Goal: Task Accomplishment & Management: Use online tool/utility

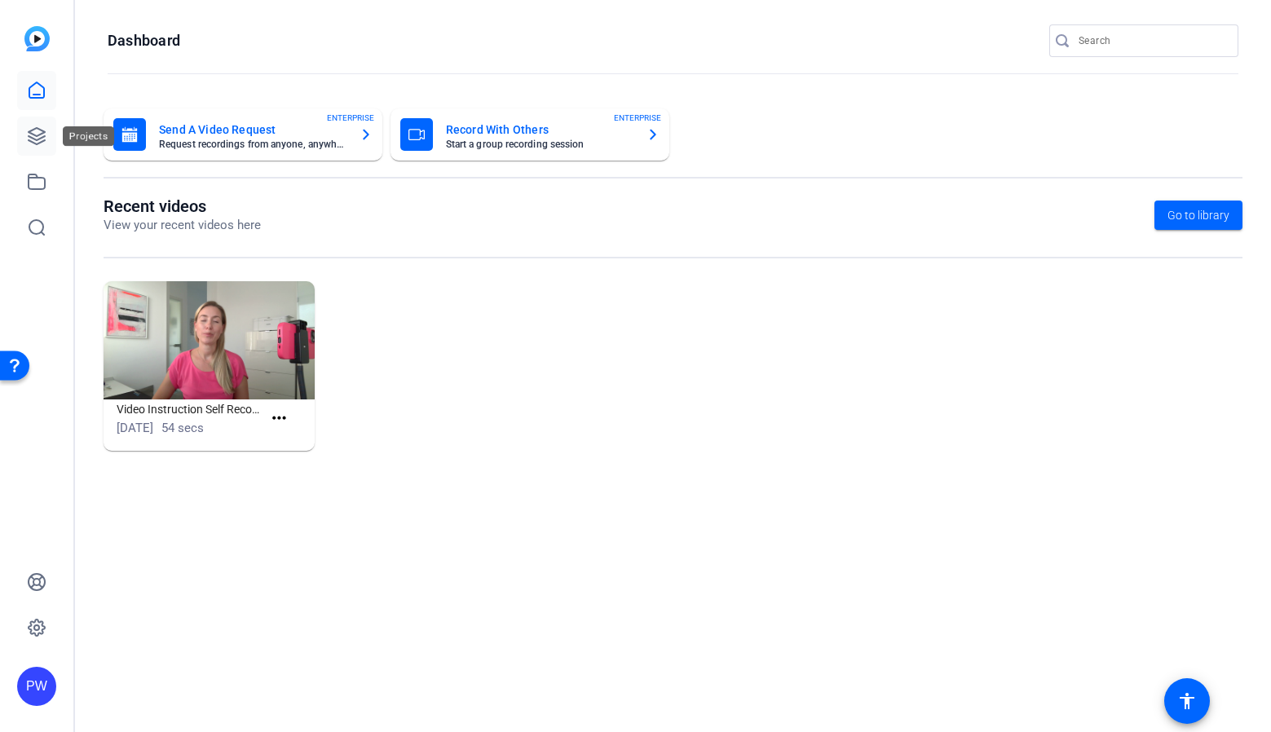
click at [46, 127] on icon at bounding box center [37, 136] width 20 height 20
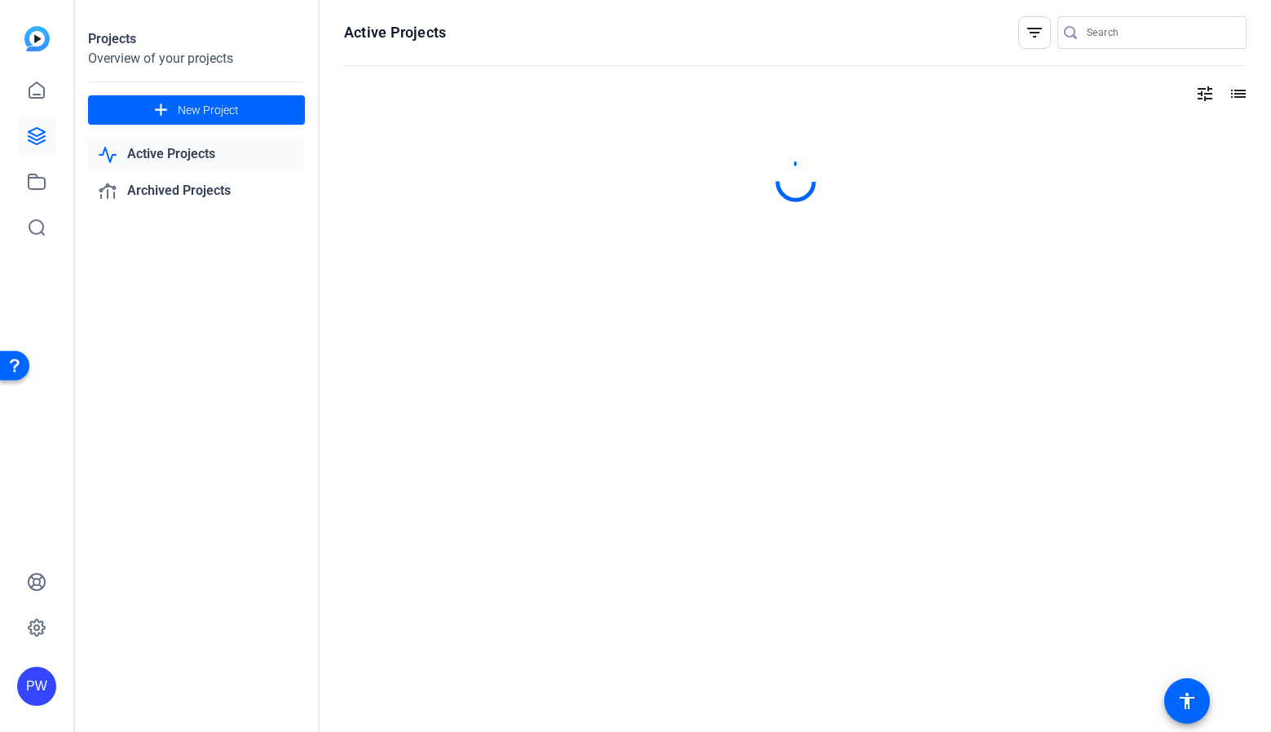
click at [192, 158] on link "Active Projects" at bounding box center [196, 154] width 217 height 33
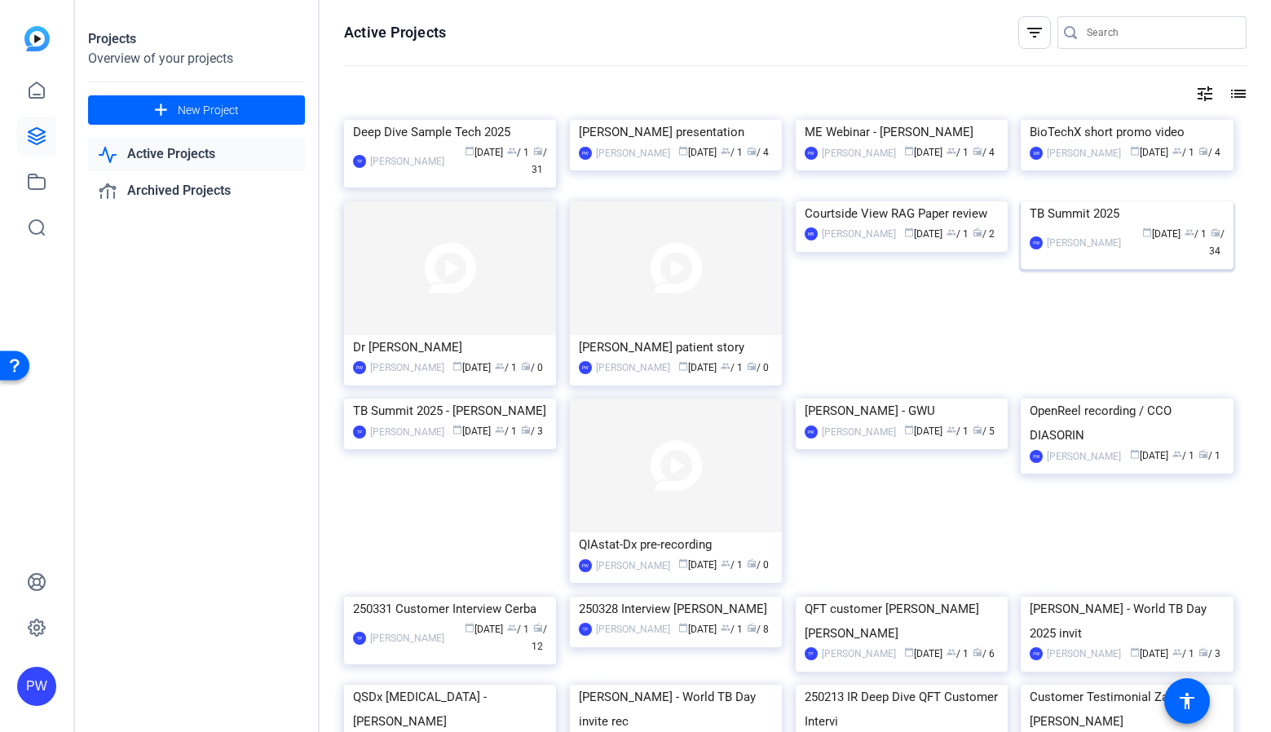
click at [1114, 201] on img at bounding box center [1126, 201] width 212 height 0
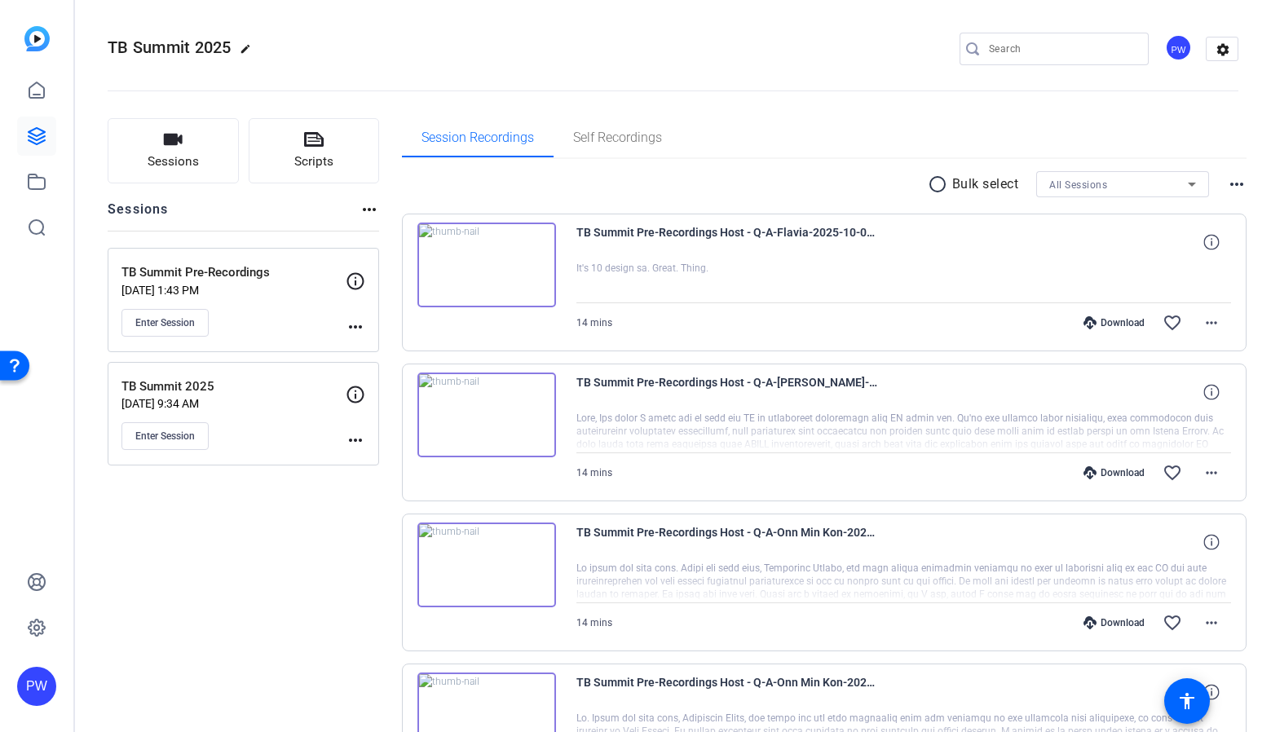
click at [361, 328] on mat-icon "more_horiz" at bounding box center [356, 327] width 20 height 20
click at [388, 350] on span "Edit Session" at bounding box center [396, 351] width 74 height 20
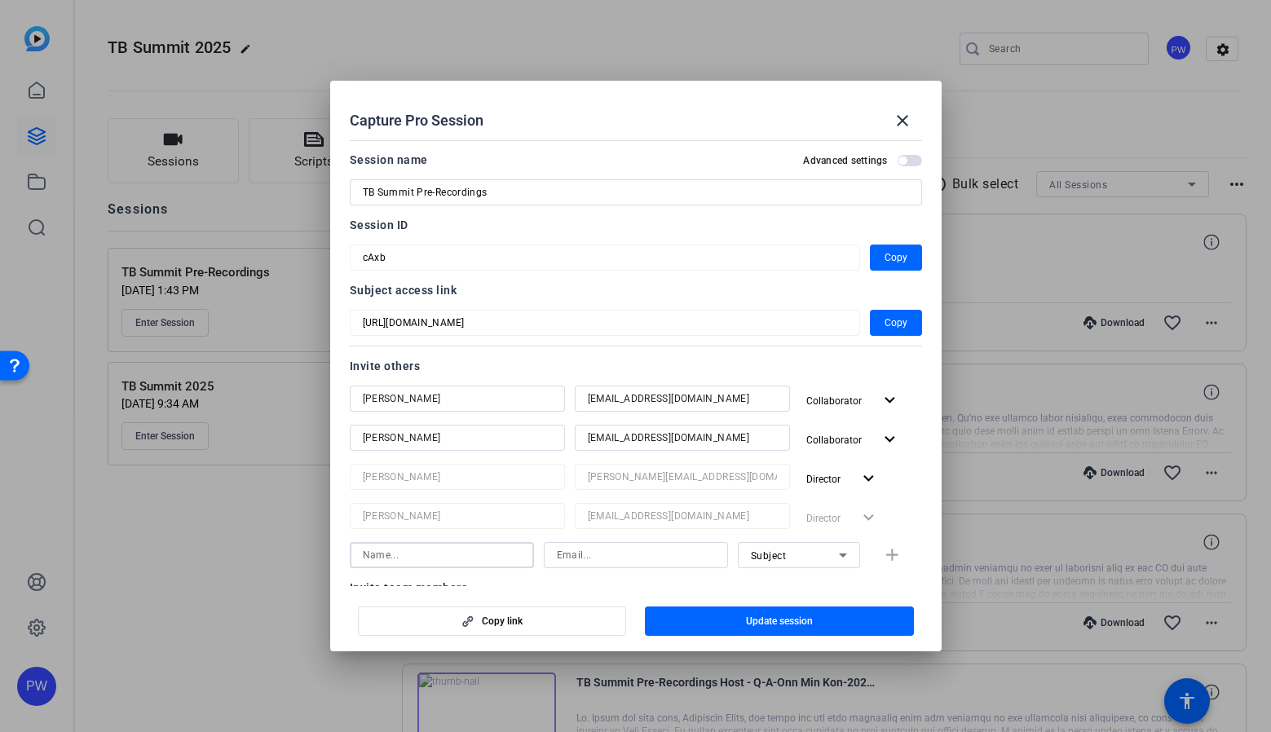
click at [443, 552] on input at bounding box center [442, 555] width 158 height 20
type input "Kasia"
type input "kerkatarzyna@gmail.com"
click at [807, 548] on div "Subject" at bounding box center [795, 555] width 88 height 20
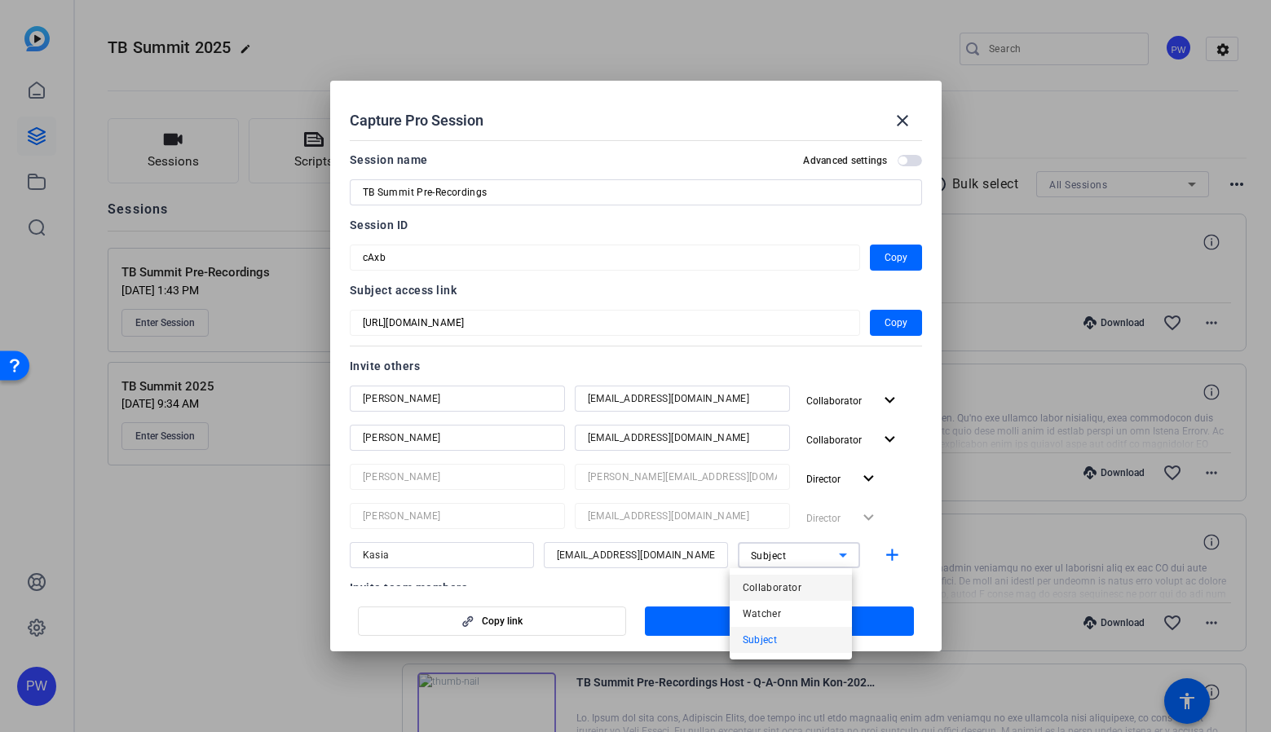
click at [791, 588] on span "Collaborator" at bounding box center [771, 588] width 59 height 20
click at [883, 553] on mat-icon "add" at bounding box center [892, 555] width 20 height 20
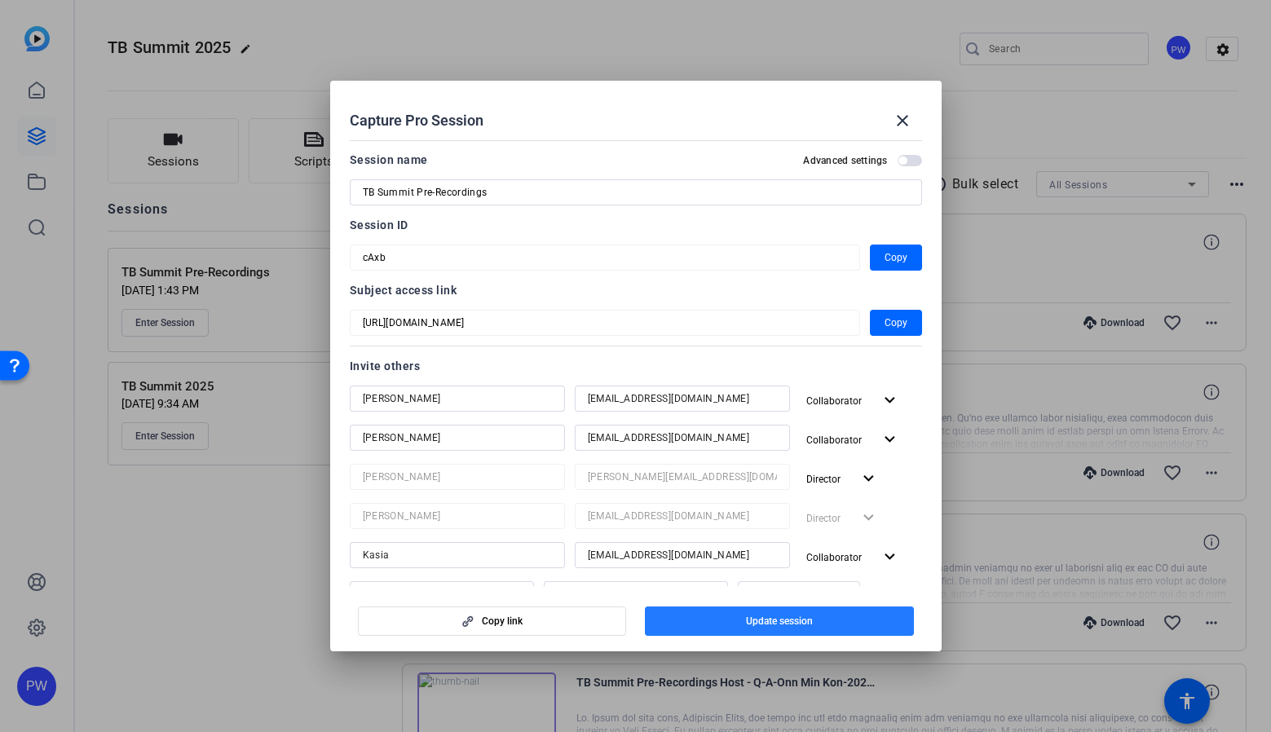
click at [791, 621] on span "Update session" at bounding box center [779, 621] width 67 height 13
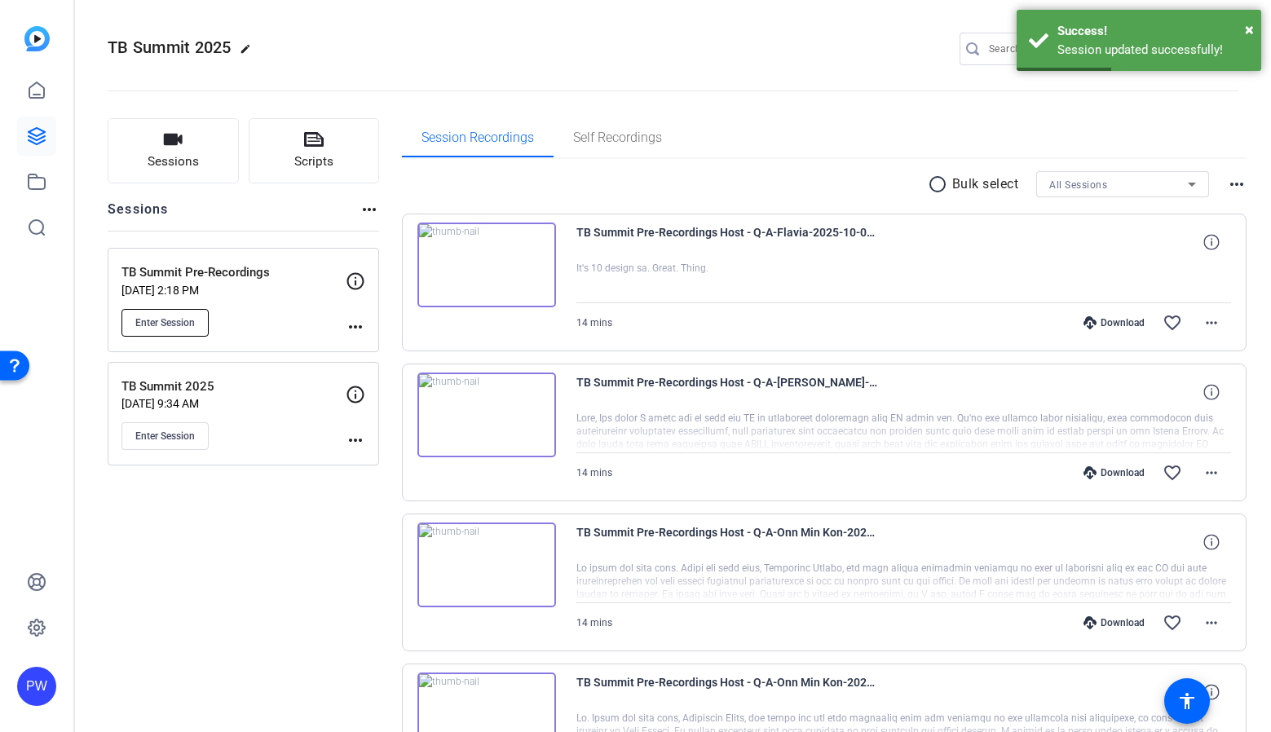
click at [200, 324] on button "Enter Session" at bounding box center [164, 323] width 87 height 28
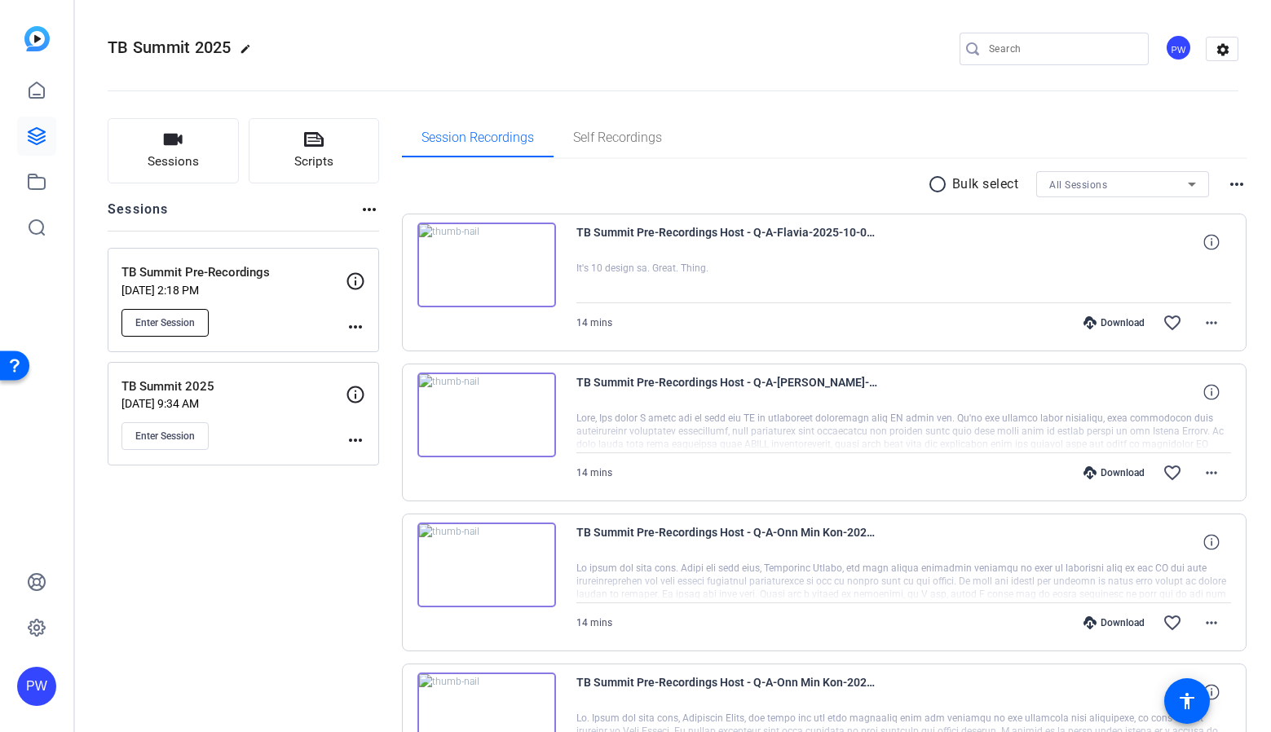
click at [198, 326] on button "Enter Session" at bounding box center [164, 323] width 87 height 28
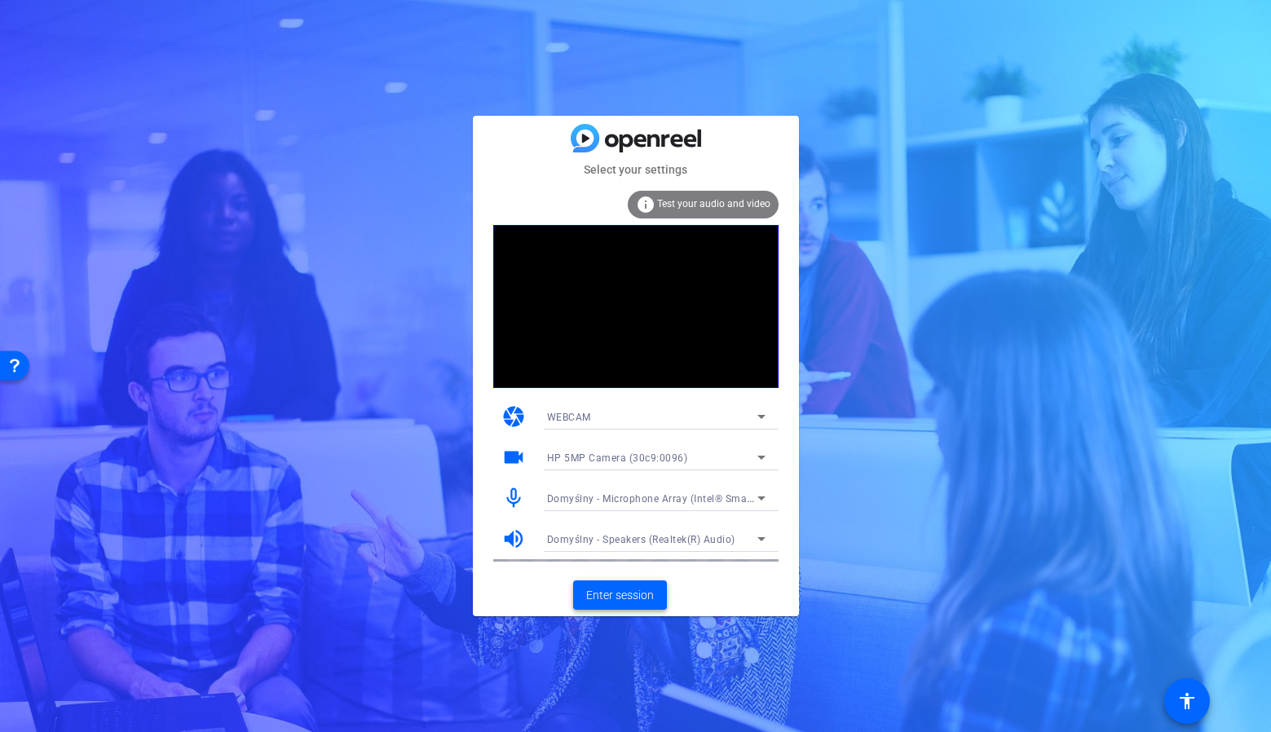
click at [632, 595] on span "Enter session" at bounding box center [620, 595] width 68 height 17
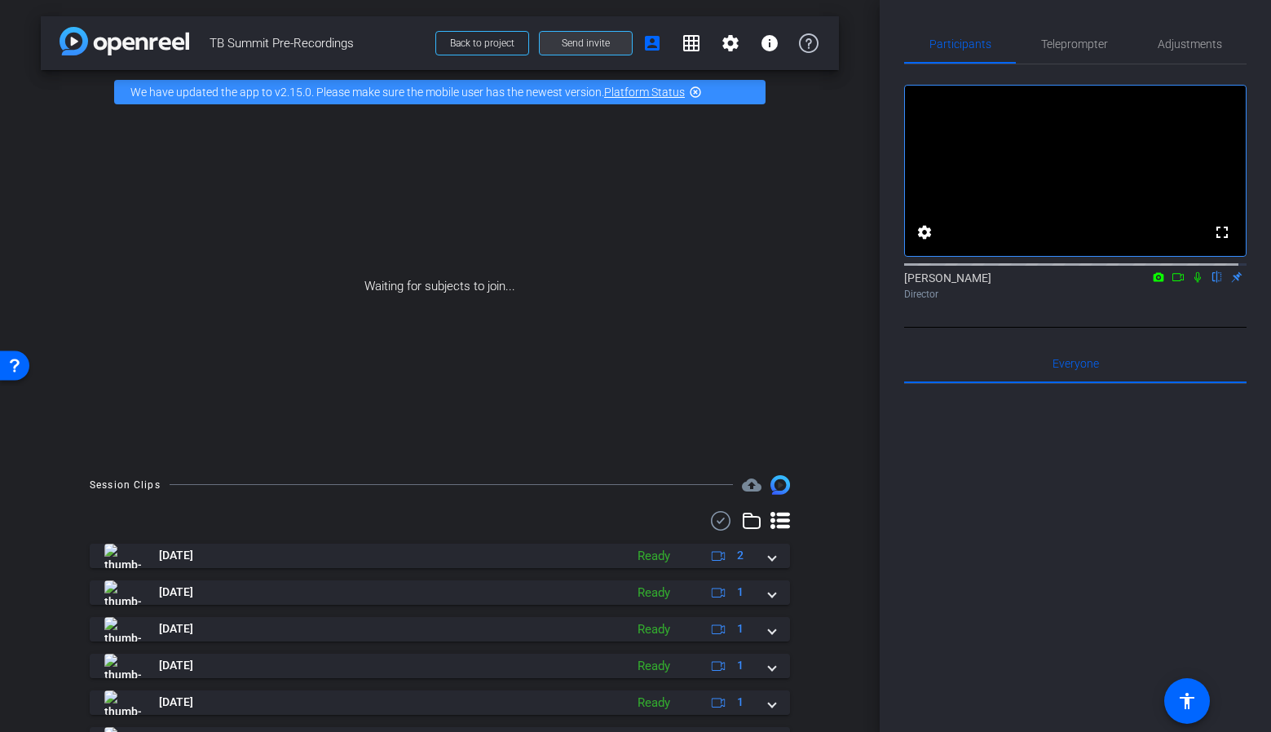
click at [600, 47] on span "Send invite" at bounding box center [586, 43] width 48 height 13
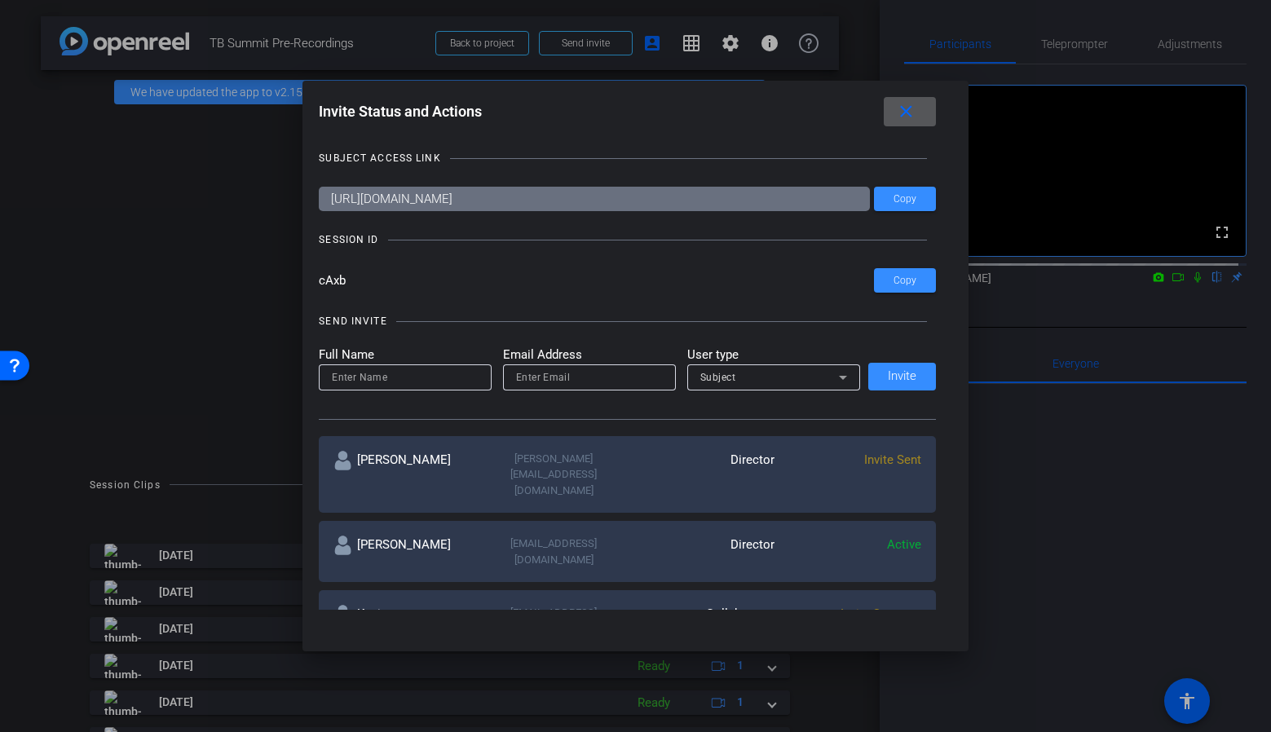
click at [908, 605] on mat-icon "more_horiz" at bounding box center [911, 615] width 20 height 20
click at [953, 346] on div at bounding box center [635, 366] width 1271 height 732
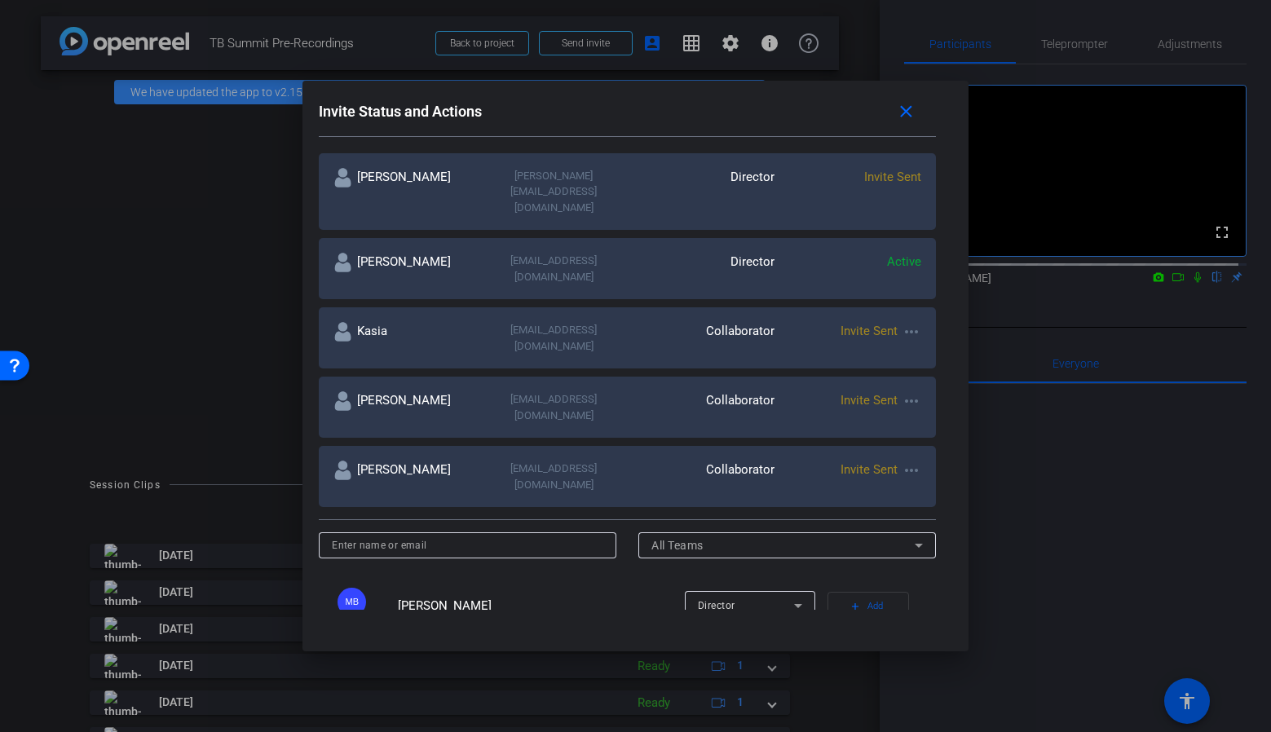
scroll to position [288, 0]
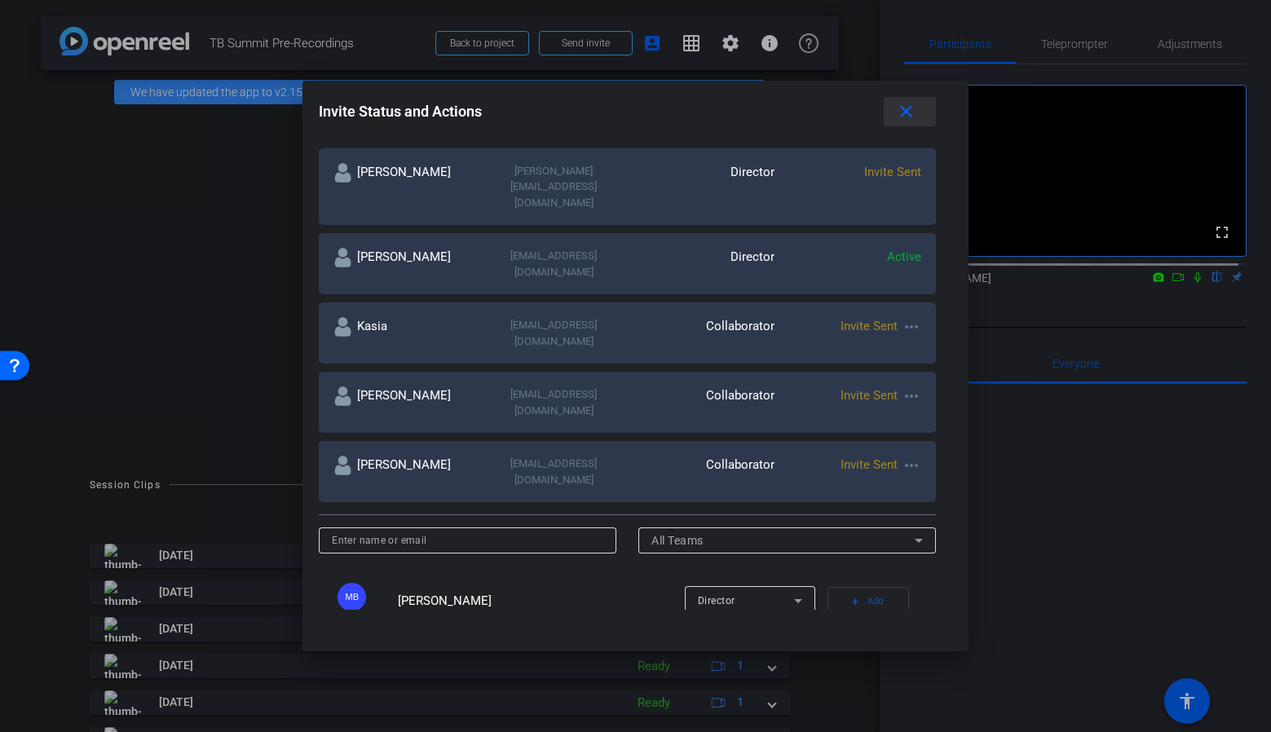
click at [908, 115] on mat-icon "close" at bounding box center [906, 112] width 20 height 20
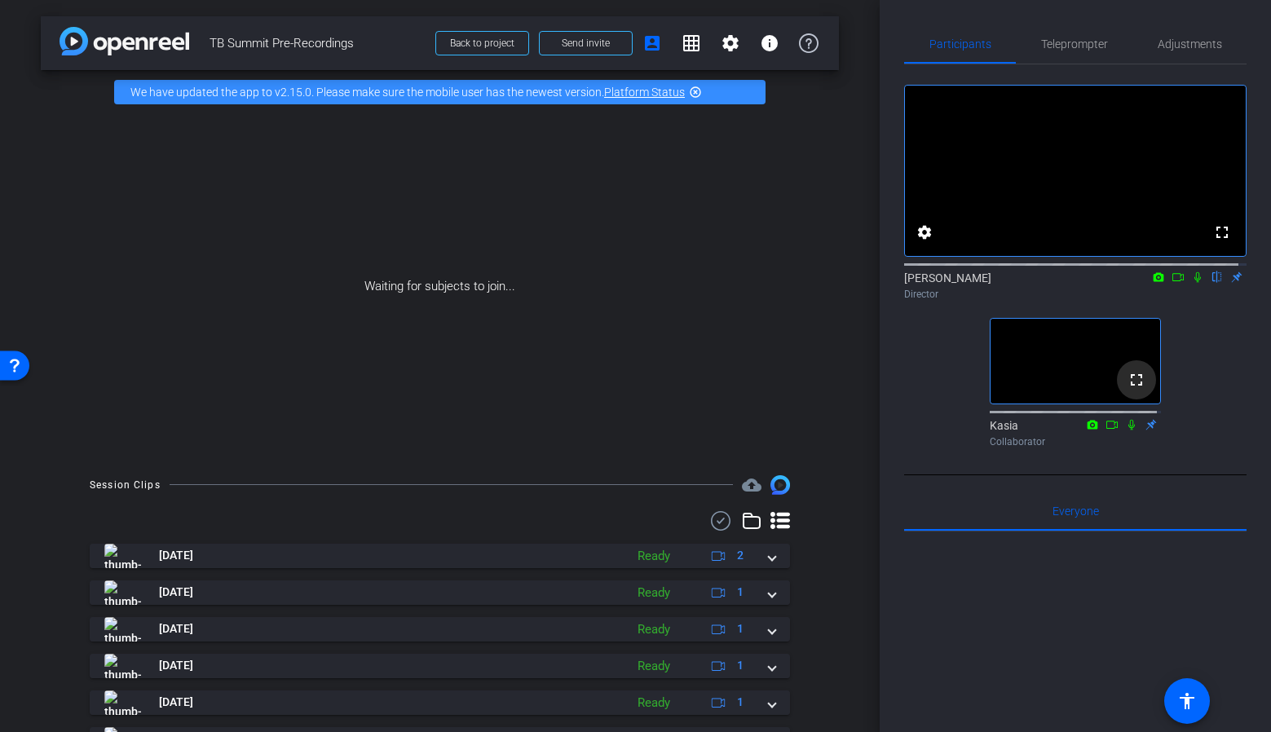
click at [1133, 390] on mat-icon "fullscreen" at bounding box center [1136, 380] width 20 height 20
click at [1108, 429] on icon at bounding box center [1111, 425] width 11 height 8
click at [1106, 430] on icon at bounding box center [1111, 424] width 13 height 11
click at [1156, 453] on div "fullscreen settings Pawel Wilkolek flip Director fullscreen Kasia Collaborator" at bounding box center [1075, 259] width 342 height 390
click at [1146, 430] on icon at bounding box center [1151, 424] width 11 height 11
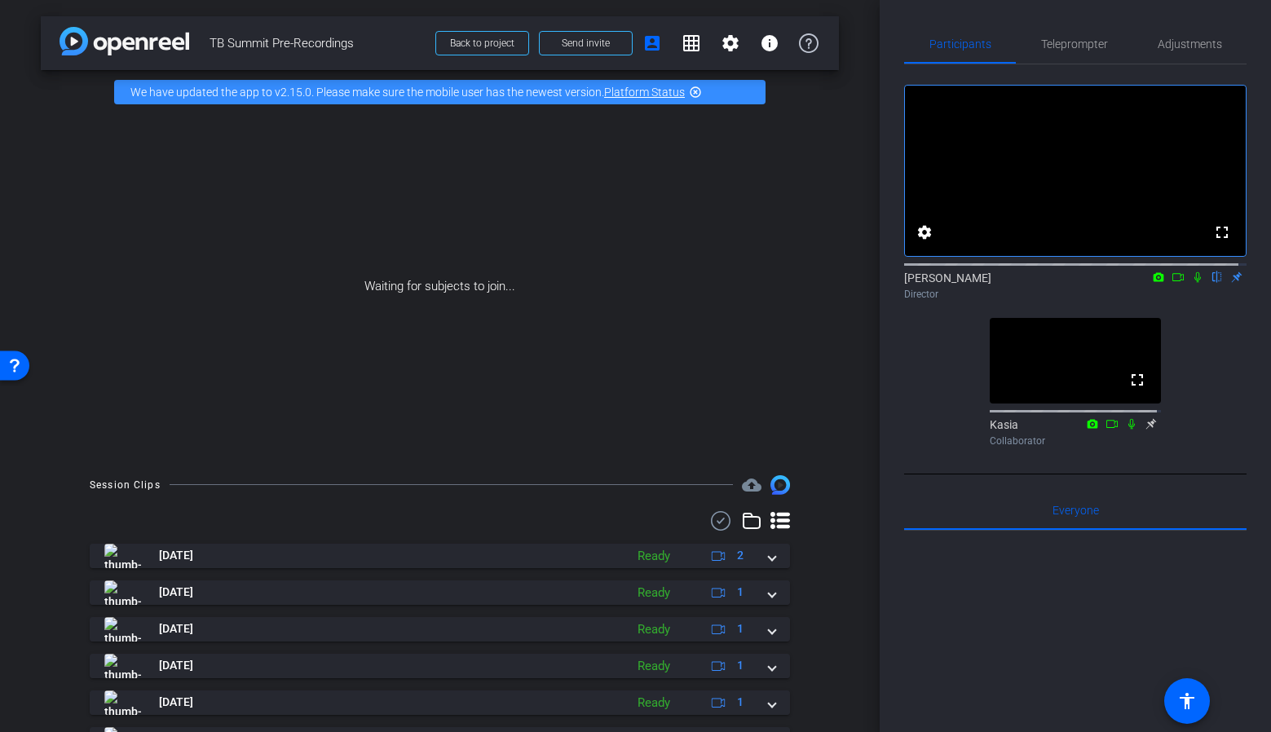
click at [1146, 429] on icon at bounding box center [1151, 423] width 11 height 11
click at [1153, 281] on icon at bounding box center [1158, 276] width 11 height 9
click at [1152, 297] on div at bounding box center [635, 366] width 1271 height 732
click at [1087, 449] on div "Kasia Collaborator" at bounding box center [1074, 433] width 171 height 32
click at [1086, 448] on div "Kasia Collaborator" at bounding box center [1074, 433] width 171 height 32
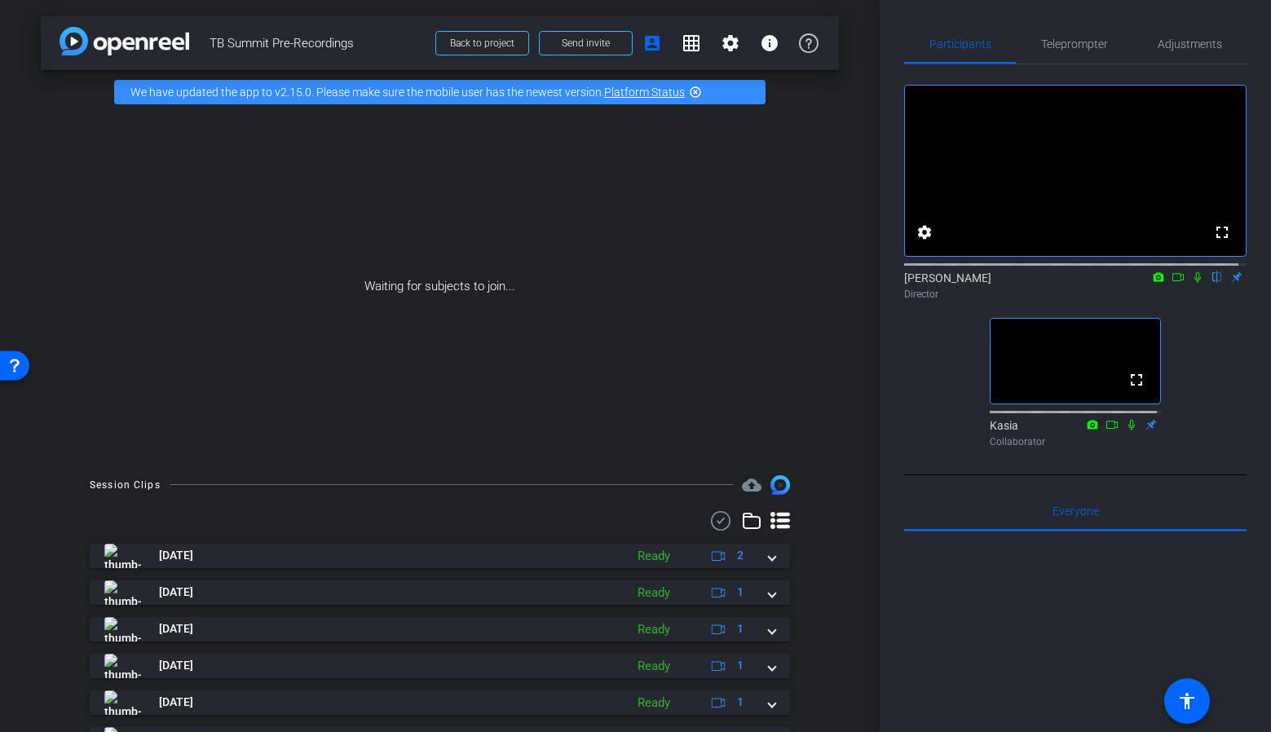
click at [1106, 430] on icon at bounding box center [1111, 424] width 13 height 11
click at [566, 33] on span at bounding box center [586, 43] width 92 height 39
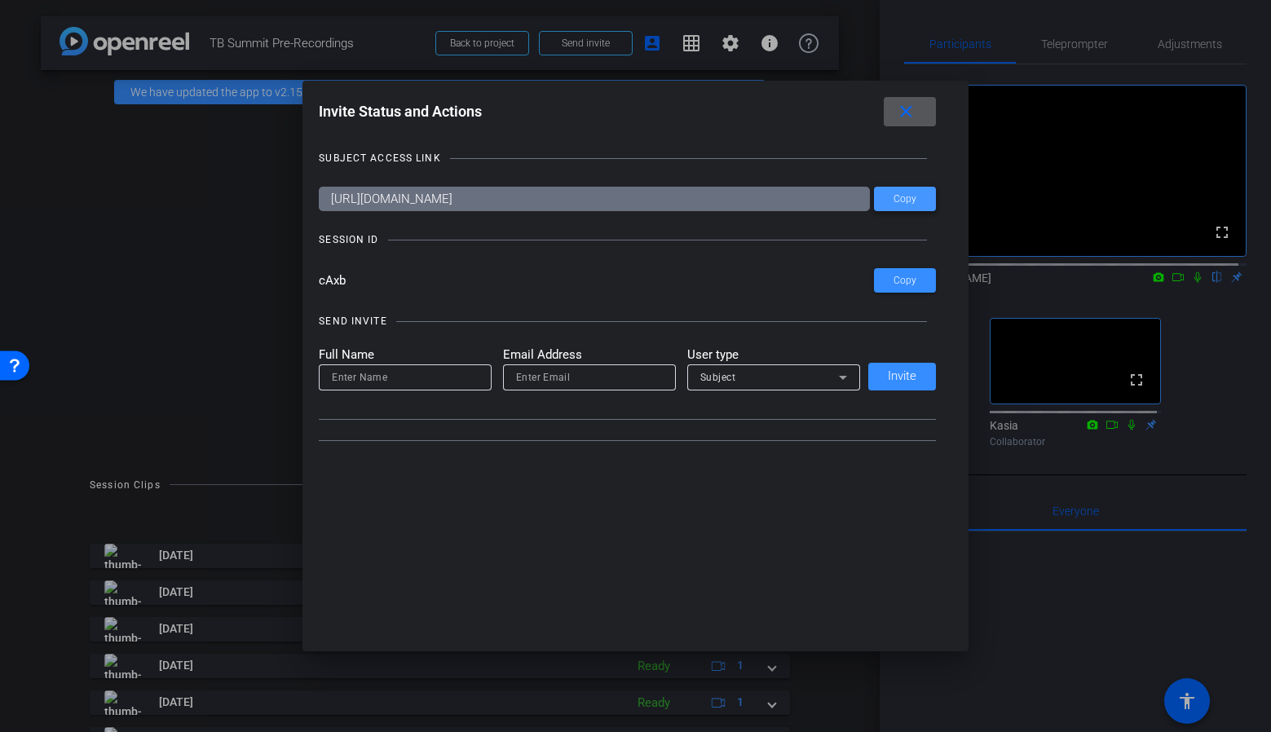
click at [908, 192] on span at bounding box center [905, 198] width 62 height 39
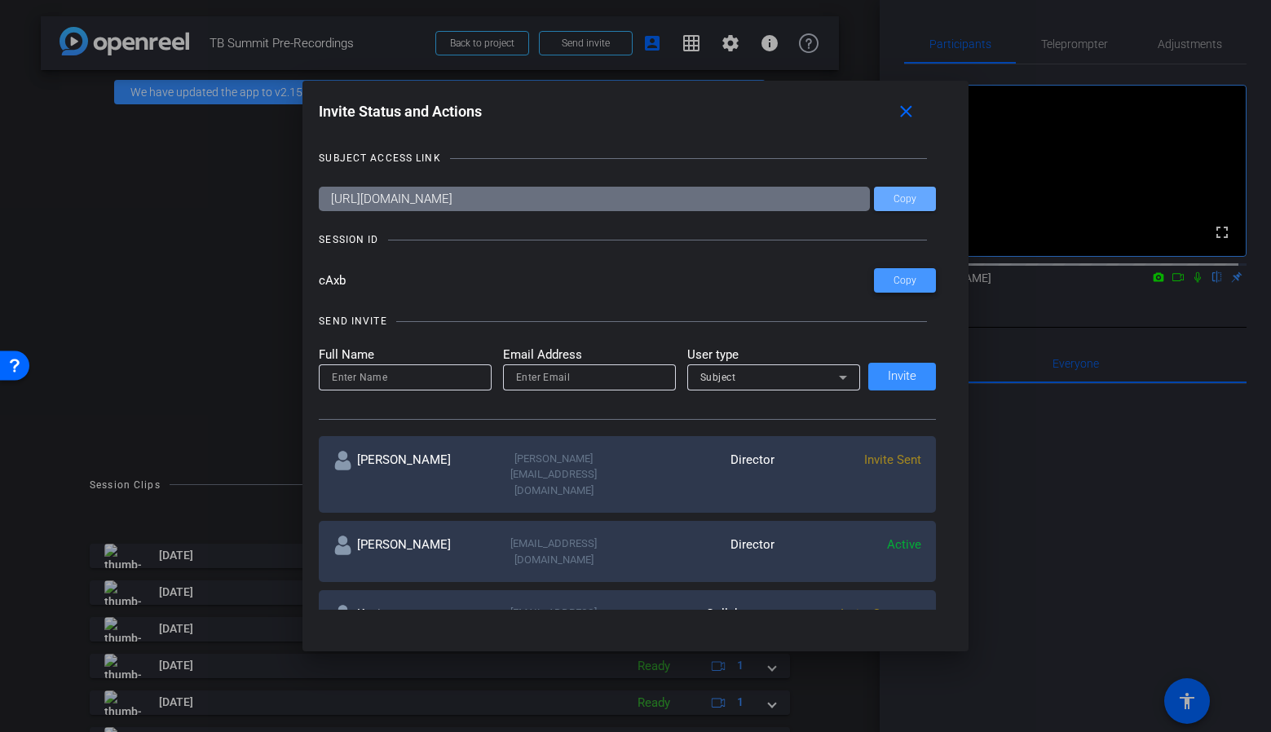
click at [887, 275] on span at bounding box center [905, 280] width 62 height 39
click at [916, 114] on mat-icon "close" at bounding box center [906, 112] width 20 height 20
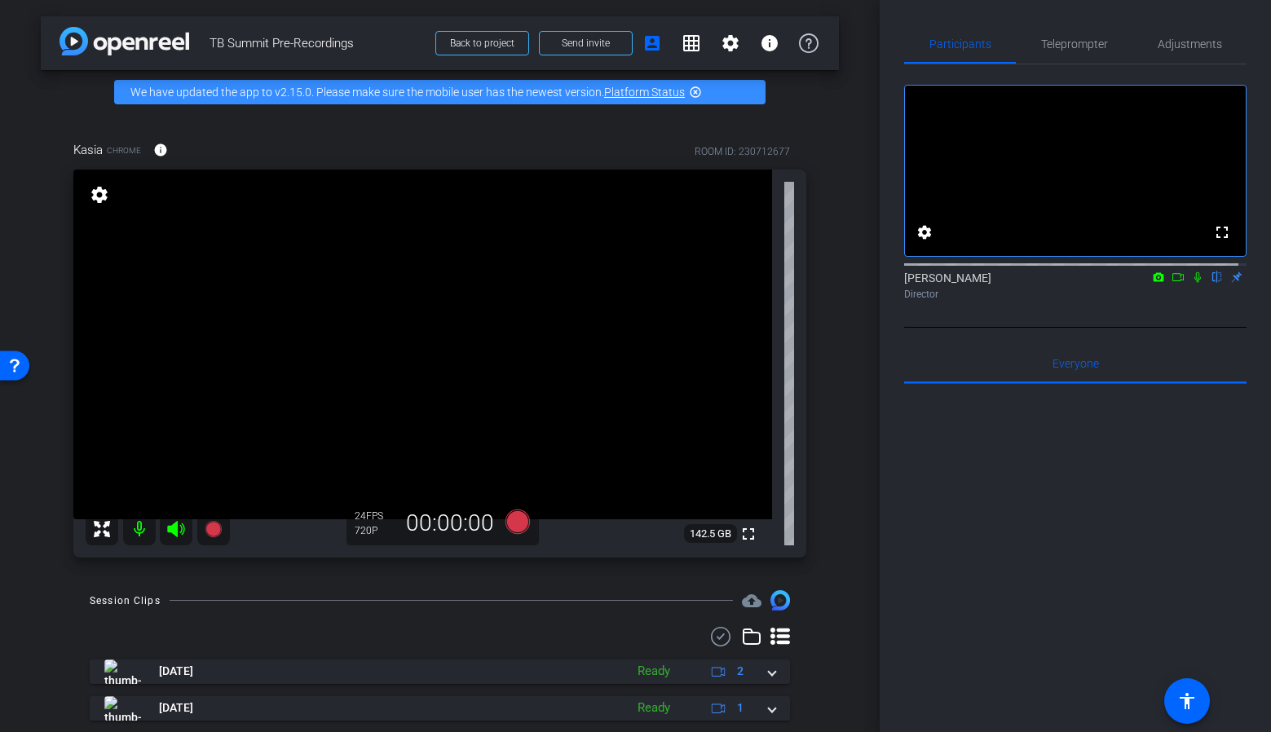
click at [86, 175] on video at bounding box center [422, 345] width 698 height 350
click at [93, 192] on mat-icon "settings" at bounding box center [99, 195] width 23 height 20
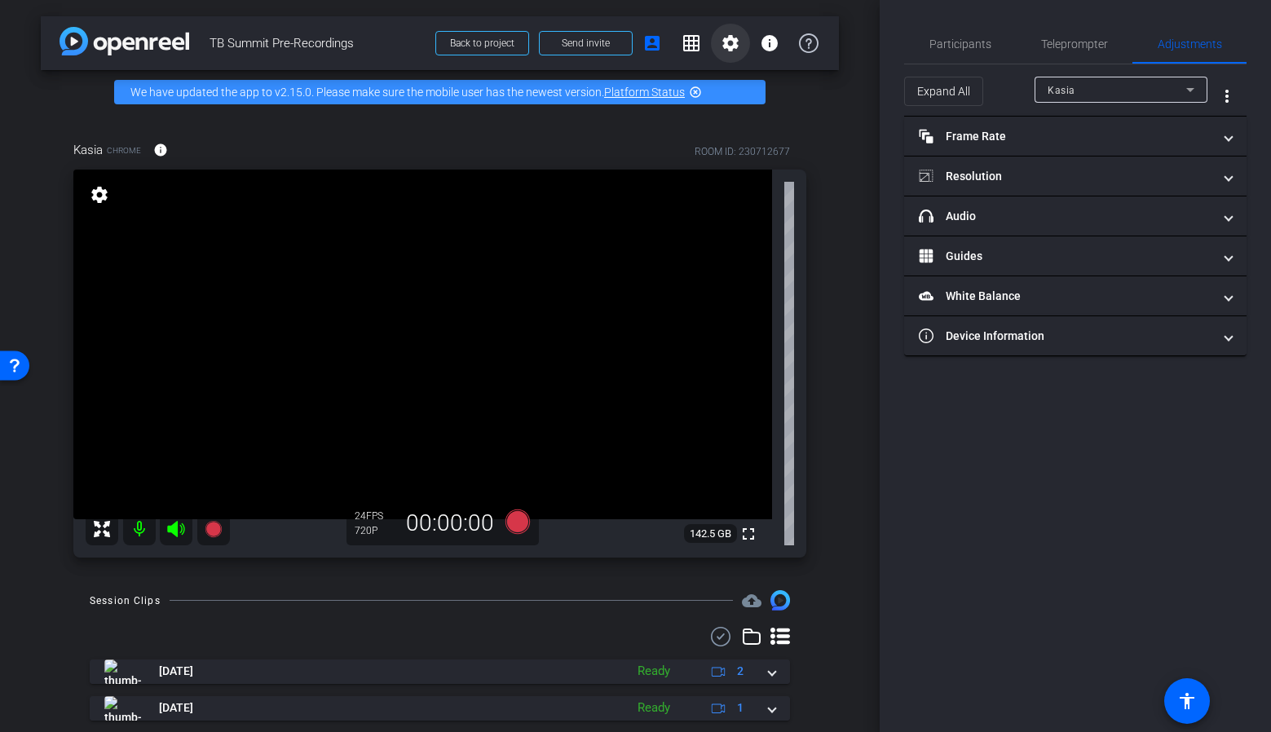
click at [724, 30] on span at bounding box center [730, 43] width 39 height 39
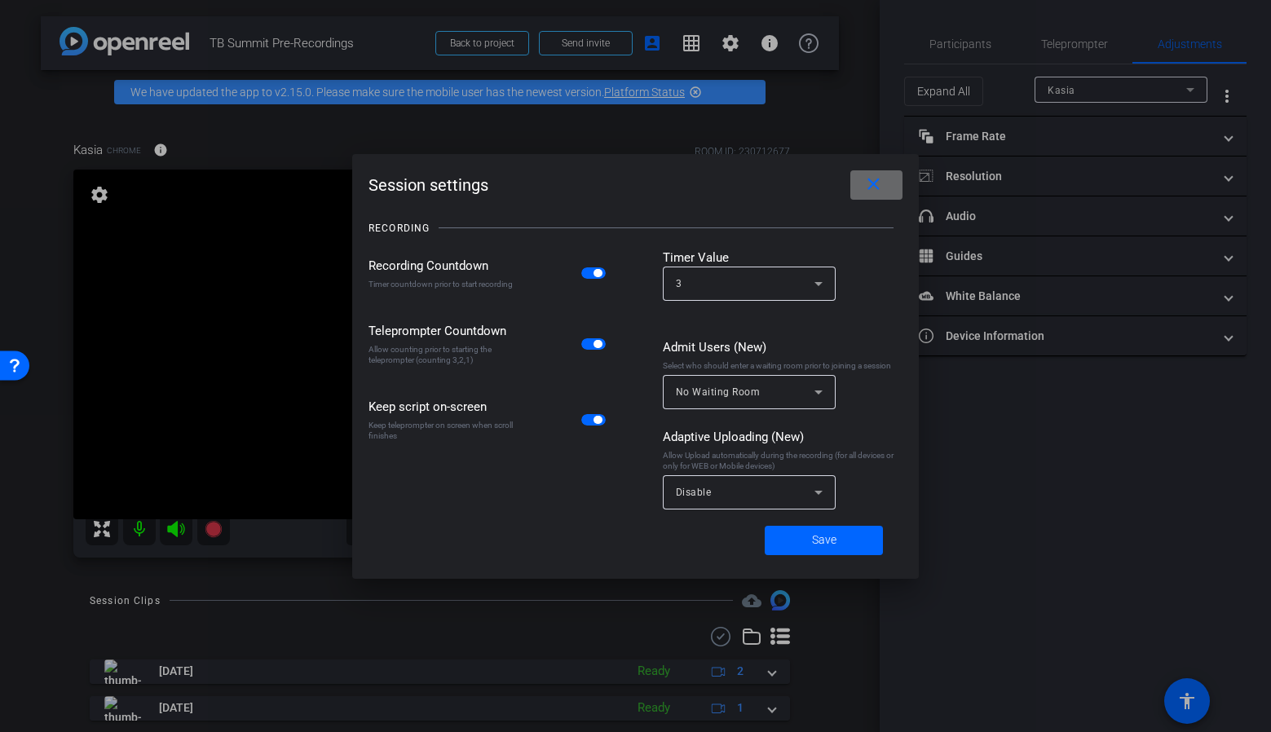
click at [882, 190] on mat-icon "close" at bounding box center [873, 184] width 20 height 20
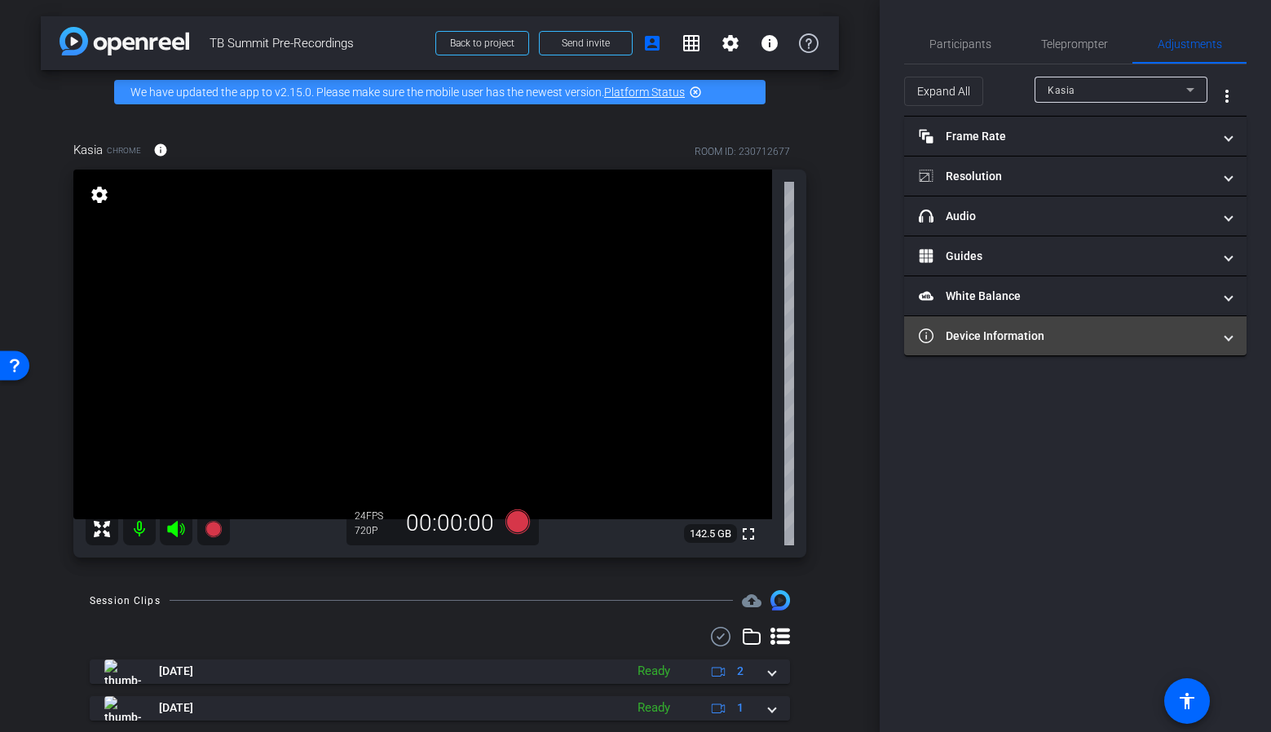
click at [1006, 341] on mat-panel-title "Device Information" at bounding box center [1065, 336] width 293 height 17
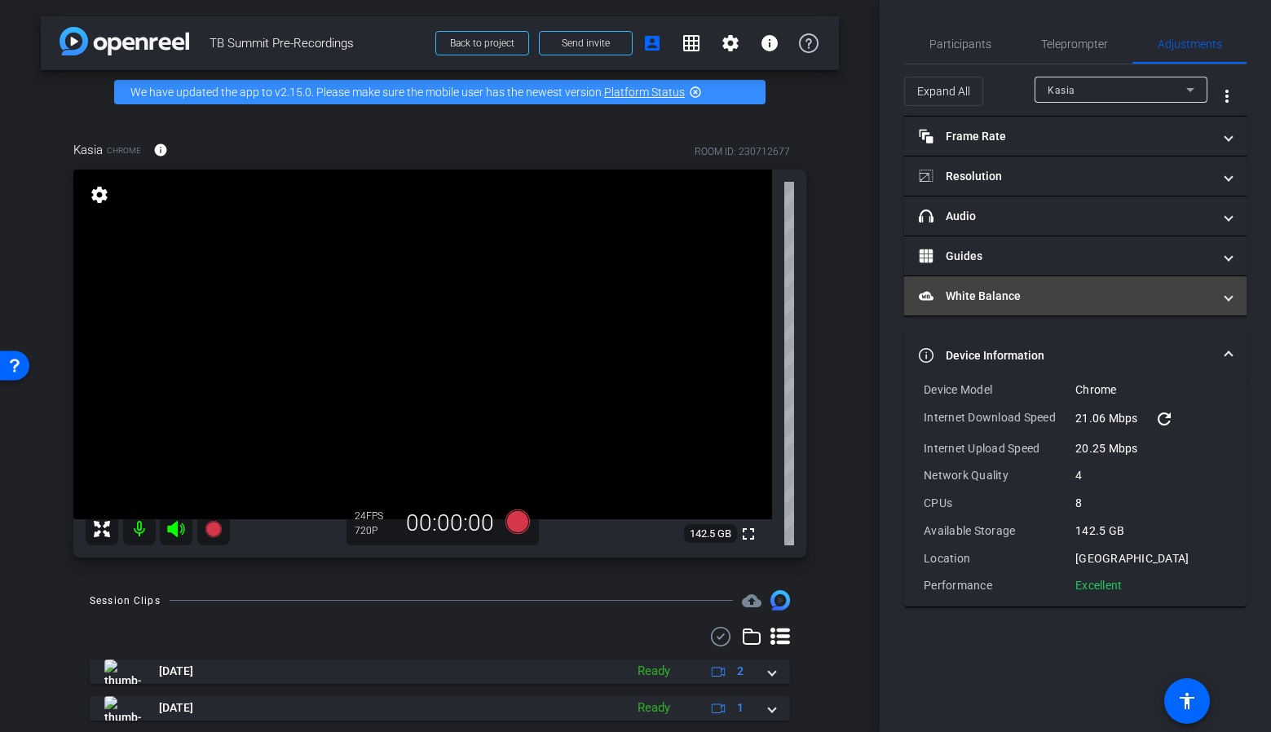
click at [998, 291] on mat-panel-title "White Balance White Balance" at bounding box center [1065, 296] width 293 height 17
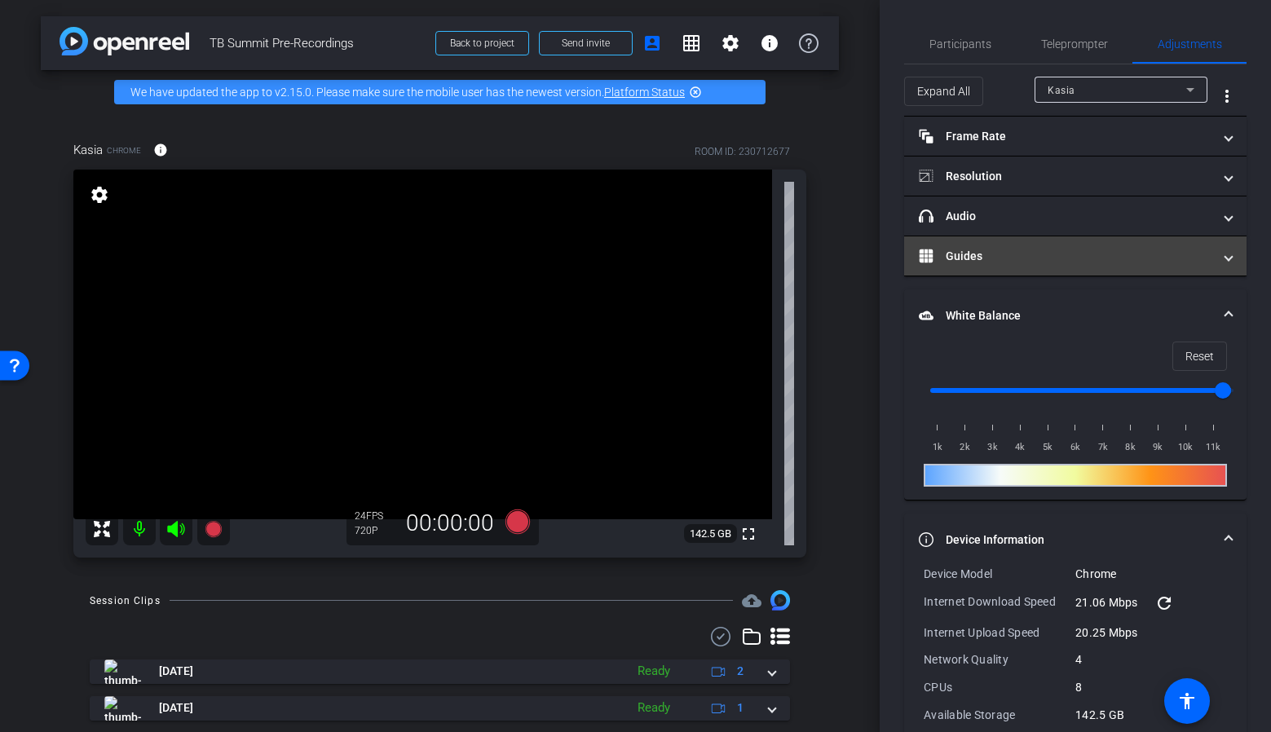
click at [993, 251] on mat-panel-title "Guides" at bounding box center [1065, 256] width 293 height 17
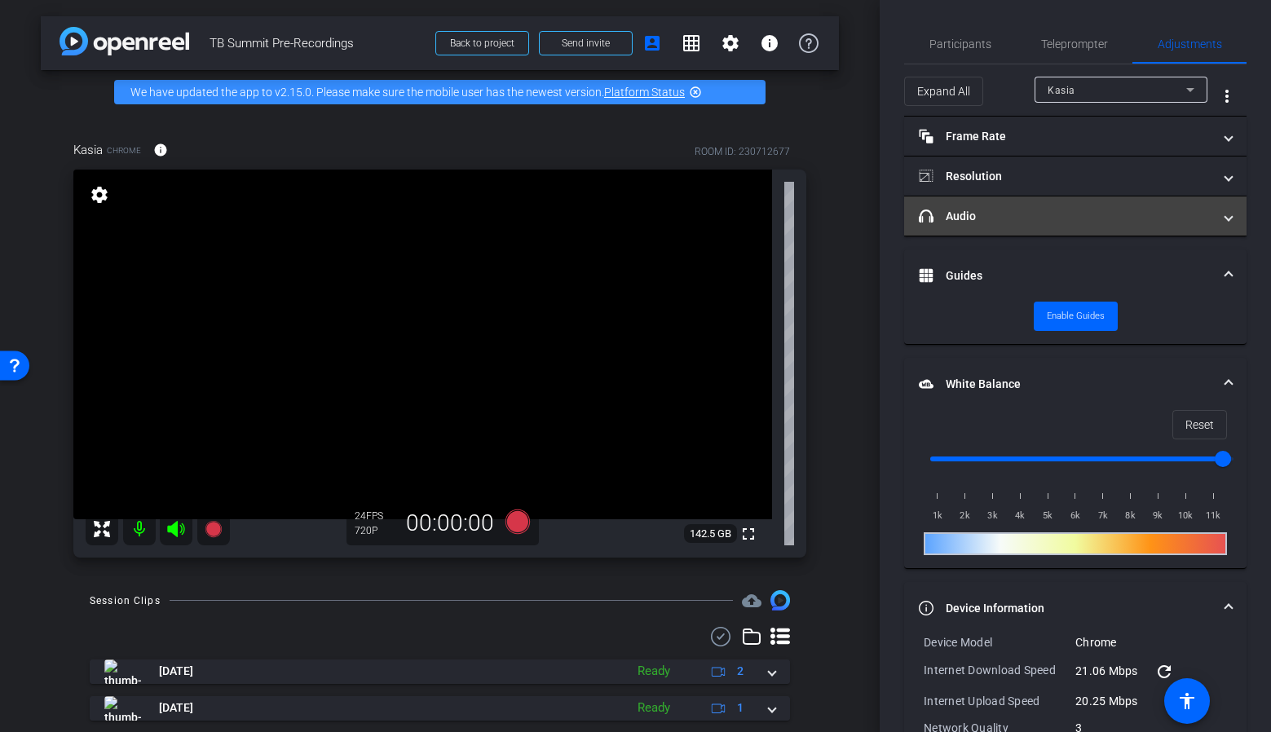
click at [989, 220] on mat-panel-title "headphone icon Audio" at bounding box center [1065, 216] width 293 height 17
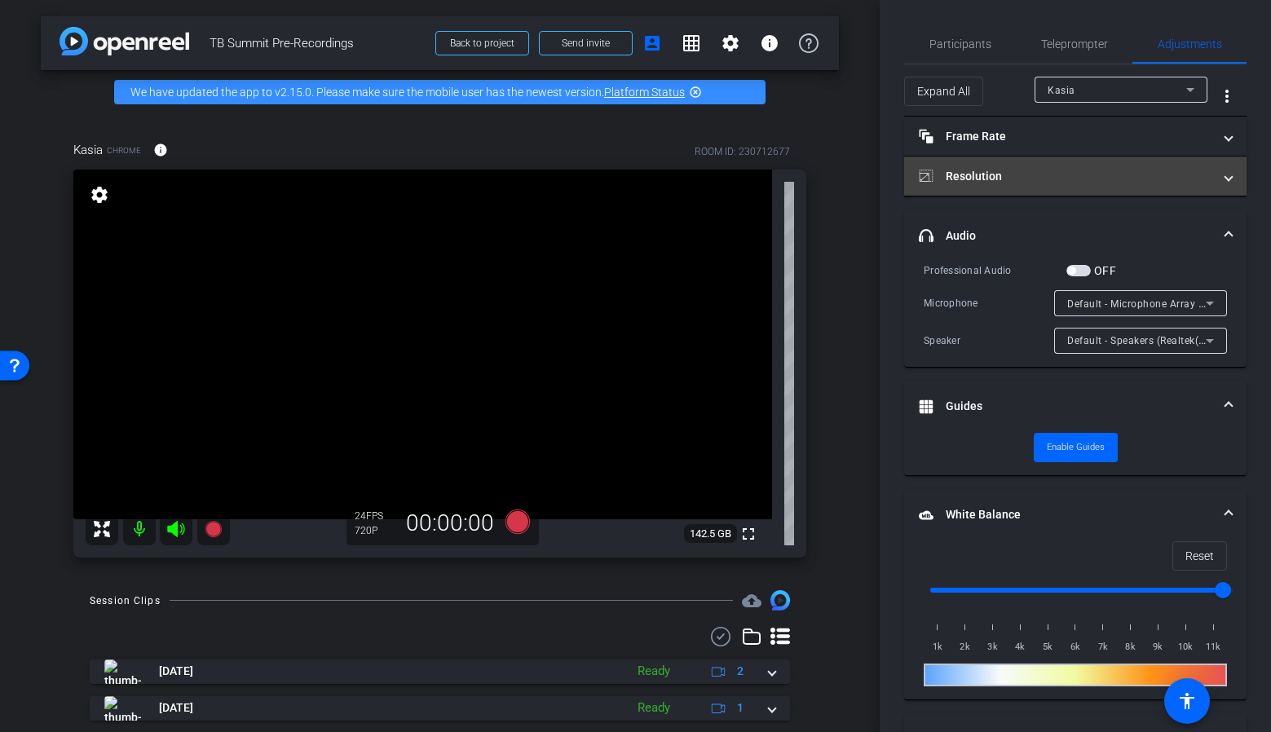
click at [994, 176] on mat-panel-title "Resolution" at bounding box center [1065, 176] width 293 height 17
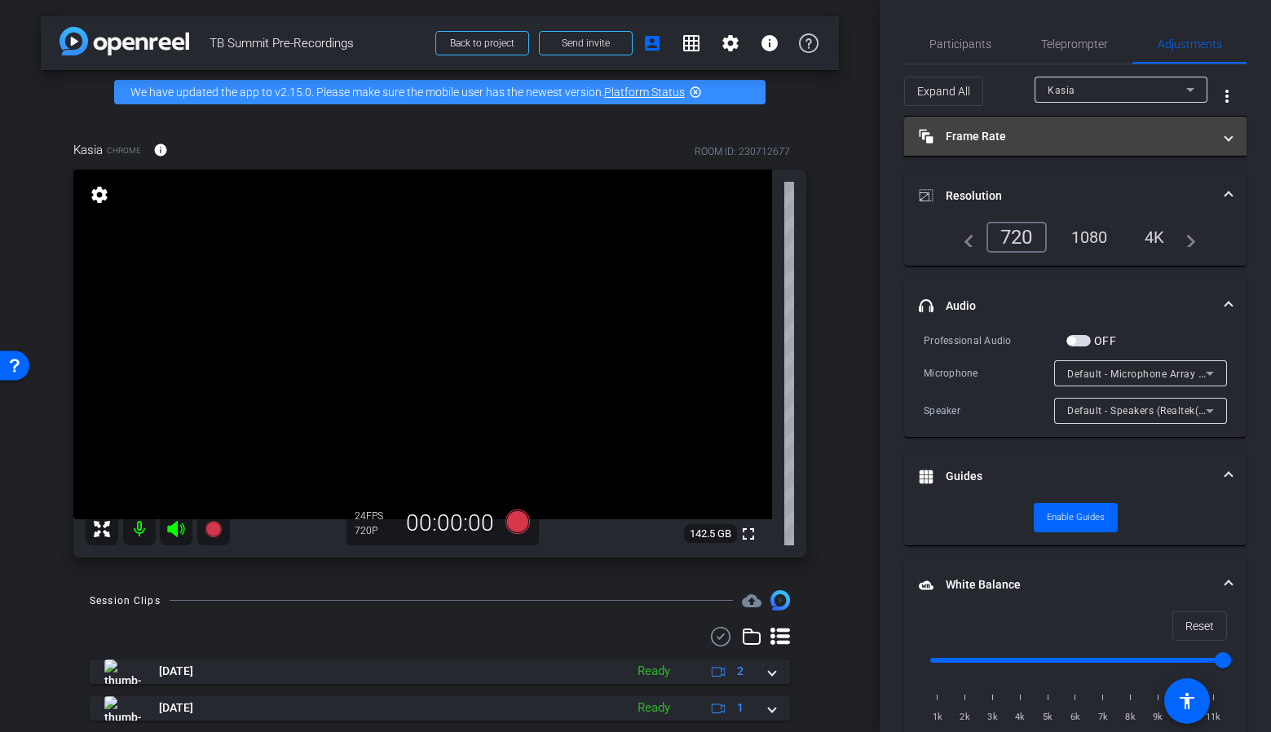
click at [1013, 147] on mat-expansion-panel-header "Frame Rate Frame Rate" at bounding box center [1075, 136] width 342 height 39
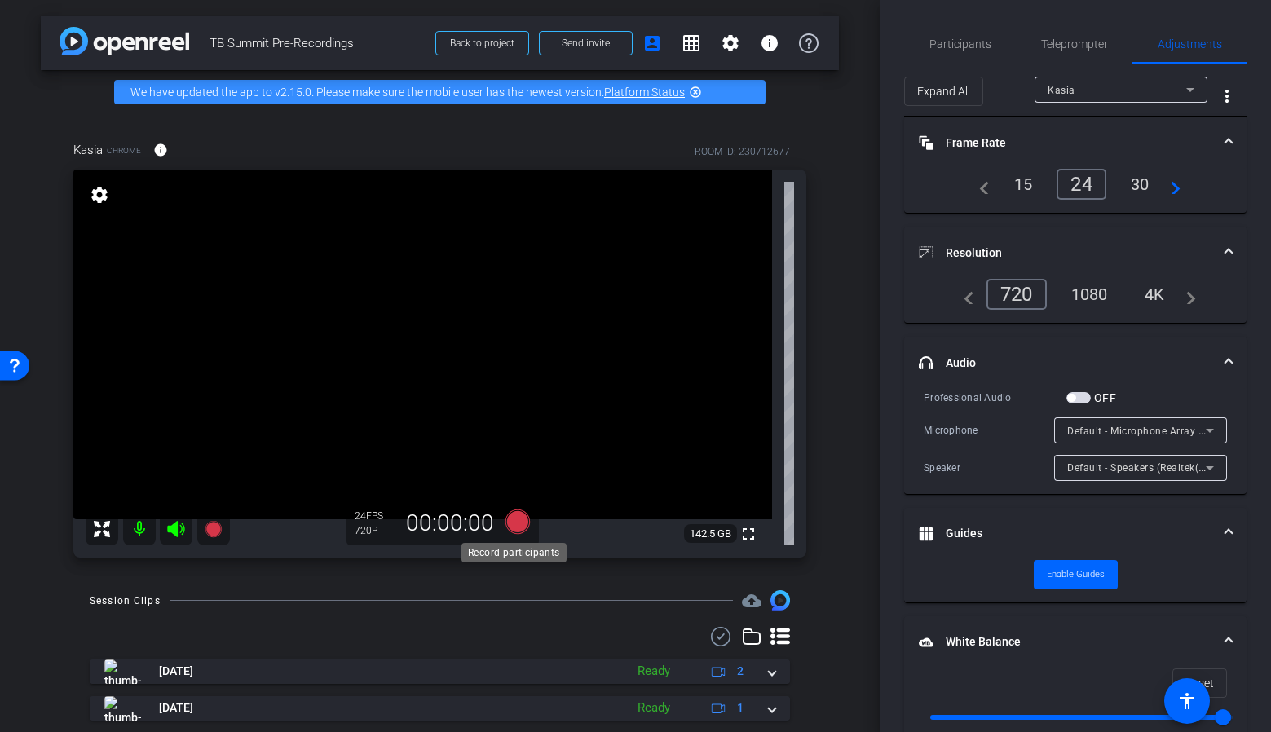
click at [509, 516] on icon at bounding box center [516, 521] width 24 height 24
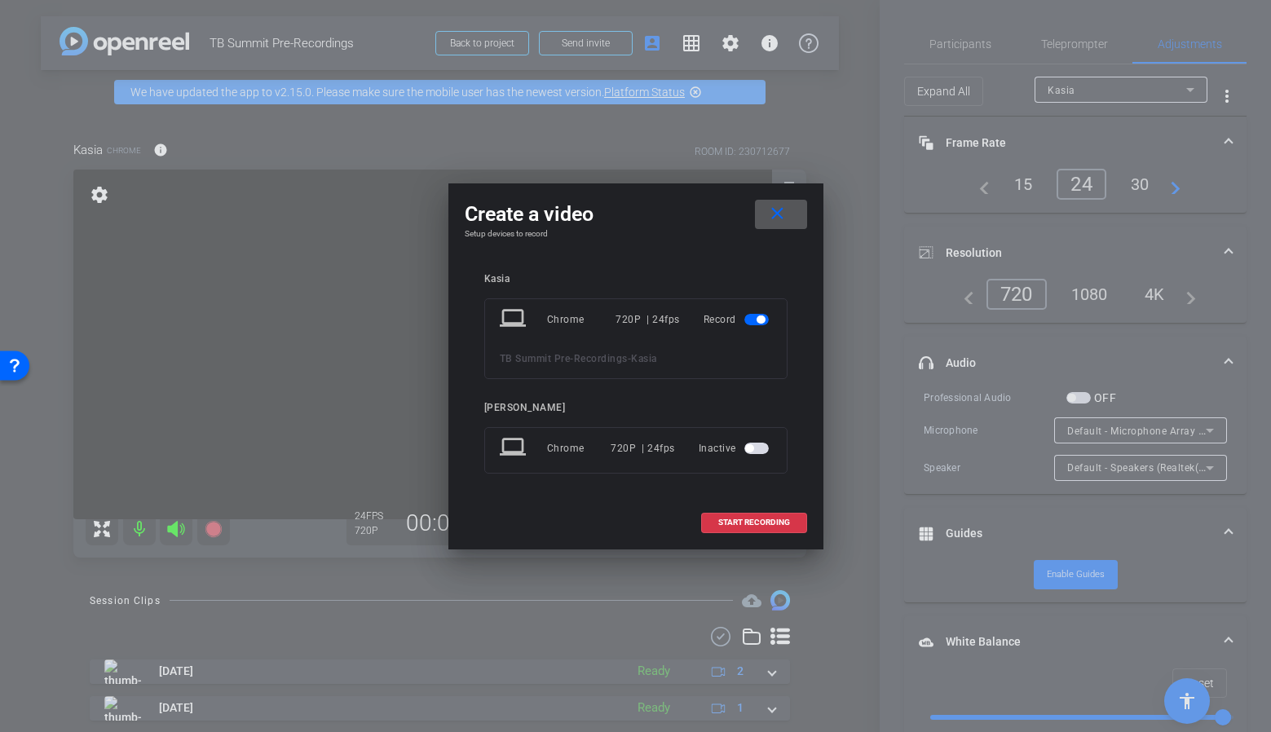
click at [778, 207] on mat-icon "close" at bounding box center [777, 214] width 20 height 20
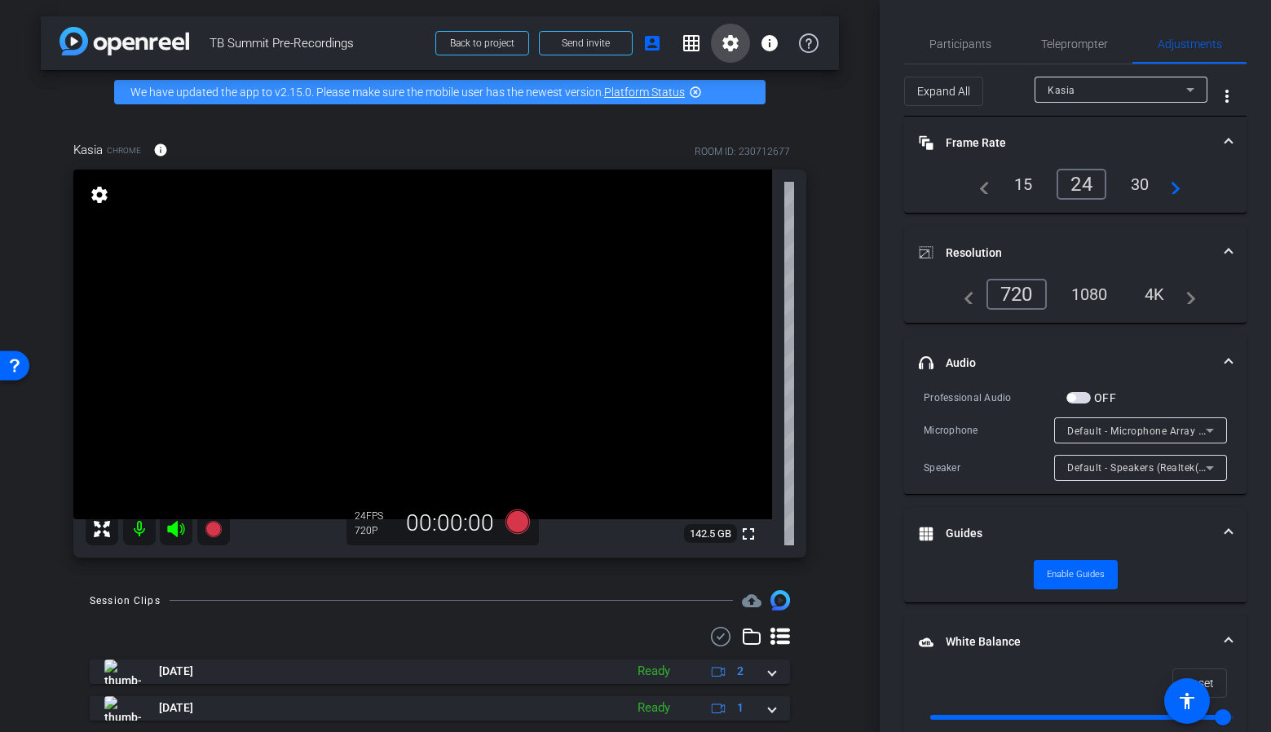
click at [728, 42] on mat-icon "settings" at bounding box center [730, 43] width 20 height 20
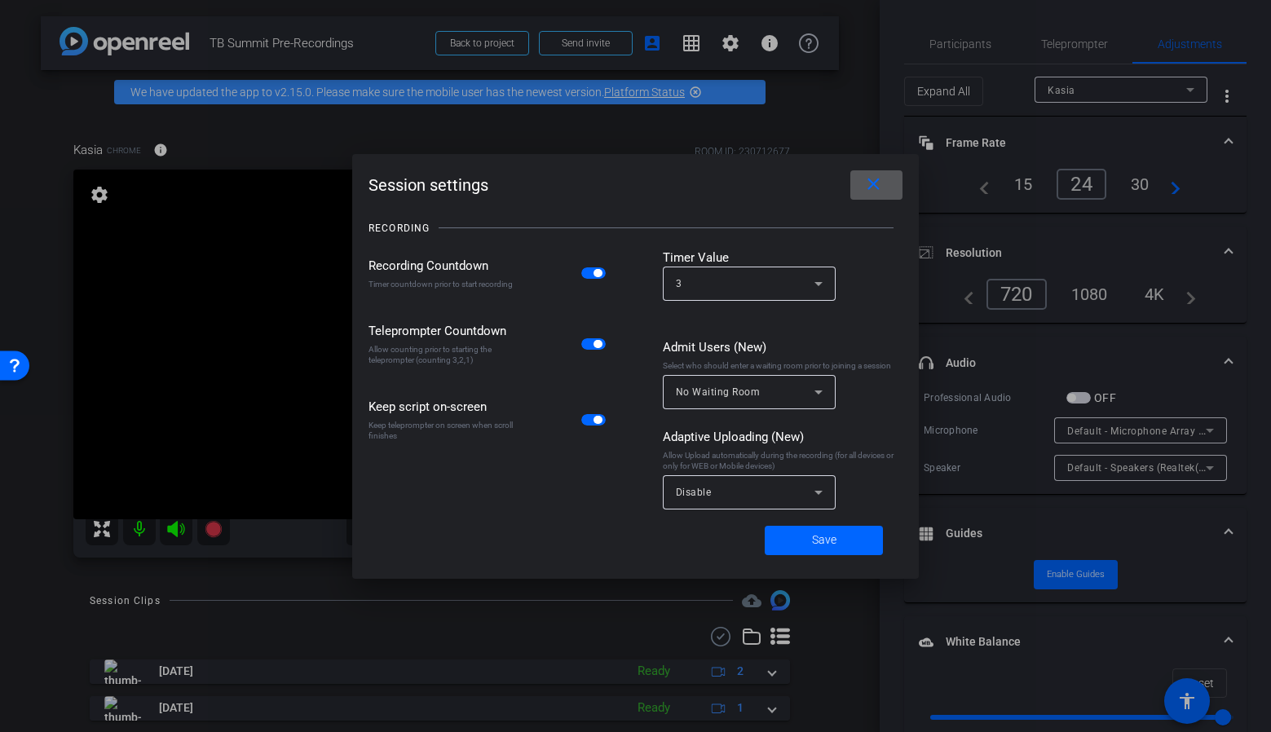
click at [892, 187] on span at bounding box center [876, 184] width 52 height 39
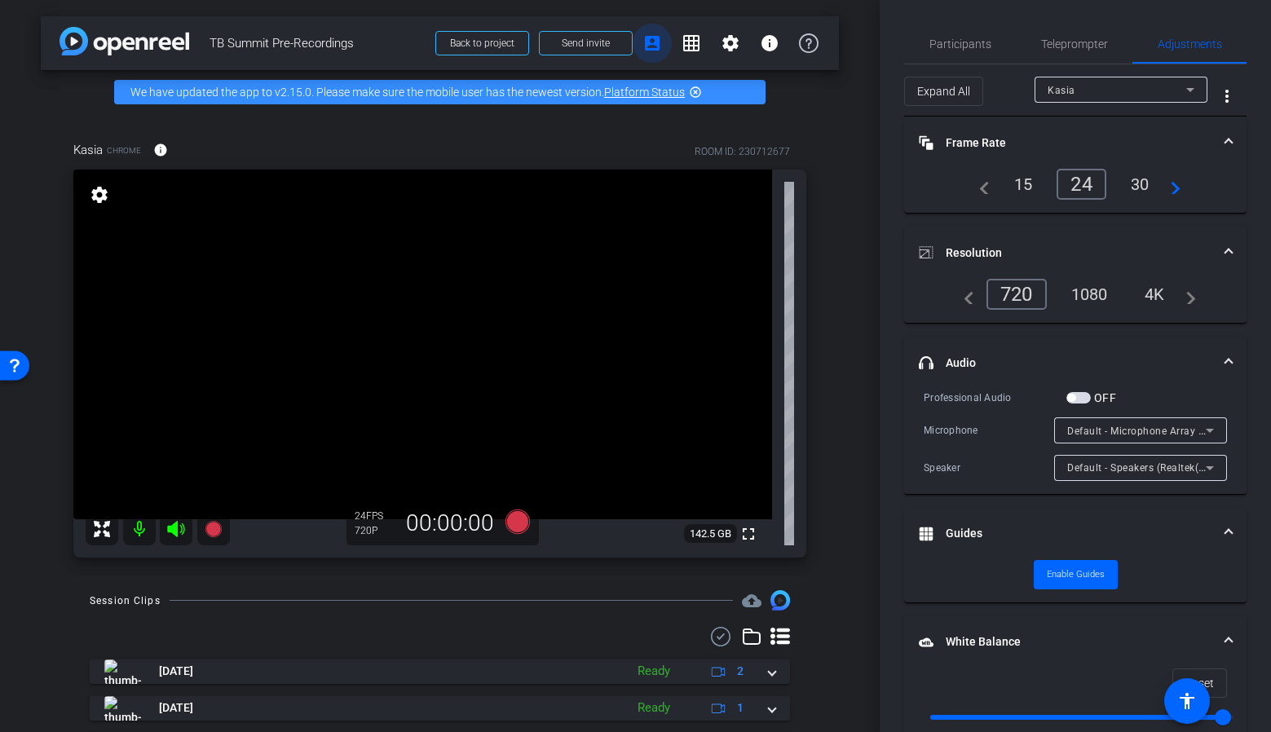
click at [642, 40] on mat-icon "account_box" at bounding box center [652, 43] width 20 height 20
click at [685, 46] on mat-icon "grid_on" at bounding box center [691, 43] width 20 height 20
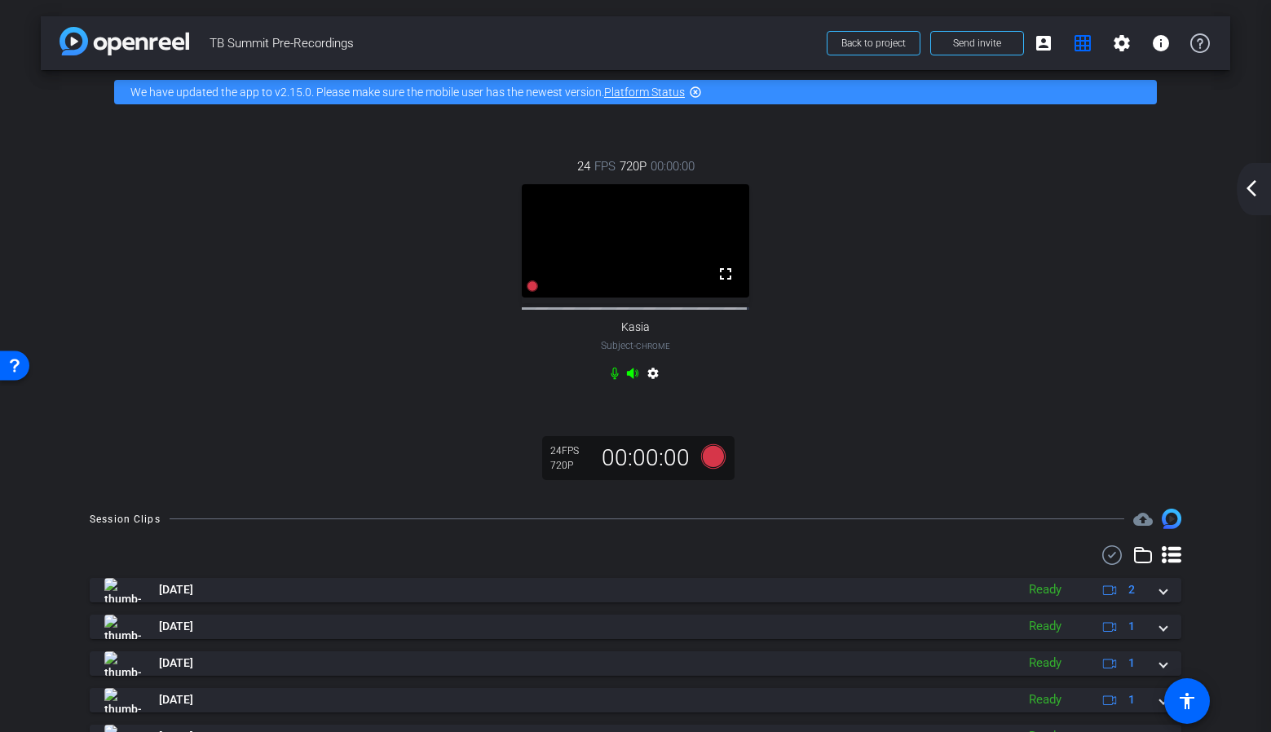
click at [653, 386] on mat-icon "settings" at bounding box center [653, 377] width 20 height 20
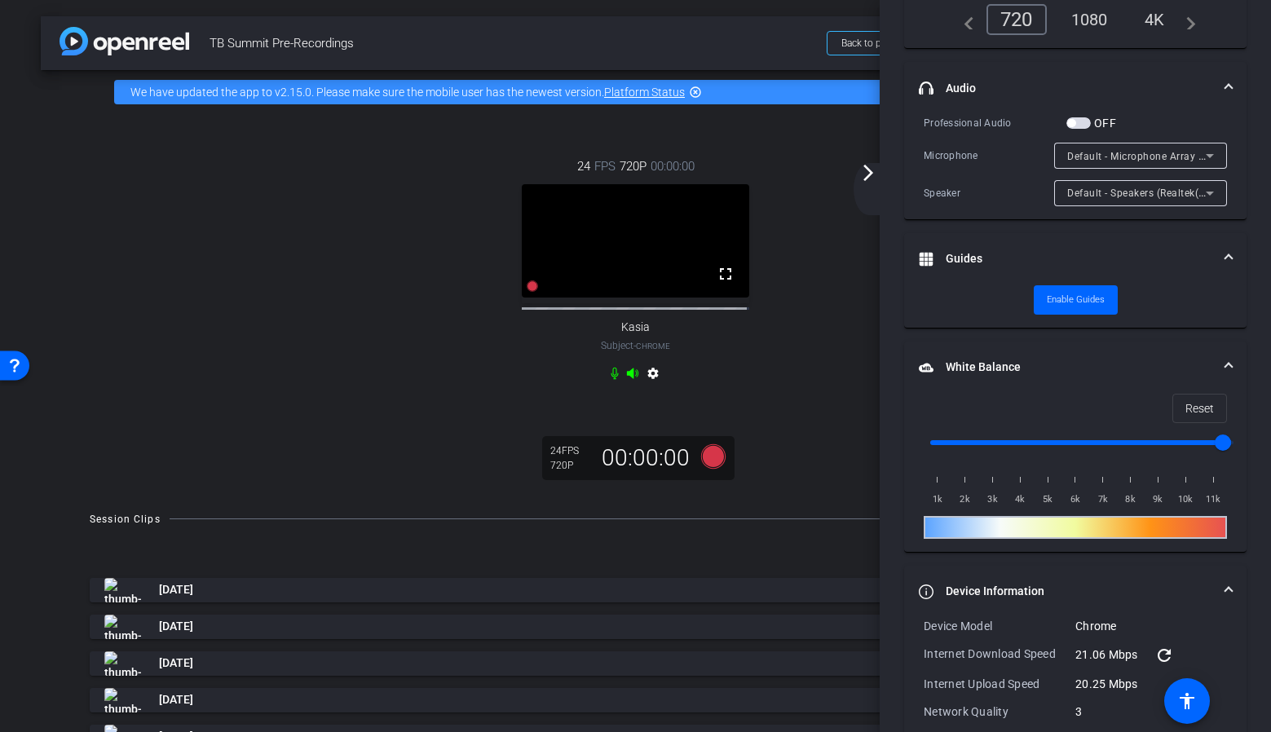
scroll to position [0, 0]
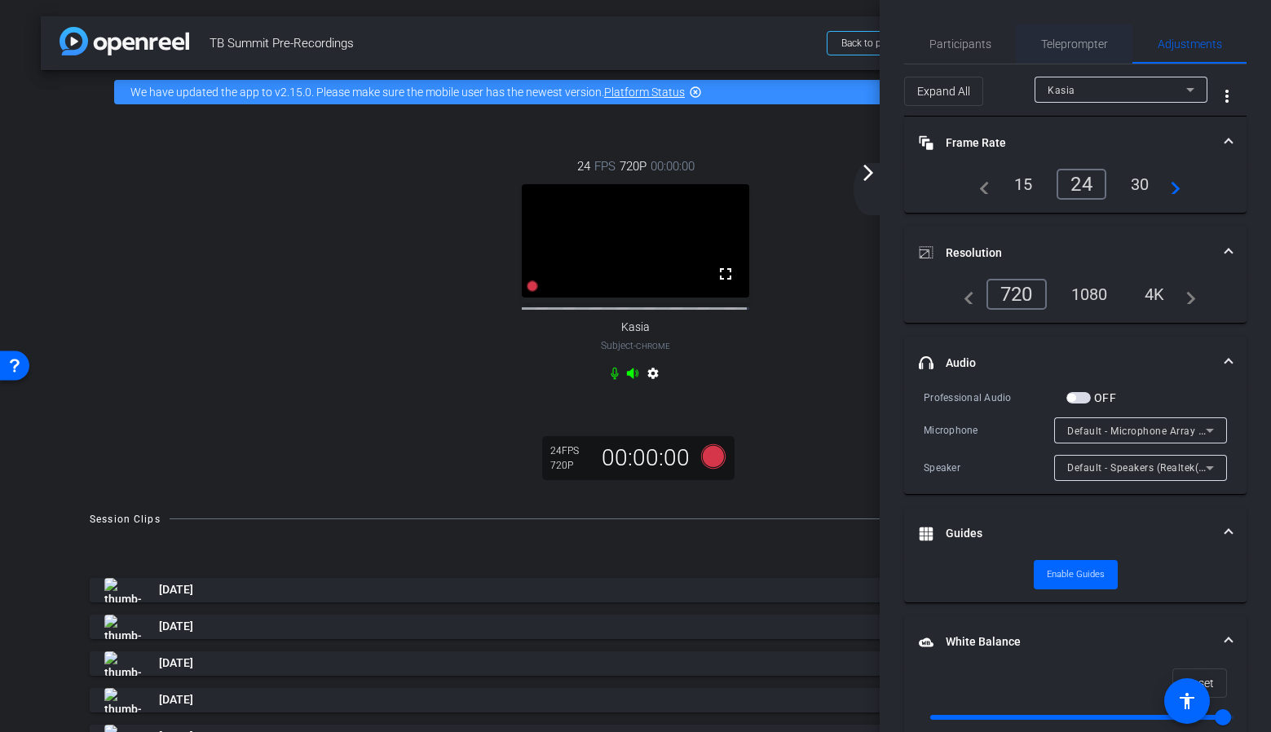
click at [1067, 50] on span "Teleprompter" at bounding box center [1074, 43] width 67 height 11
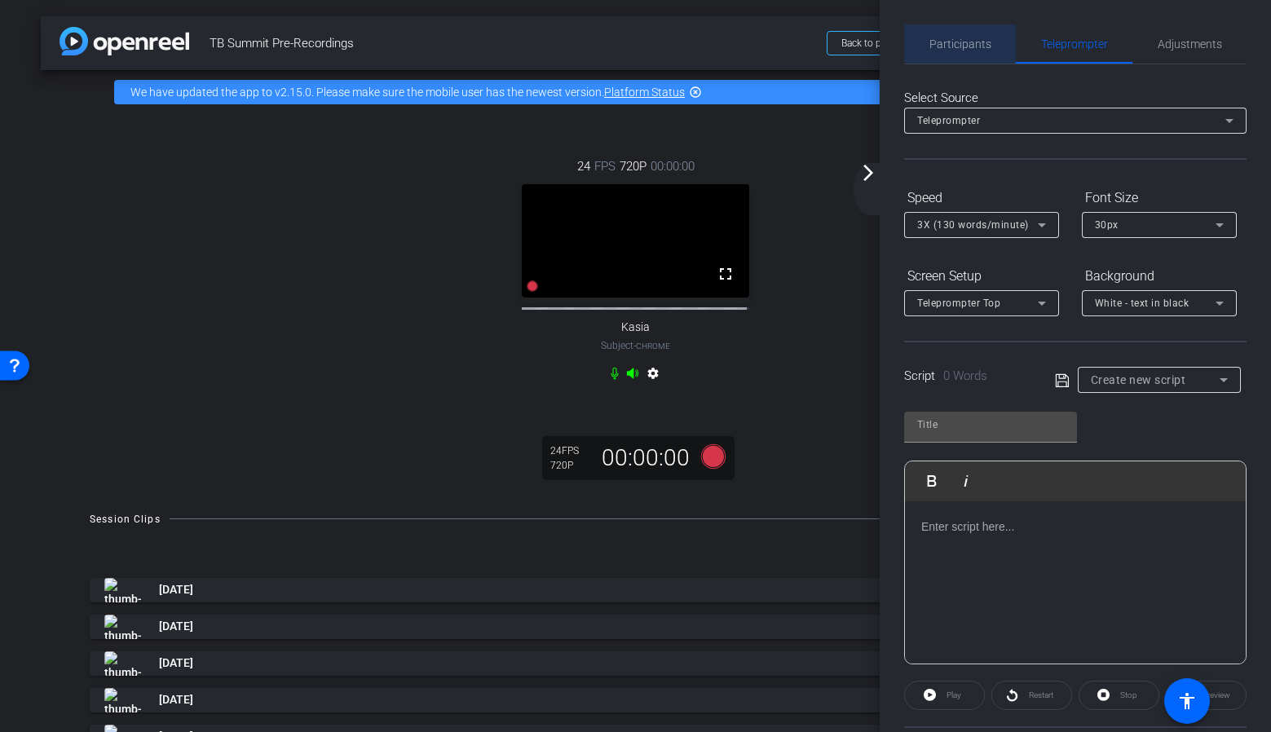
click at [983, 42] on span "Participants" at bounding box center [960, 43] width 62 height 11
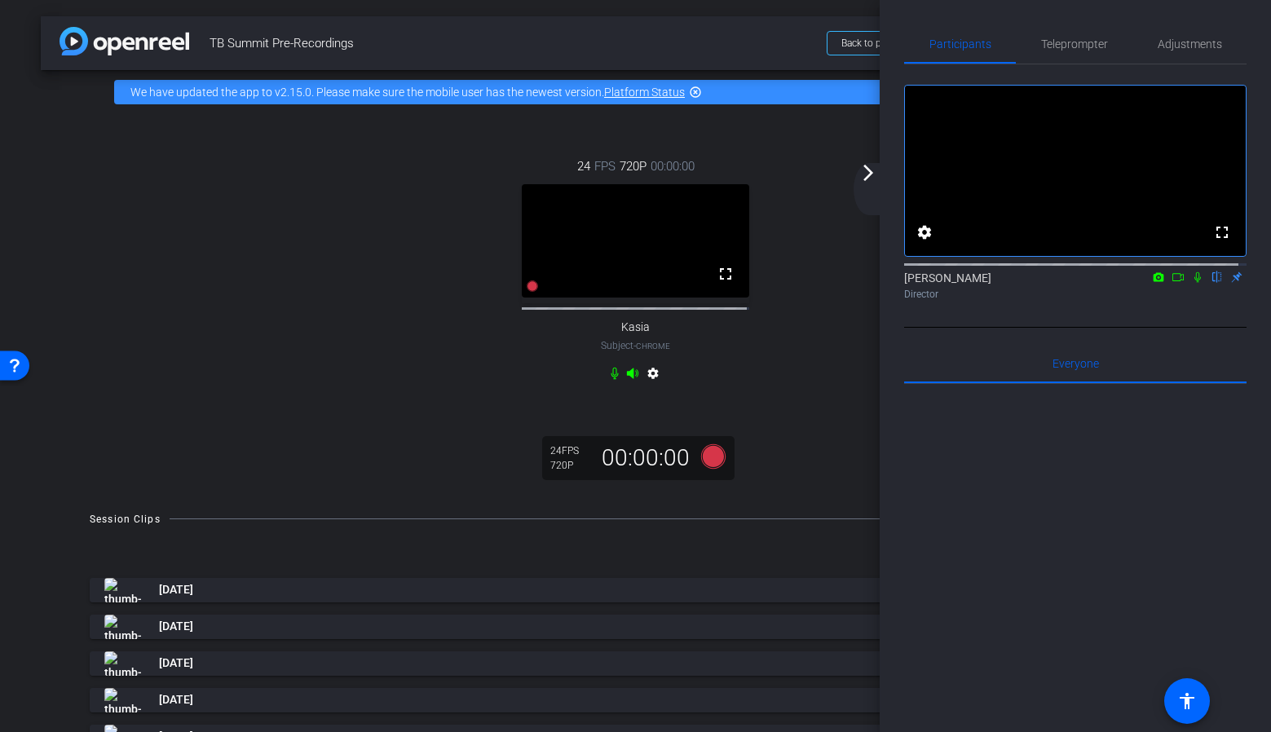
click at [1171, 283] on icon at bounding box center [1177, 276] width 13 height 11
click at [1198, 284] on mat-icon at bounding box center [1197, 277] width 20 height 15
drag, startPoint x: 775, startPoint y: 362, endPoint x: 633, endPoint y: 379, distance: 142.8
click at [773, 362] on div "24 FPS 720P 00:00:00 fullscreen Kasia Subject - Chrome settings" at bounding box center [635, 271] width 1124 height 283
click at [651, 386] on mat-icon "settings" at bounding box center [653, 377] width 20 height 20
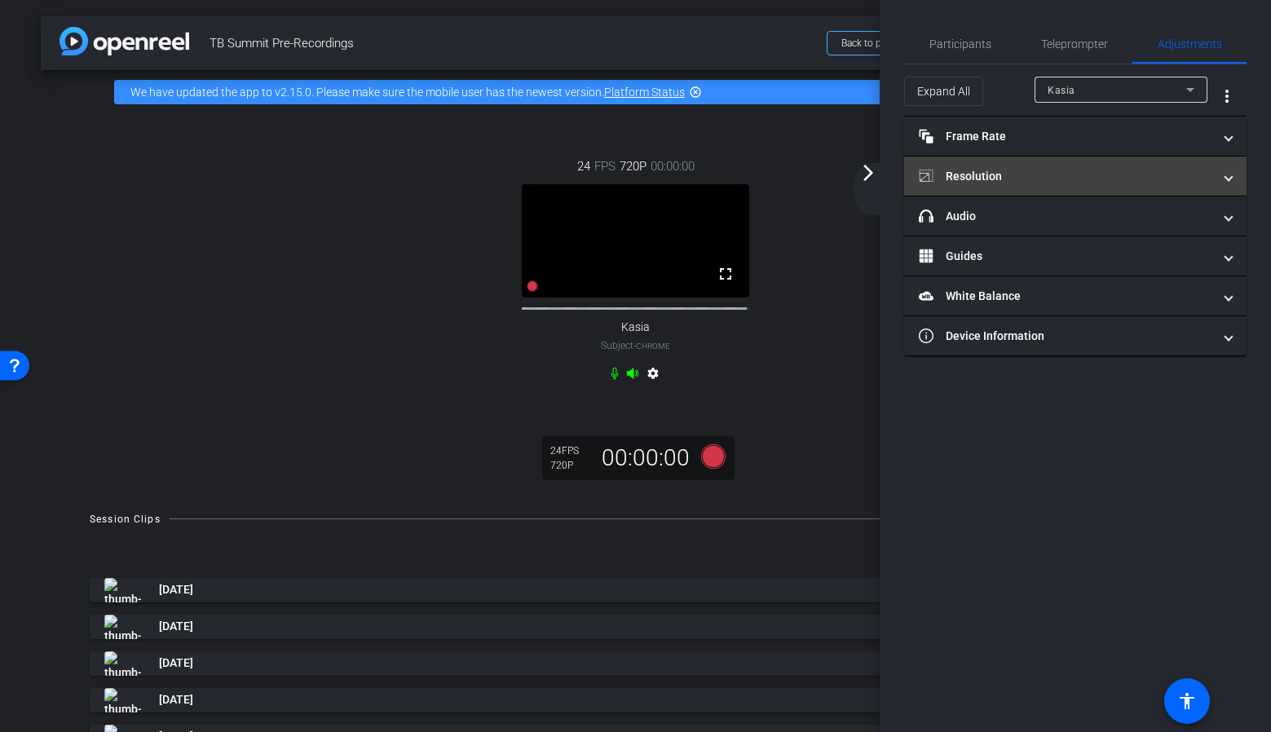
click at [998, 170] on mat-panel-title "Resolution" at bounding box center [1065, 176] width 293 height 17
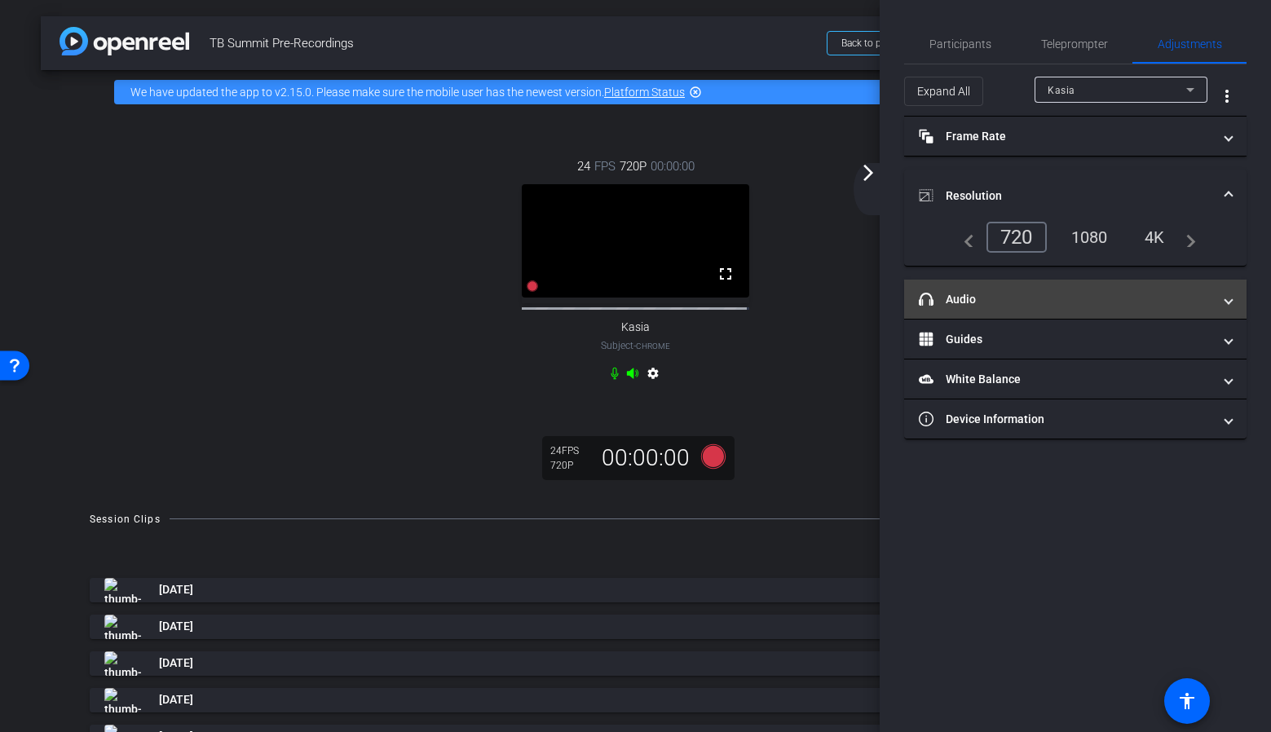
click at [980, 301] on mat-panel-title "headphone icon Audio" at bounding box center [1065, 299] width 293 height 17
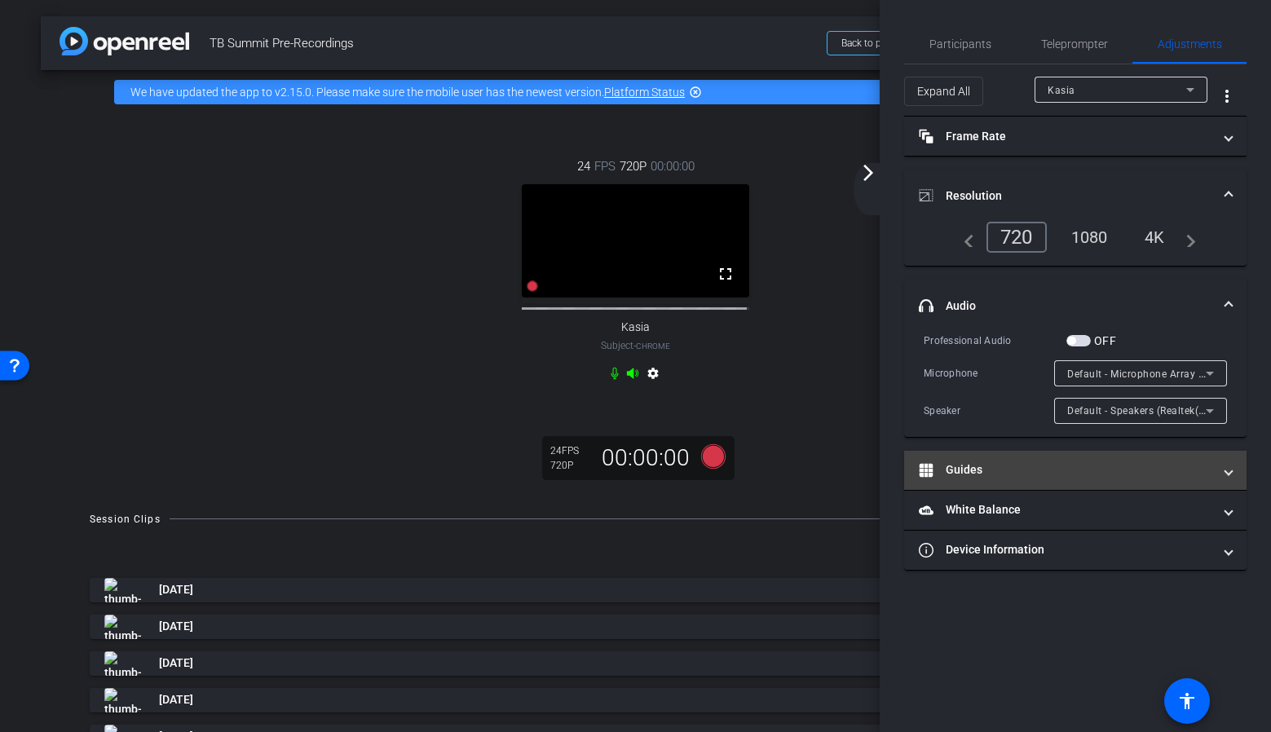
click at [1005, 458] on mat-expansion-panel-header "Guides" at bounding box center [1075, 470] width 342 height 39
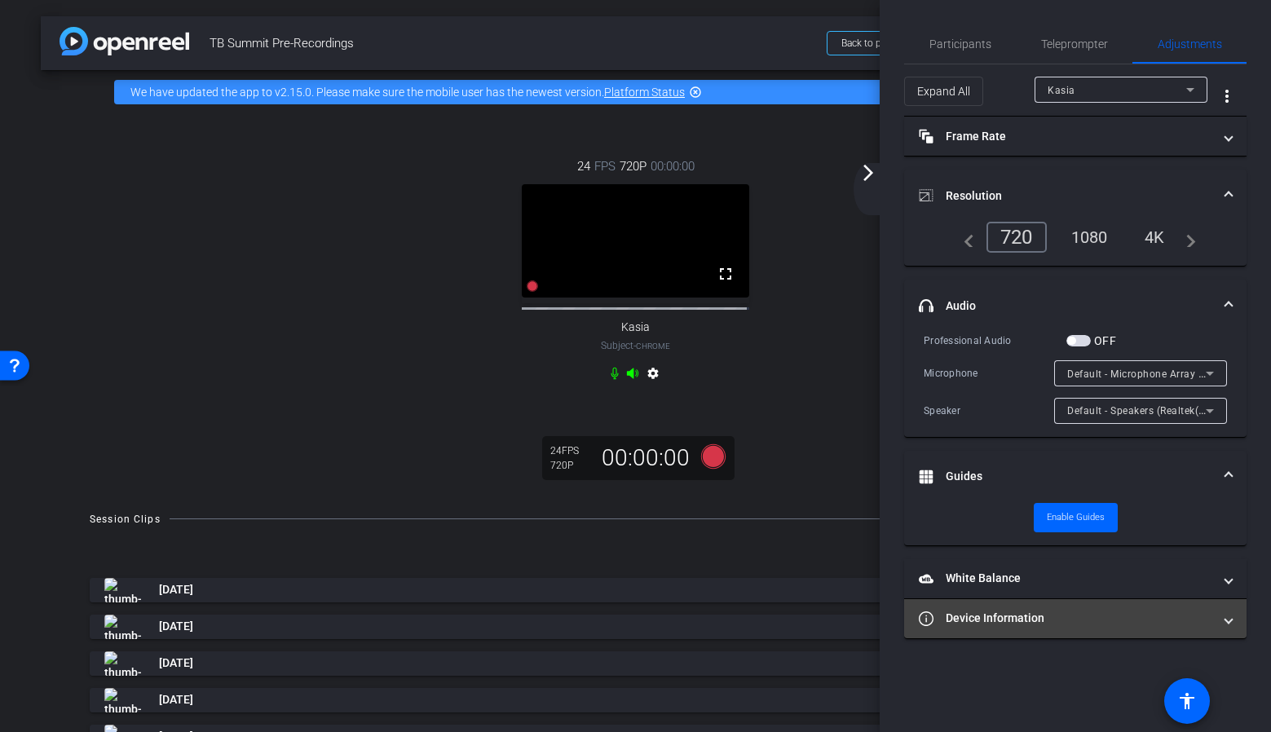
click at [1019, 623] on mat-panel-title "Device Information" at bounding box center [1065, 618] width 293 height 17
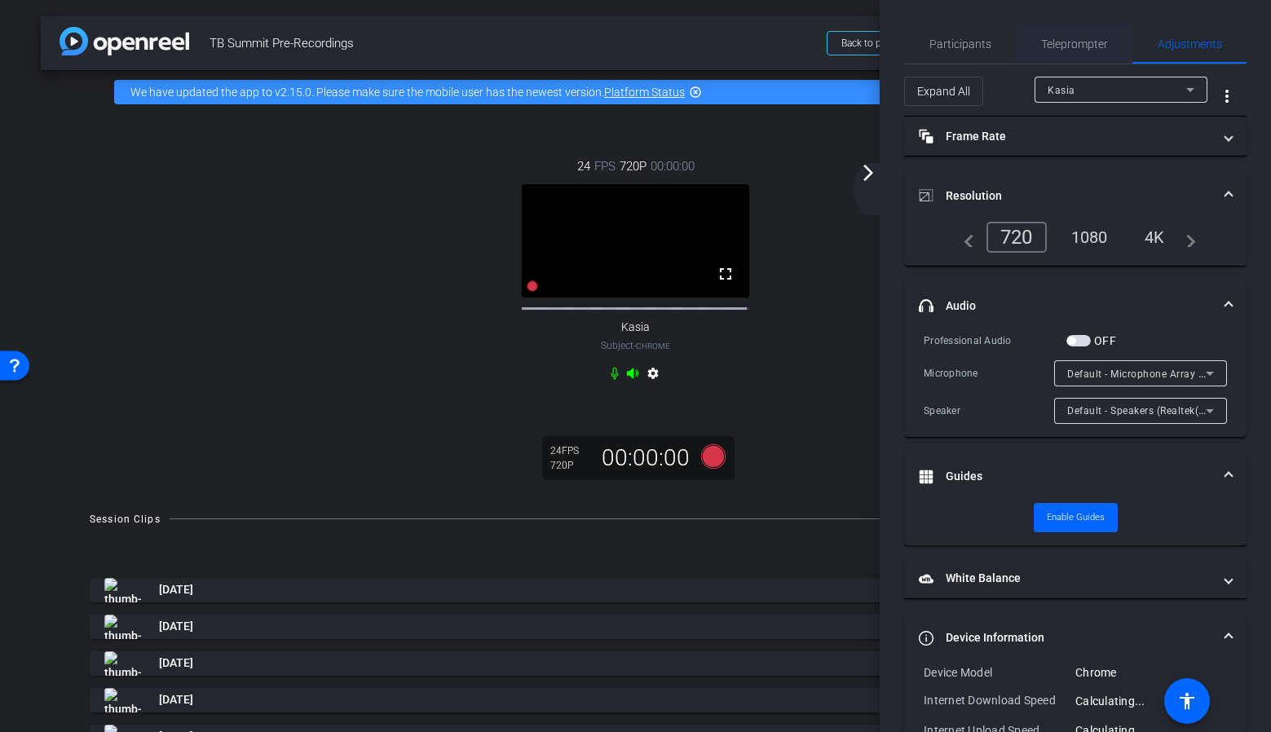
click at [1041, 44] on span "Teleprompter" at bounding box center [1074, 43] width 67 height 11
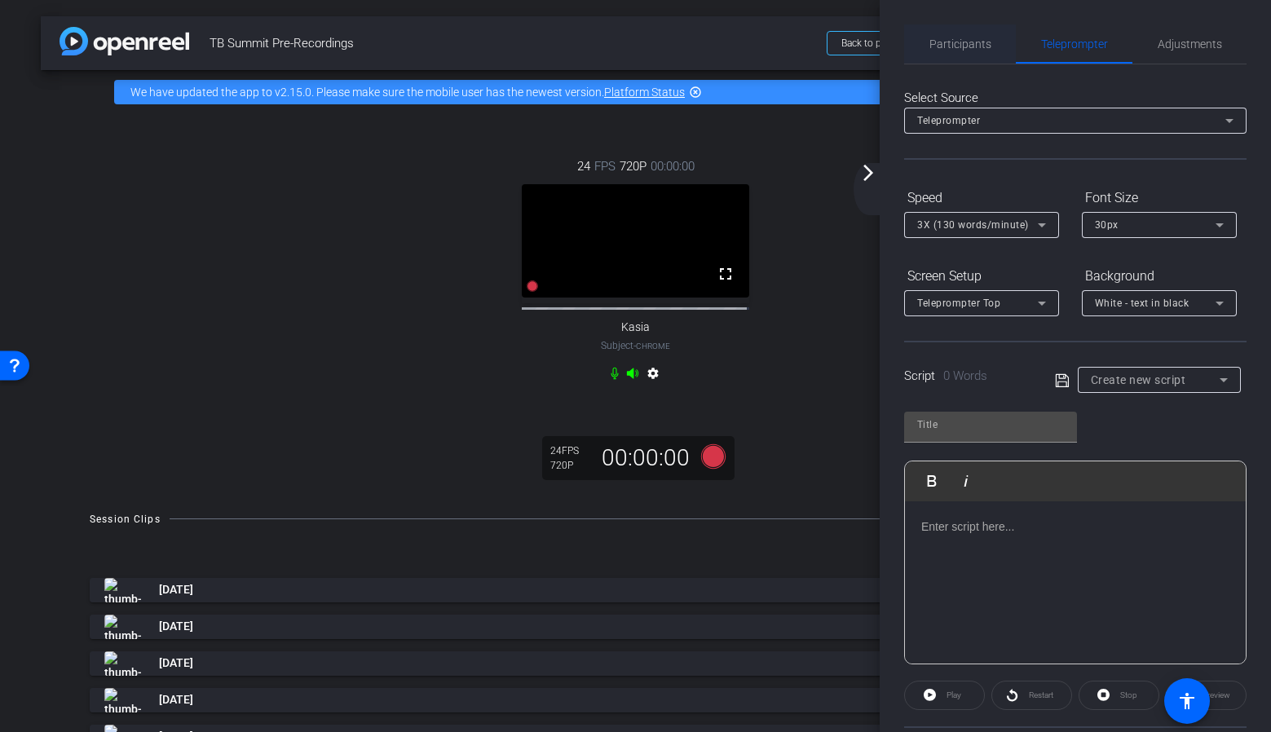
click at [973, 34] on span "Participants" at bounding box center [960, 43] width 62 height 39
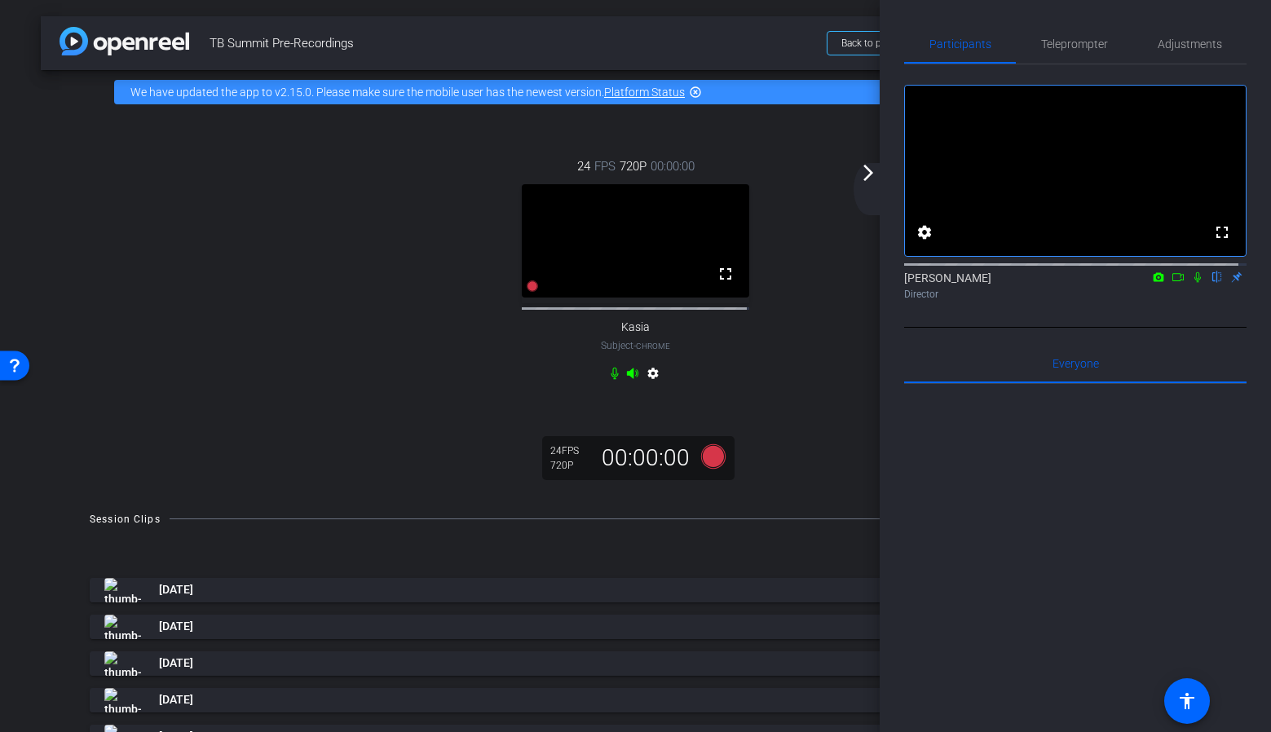
click at [870, 182] on mat-icon "arrow_forward_ios" at bounding box center [868, 173] width 20 height 20
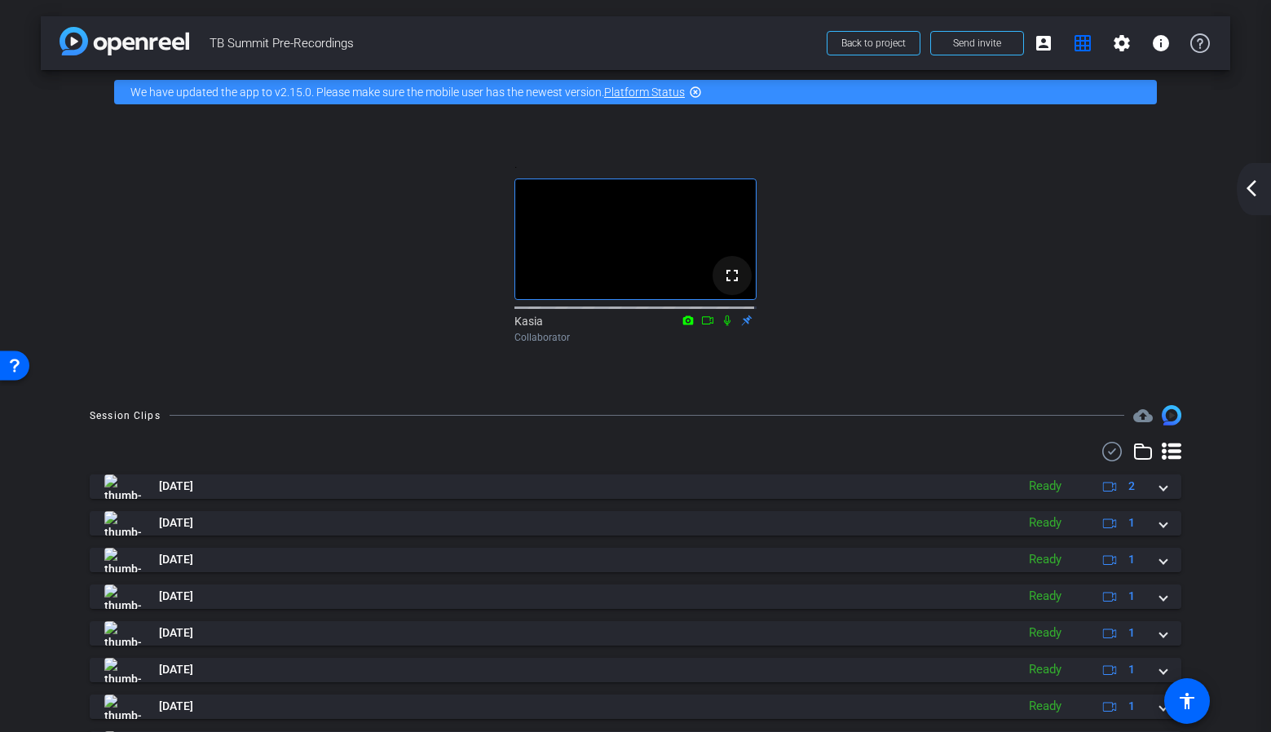
click at [727, 295] on span at bounding box center [731, 275] width 39 height 39
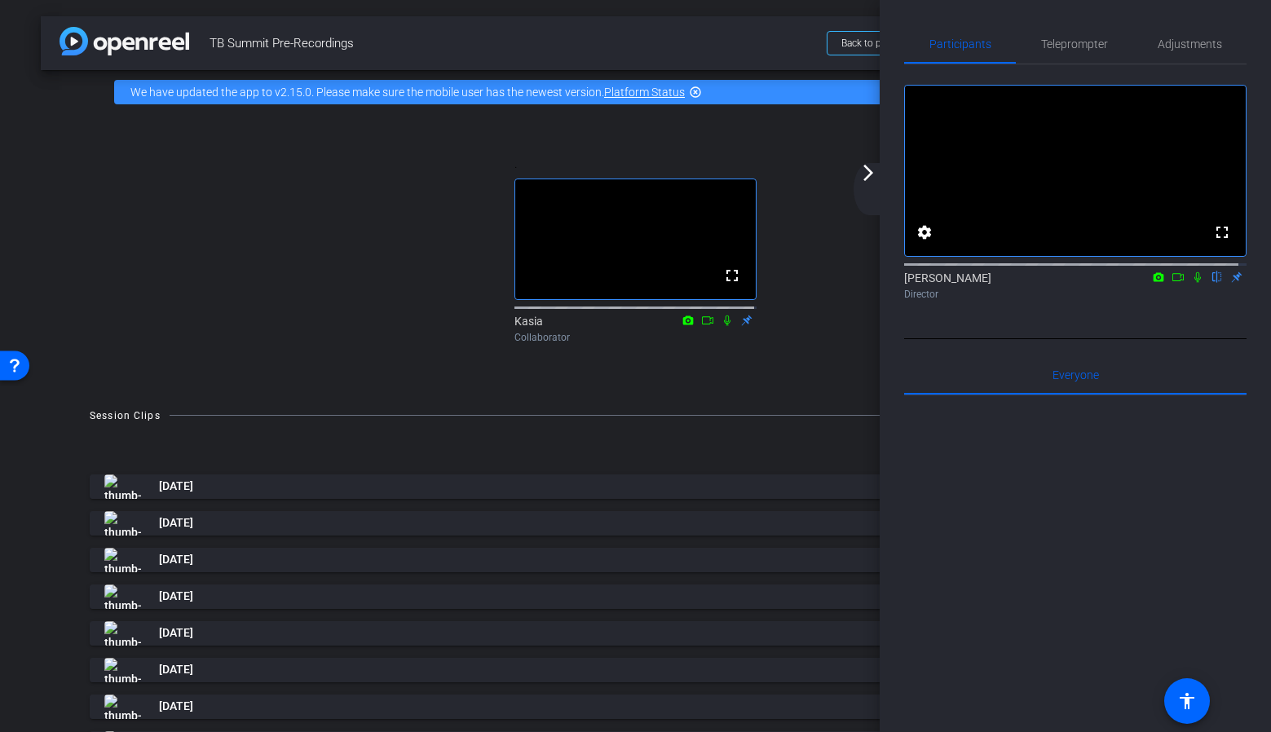
click at [552, 350] on div "Kasia Collaborator" at bounding box center [635, 325] width 242 height 50
click at [867, 179] on mat-icon "arrow_forward_ios" at bounding box center [868, 173] width 20 height 20
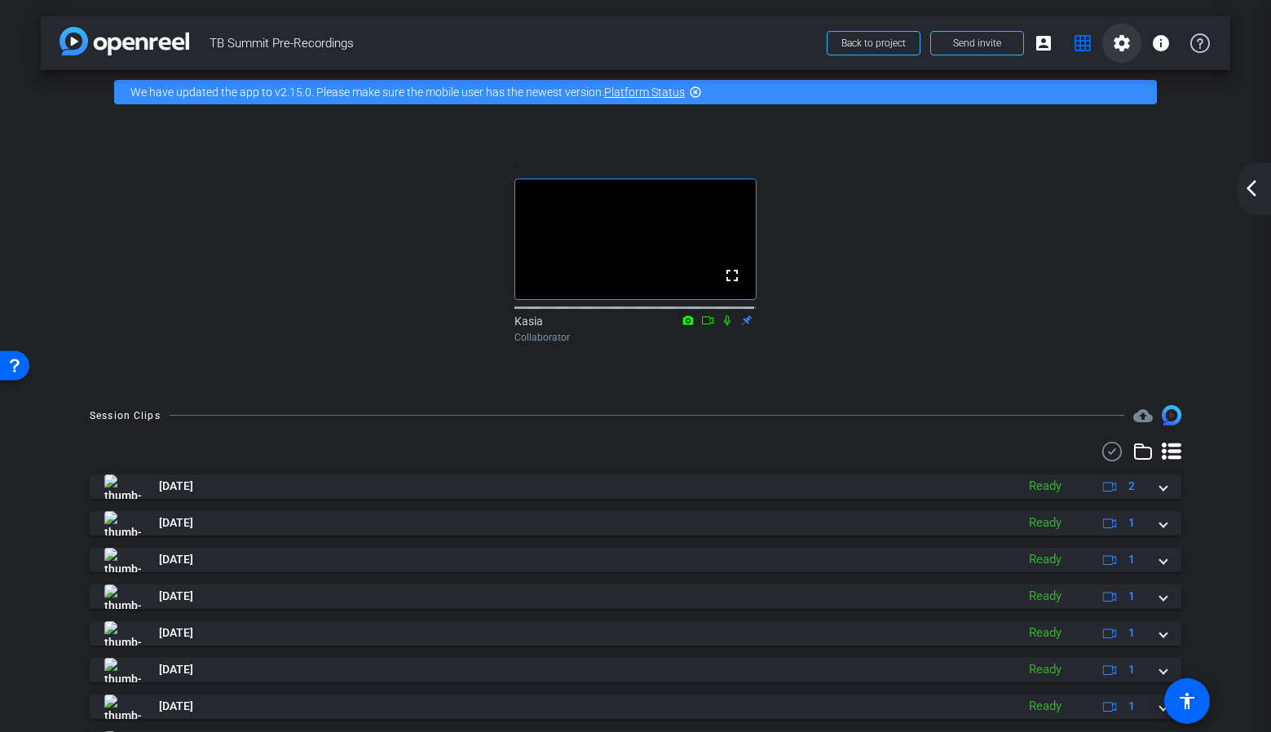
click at [1112, 44] on mat-icon "settings" at bounding box center [1122, 43] width 20 height 20
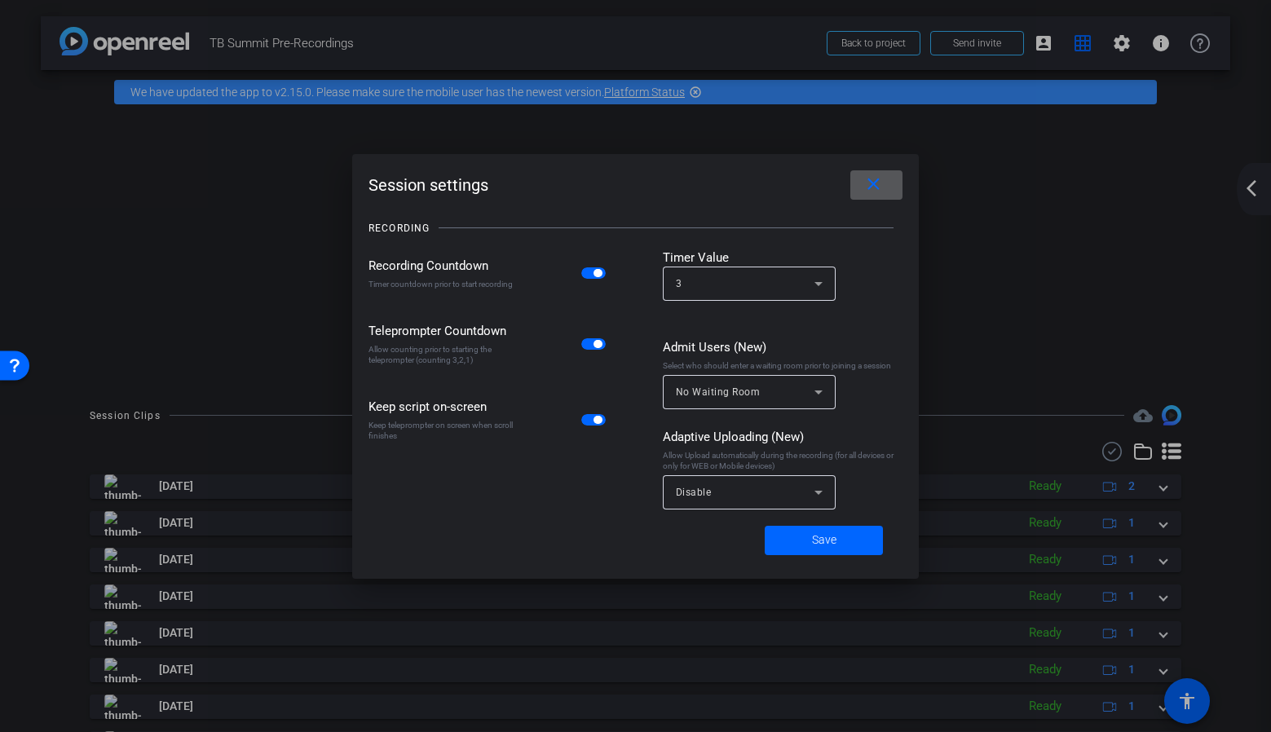
click at [779, 395] on div "No Waiting Room" at bounding box center [745, 391] width 139 height 20
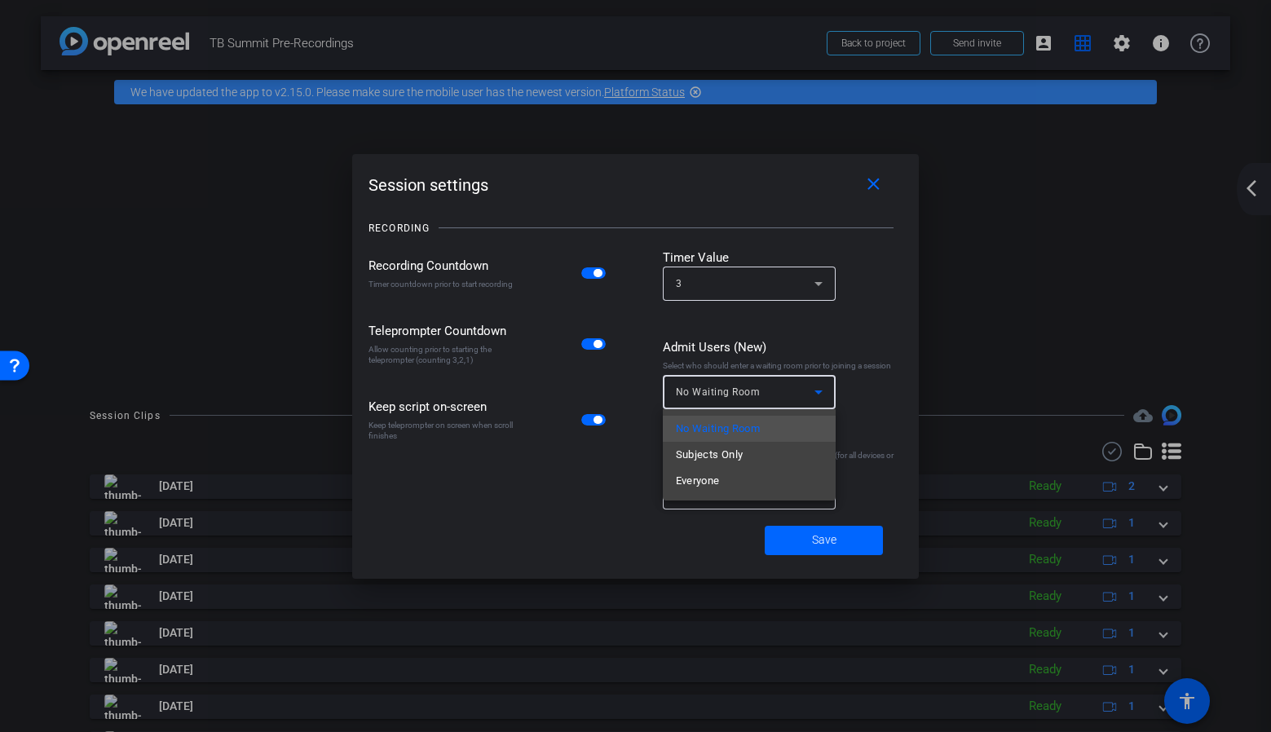
click at [830, 323] on div at bounding box center [635, 366] width 1271 height 732
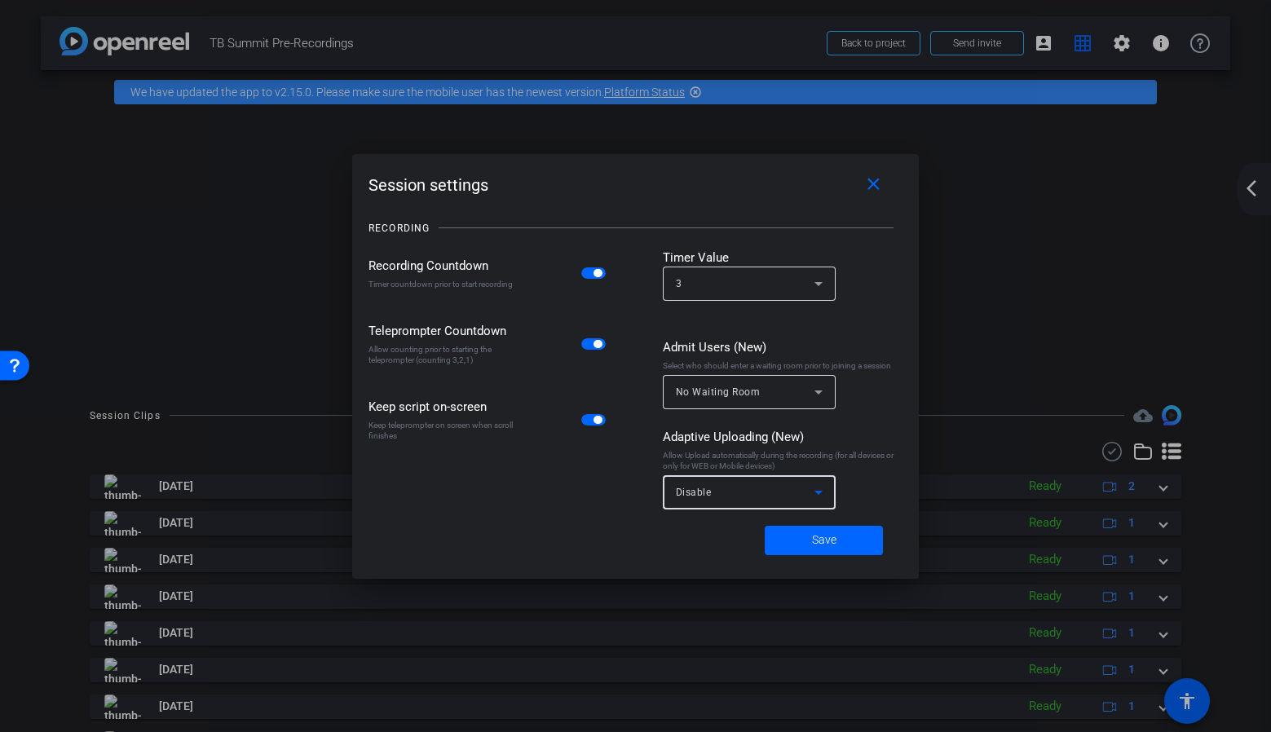
click at [804, 491] on div "Disable" at bounding box center [745, 492] width 139 height 20
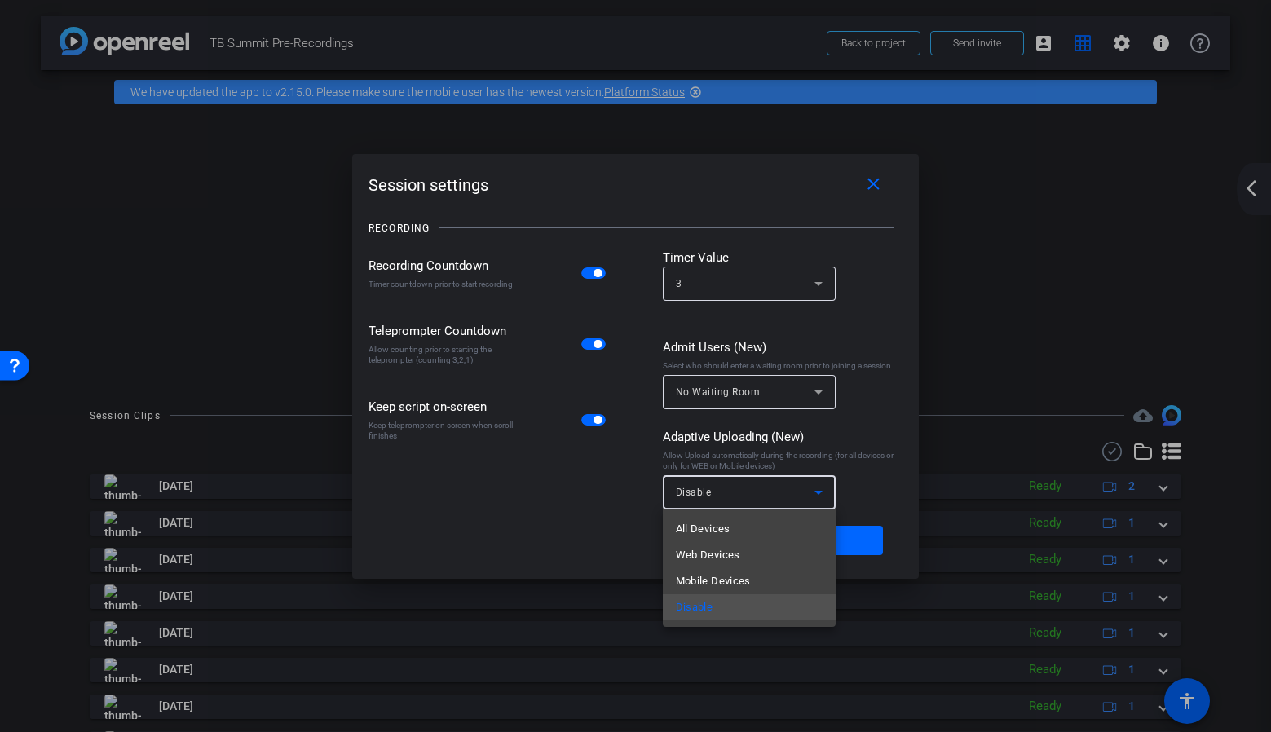
click at [883, 327] on div at bounding box center [635, 366] width 1271 height 732
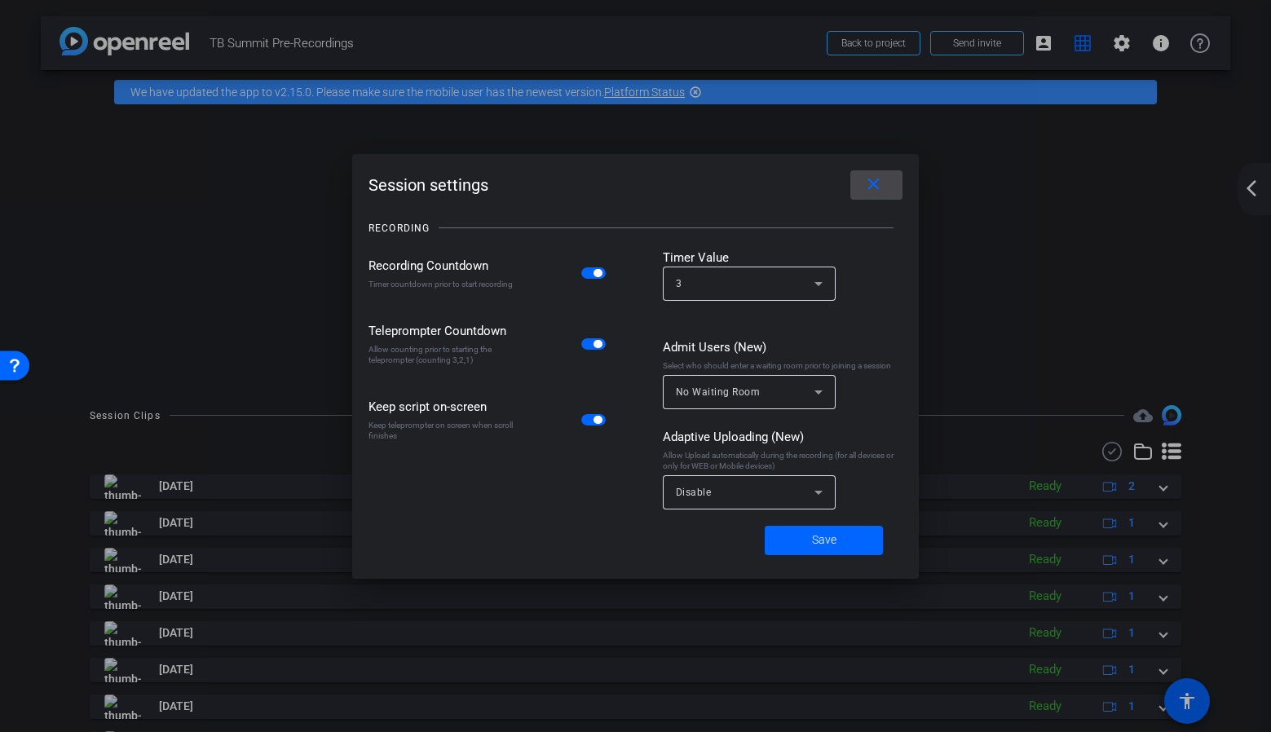
click at [885, 187] on span at bounding box center [876, 184] width 52 height 39
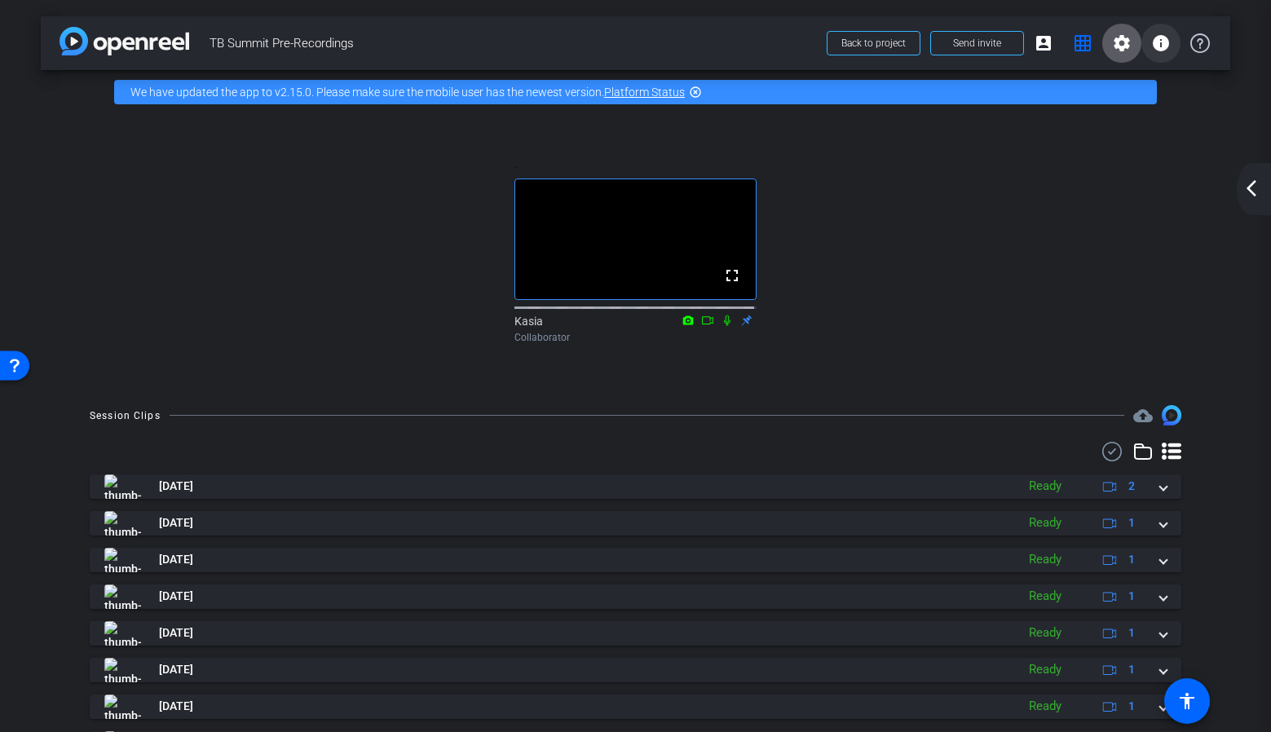
click at [1161, 45] on button "info" at bounding box center [1160, 43] width 39 height 39
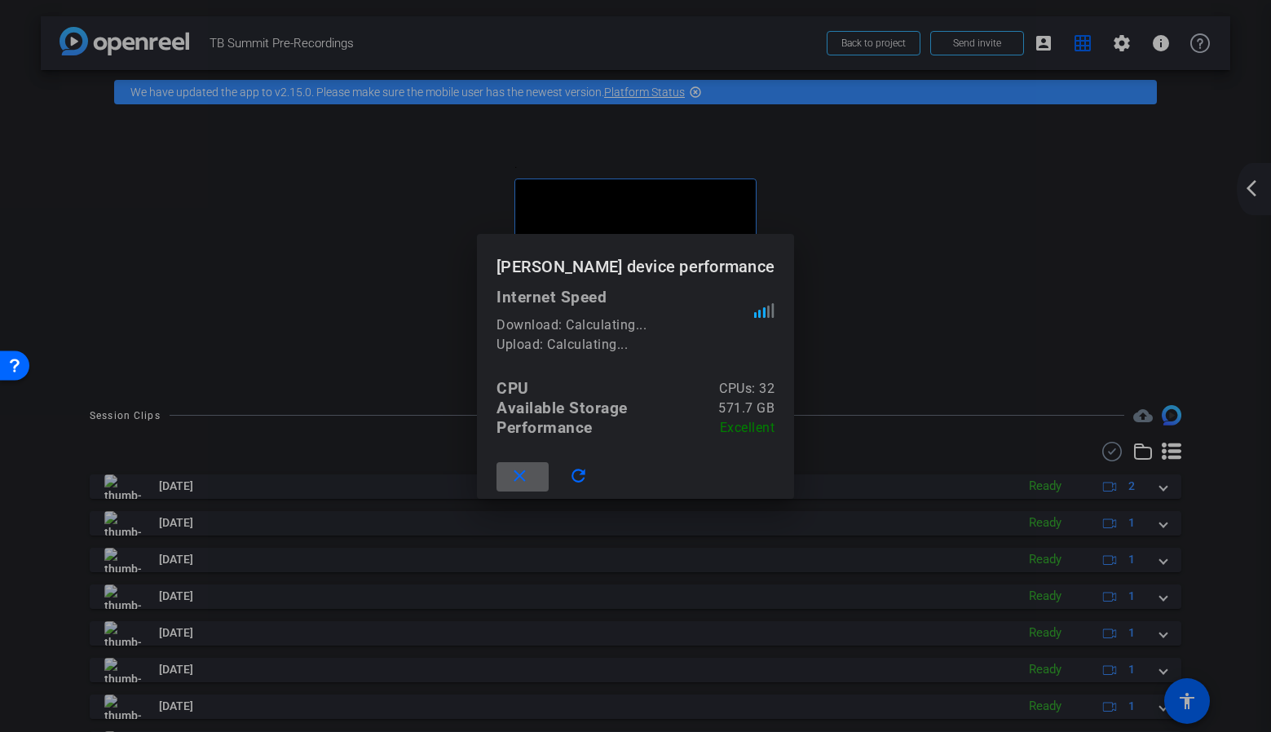
click at [522, 474] on mat-icon "close" at bounding box center [519, 476] width 20 height 20
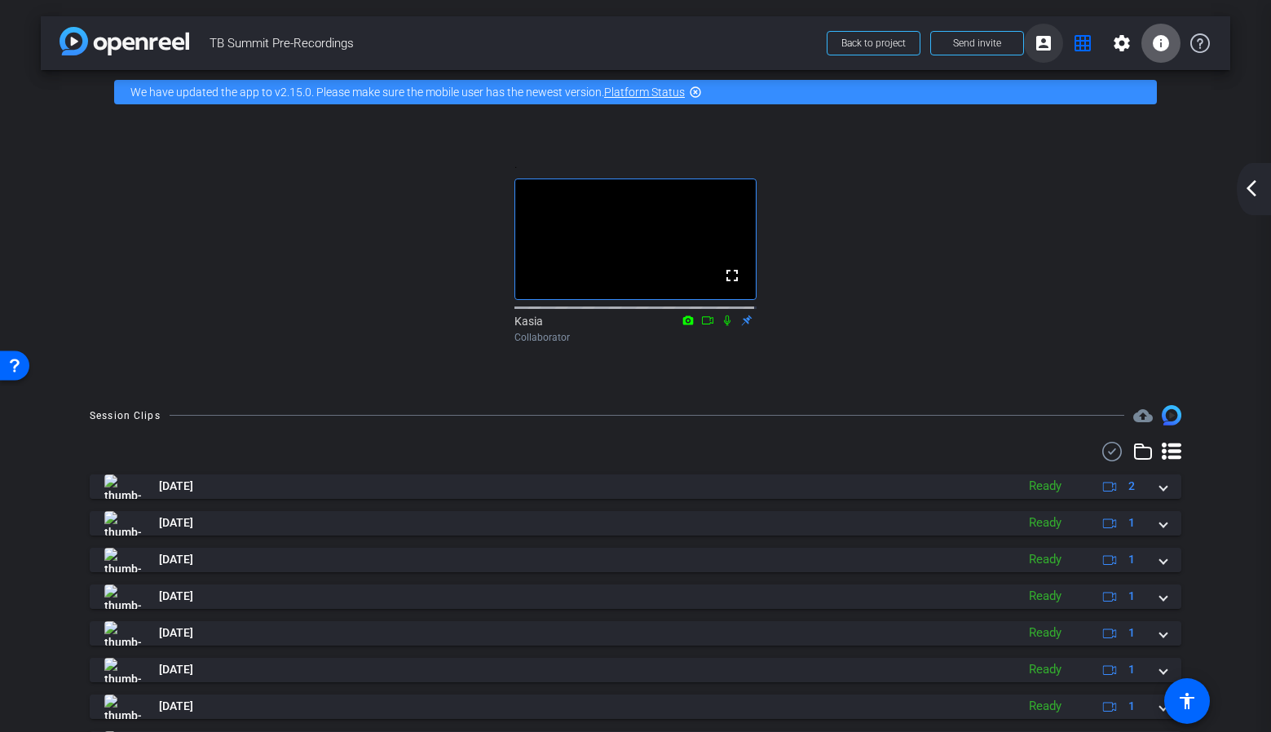
click at [1042, 34] on mat-icon "account_box" at bounding box center [1043, 43] width 20 height 20
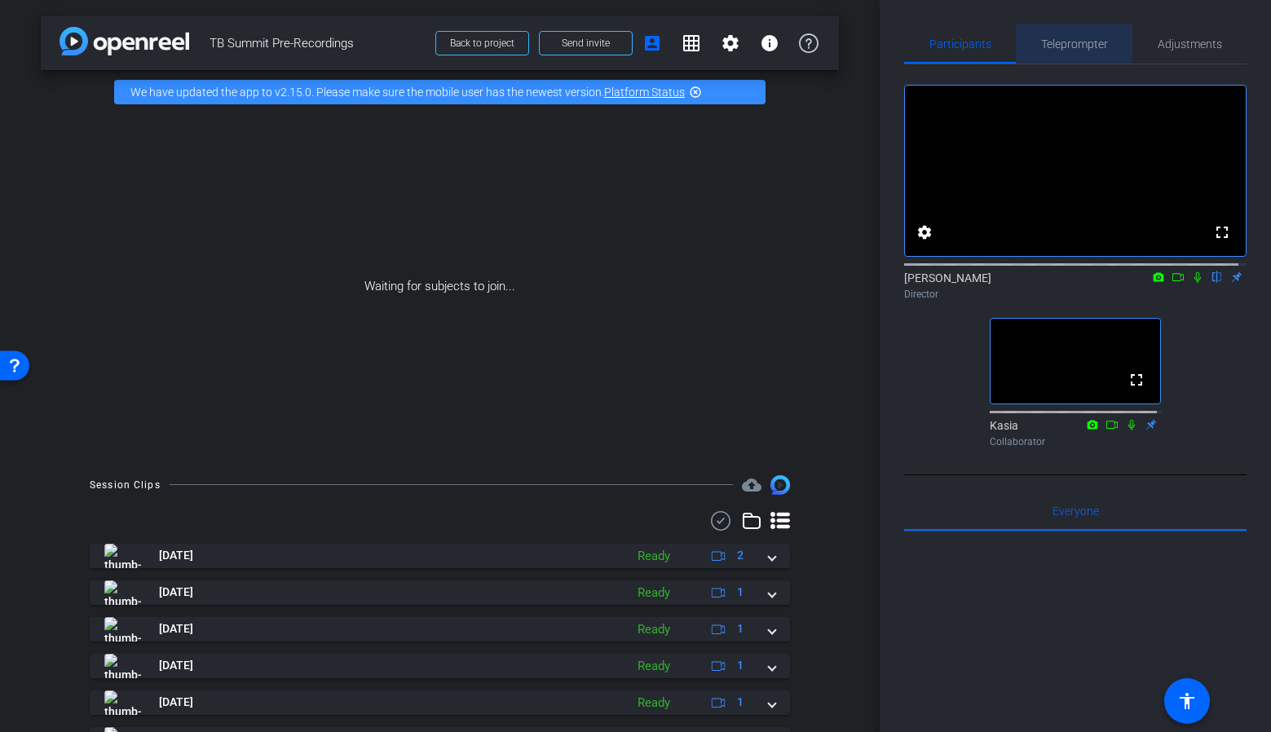
click at [1061, 38] on span "Teleprompter" at bounding box center [1074, 43] width 67 height 11
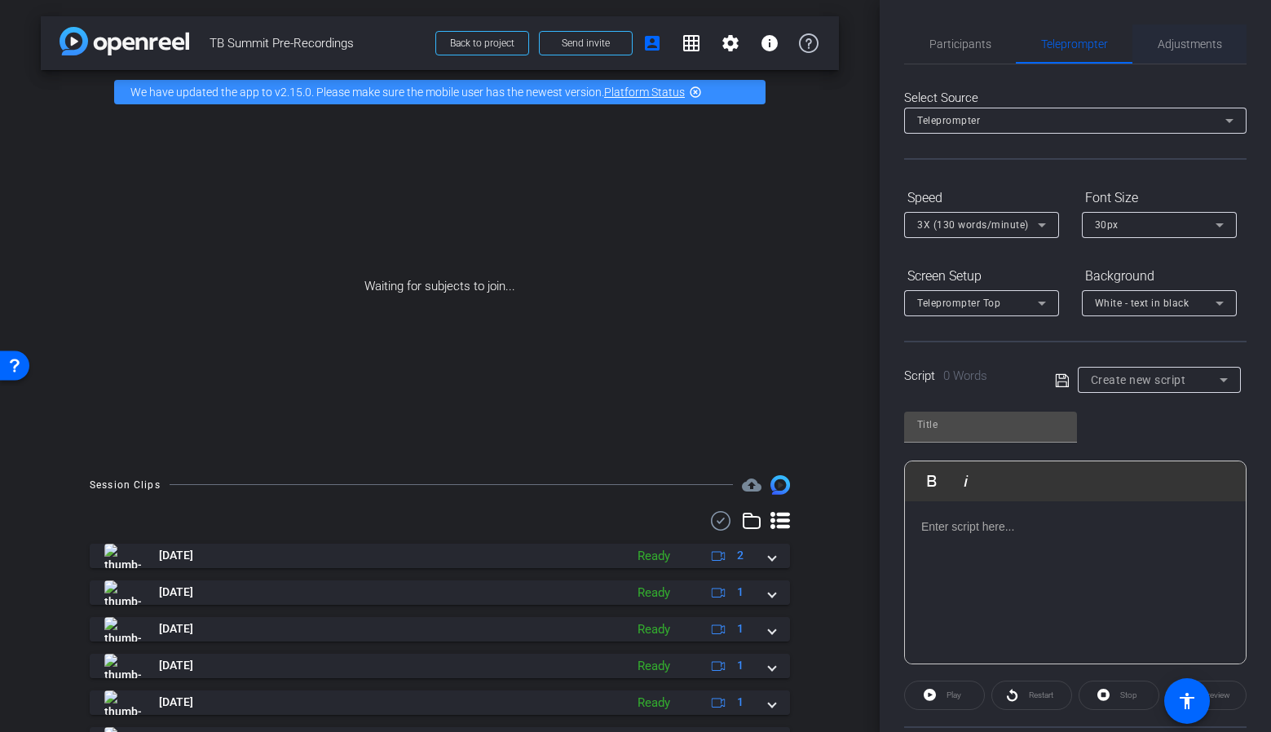
click at [1178, 36] on span "Adjustments" at bounding box center [1189, 43] width 64 height 39
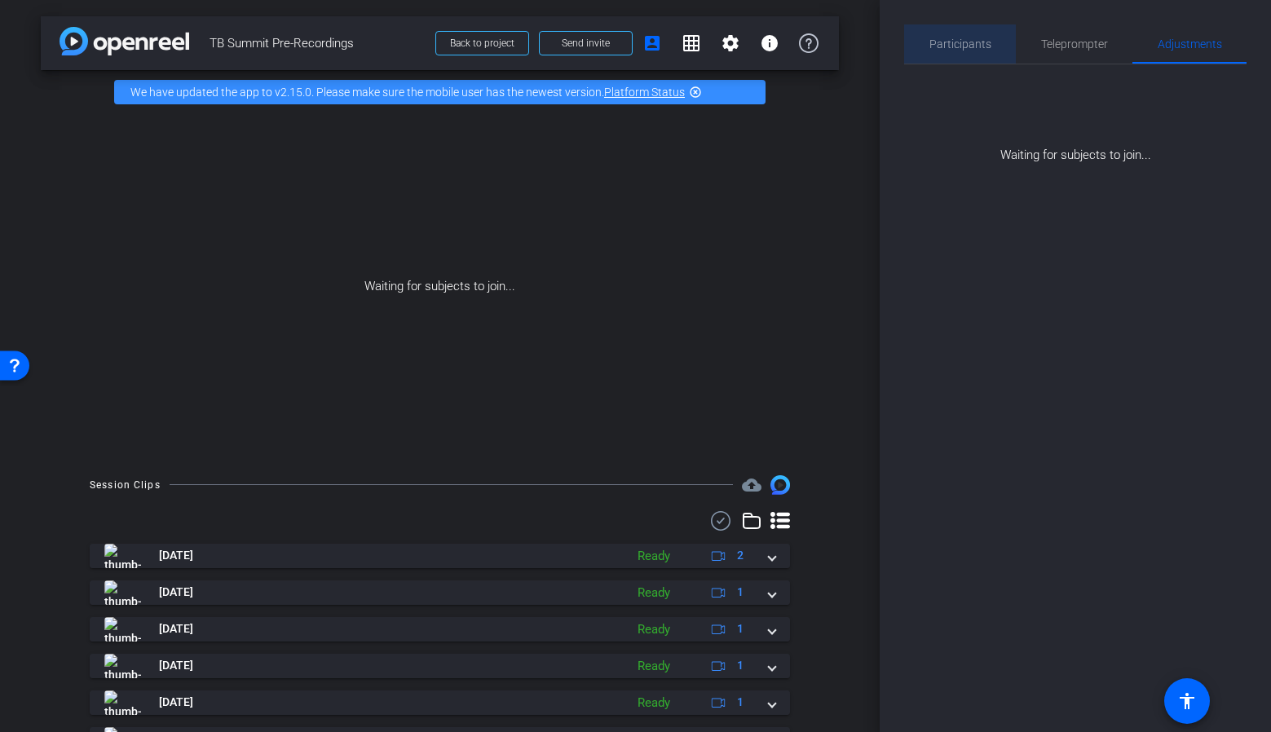
click at [979, 38] on span "Participants" at bounding box center [960, 43] width 62 height 11
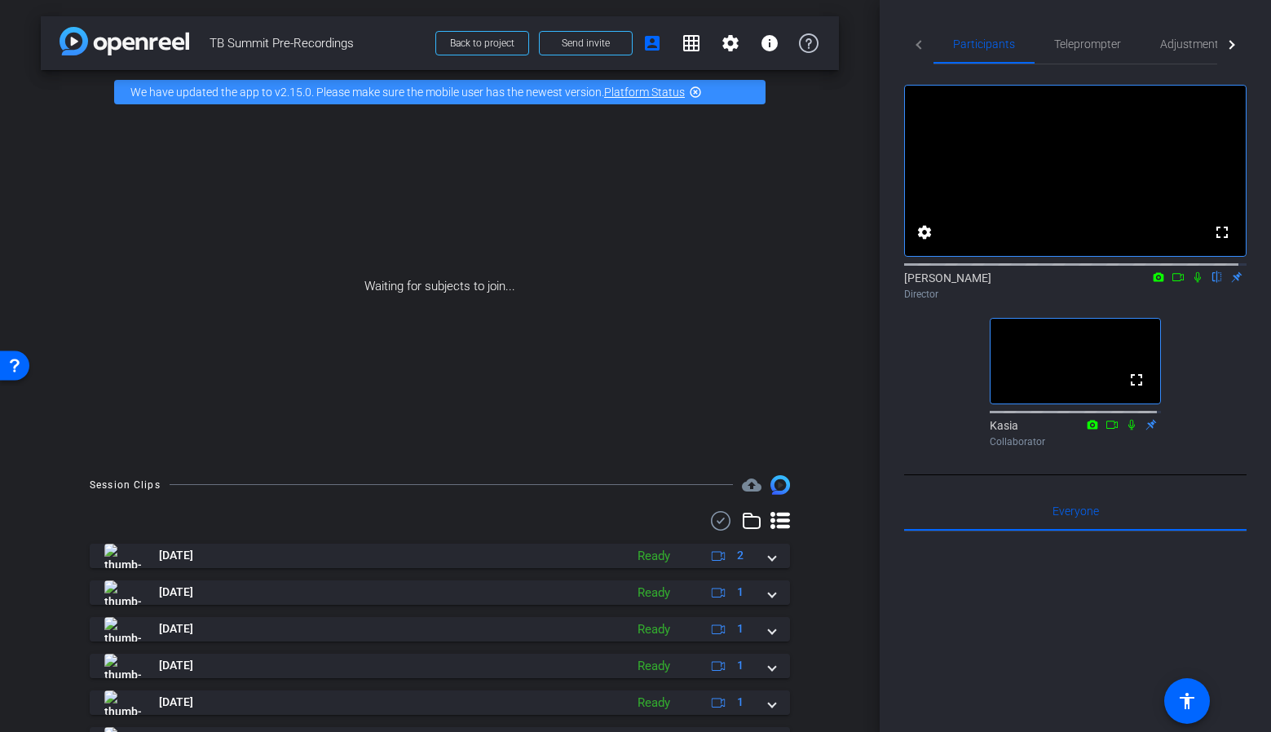
click at [791, 152] on div "Waiting for subjects to join..." at bounding box center [440, 286] width 798 height 345
click at [1021, 449] on div "Collaborator" at bounding box center [1074, 441] width 171 height 15
click at [642, 42] on mat-icon "account_box" at bounding box center [652, 43] width 20 height 20
click at [562, 45] on span "Send invite" at bounding box center [586, 43] width 48 height 13
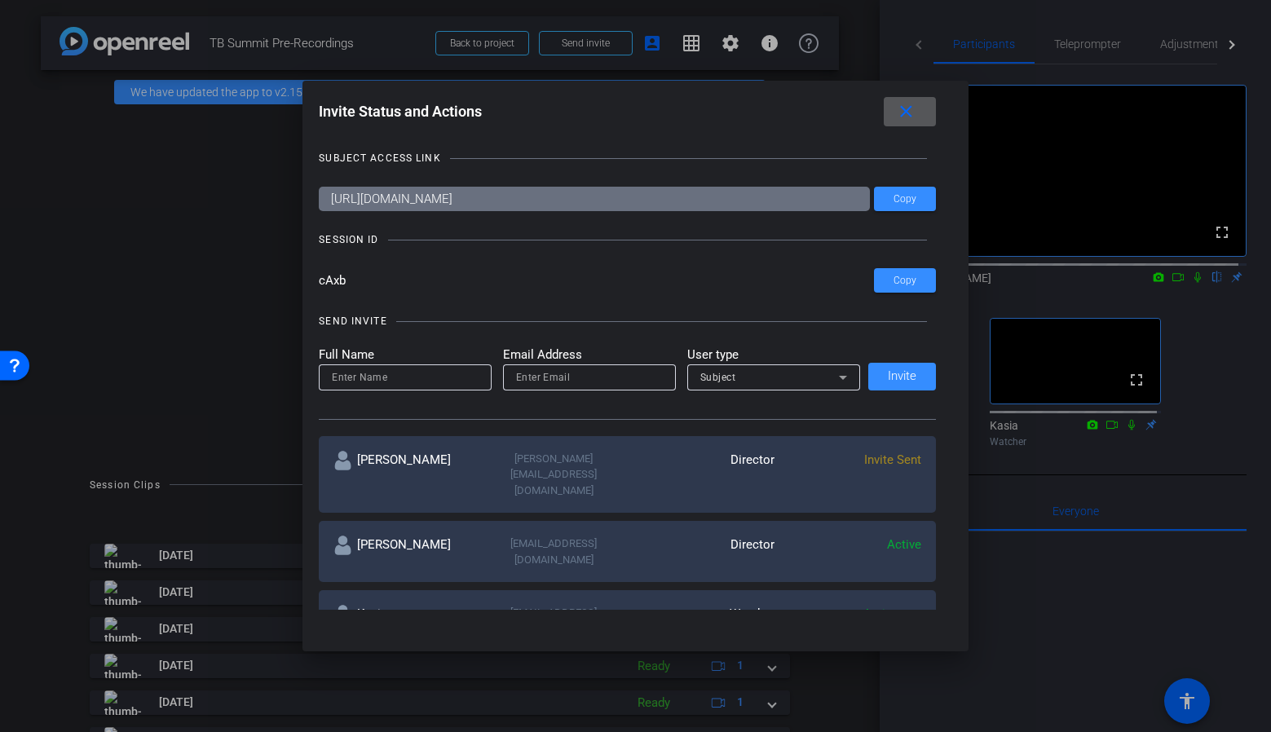
click at [919, 590] on div "Kasia kerkatarzyna@gmail.com Watcher Active more_horiz" at bounding box center [627, 620] width 617 height 61
click at [917, 590] on div "Kasia kerkatarzyna@gmail.com Watcher Active more_horiz" at bounding box center [627, 620] width 617 height 61
click at [914, 605] on mat-icon "more_horiz" at bounding box center [911, 615] width 20 height 20
click at [1116, 689] on div at bounding box center [635, 366] width 1271 height 732
click at [916, 114] on mat-icon "close" at bounding box center [906, 112] width 20 height 20
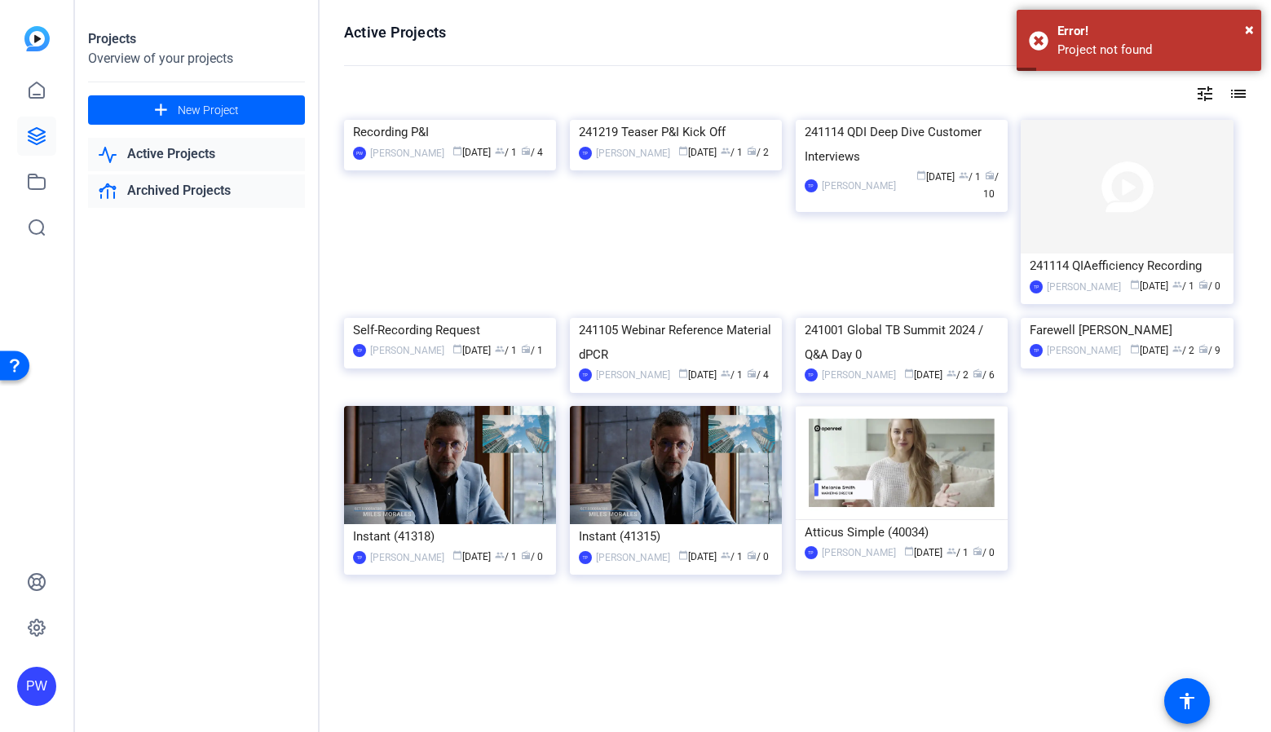
click at [199, 187] on link "Archived Projects" at bounding box center [196, 190] width 217 height 33
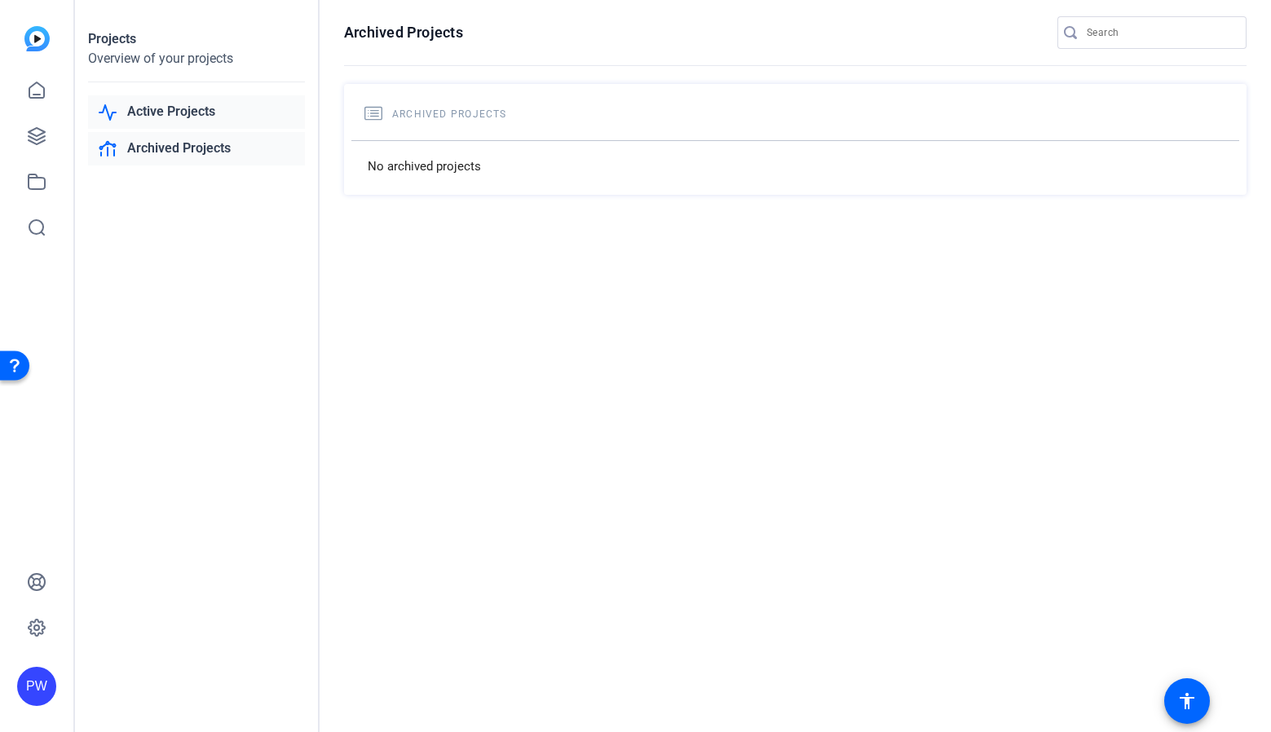
click at [206, 100] on link "Active Projects" at bounding box center [196, 111] width 217 height 33
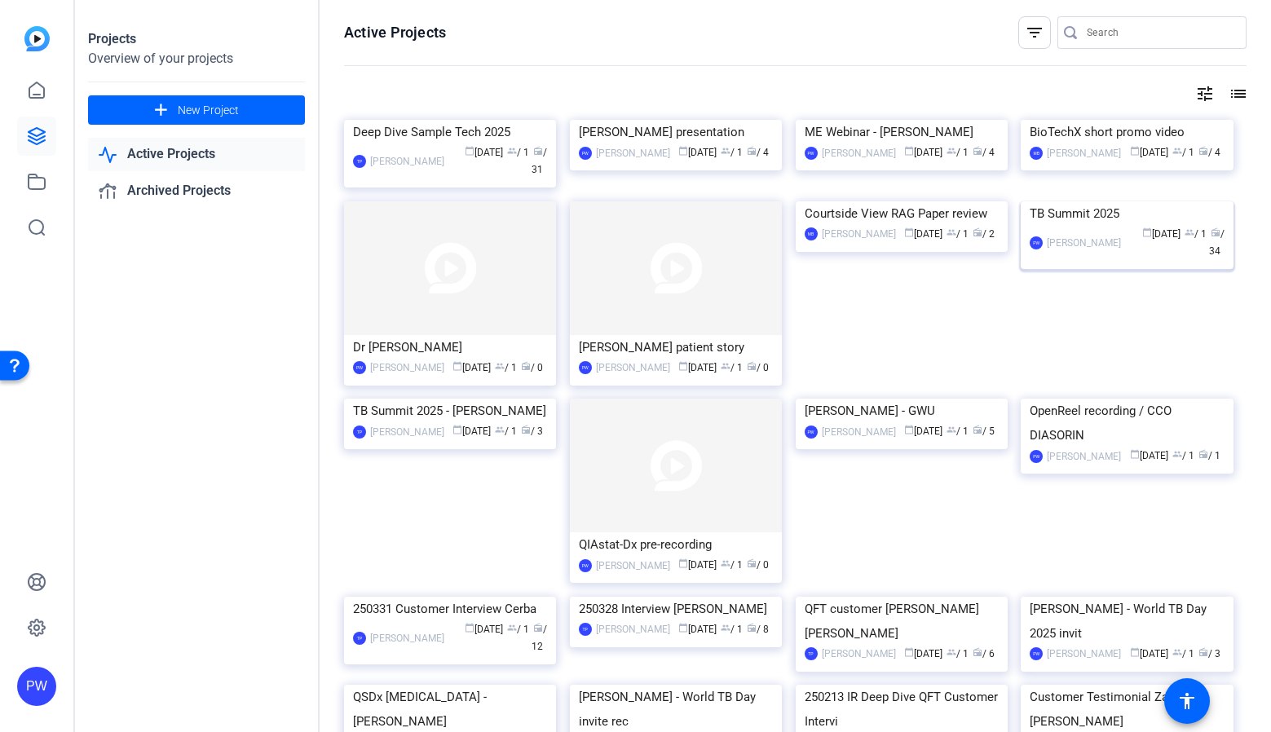
click at [1130, 201] on img at bounding box center [1126, 201] width 212 height 0
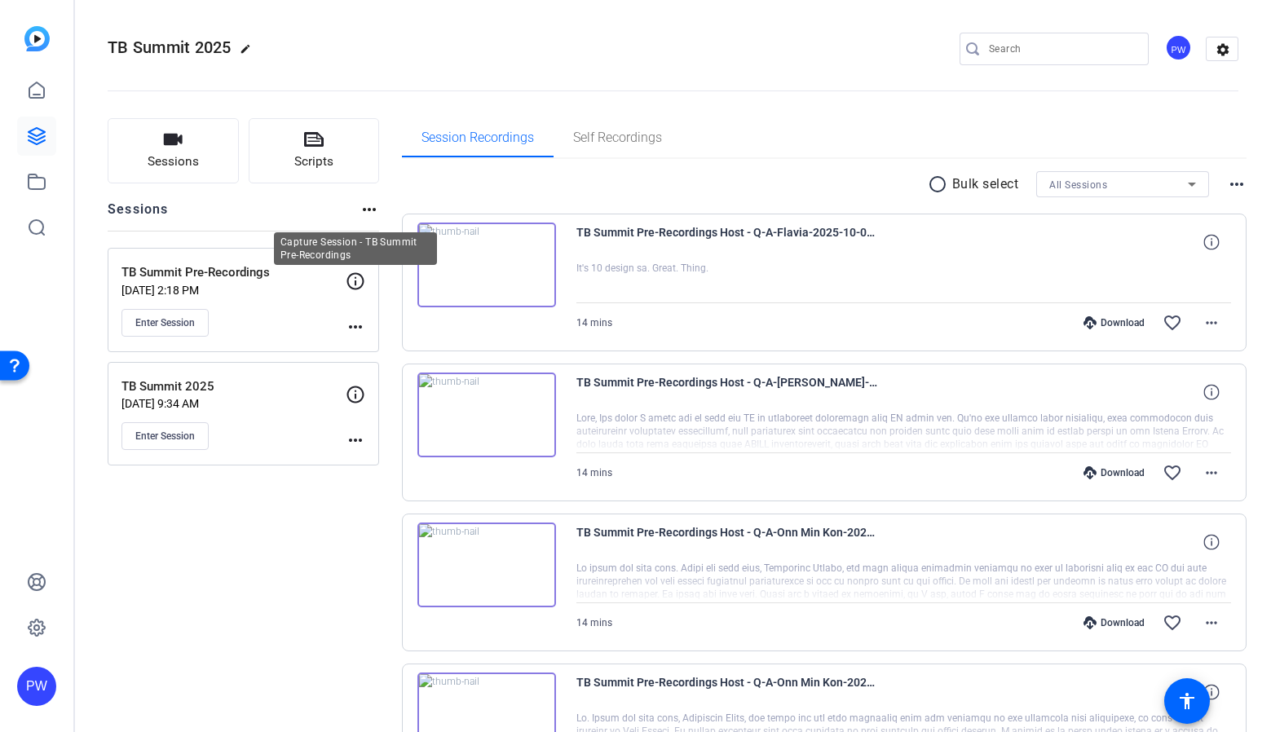
click at [359, 276] on icon at bounding box center [356, 281] width 20 height 20
click at [351, 328] on mat-icon "more_horiz" at bounding box center [356, 327] width 20 height 20
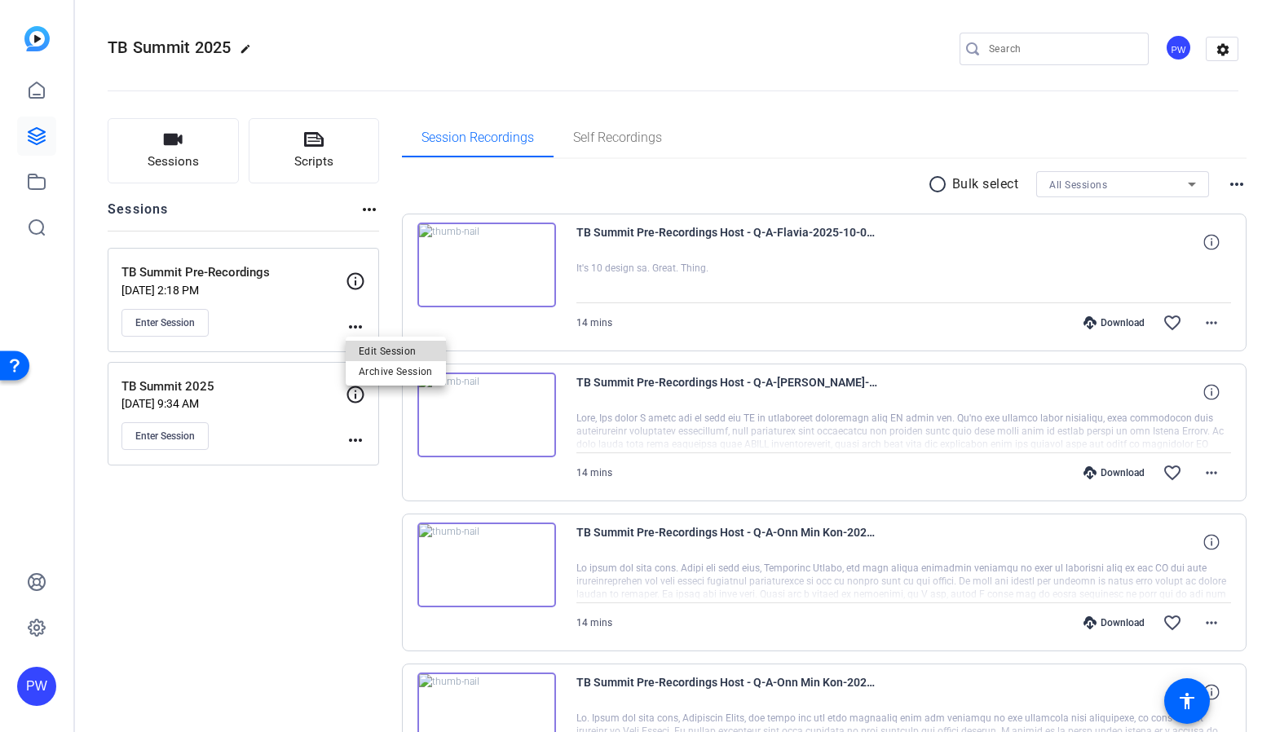
click at [378, 346] on span "Edit Session" at bounding box center [396, 351] width 74 height 20
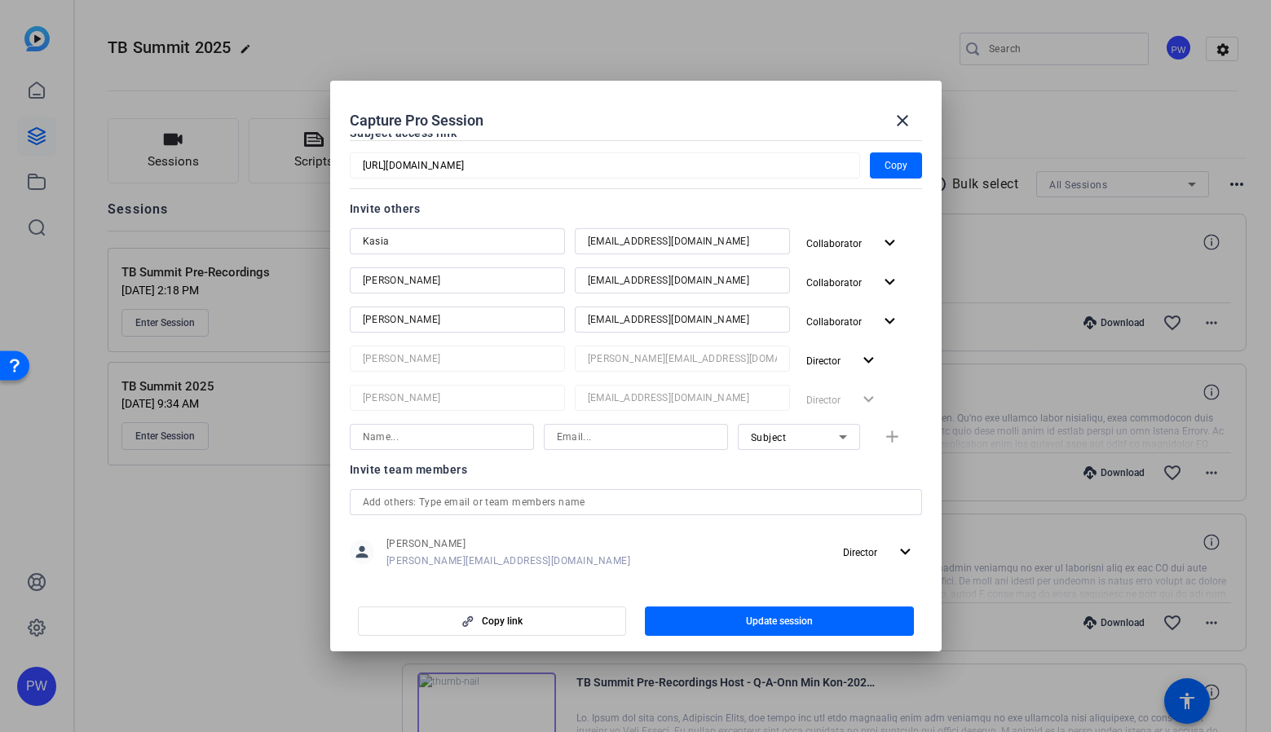
scroll to position [163, 0]
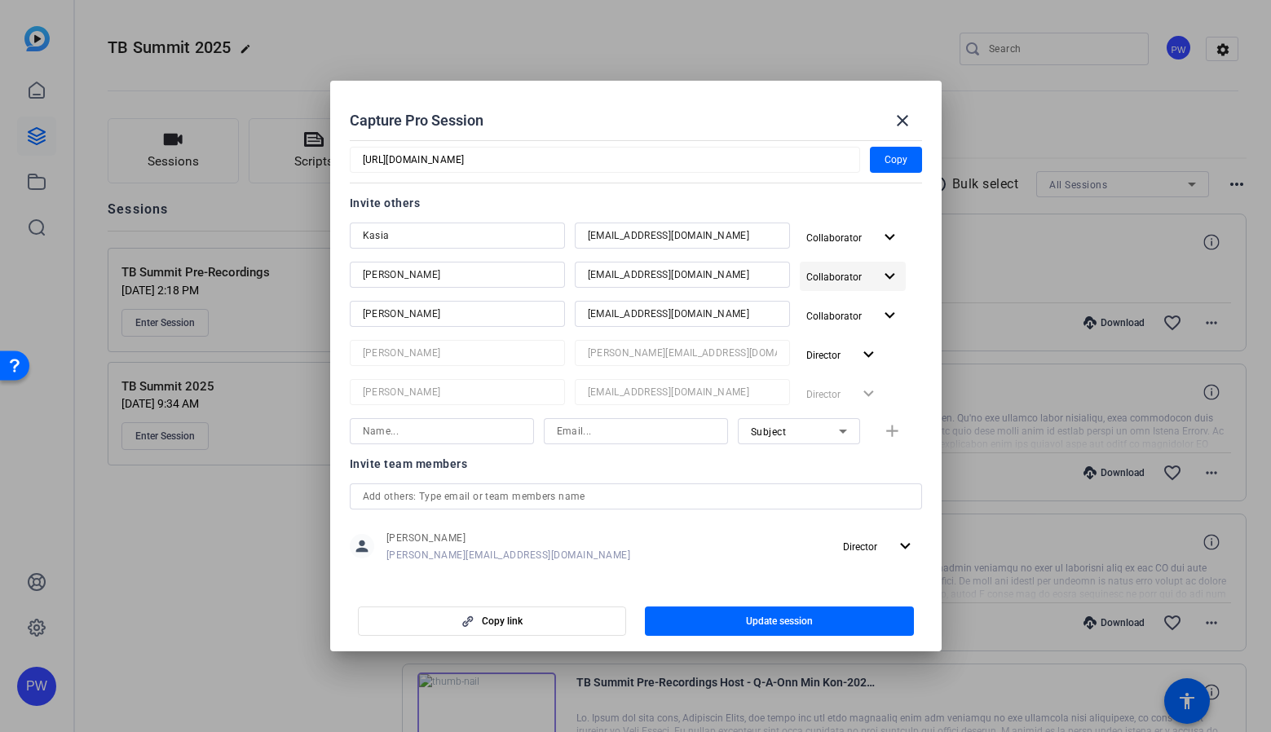
click at [888, 275] on mat-icon "expand_more" at bounding box center [889, 277] width 20 height 20
click at [910, 247] on div at bounding box center [635, 366] width 1271 height 732
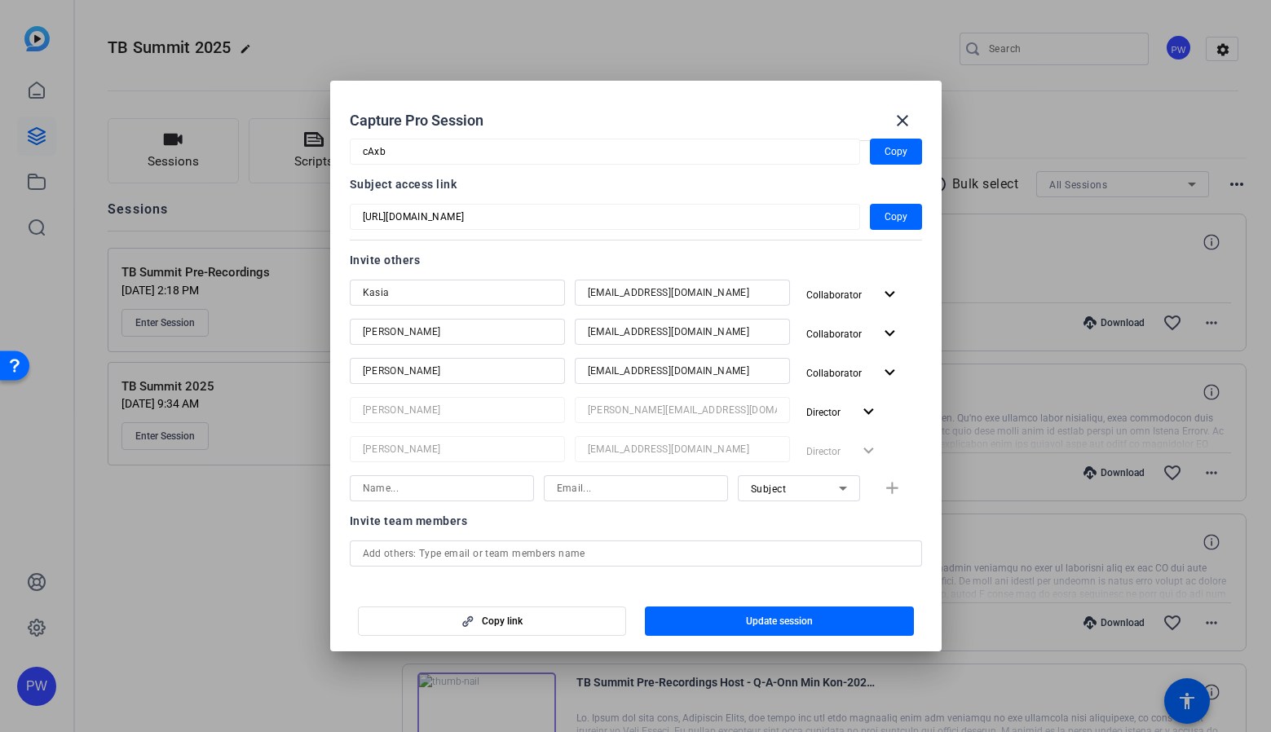
scroll to position [0, 0]
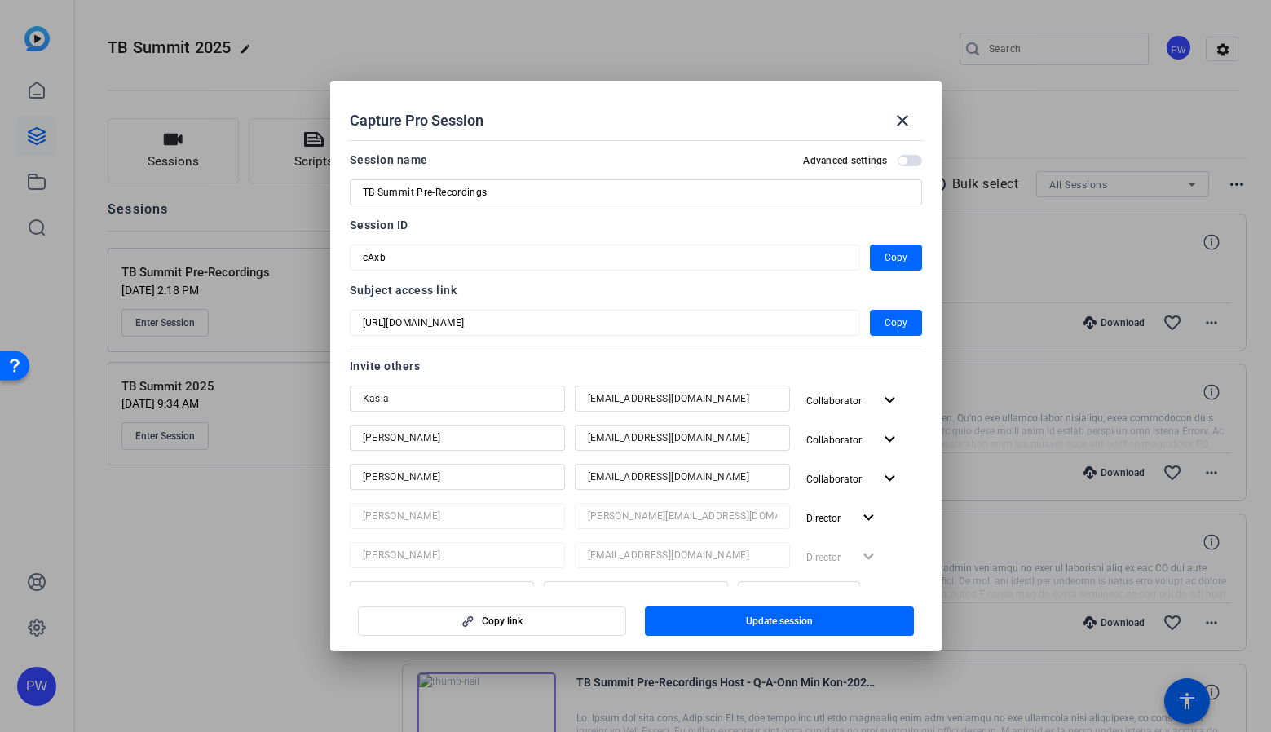
click at [898, 159] on span "button" at bounding box center [902, 160] width 8 height 8
click at [879, 401] on mat-icon "expand_more" at bounding box center [889, 400] width 20 height 20
click at [870, 459] on span "Watcher" at bounding box center [851, 461] width 39 height 11
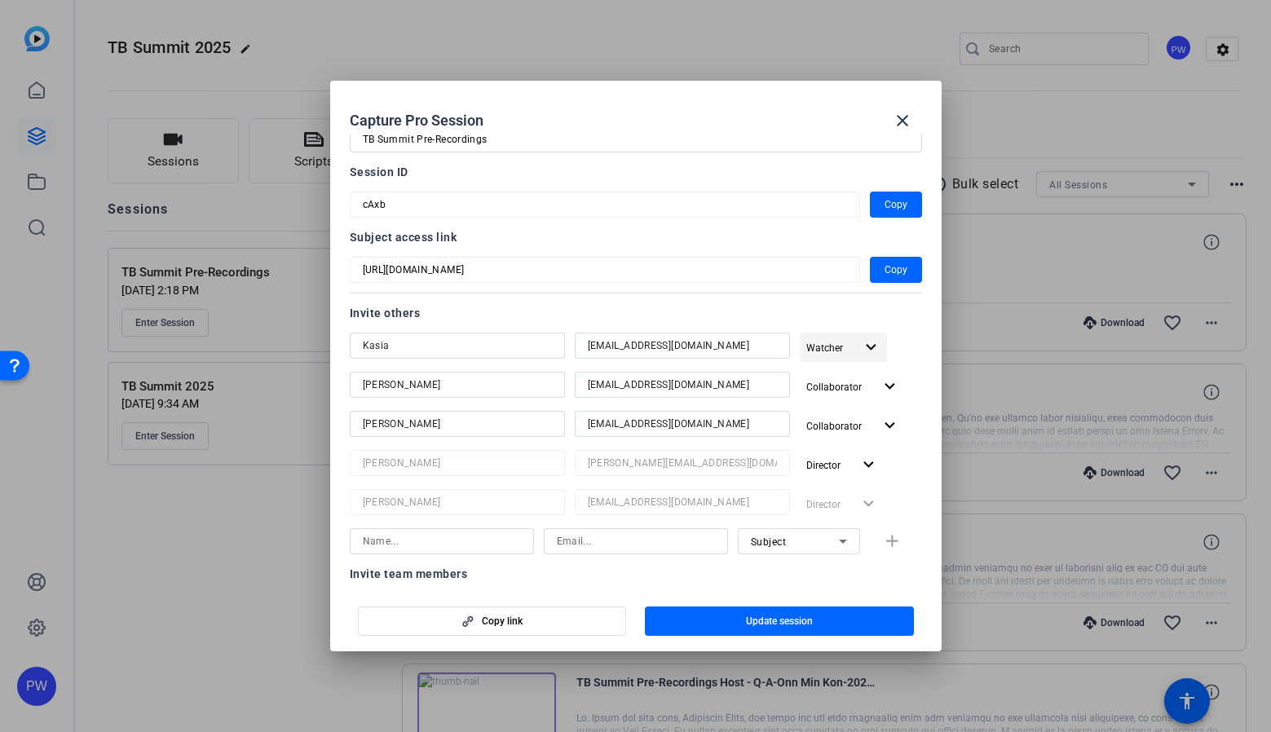
scroll to position [82, 0]
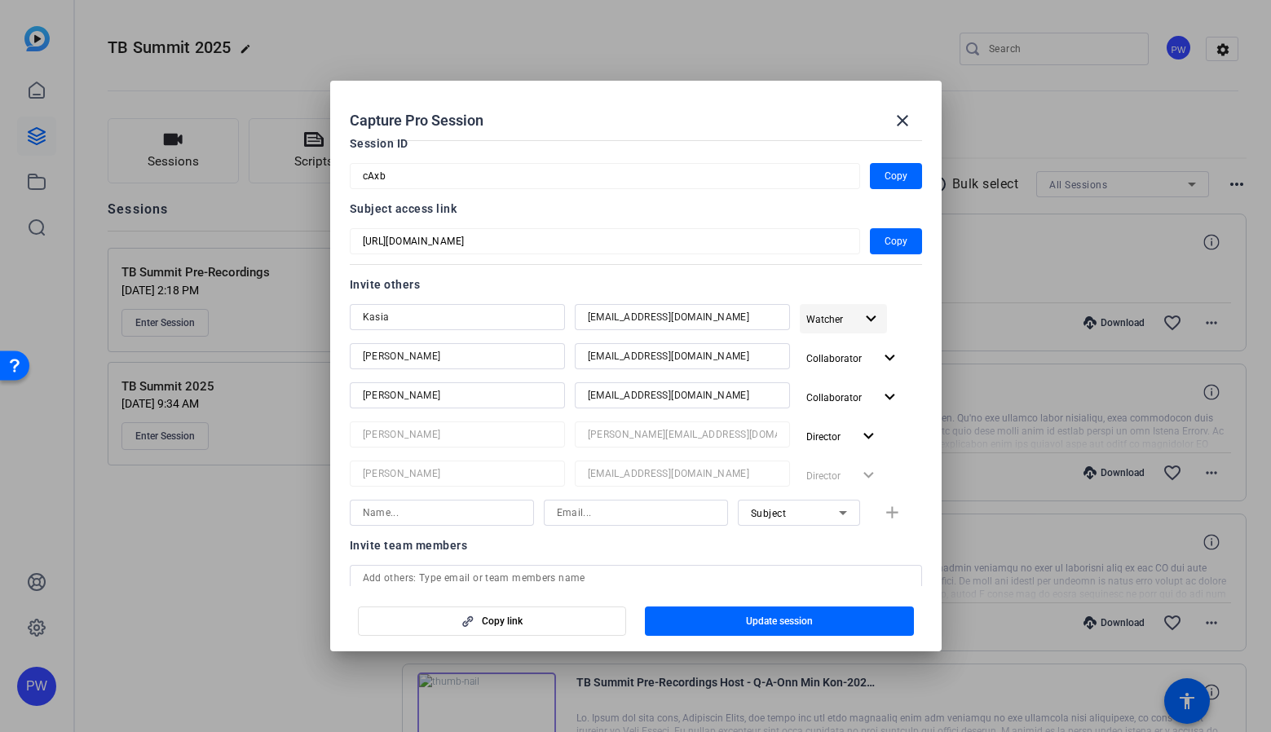
click at [861, 320] on mat-icon "expand_more" at bounding box center [871, 319] width 20 height 20
click at [858, 379] on span "Watcher" at bounding box center [851, 380] width 39 height 11
click at [737, 623] on span "button" at bounding box center [779, 620] width 269 height 39
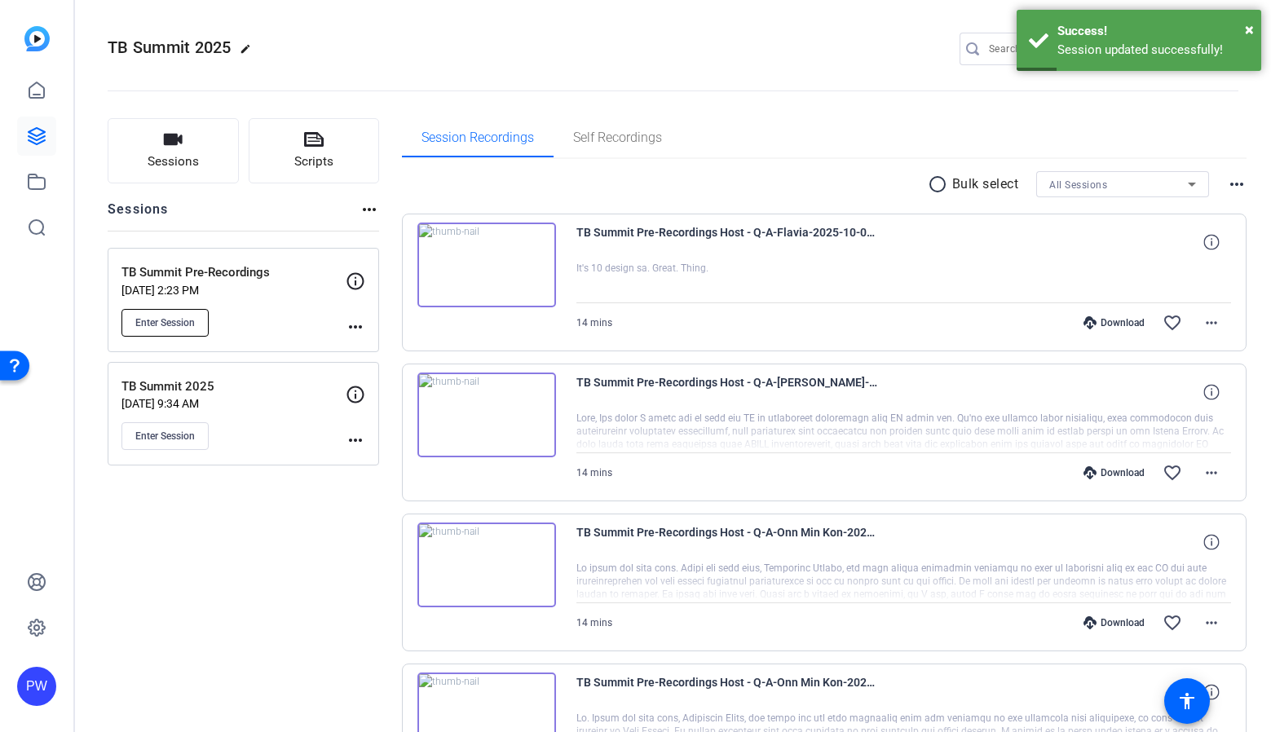
click at [189, 324] on span "Enter Session" at bounding box center [164, 322] width 59 height 13
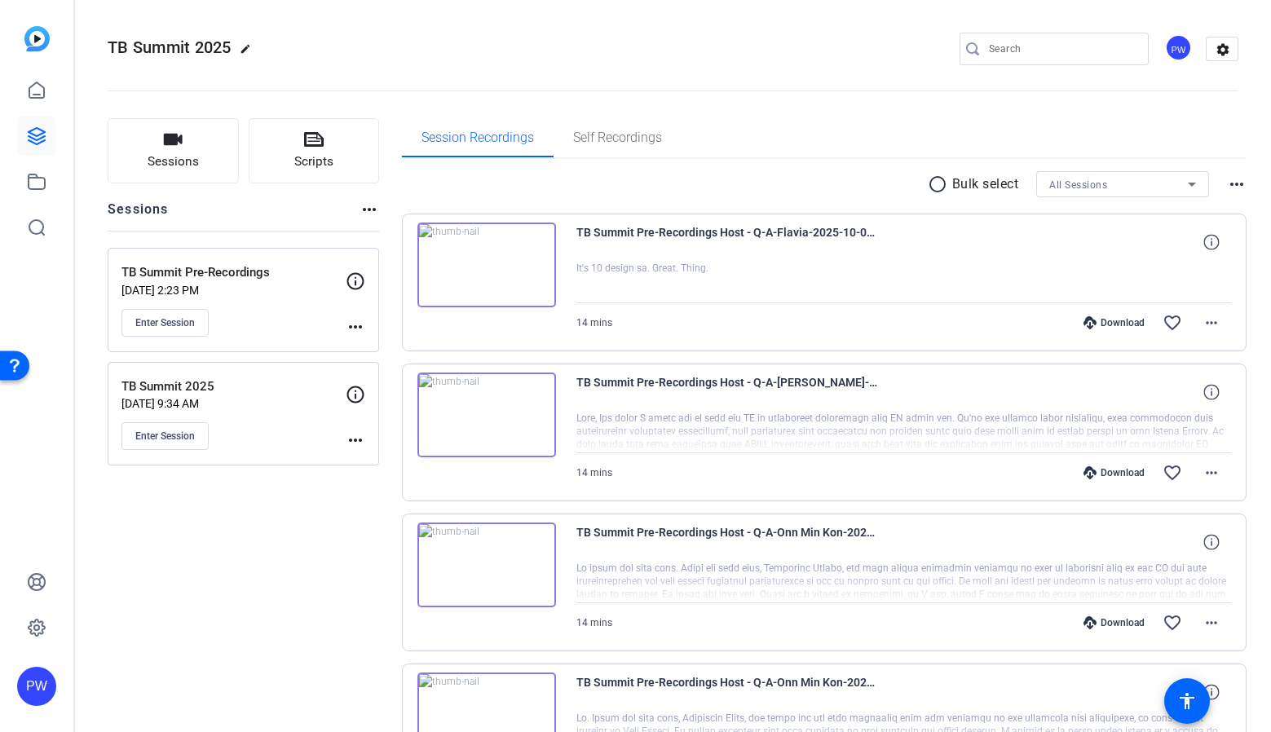
click at [354, 328] on mat-icon "more_horiz" at bounding box center [356, 327] width 20 height 20
click at [213, 275] on div at bounding box center [635, 366] width 1271 height 732
click at [351, 284] on icon at bounding box center [356, 281] width 20 height 20
click at [357, 333] on mat-icon "more_horiz" at bounding box center [356, 327] width 20 height 20
click at [361, 344] on span "Edit Session" at bounding box center [396, 351] width 74 height 20
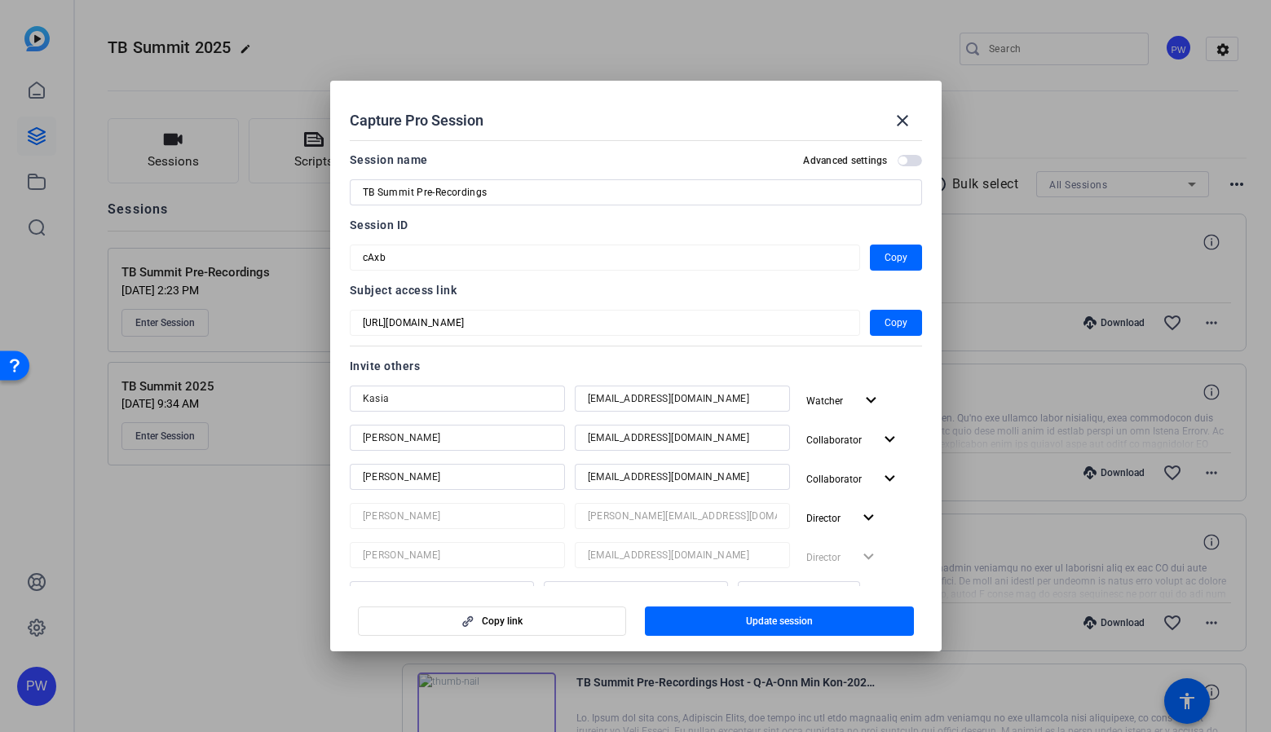
click at [893, 408] on div "Watcher expand_more" at bounding box center [861, 399] width 122 height 29
click at [870, 403] on button "Watcher expand_more" at bounding box center [844, 399] width 88 height 29
click at [873, 483] on span "Subject" at bounding box center [861, 491] width 59 height 20
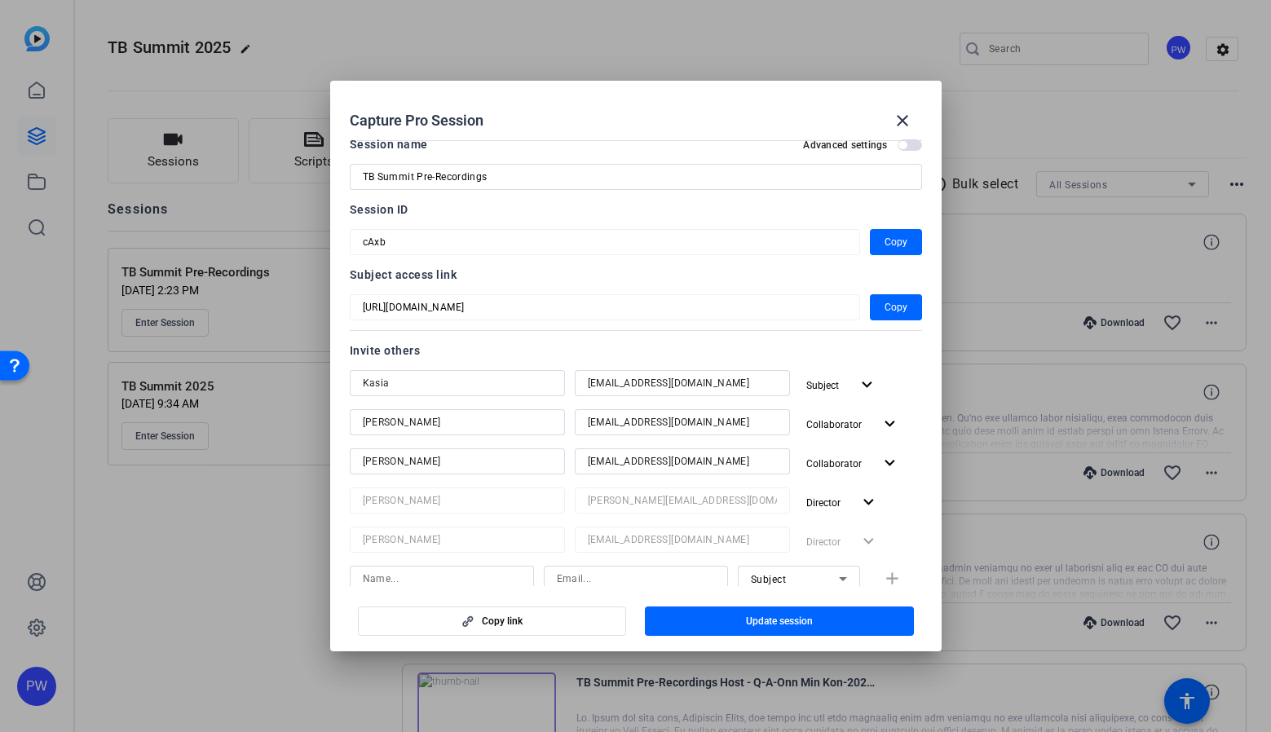
scroll to position [0, 0]
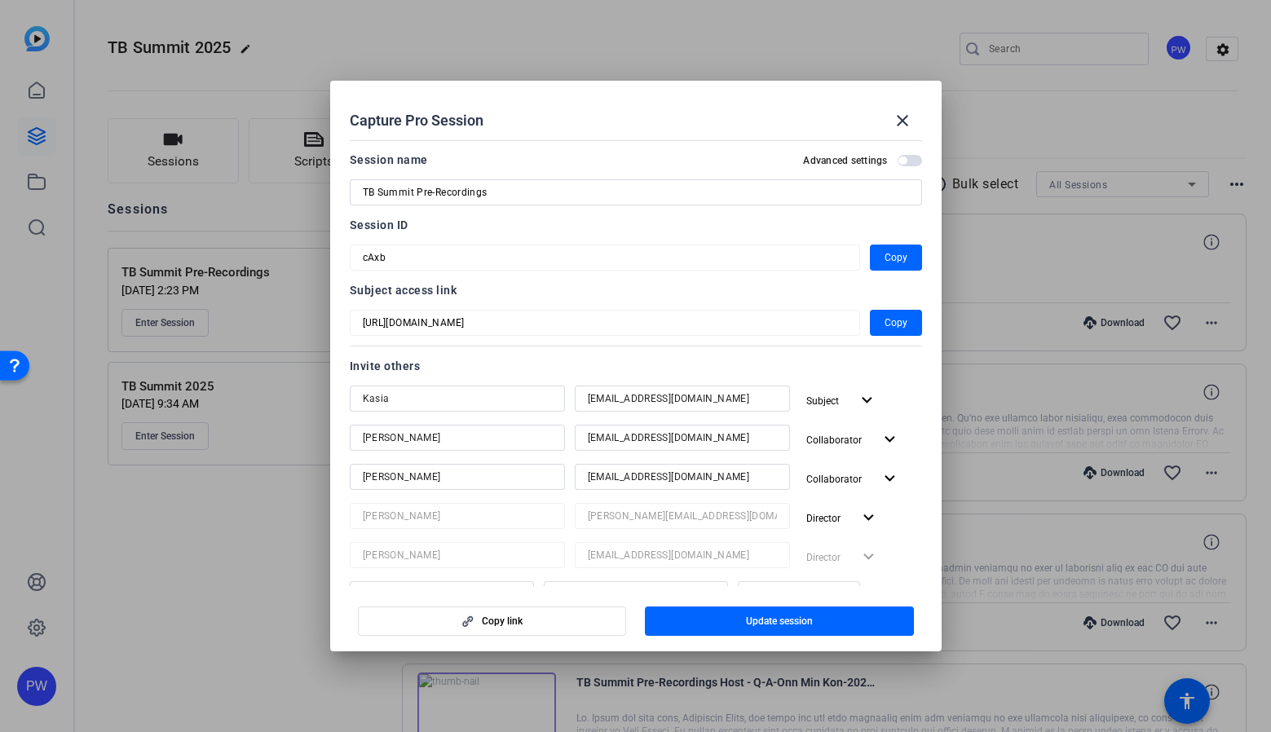
click at [910, 152] on mat-slide-toggle "Advanced settings" at bounding box center [862, 160] width 118 height 20
click at [909, 159] on span "button" at bounding box center [909, 160] width 24 height 11
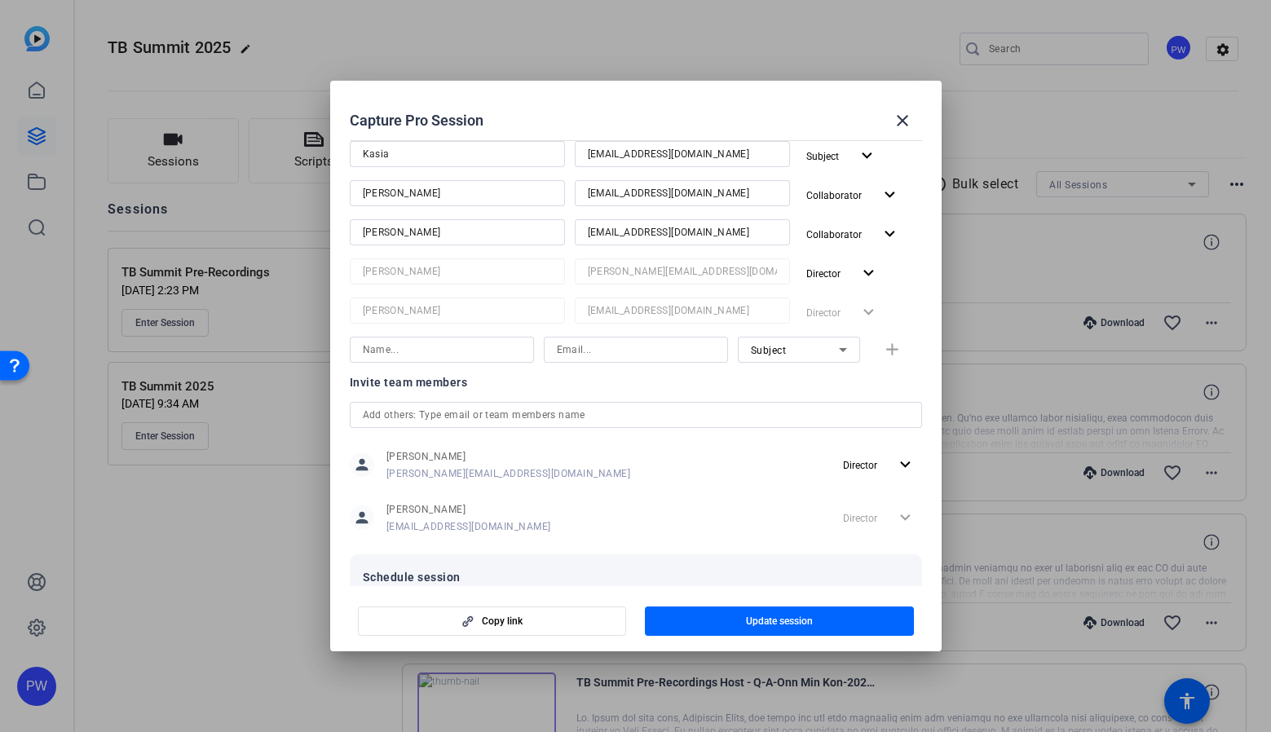
scroll to position [306, 0]
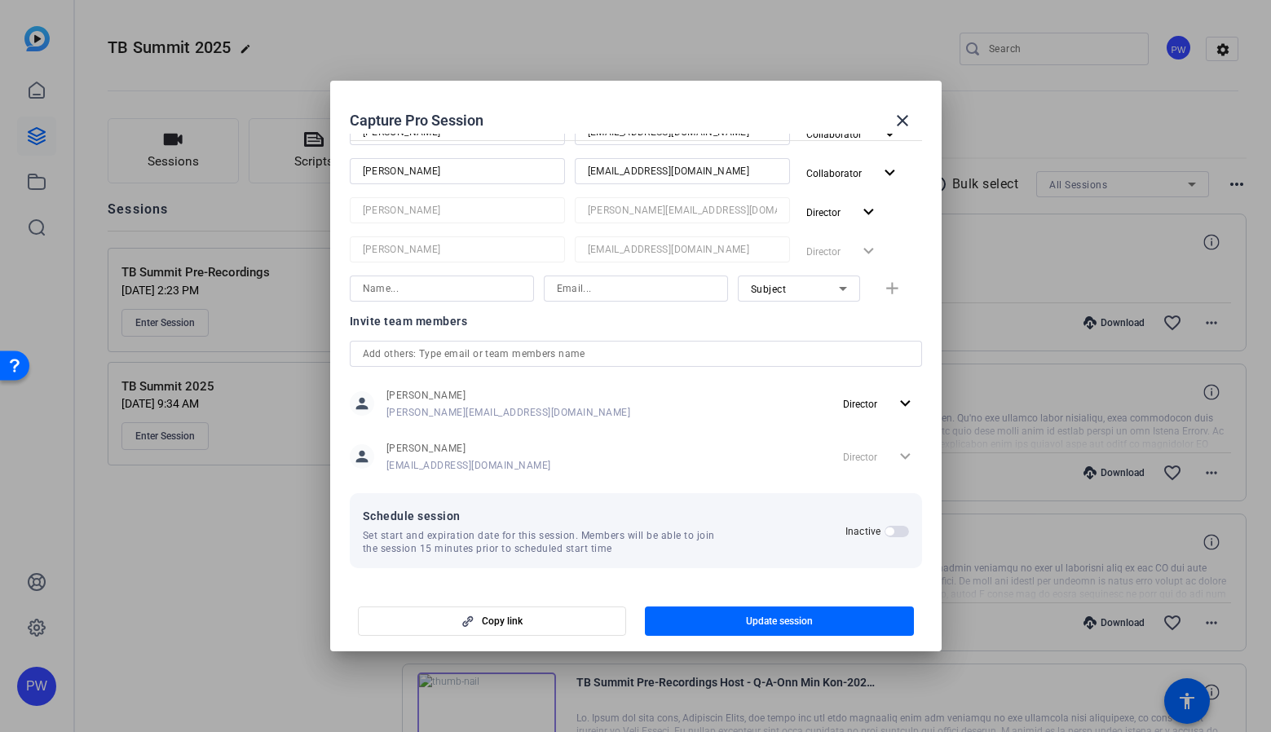
click at [885, 534] on span "button" at bounding box center [896, 531] width 24 height 11
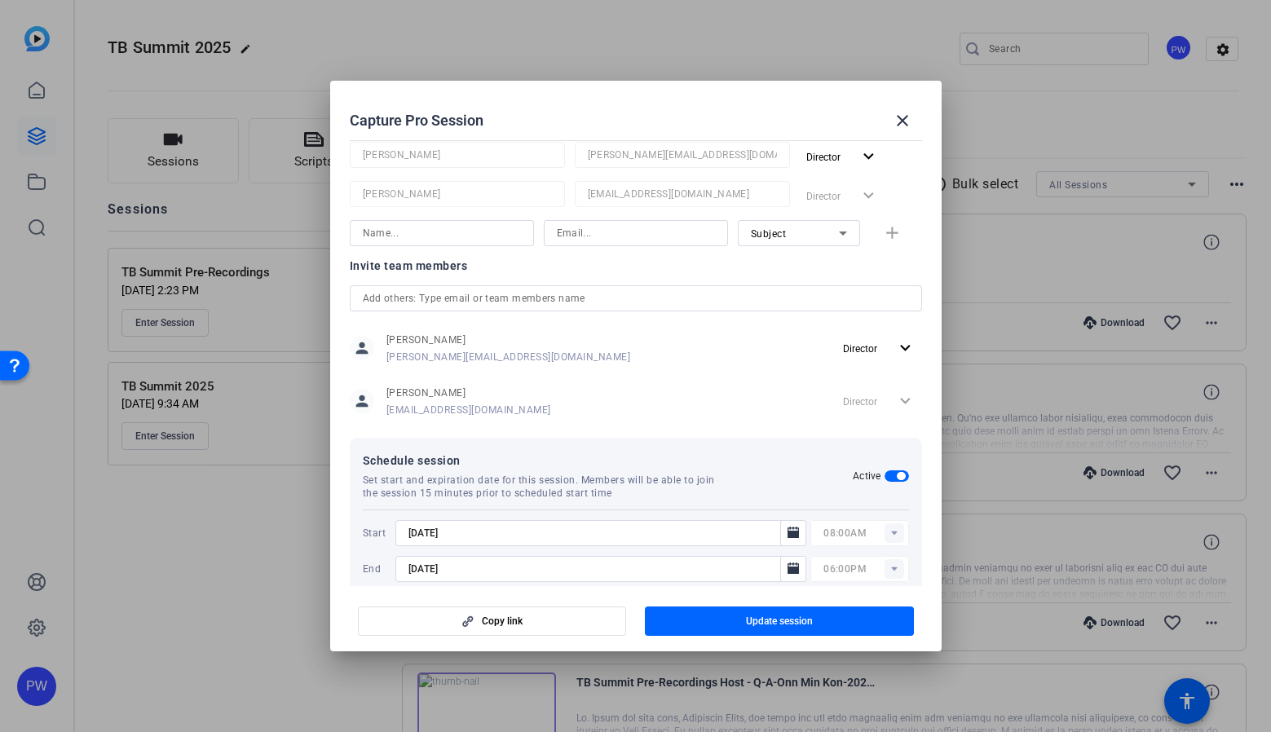
scroll to position [388, 0]
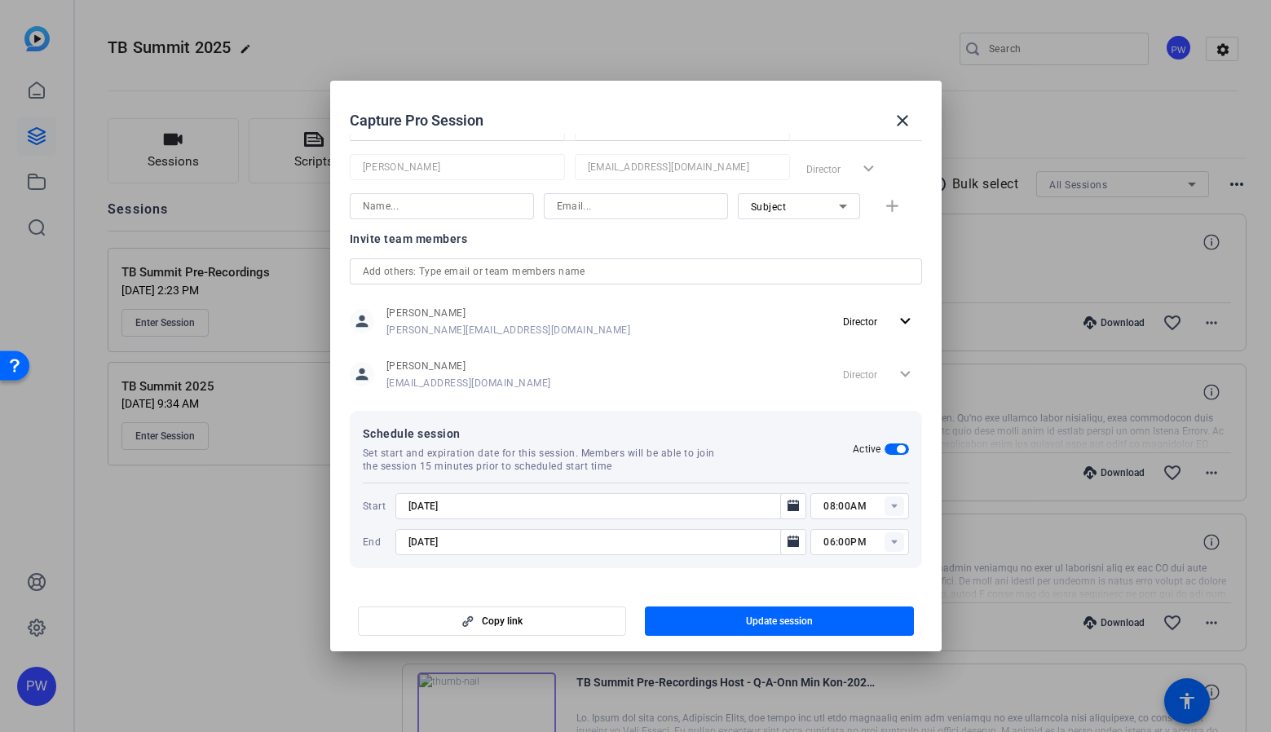
click at [893, 448] on button "Active" at bounding box center [896, 448] width 24 height 11
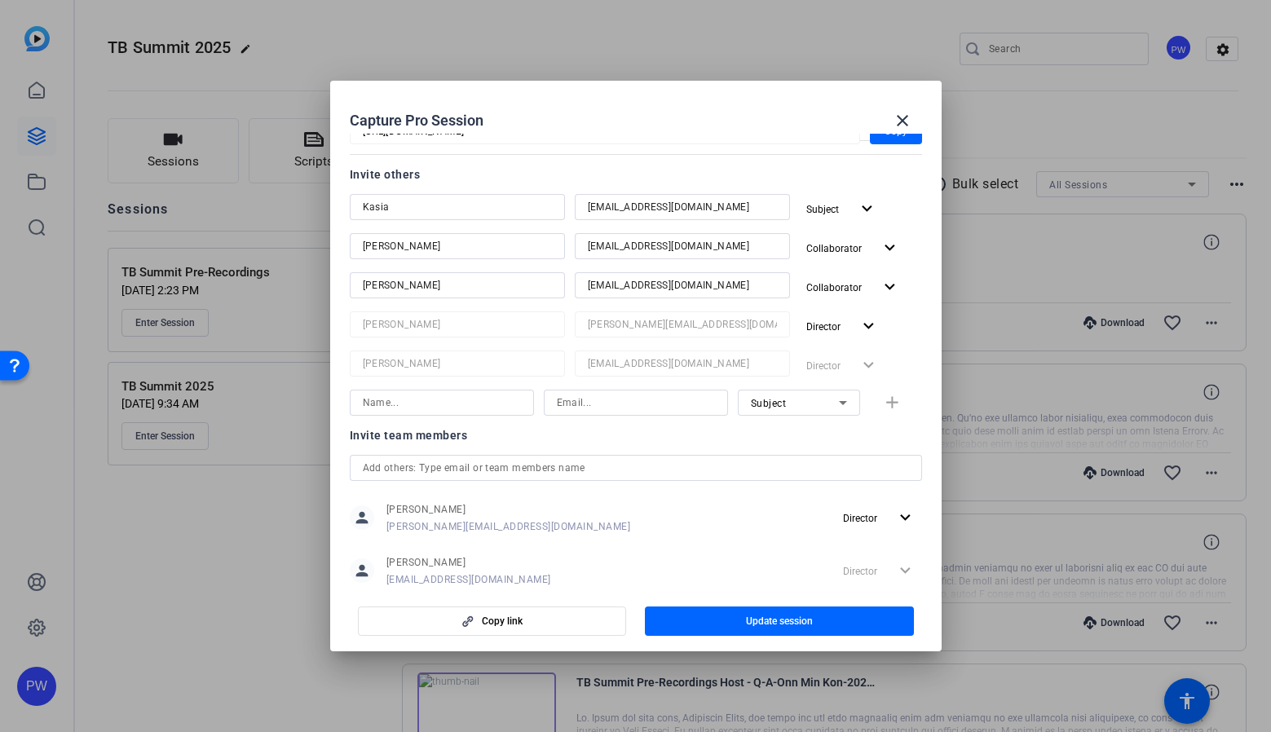
scroll to position [163, 0]
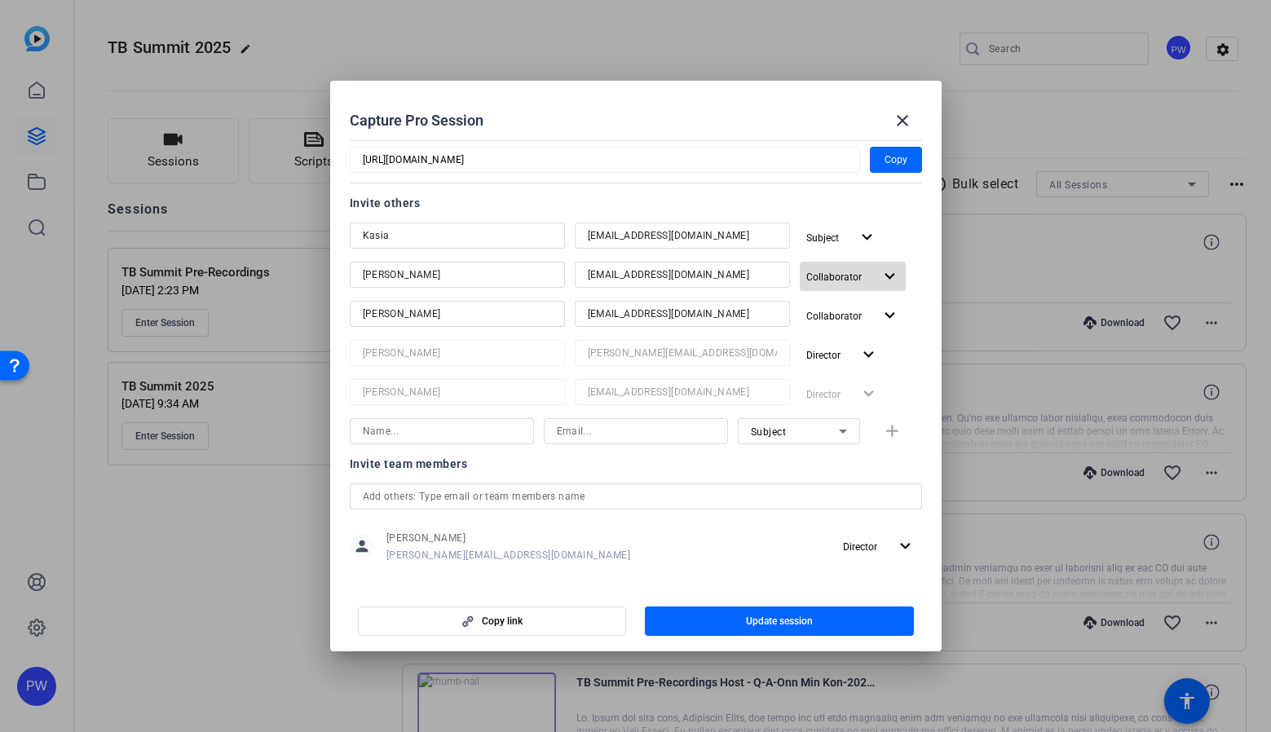
click at [879, 270] on mat-icon "expand_more" at bounding box center [889, 277] width 20 height 20
click at [864, 217] on div at bounding box center [635, 366] width 1271 height 732
click at [859, 271] on span "Collaborator" at bounding box center [839, 277] width 67 height 20
click at [927, 580] on div at bounding box center [635, 366] width 1271 height 732
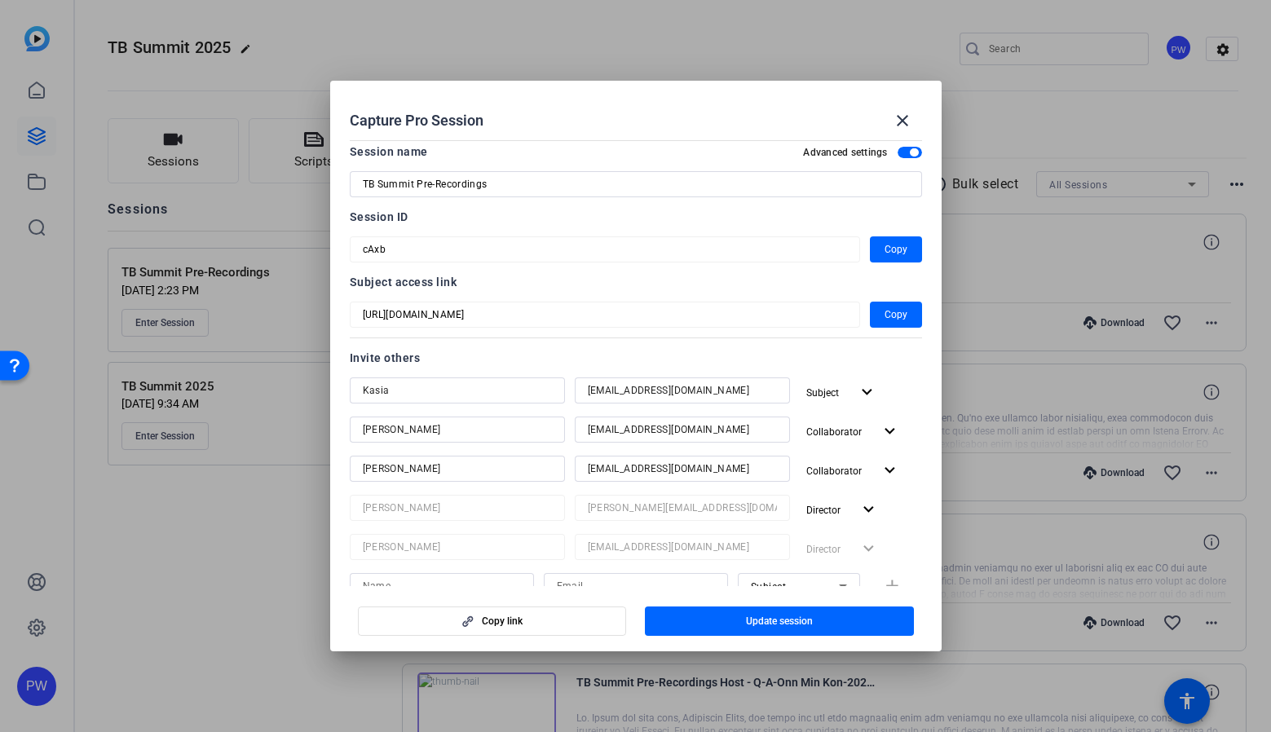
scroll to position [0, 0]
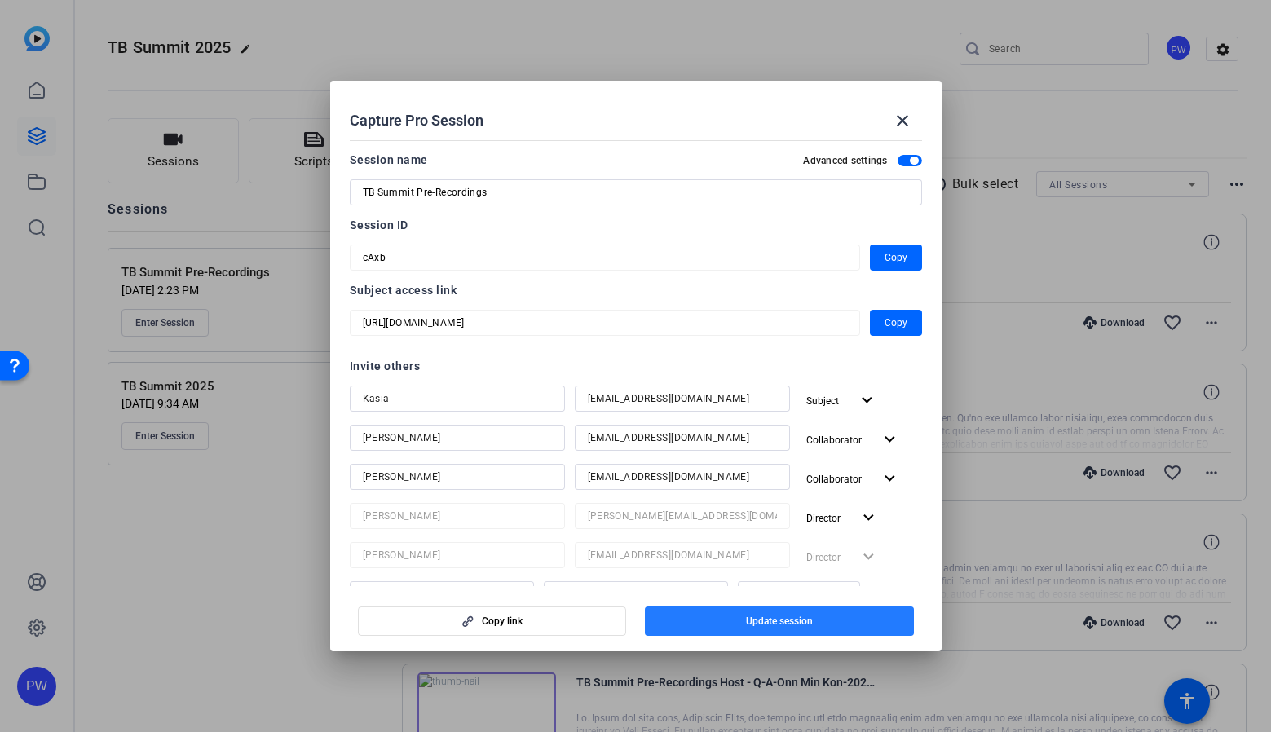
click at [779, 623] on span "Update session" at bounding box center [779, 621] width 67 height 13
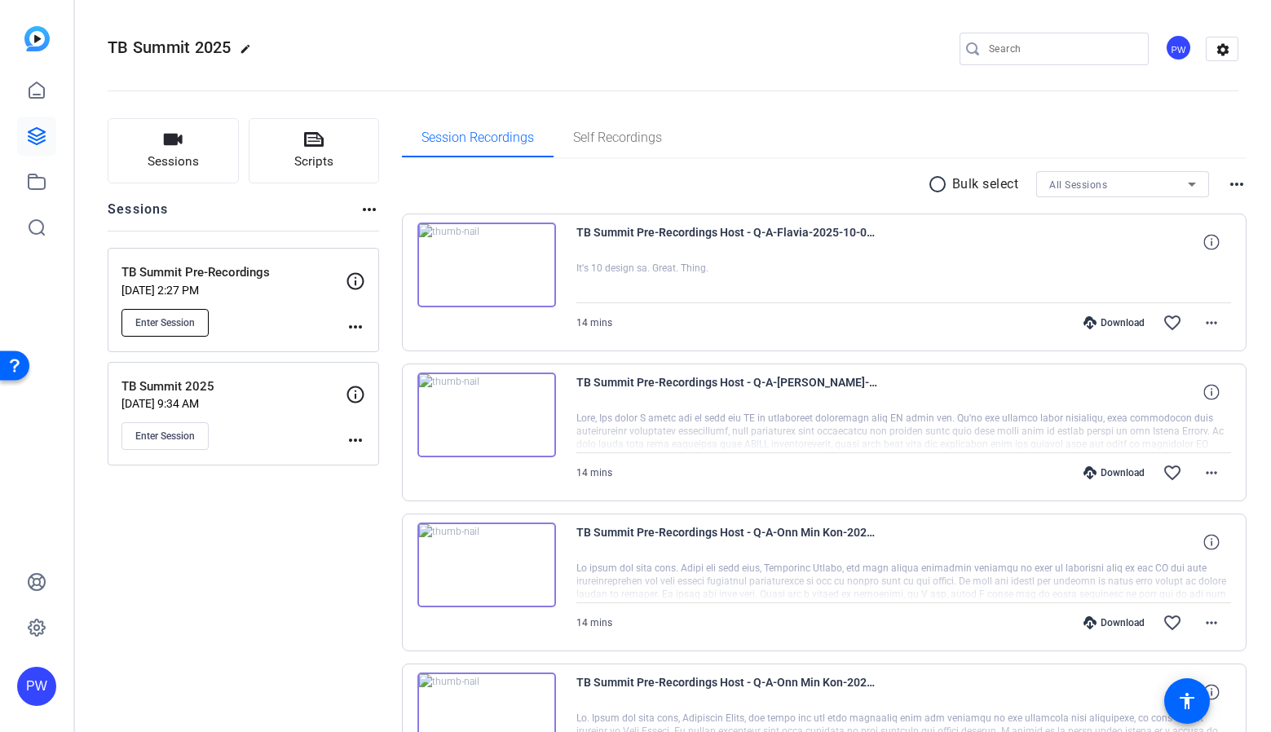
click at [162, 324] on span "Enter Session" at bounding box center [164, 322] width 59 height 13
click at [352, 332] on mat-icon "more_horiz" at bounding box center [356, 327] width 20 height 20
click at [374, 342] on span "Edit Session" at bounding box center [396, 351] width 74 height 20
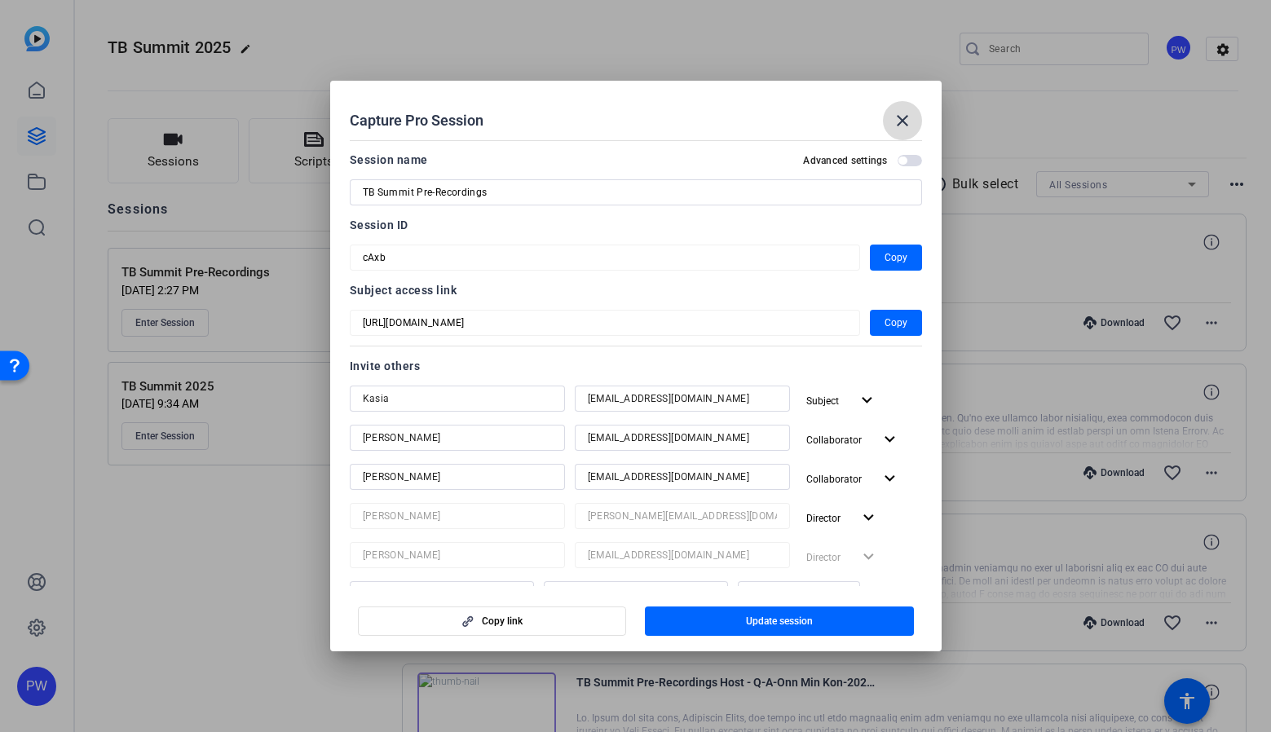
click at [905, 121] on mat-icon "close" at bounding box center [902, 121] width 20 height 20
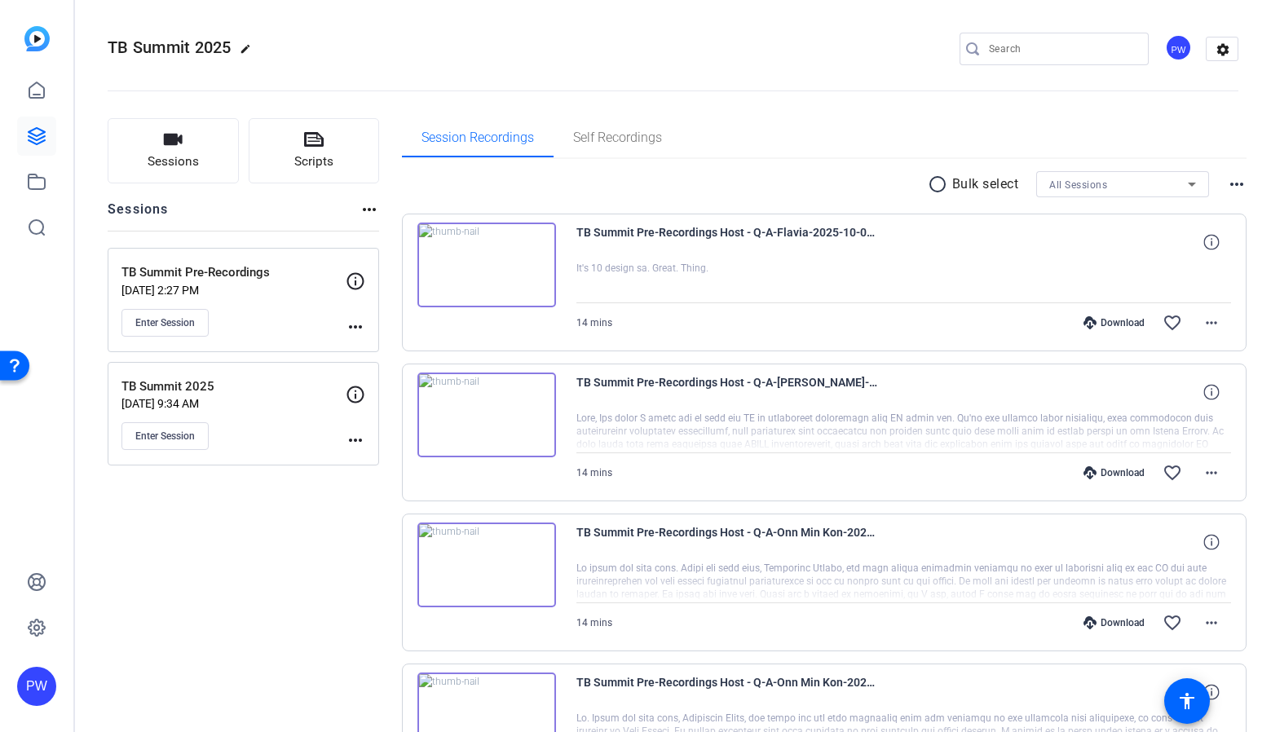
click at [361, 323] on mat-icon "more_horiz" at bounding box center [356, 327] width 20 height 20
click at [391, 183] on div at bounding box center [635, 366] width 1271 height 732
click at [636, 142] on span "Self Recordings" at bounding box center [617, 137] width 89 height 13
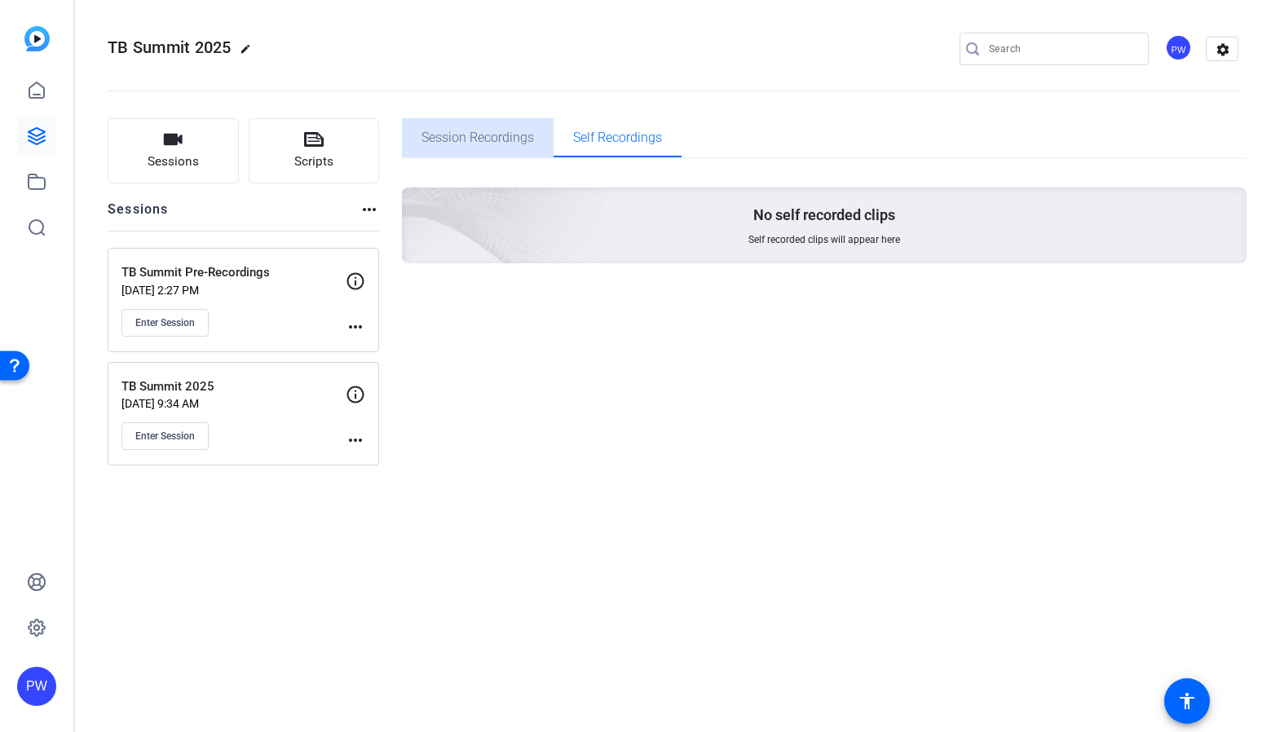
click at [507, 144] on span "Session Recordings" at bounding box center [477, 137] width 112 height 13
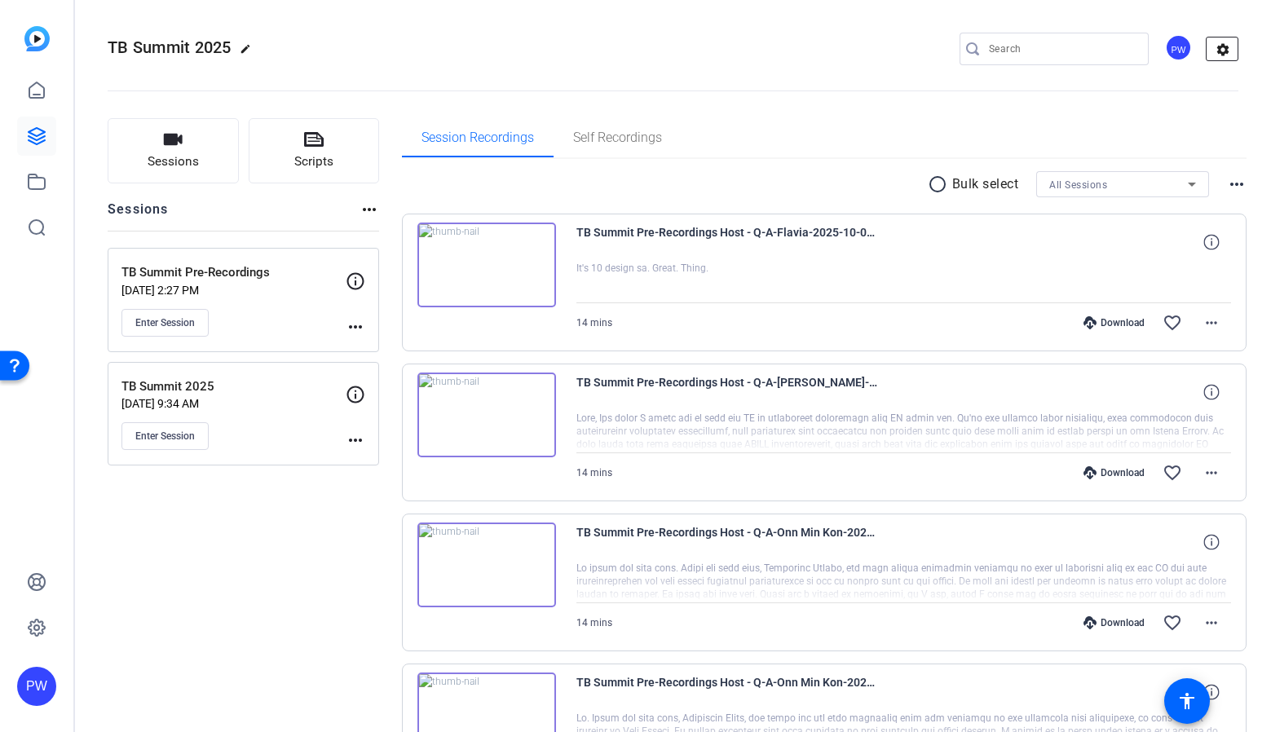
click at [1217, 59] on mat-icon "settings" at bounding box center [1222, 49] width 33 height 24
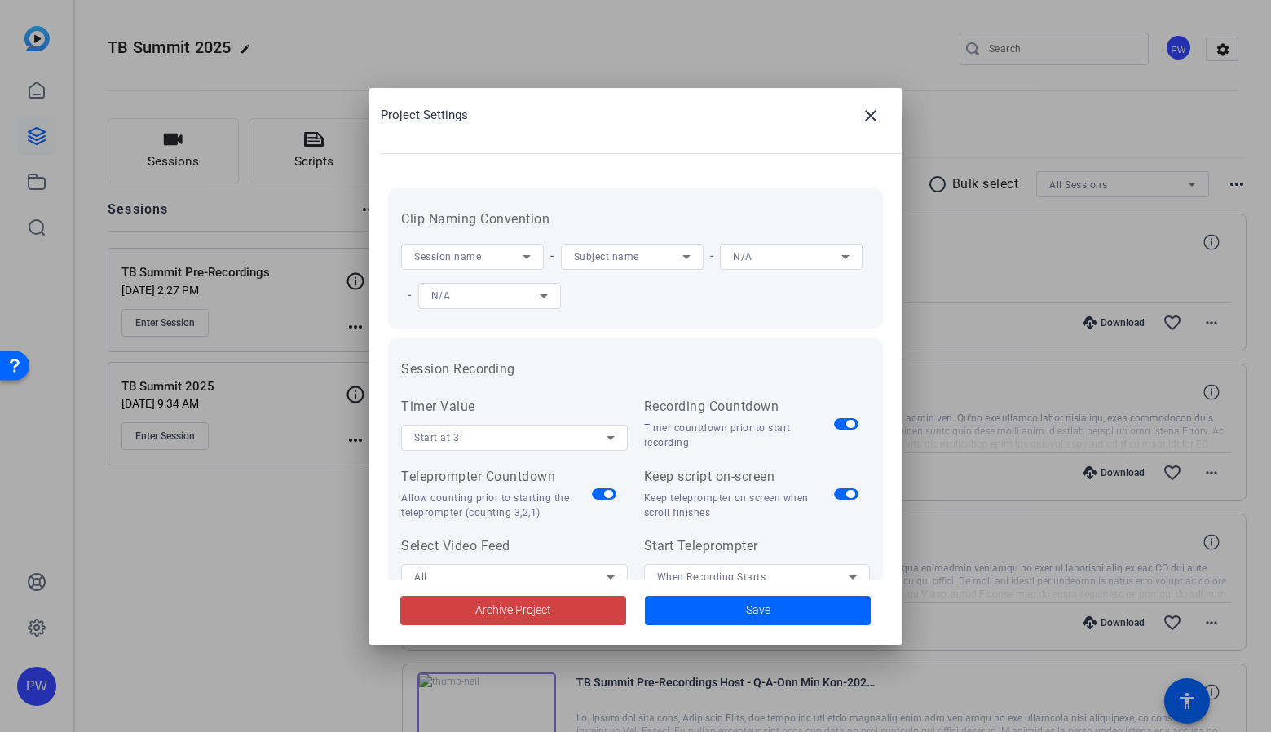
click at [1217, 52] on div at bounding box center [635, 366] width 1271 height 732
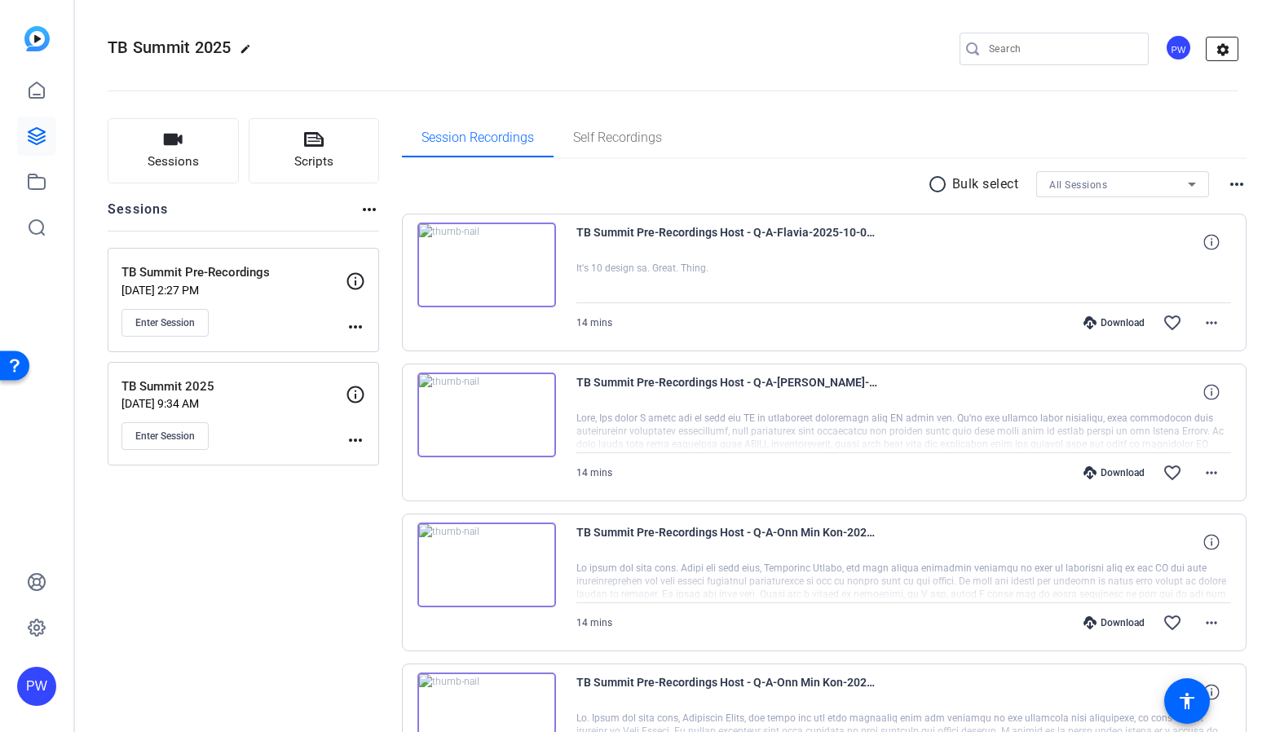
click at [1217, 52] on mat-icon "settings" at bounding box center [1222, 49] width 33 height 24
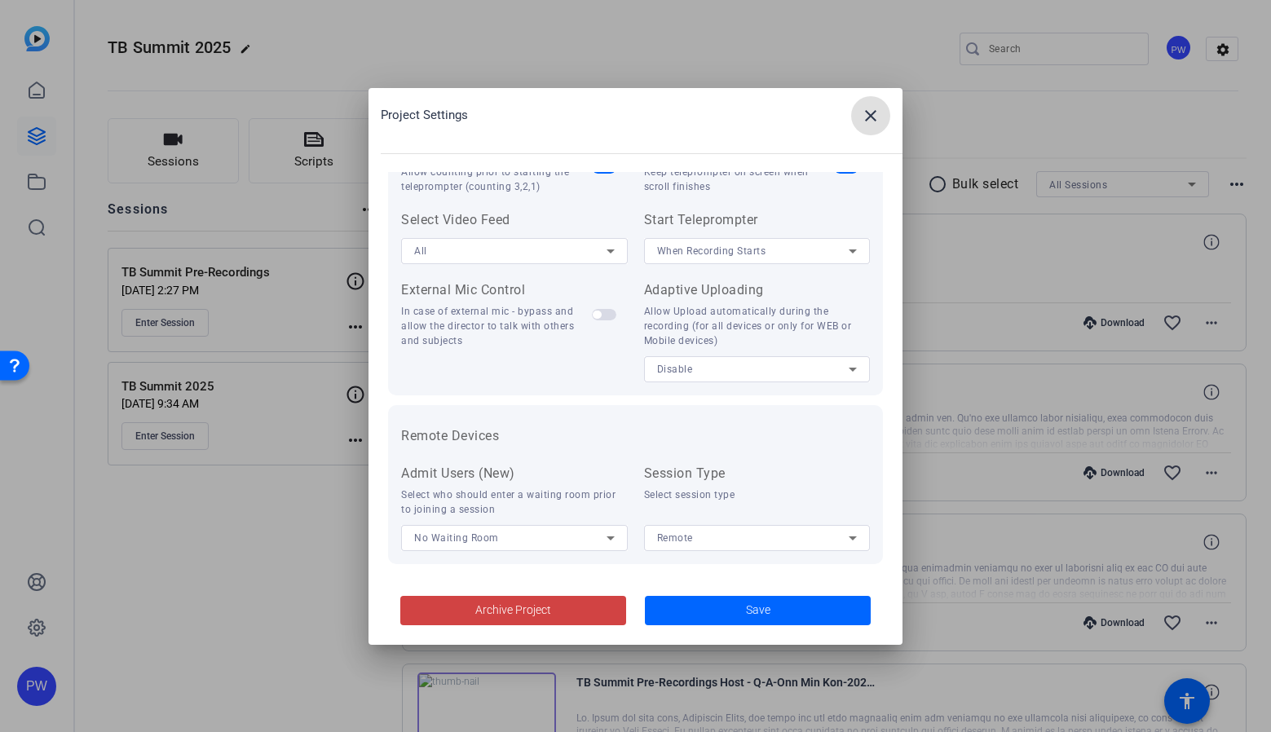
scroll to position [337, 0]
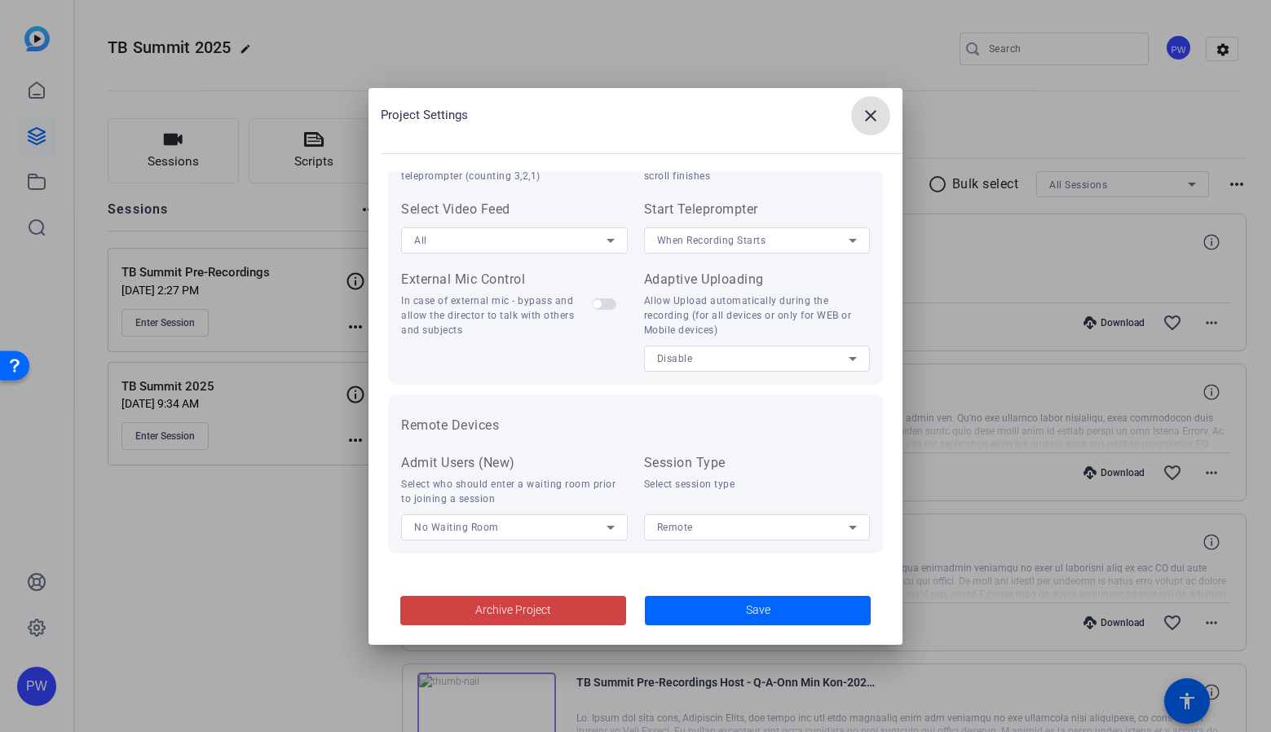
click at [711, 526] on div "Remote" at bounding box center [753, 527] width 192 height 20
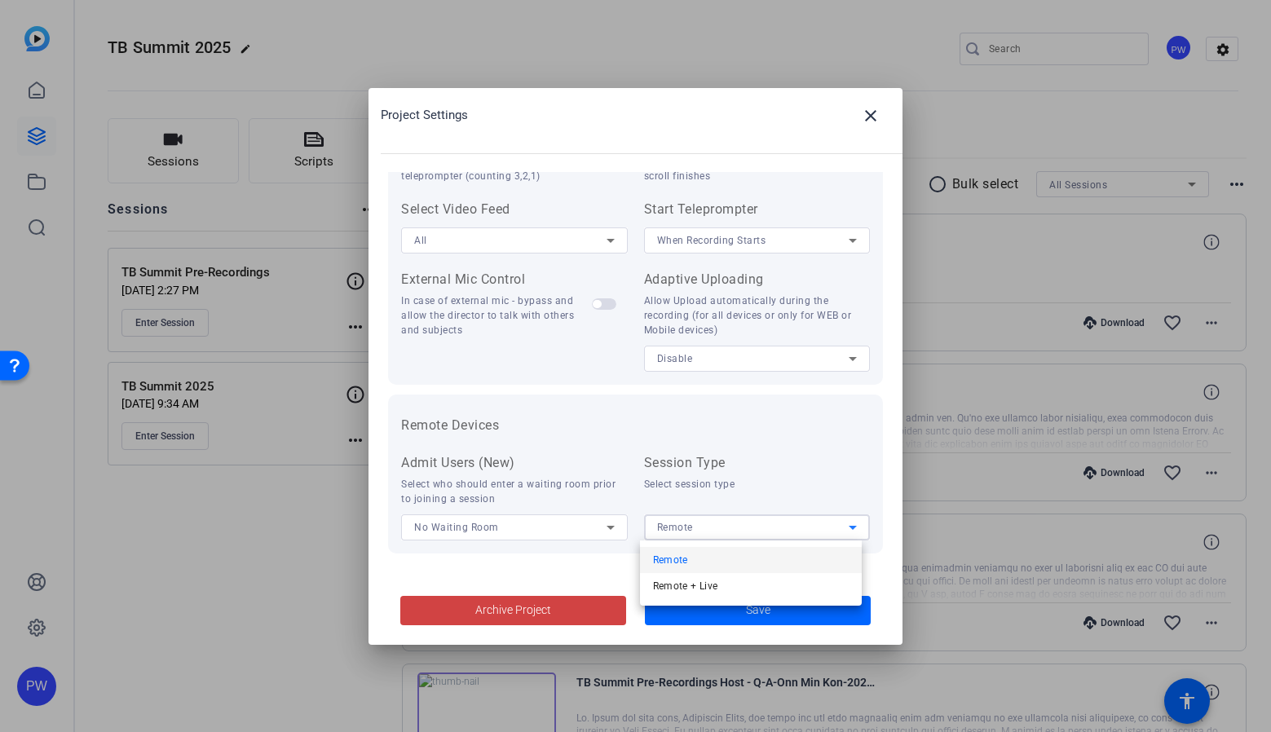
click at [711, 526] on div at bounding box center [635, 366] width 1271 height 732
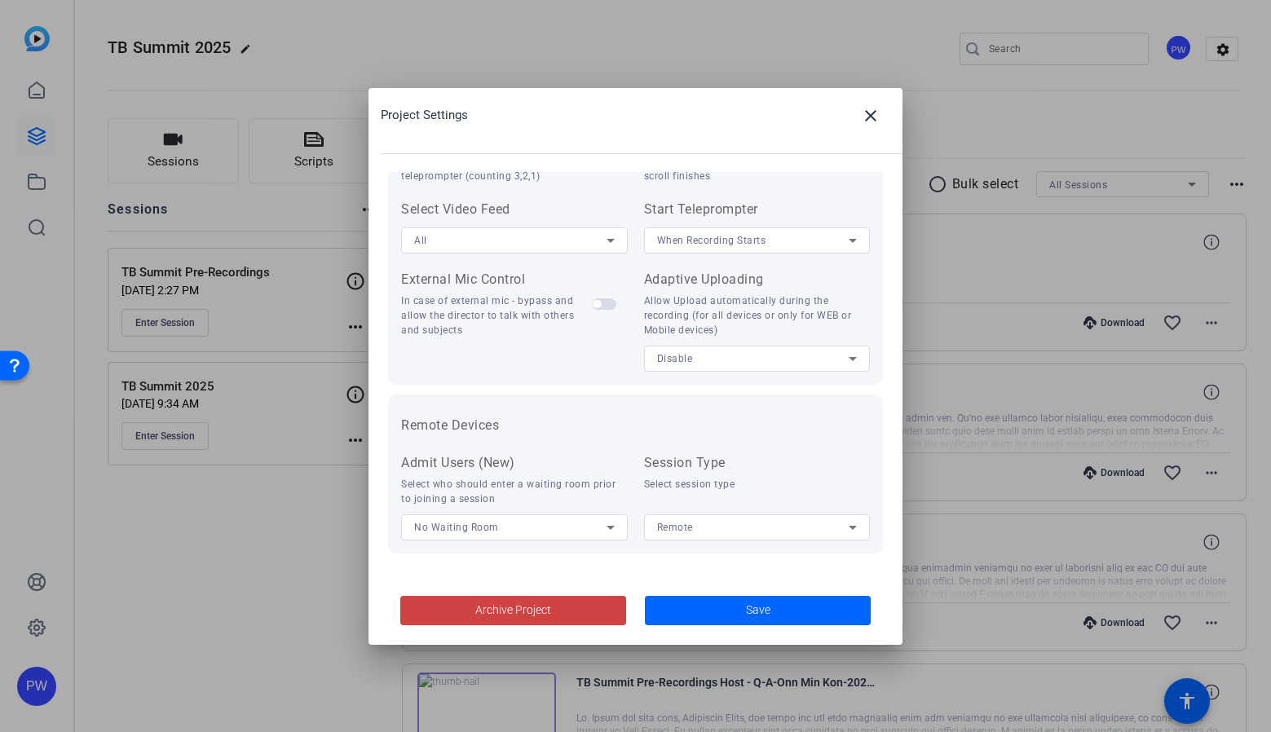
scroll to position [0, 0]
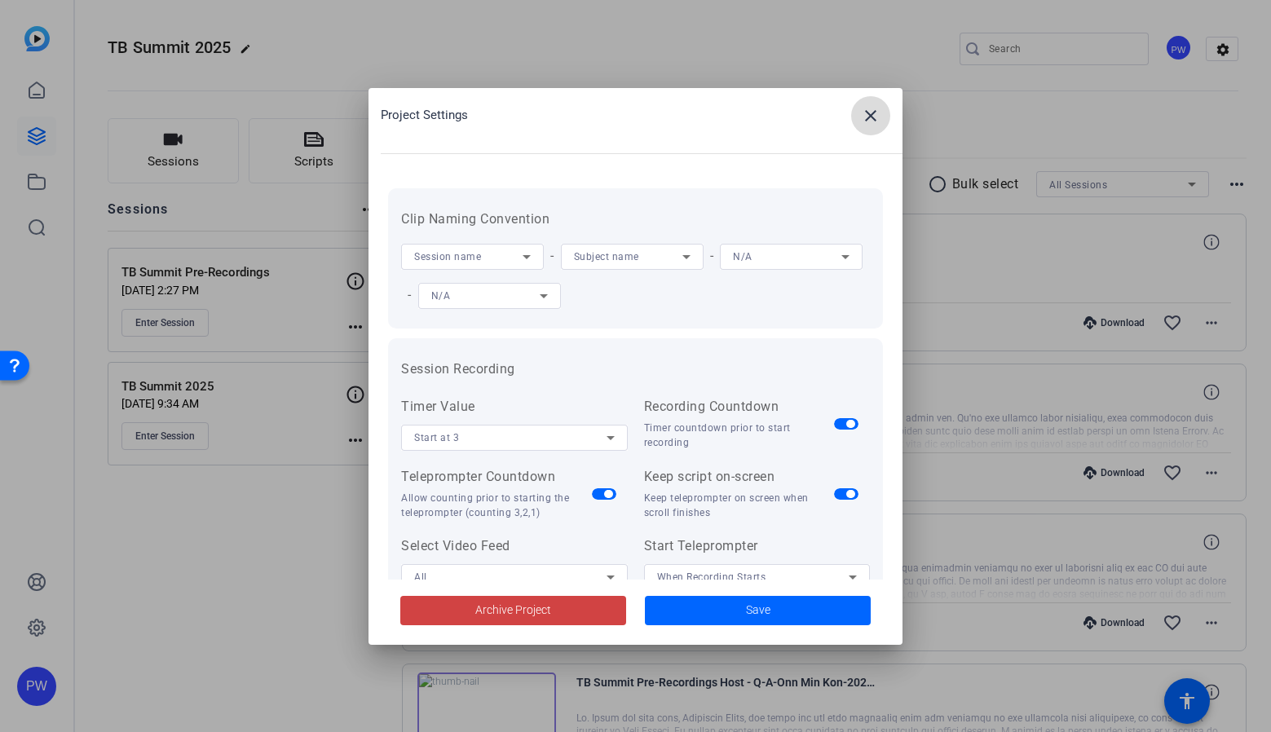
click at [867, 116] on mat-icon "close" at bounding box center [871, 116] width 20 height 20
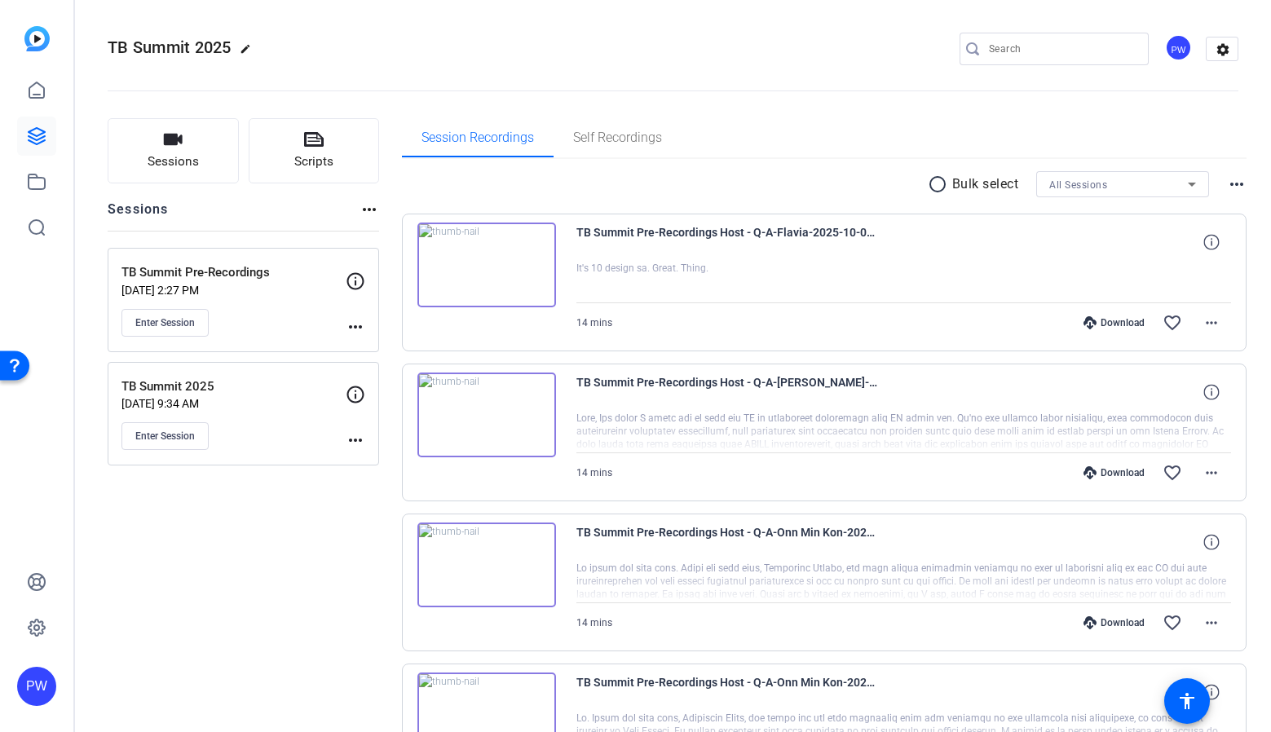
click at [1227, 181] on mat-icon "more_horiz" at bounding box center [1237, 184] width 20 height 20
click at [1229, 137] on div at bounding box center [635, 366] width 1271 height 732
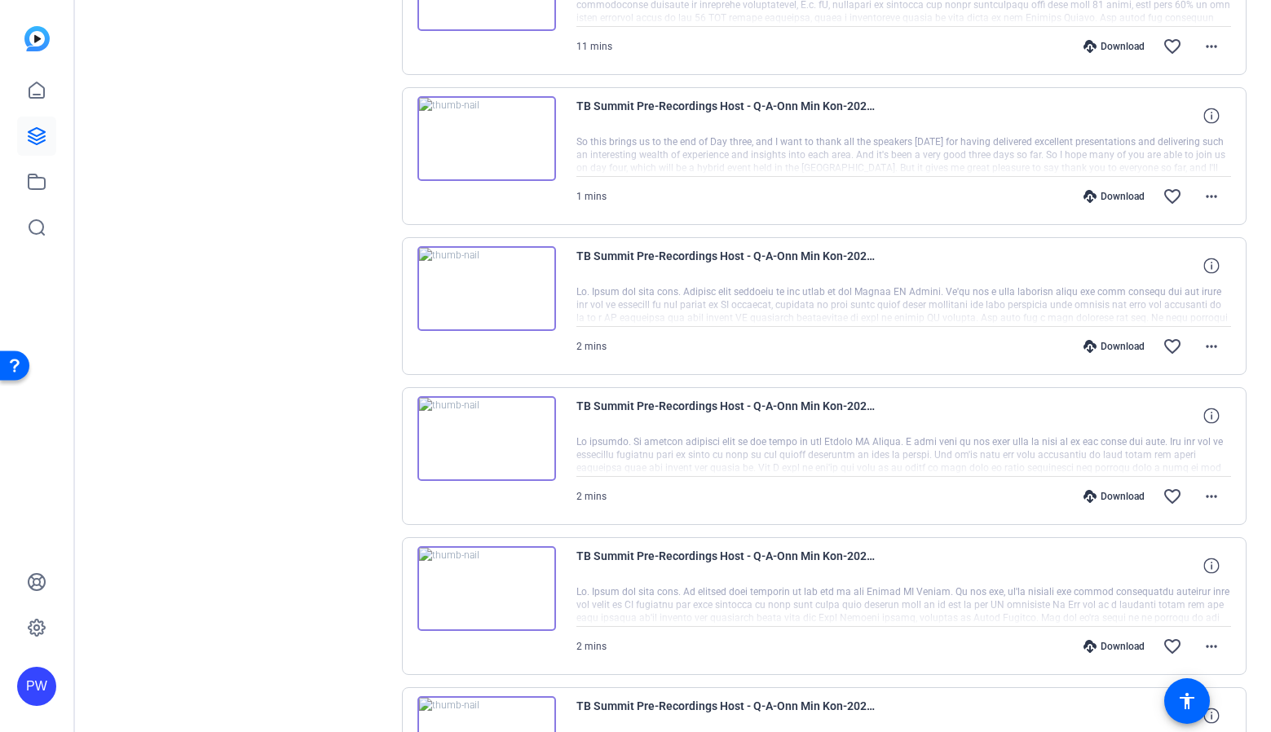
scroll to position [1071, 0]
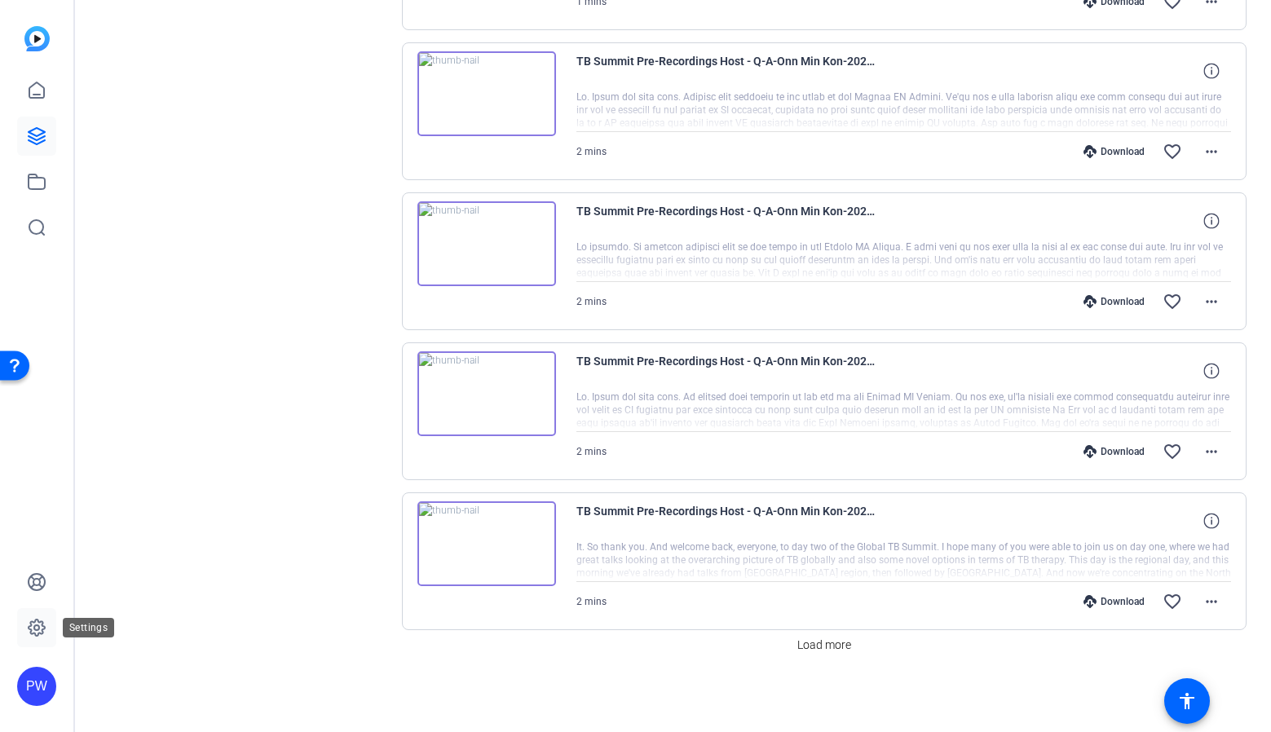
click at [30, 637] on icon at bounding box center [37, 628] width 20 height 20
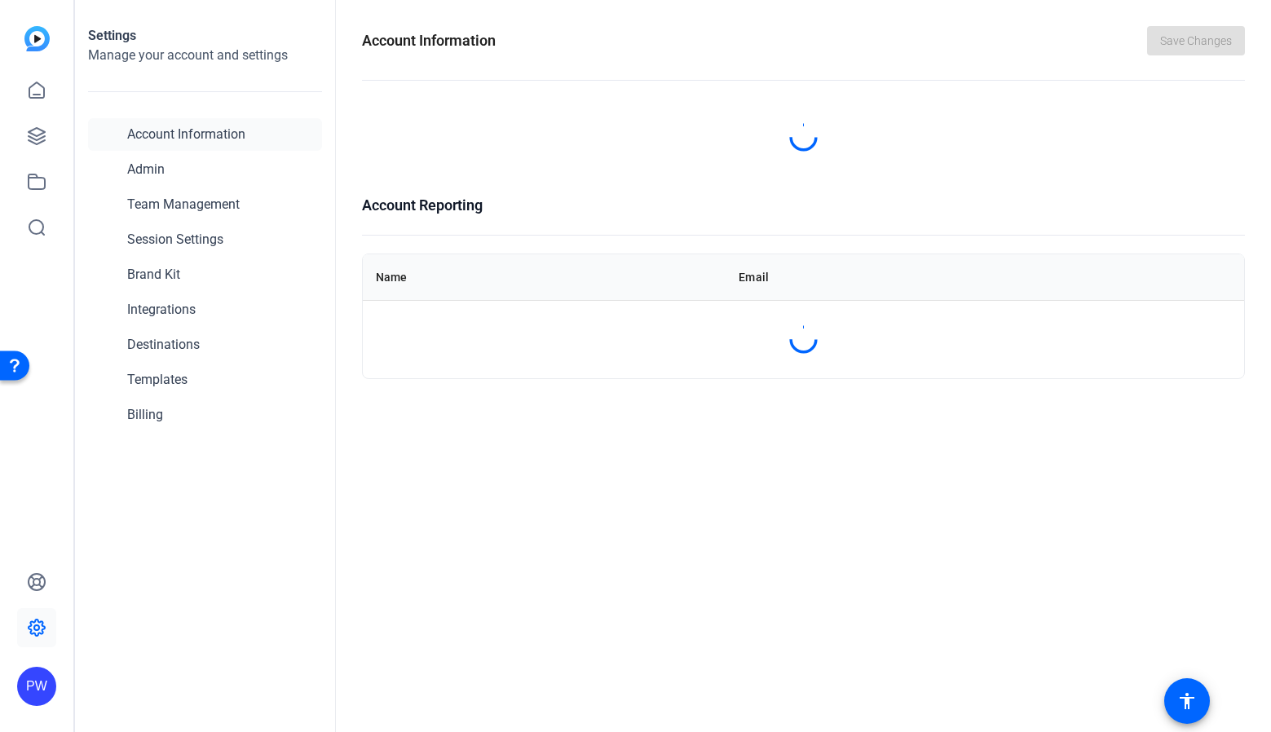
scroll to position [0, 0]
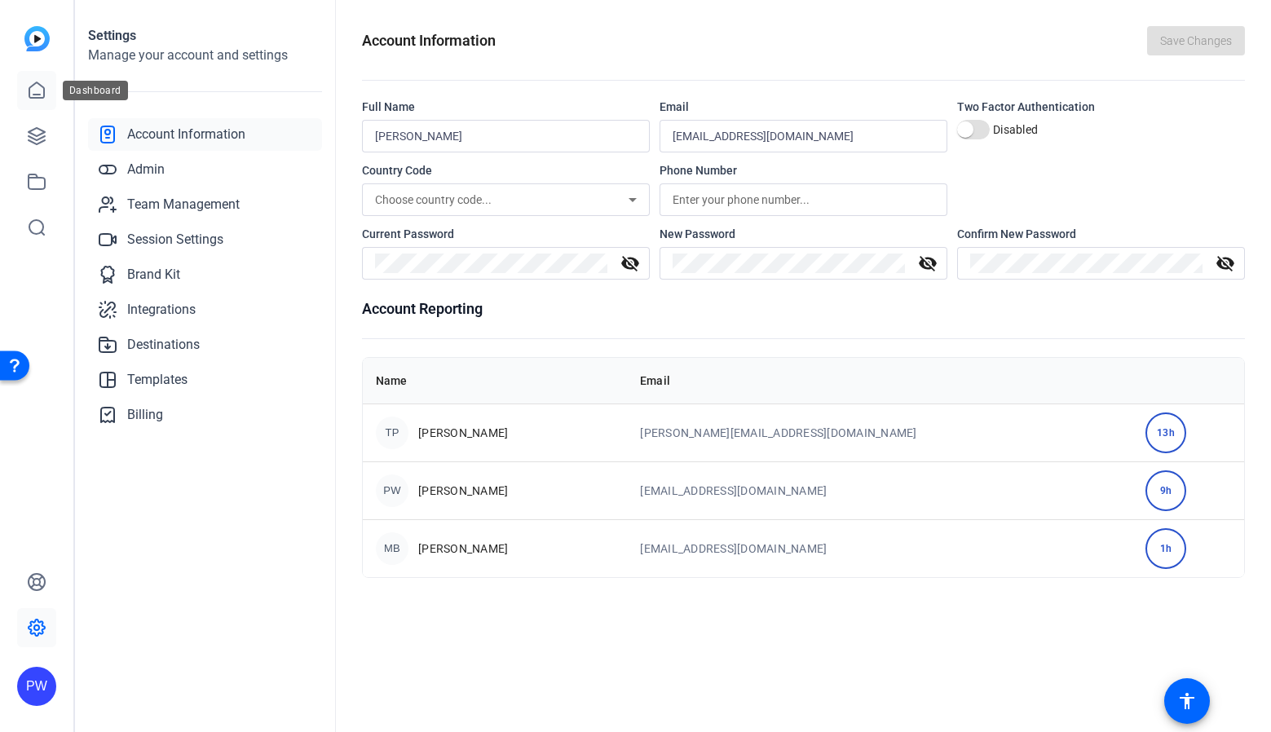
click at [25, 84] on link at bounding box center [36, 90] width 39 height 39
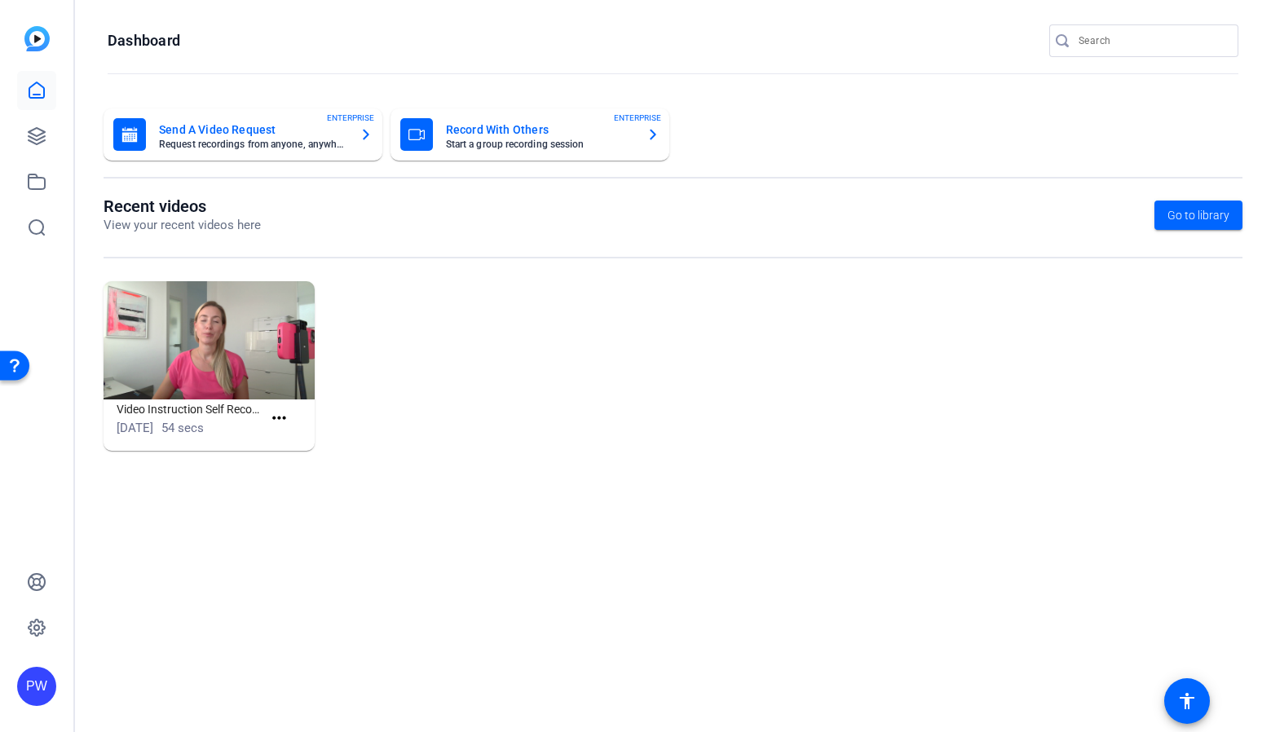
click at [11, 135] on div "PW" at bounding box center [36, 366] width 73 height 732
click at [35, 136] on icon at bounding box center [37, 136] width 20 height 20
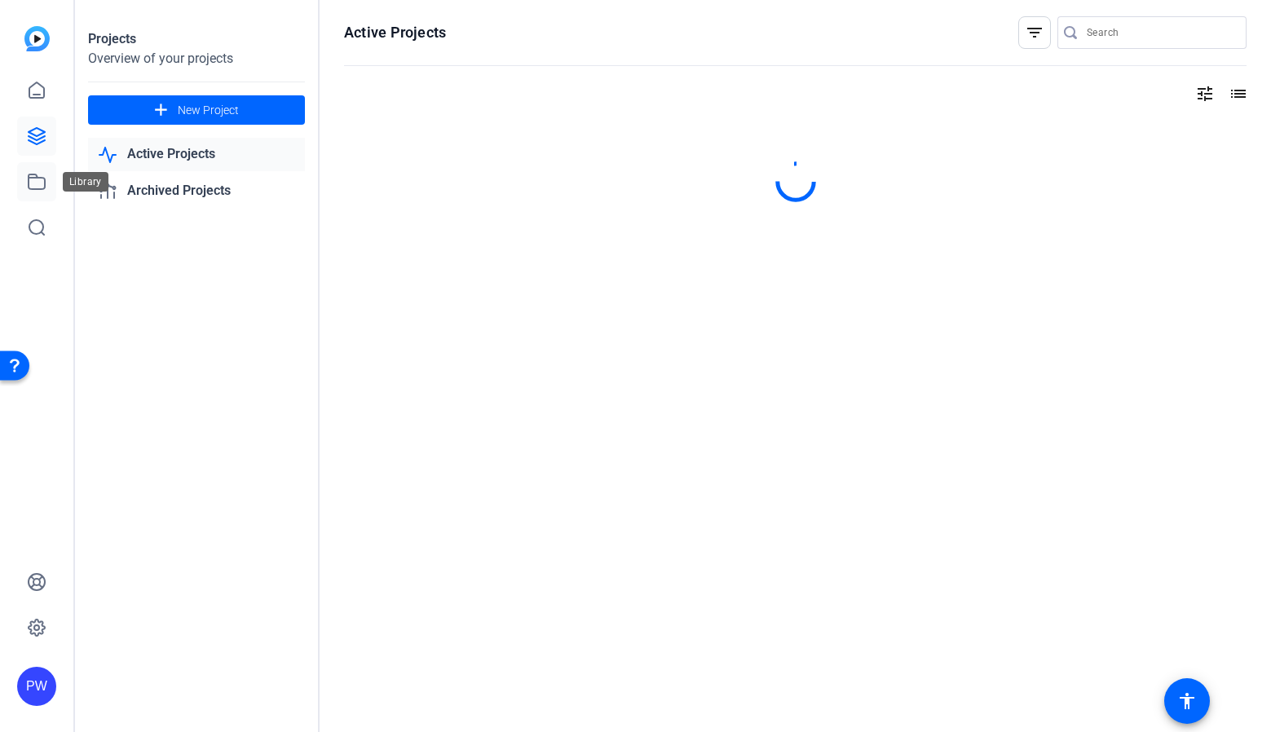
click at [45, 191] on icon at bounding box center [37, 182] width 20 height 20
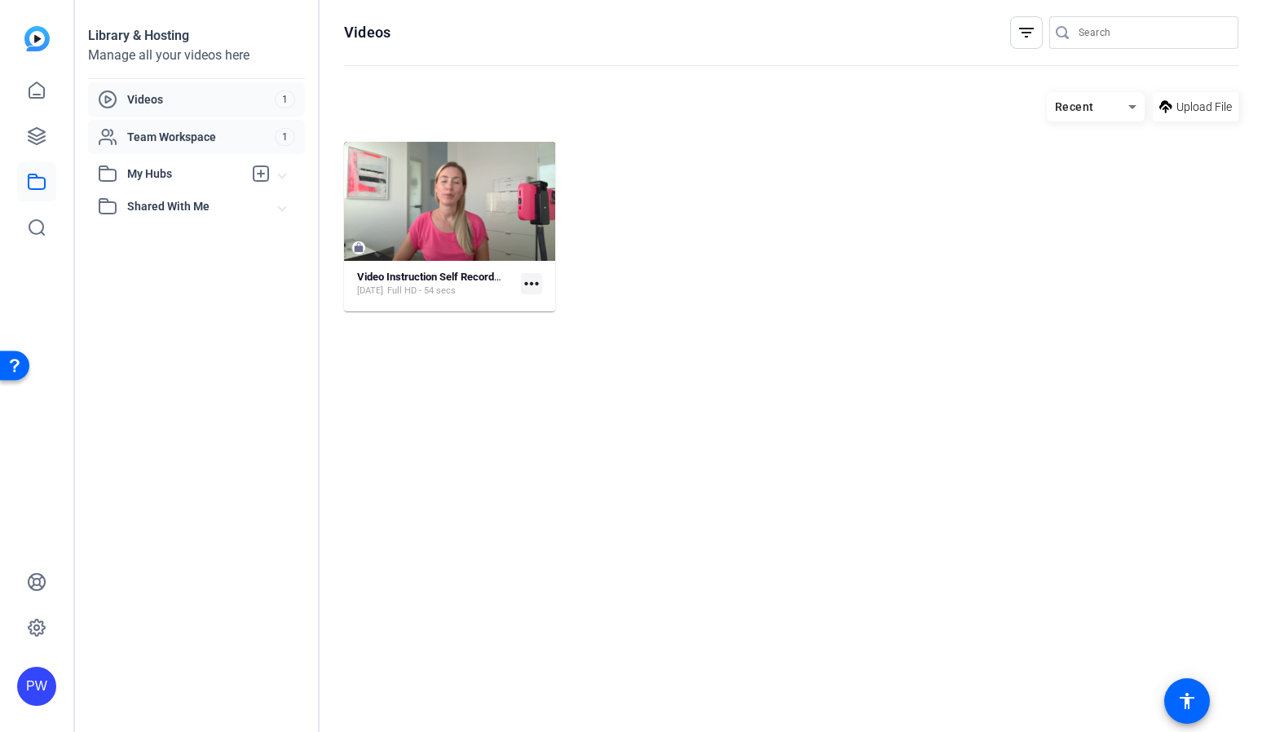
click at [185, 135] on span "Team Workspace" at bounding box center [201, 137] width 148 height 16
click at [148, 83] on div "Videos 1" at bounding box center [196, 99] width 217 height 34
click at [37, 90] on icon at bounding box center [37, 91] width 20 height 20
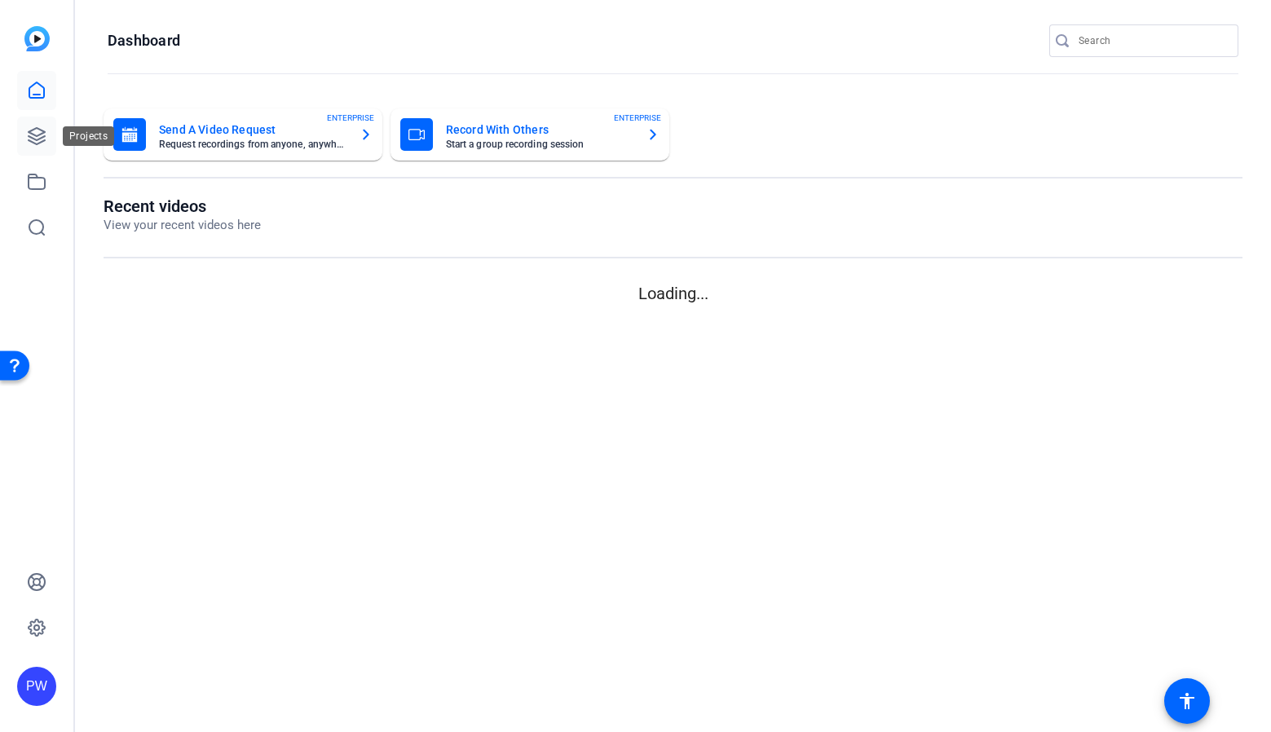
click at [43, 139] on icon at bounding box center [37, 136] width 20 height 20
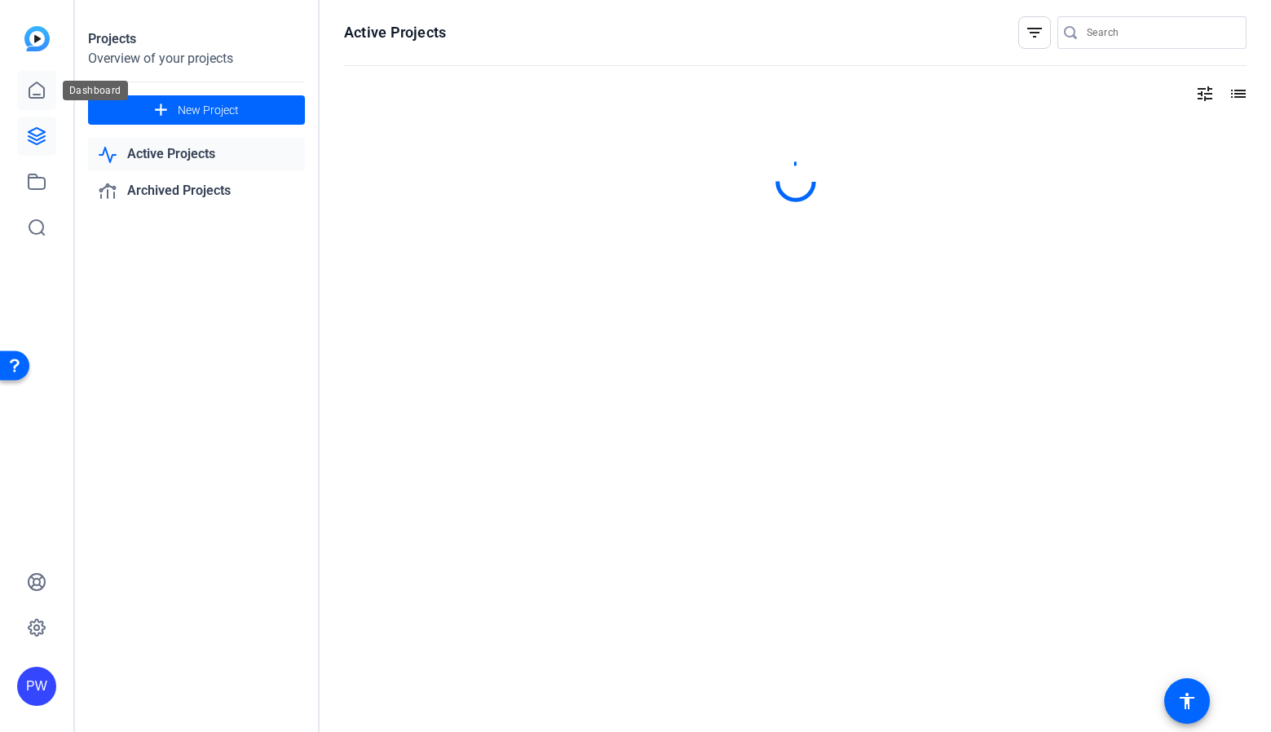
click at [44, 100] on link at bounding box center [36, 90] width 39 height 39
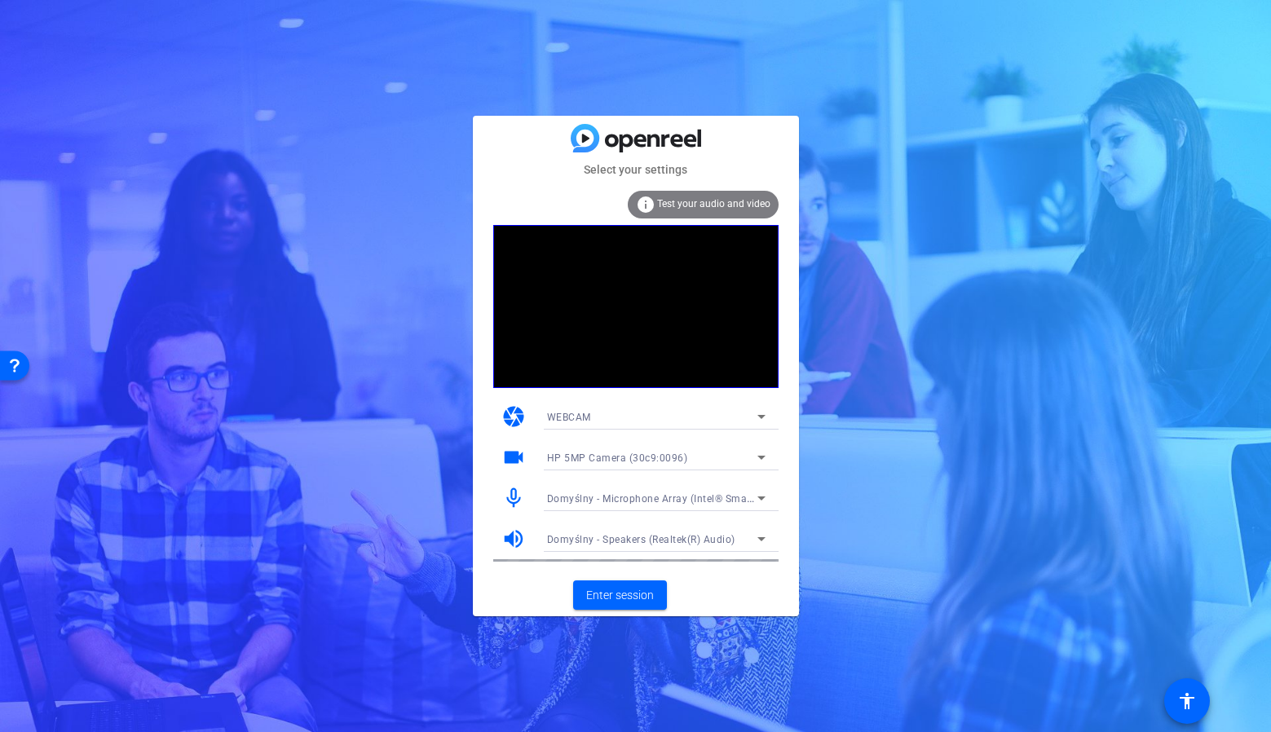
click at [639, 615] on mat-card-actions "Enter session" at bounding box center [636, 595] width 326 height 42
click at [634, 587] on span "Enter session" at bounding box center [620, 595] width 68 height 17
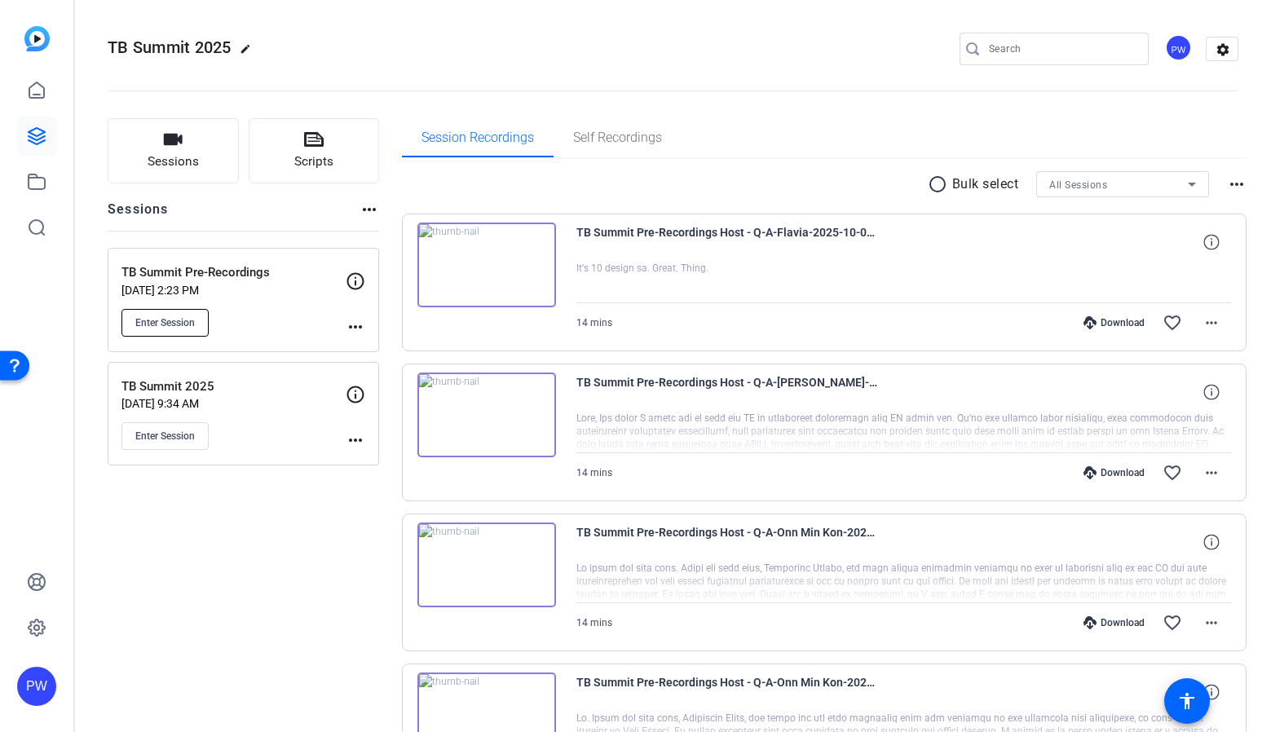
click at [189, 316] on span "Enter Session" at bounding box center [164, 322] width 59 height 13
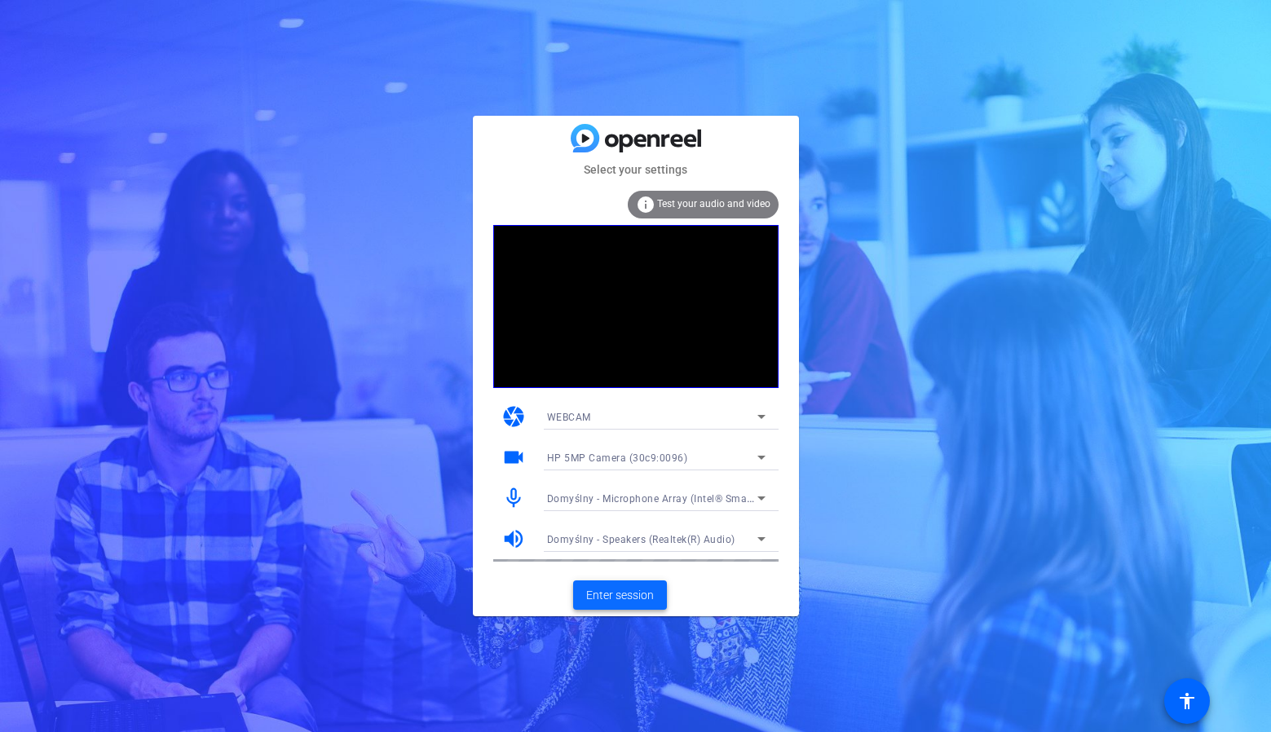
click at [631, 606] on span at bounding box center [620, 594] width 94 height 39
click at [681, 602] on mat-card-actions "Enter session" at bounding box center [636, 595] width 326 height 42
click at [588, 590] on span "Enter session" at bounding box center [620, 595] width 68 height 17
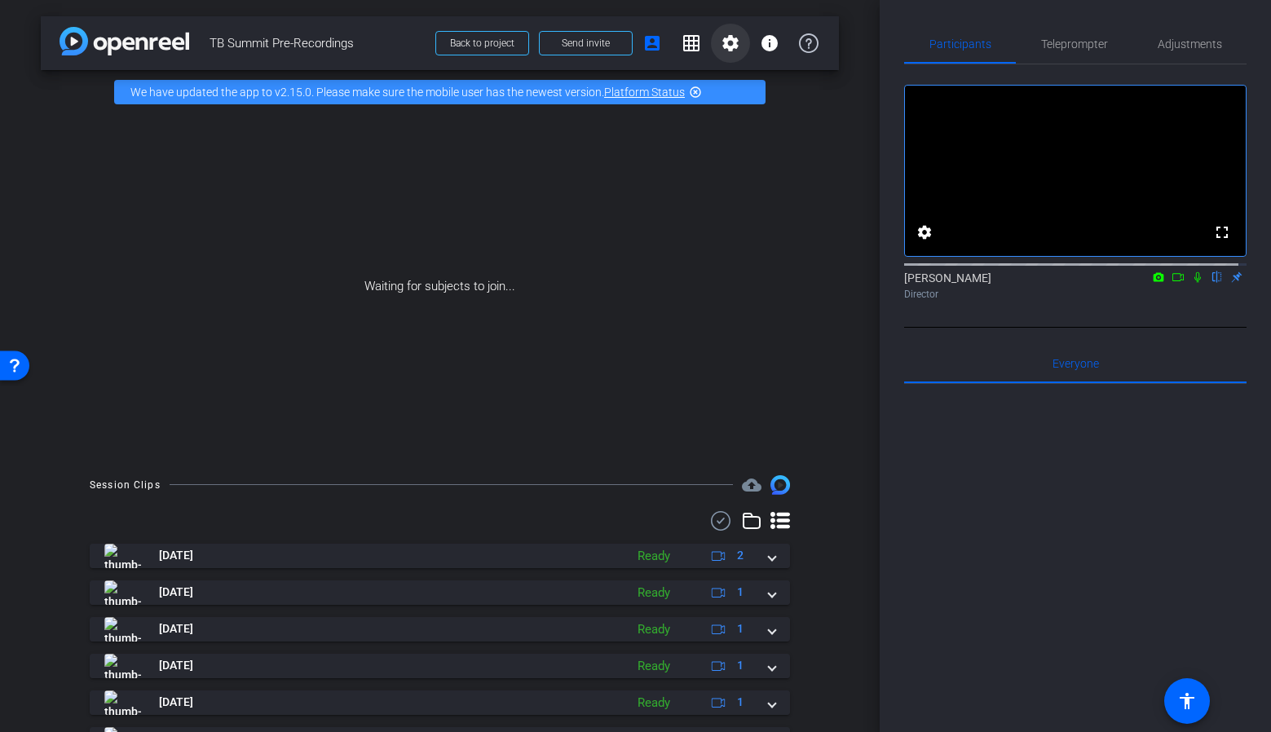
click at [725, 50] on mat-icon "settings" at bounding box center [730, 43] width 20 height 20
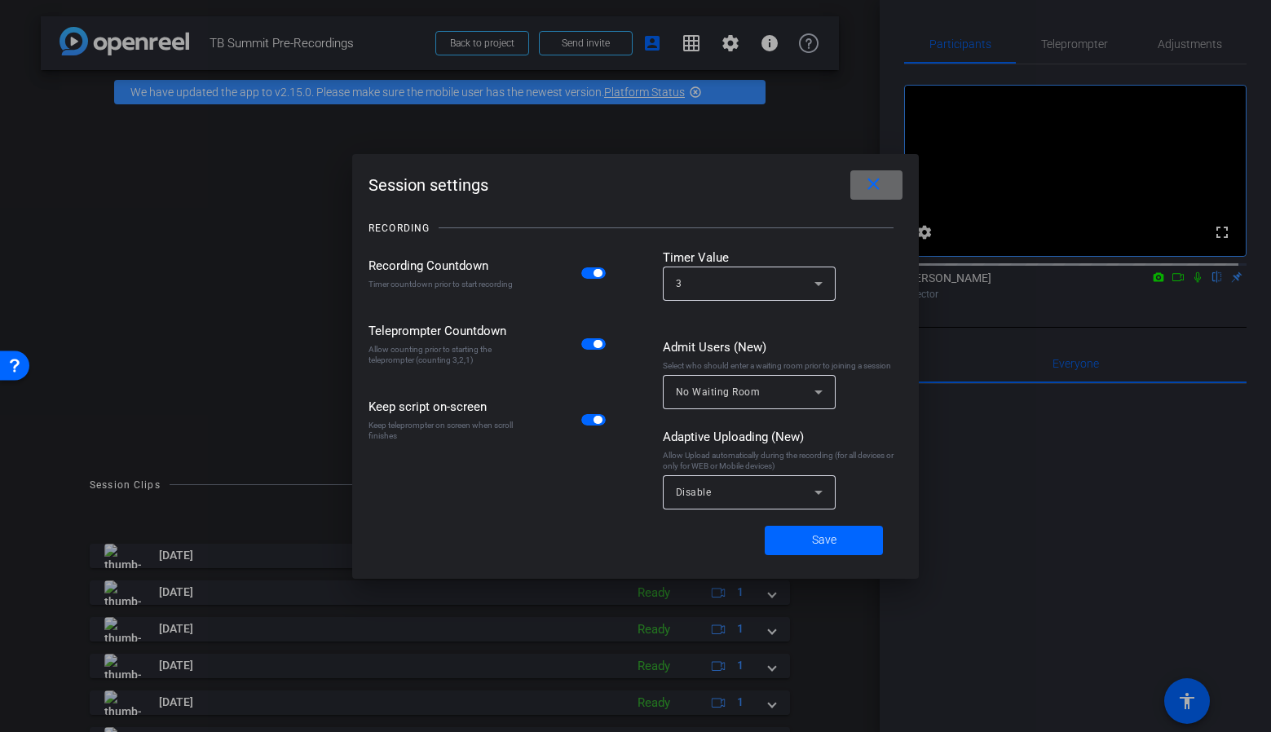
click at [869, 183] on mat-icon "close" at bounding box center [873, 184] width 20 height 20
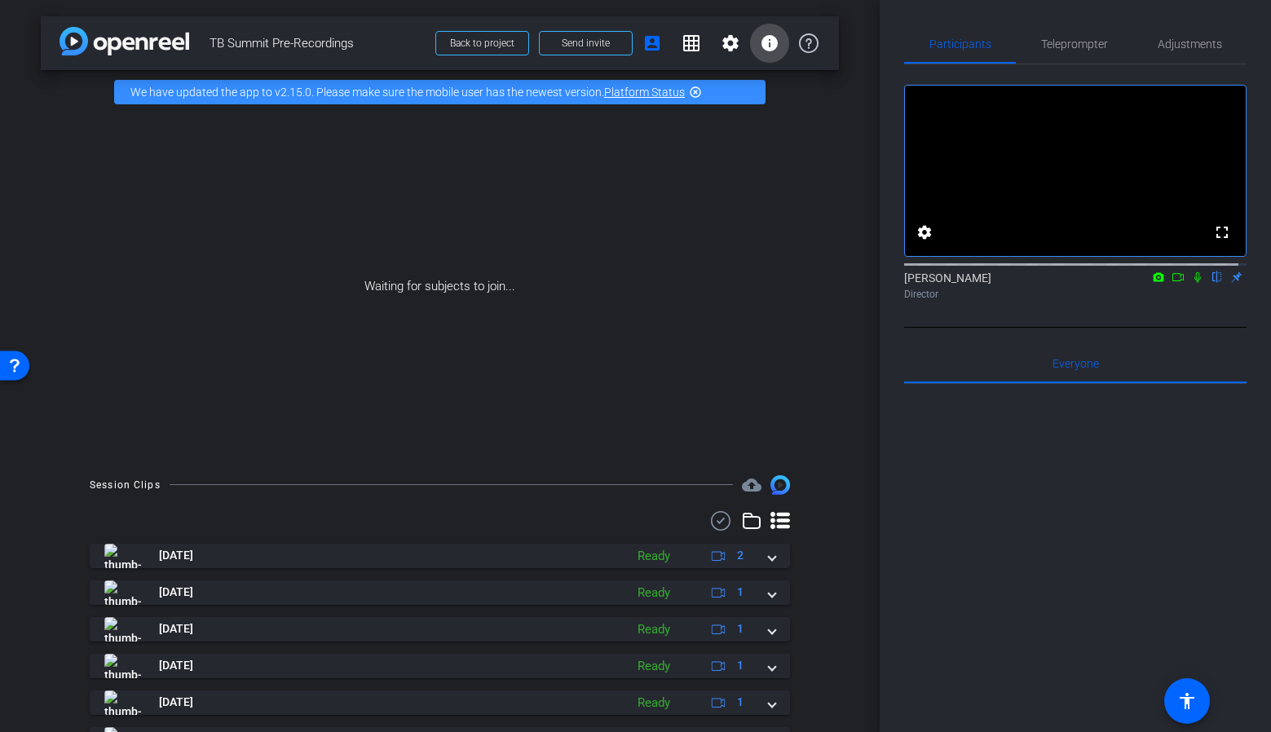
click at [760, 50] on mat-icon "info" at bounding box center [770, 43] width 20 height 20
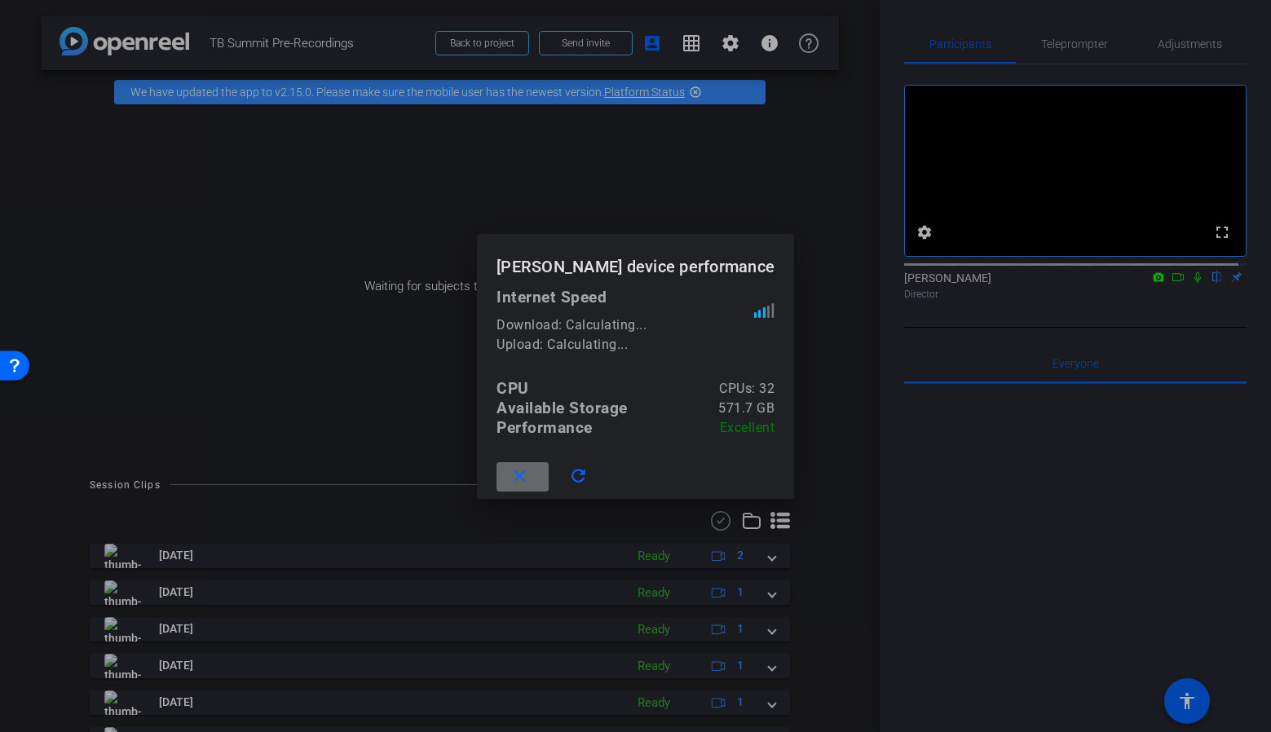
click at [530, 488] on span at bounding box center [522, 476] width 52 height 39
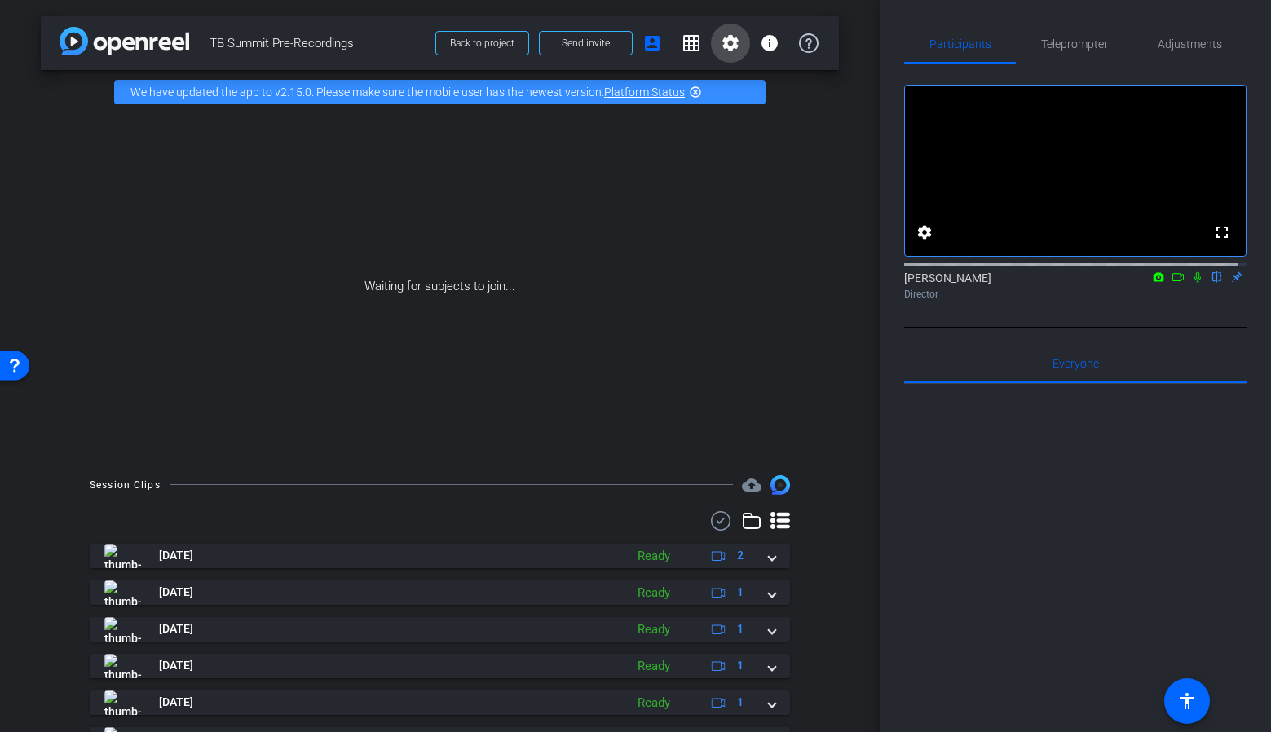
click at [731, 42] on button "settings" at bounding box center [730, 43] width 39 height 39
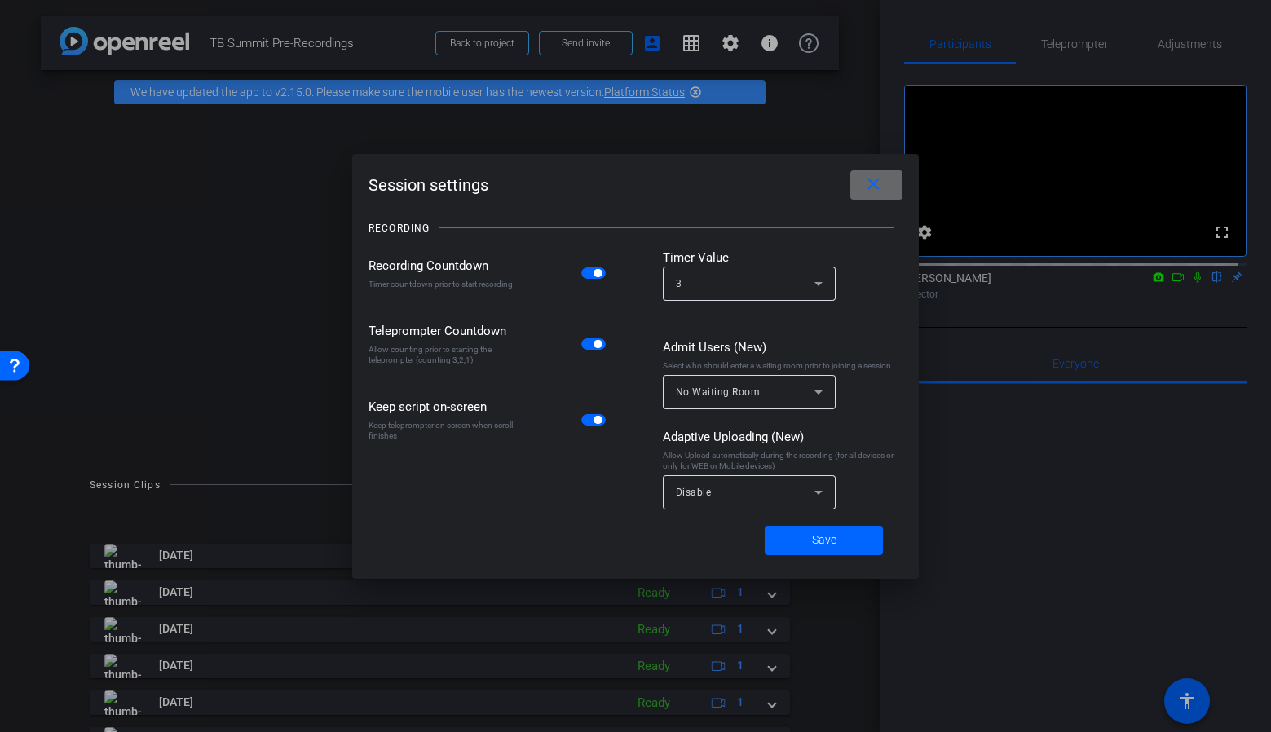
click at [867, 187] on mat-icon "close" at bounding box center [873, 184] width 20 height 20
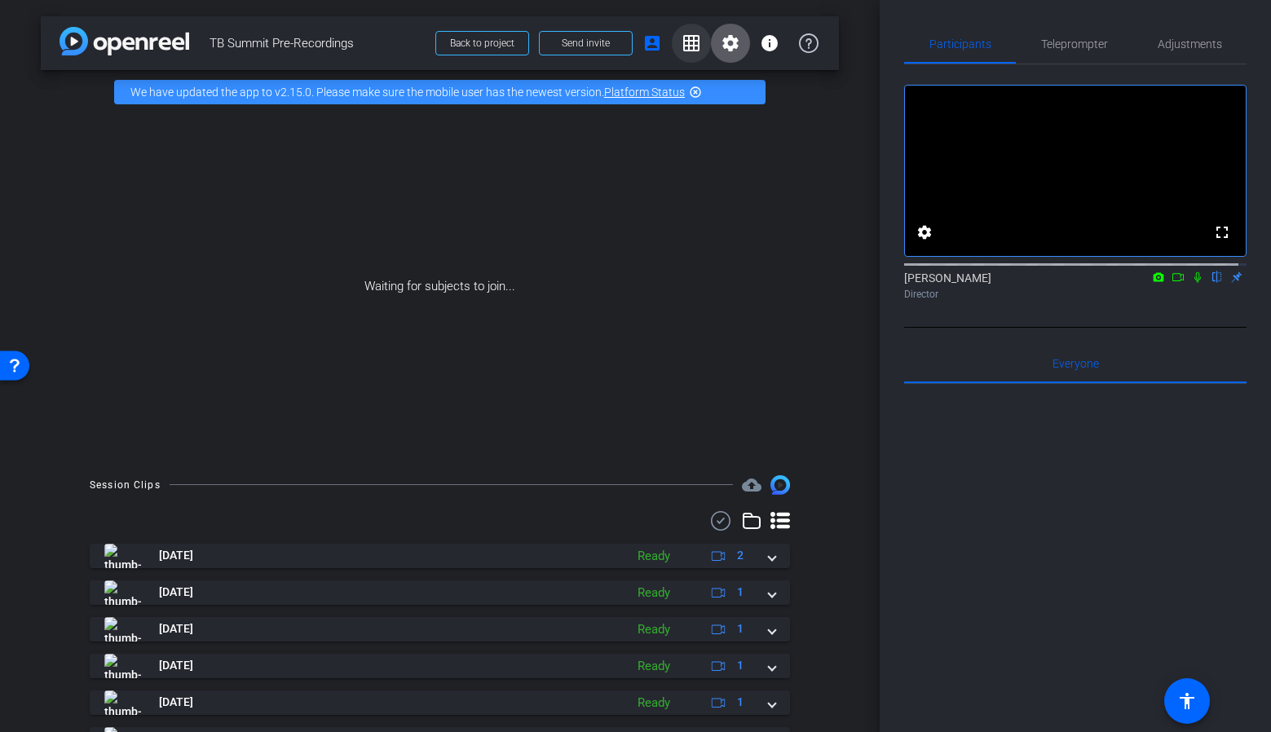
click at [681, 38] on mat-icon "grid_on" at bounding box center [691, 43] width 20 height 20
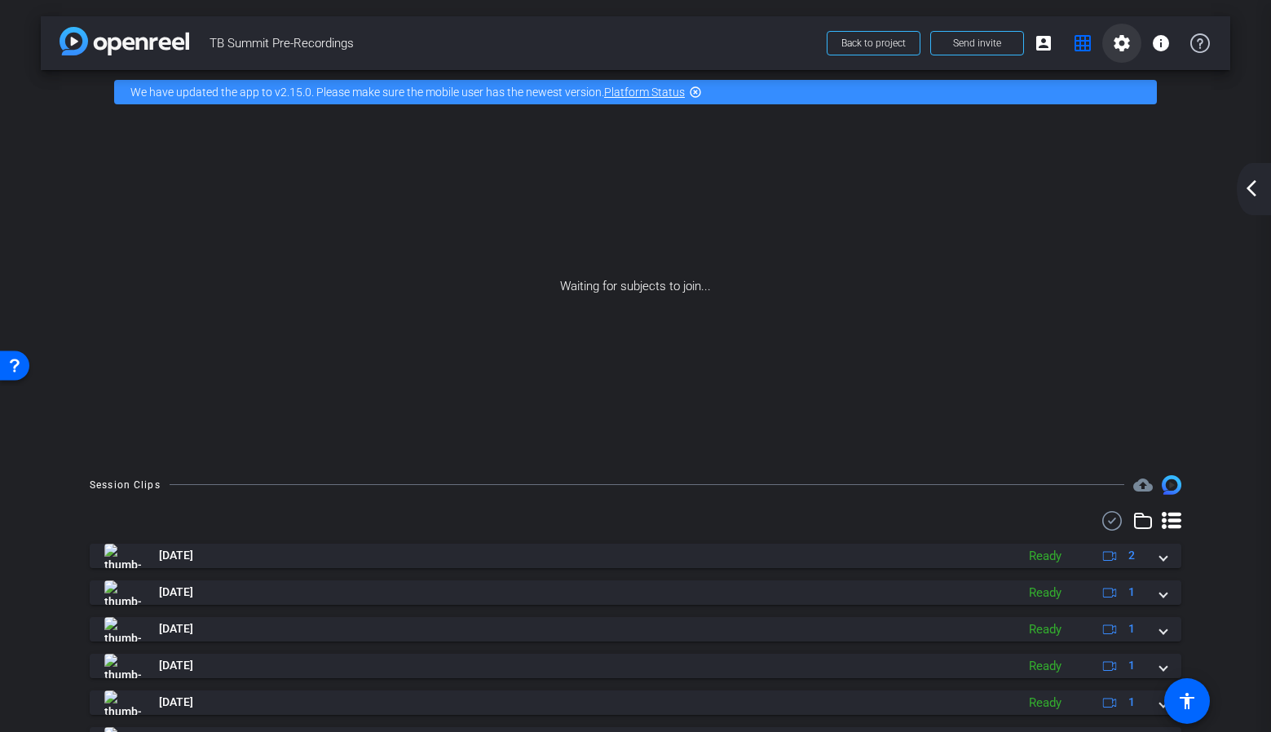
click at [1112, 36] on mat-icon "settings" at bounding box center [1122, 43] width 20 height 20
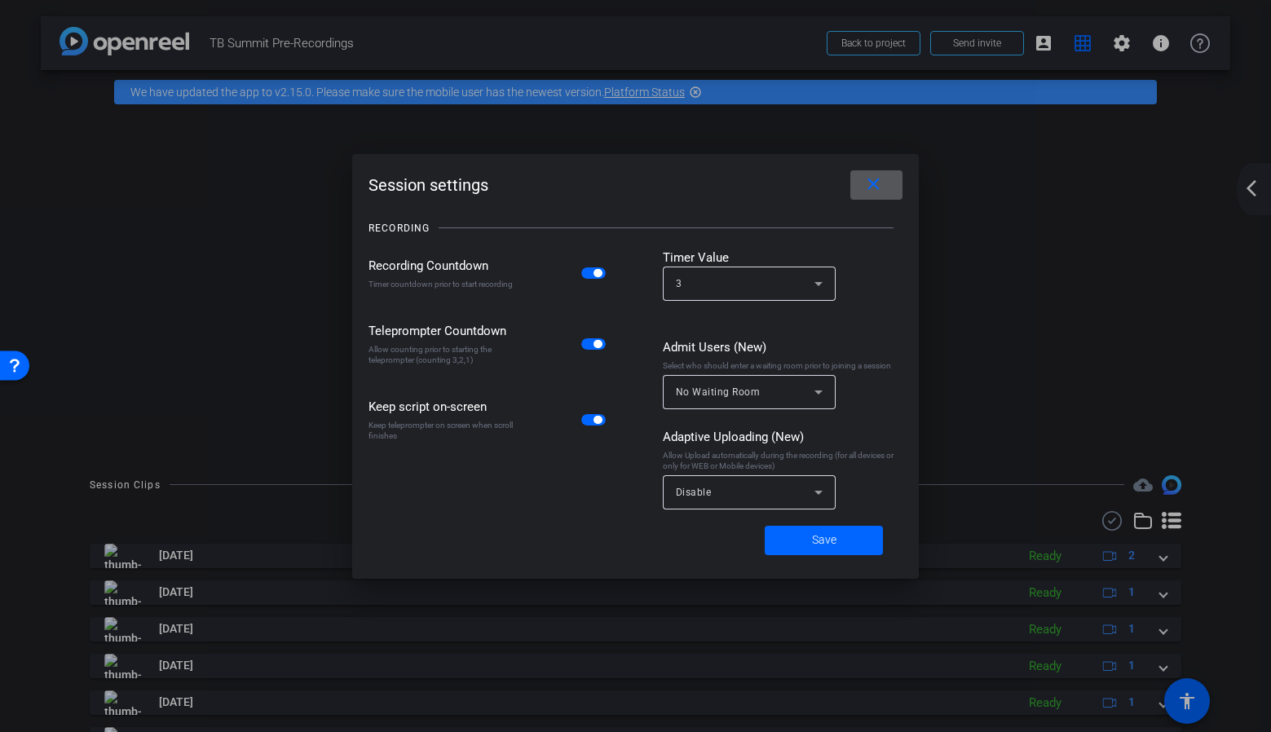
click at [866, 182] on mat-icon "close" at bounding box center [873, 184] width 20 height 20
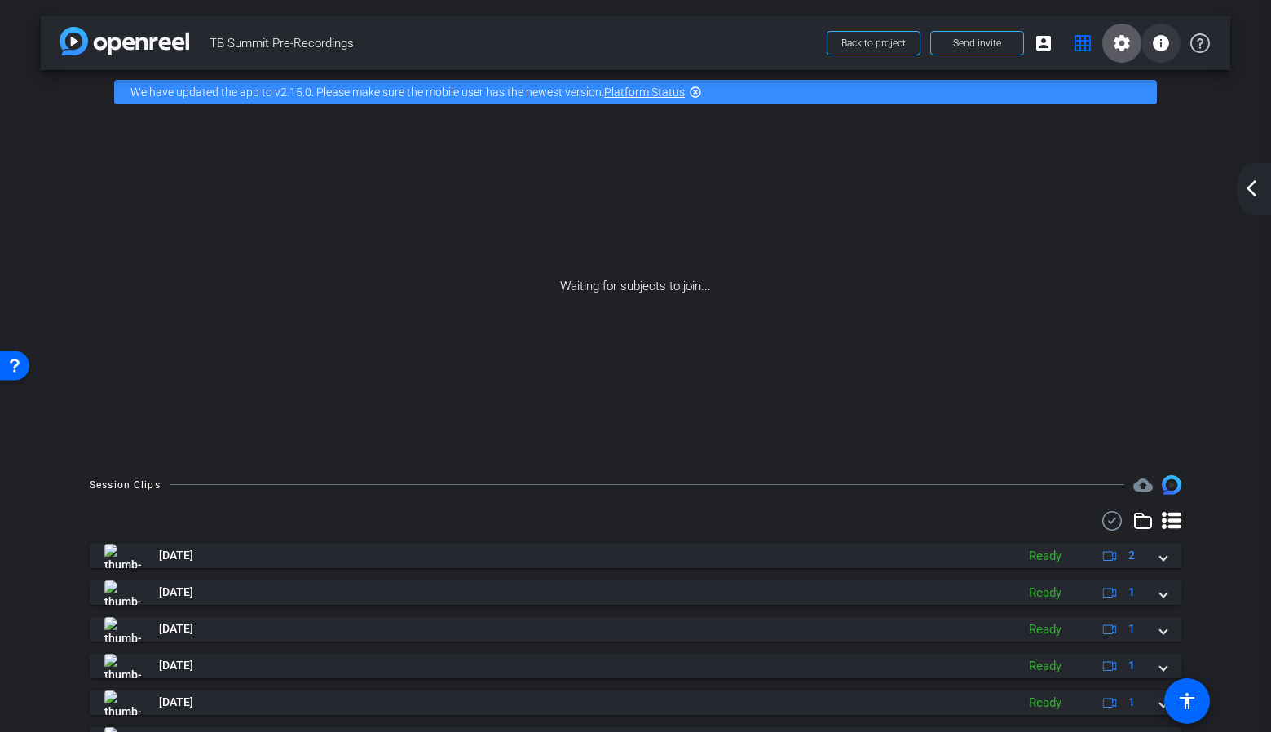
click at [1151, 52] on mat-icon "info" at bounding box center [1161, 43] width 20 height 20
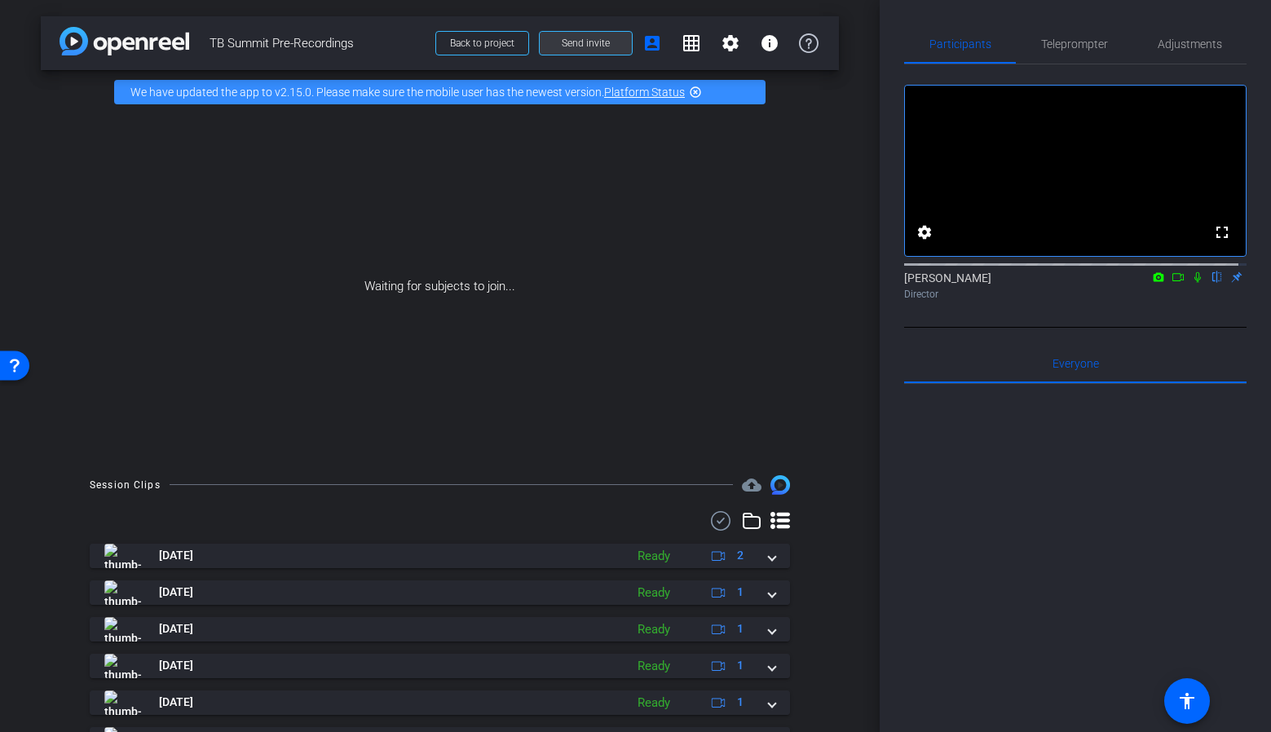
click at [586, 35] on span at bounding box center [586, 43] width 92 height 39
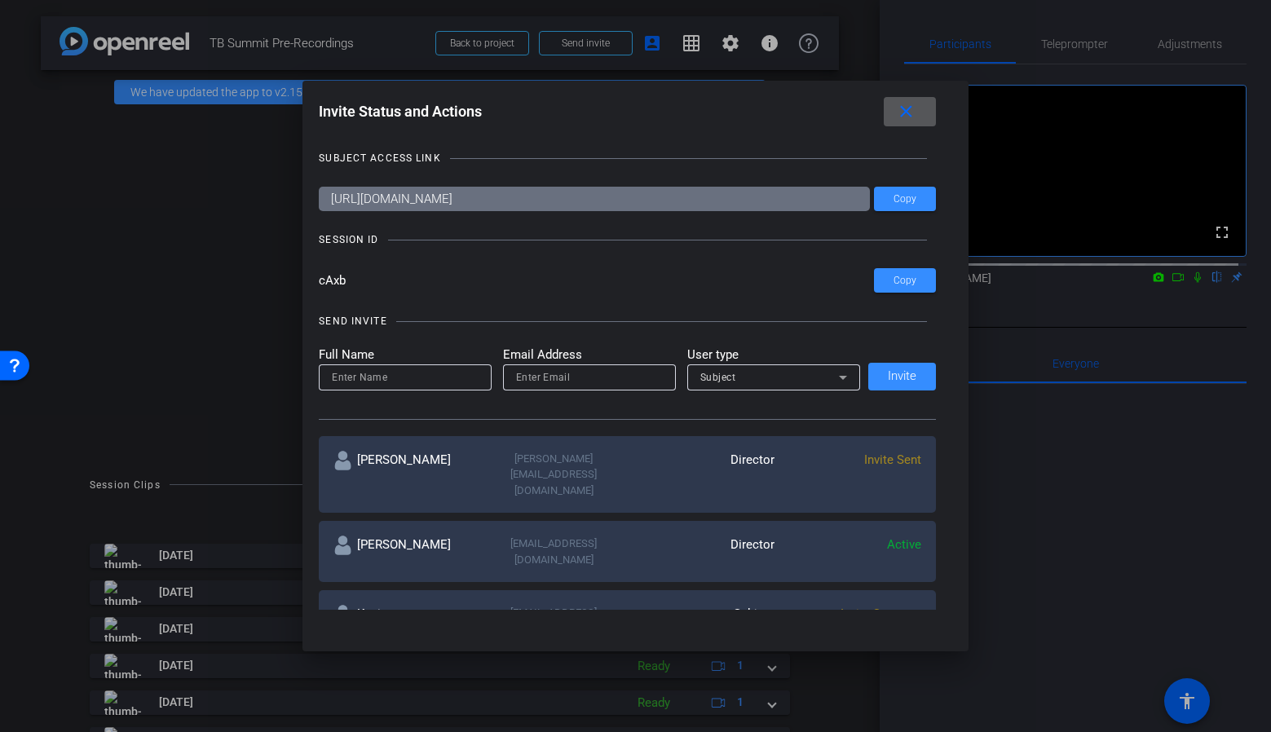
click at [916, 605] on mat-icon "more_horiz" at bounding box center [911, 615] width 20 height 20
click at [944, 601] on span "Remove Immediately" at bounding box center [971, 598] width 122 height 20
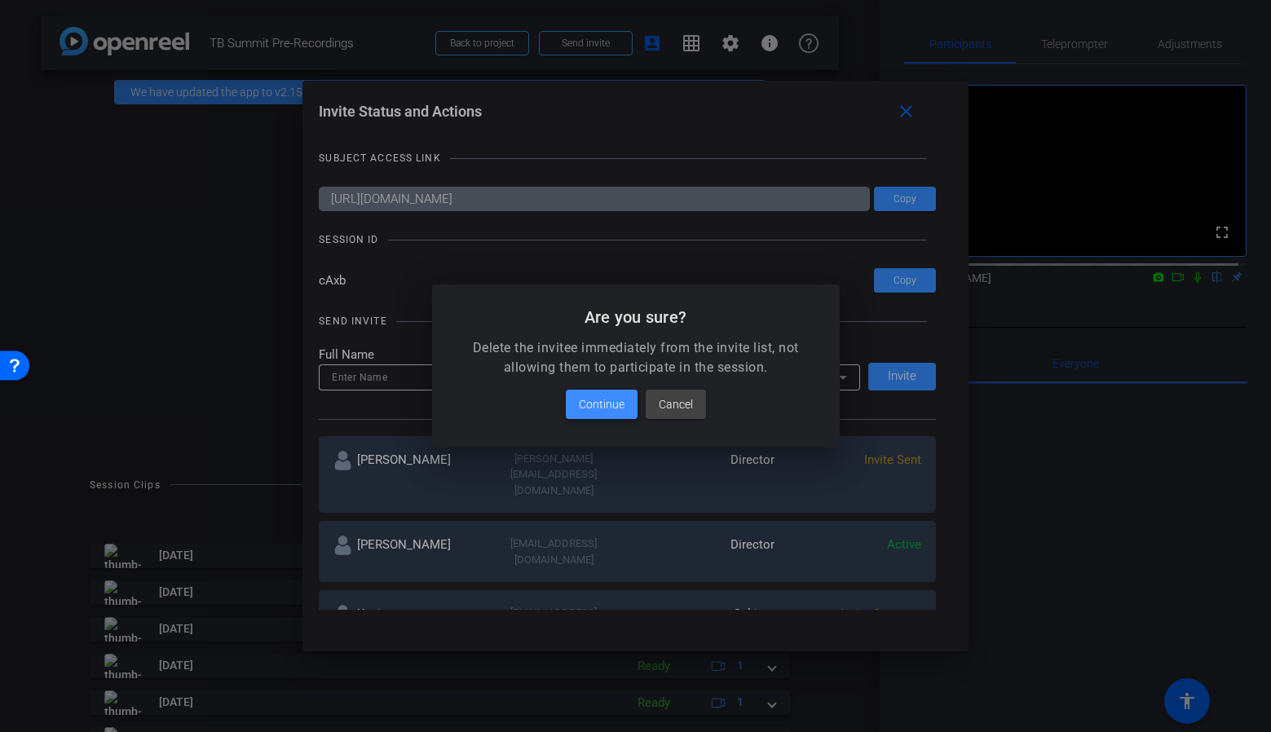
click at [583, 406] on span "Continue" at bounding box center [602, 404] width 46 height 20
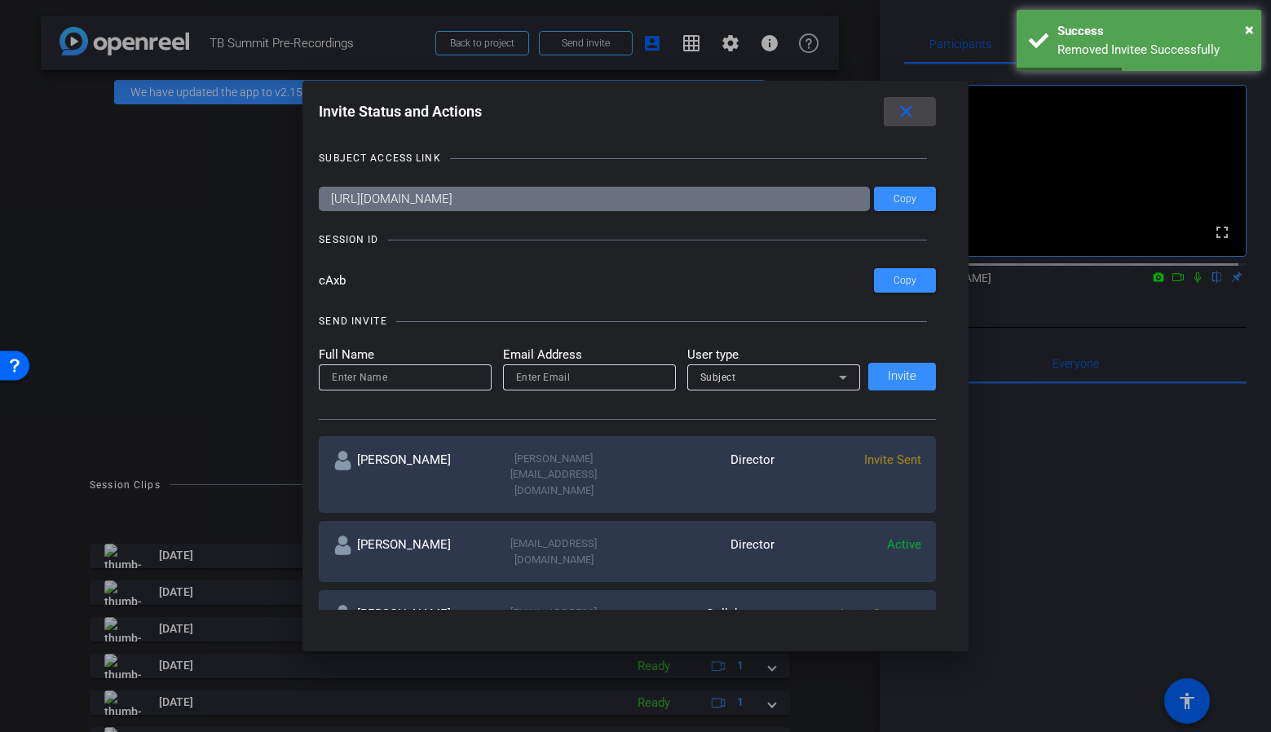
click at [910, 116] on mat-icon "close" at bounding box center [906, 112] width 20 height 20
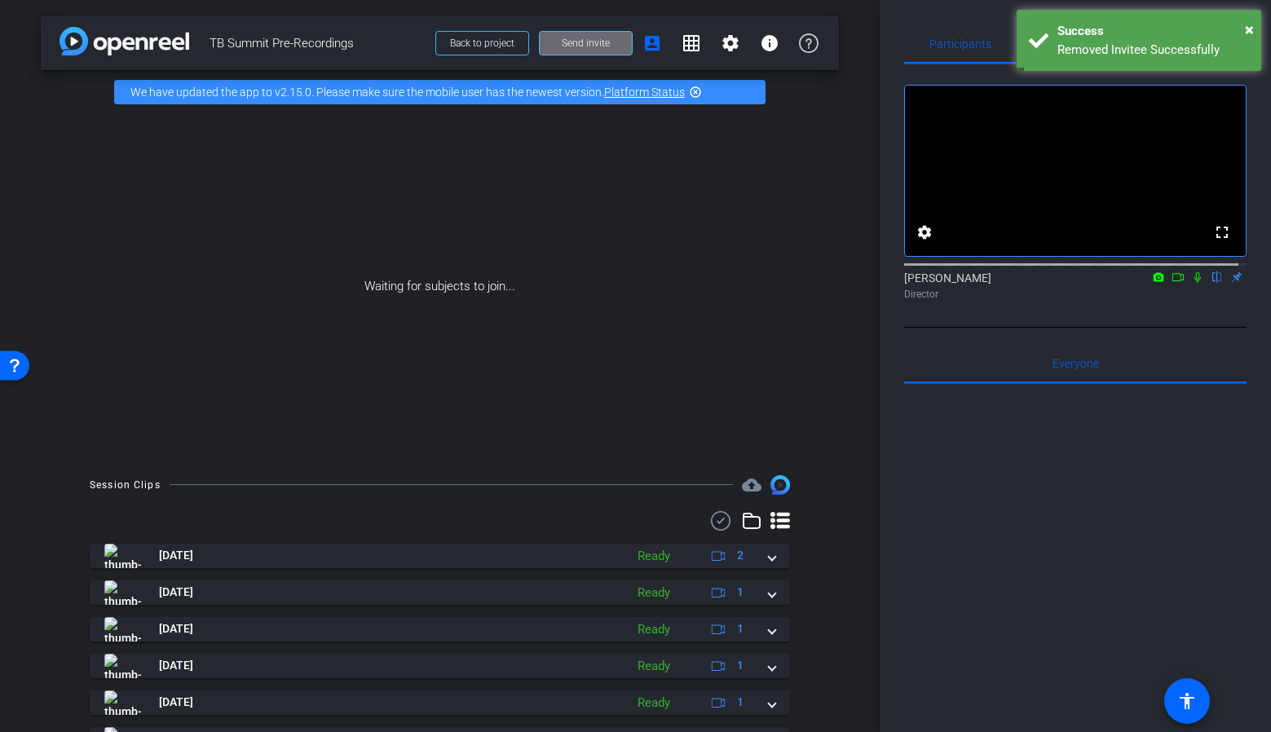
click at [562, 44] on span "Send invite" at bounding box center [586, 43] width 48 height 13
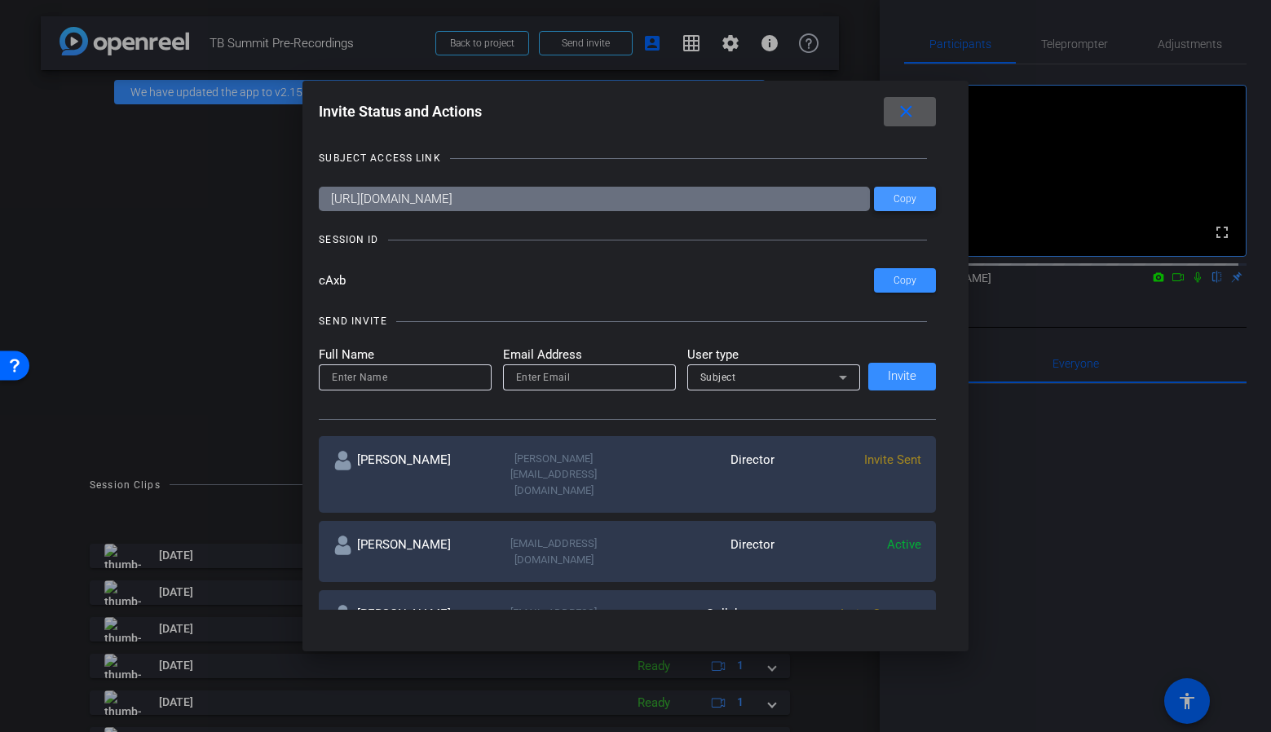
click at [887, 198] on span at bounding box center [905, 198] width 62 height 39
click at [898, 109] on span at bounding box center [909, 111] width 52 height 39
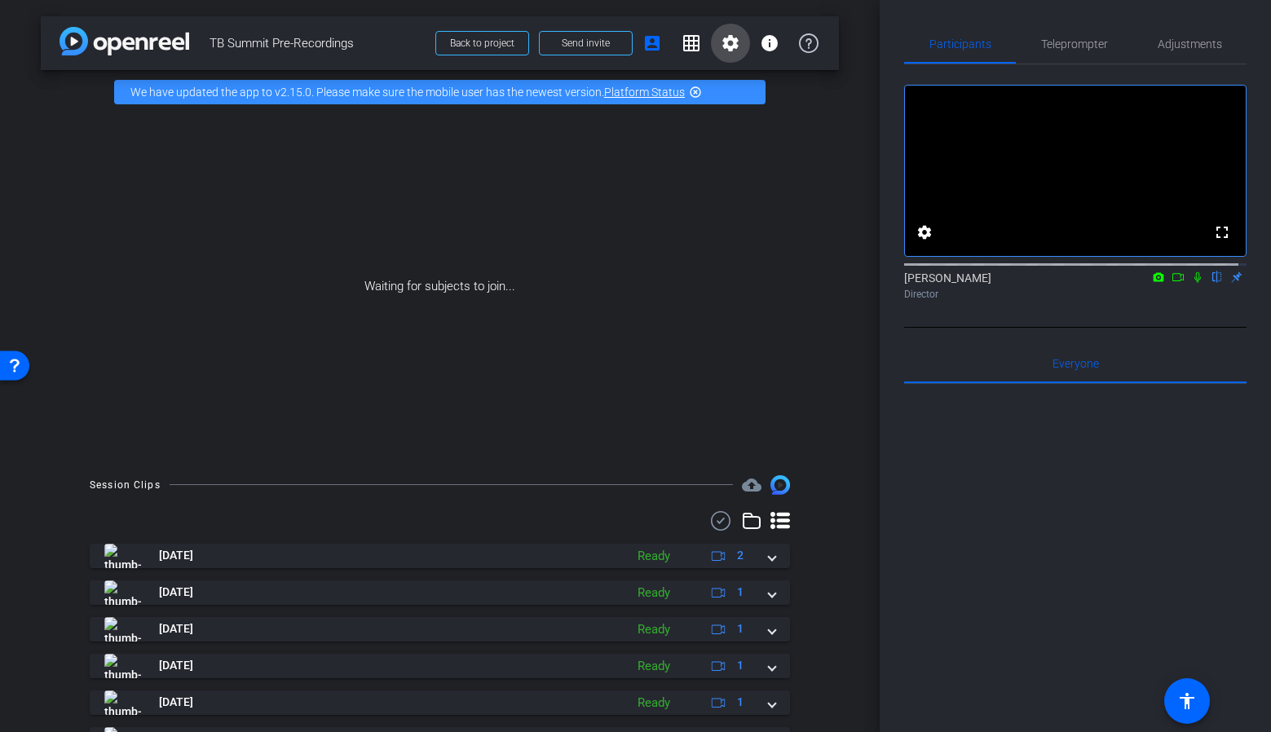
click at [720, 47] on mat-icon "settings" at bounding box center [730, 43] width 20 height 20
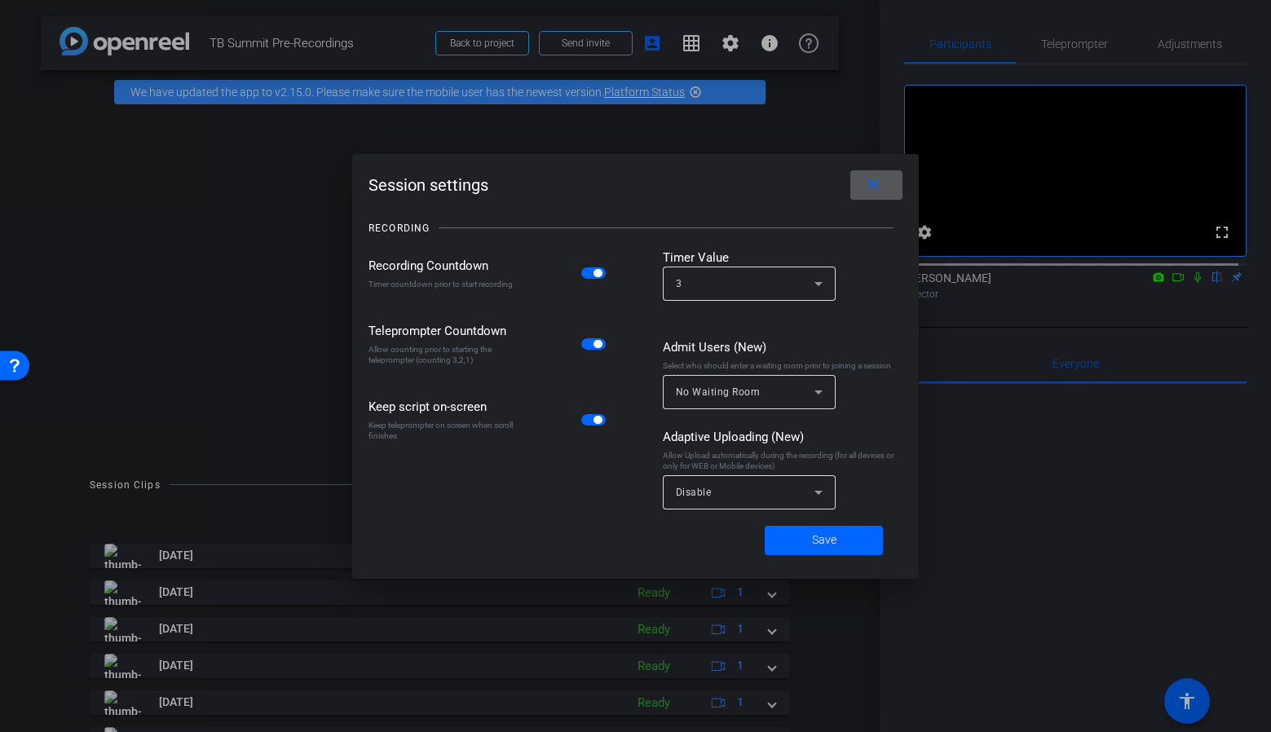
click at [860, 208] on div "RECORDING" at bounding box center [635, 228] width 534 height 41
click at [866, 178] on mat-icon "close" at bounding box center [873, 184] width 20 height 20
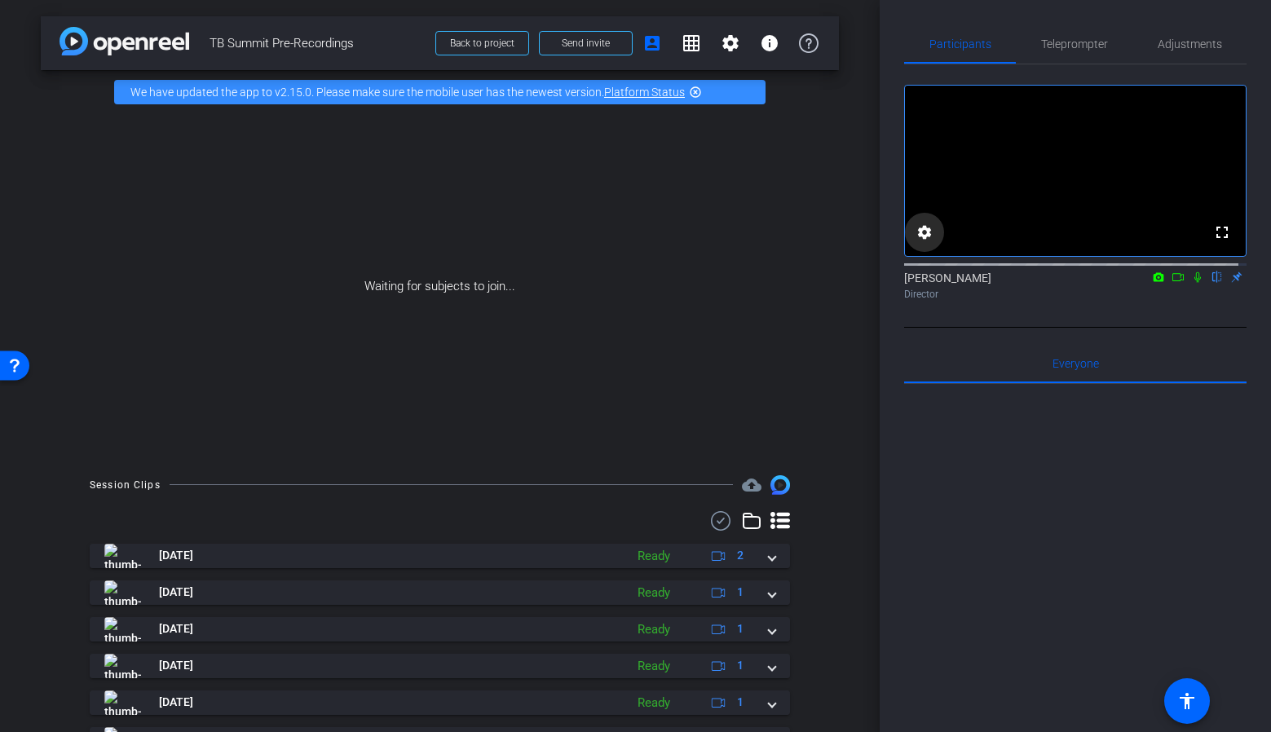
click at [917, 242] on mat-icon "settings" at bounding box center [924, 232] width 20 height 20
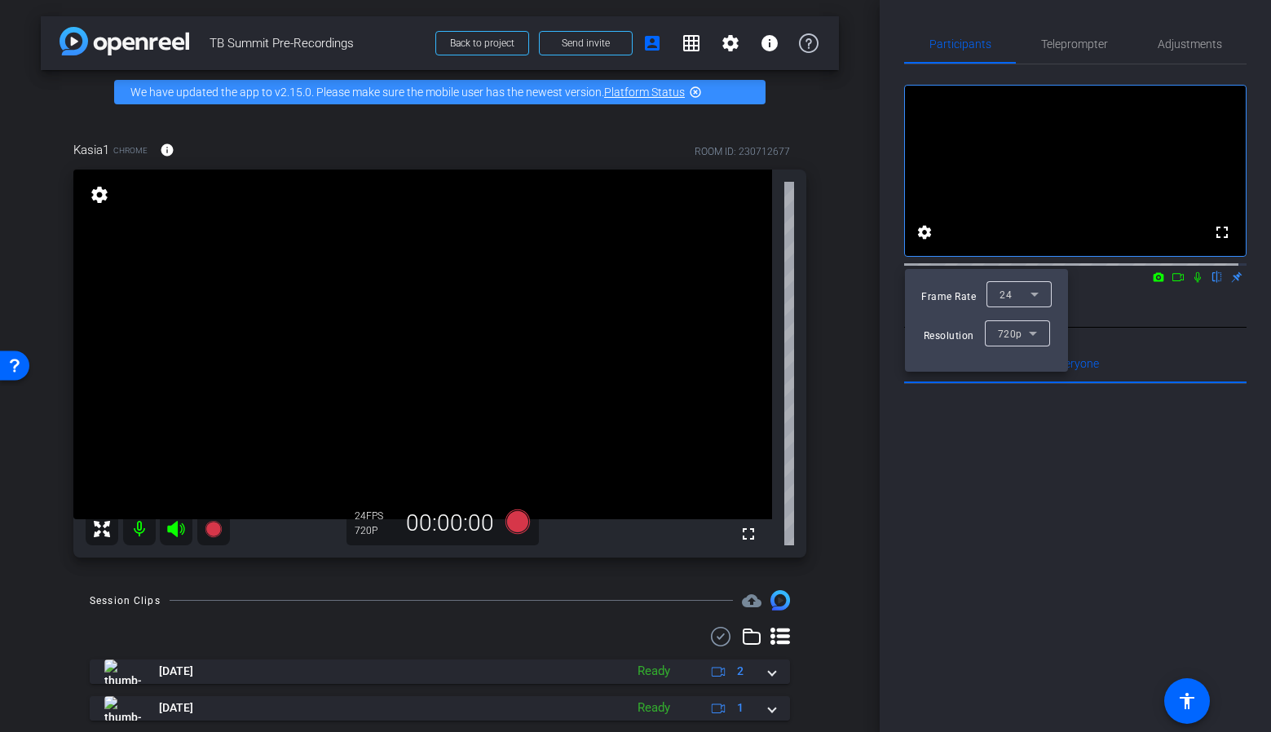
click at [822, 315] on div at bounding box center [635, 366] width 1271 height 732
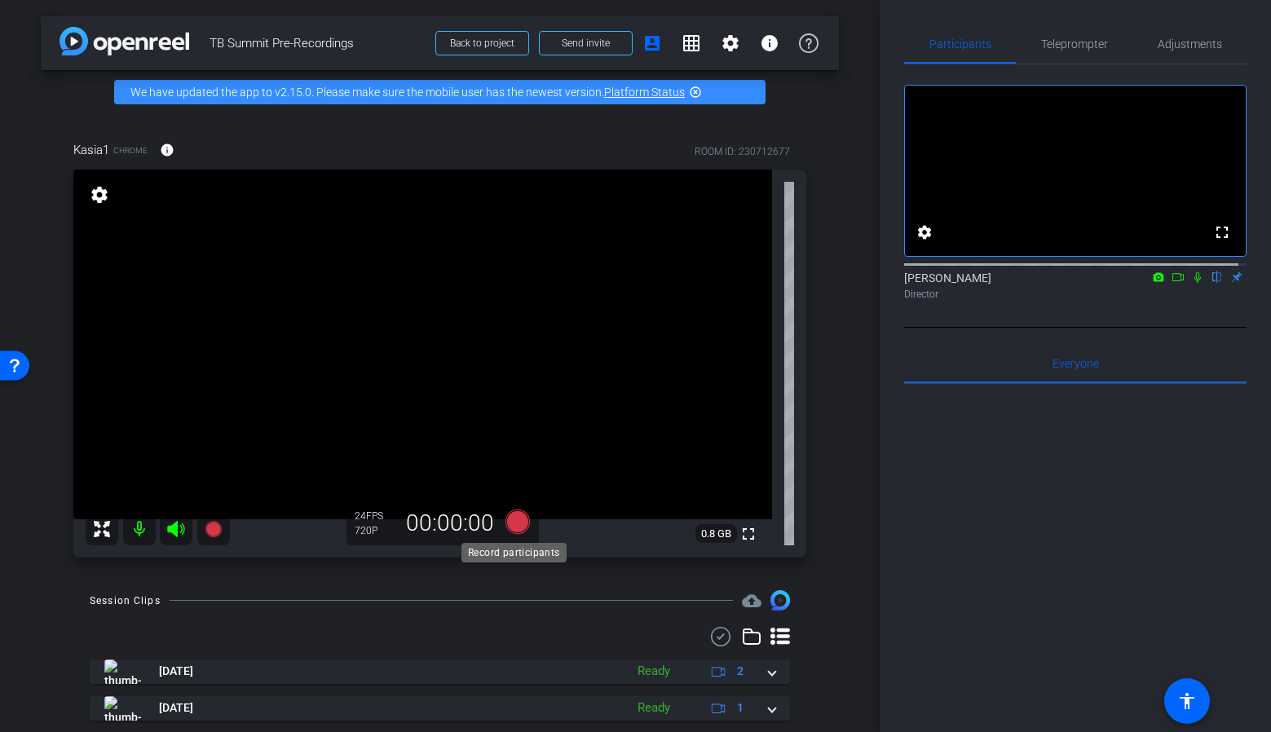
click at [504, 529] on icon at bounding box center [517, 521] width 39 height 29
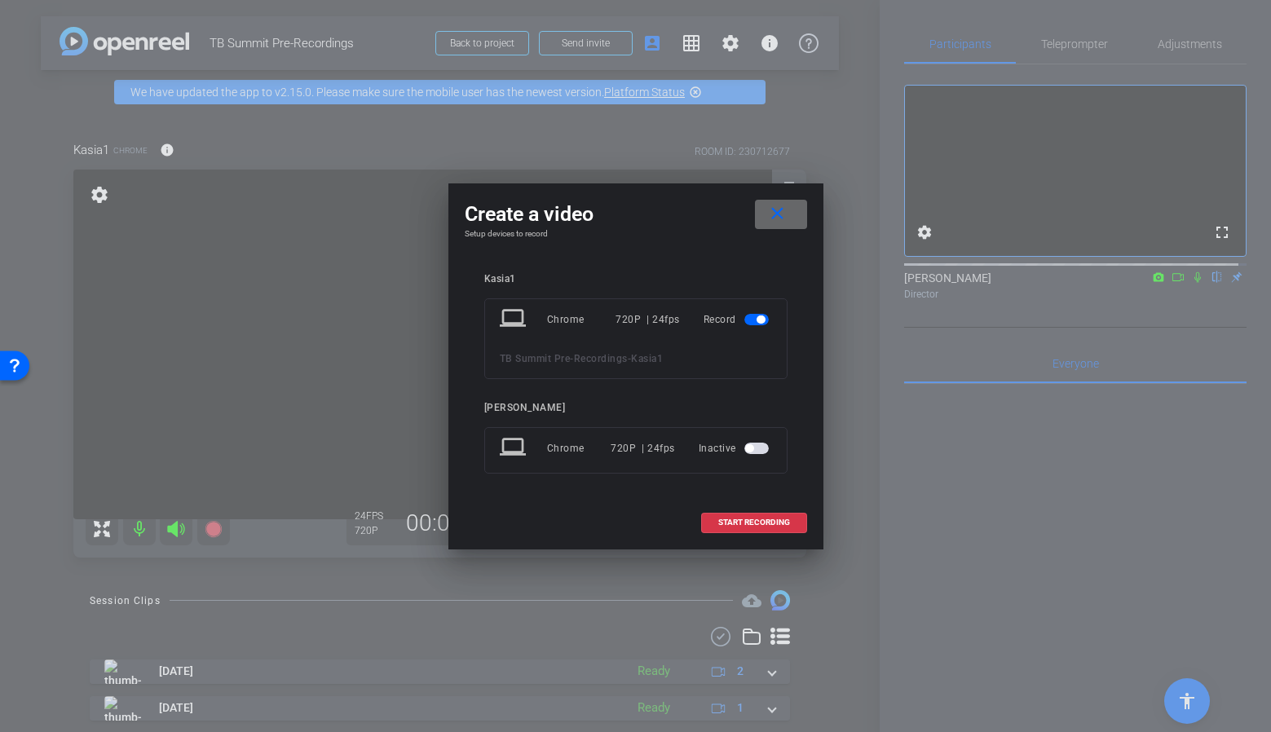
click at [783, 212] on mat-icon "close" at bounding box center [777, 214] width 20 height 20
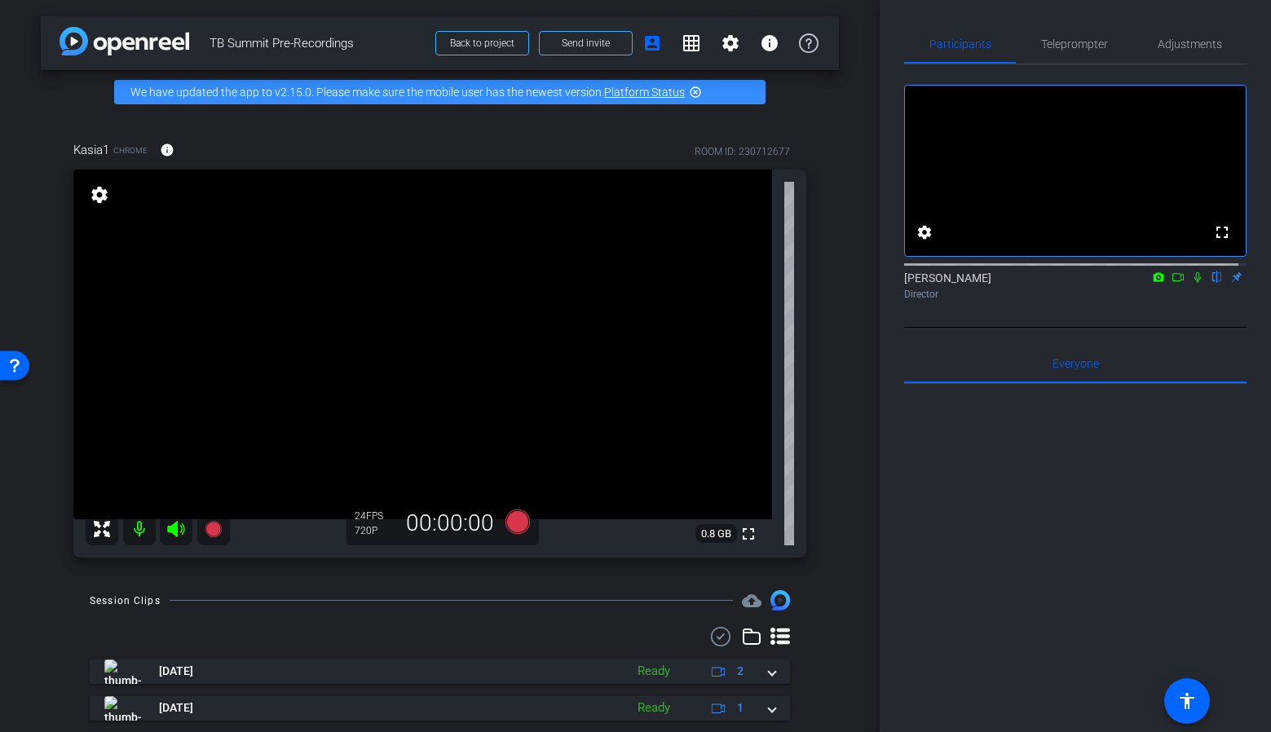
click at [82, 190] on video at bounding box center [422, 345] width 698 height 350
click at [109, 194] on mat-icon "settings" at bounding box center [99, 195] width 23 height 20
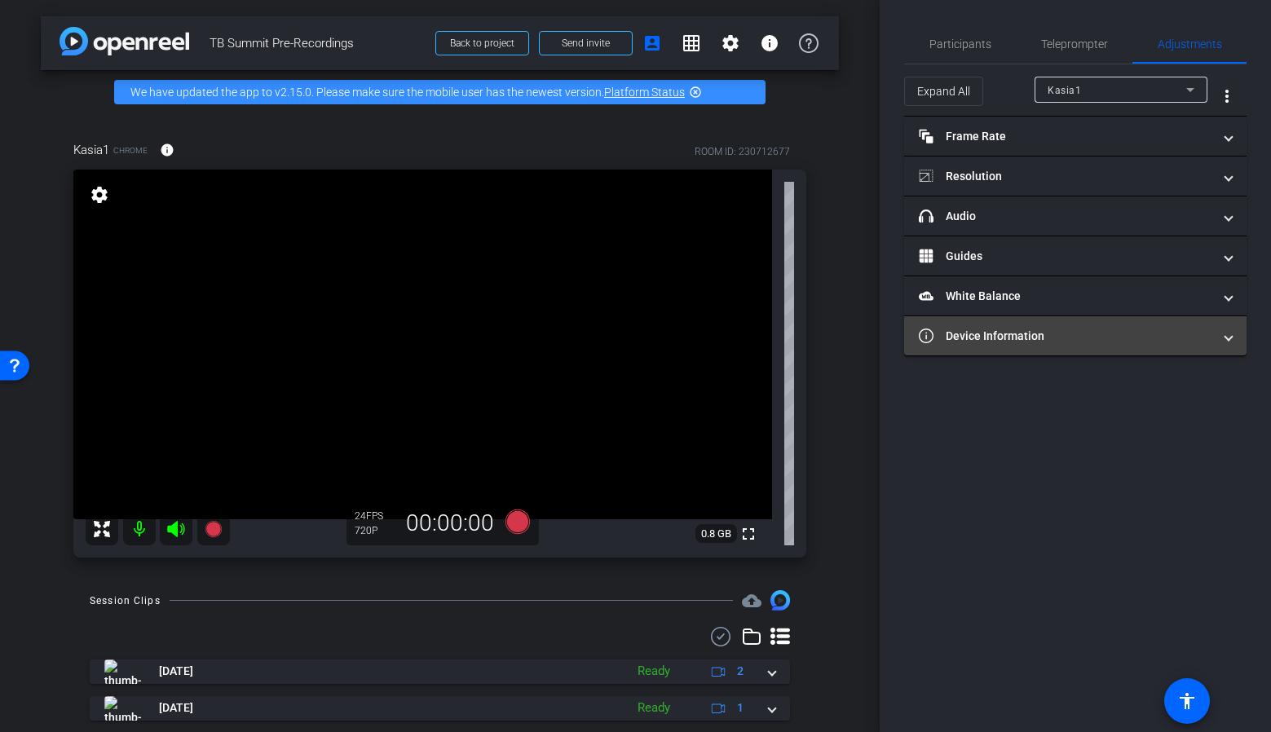
click at [1034, 337] on mat-panel-title "Device Information" at bounding box center [1065, 336] width 293 height 17
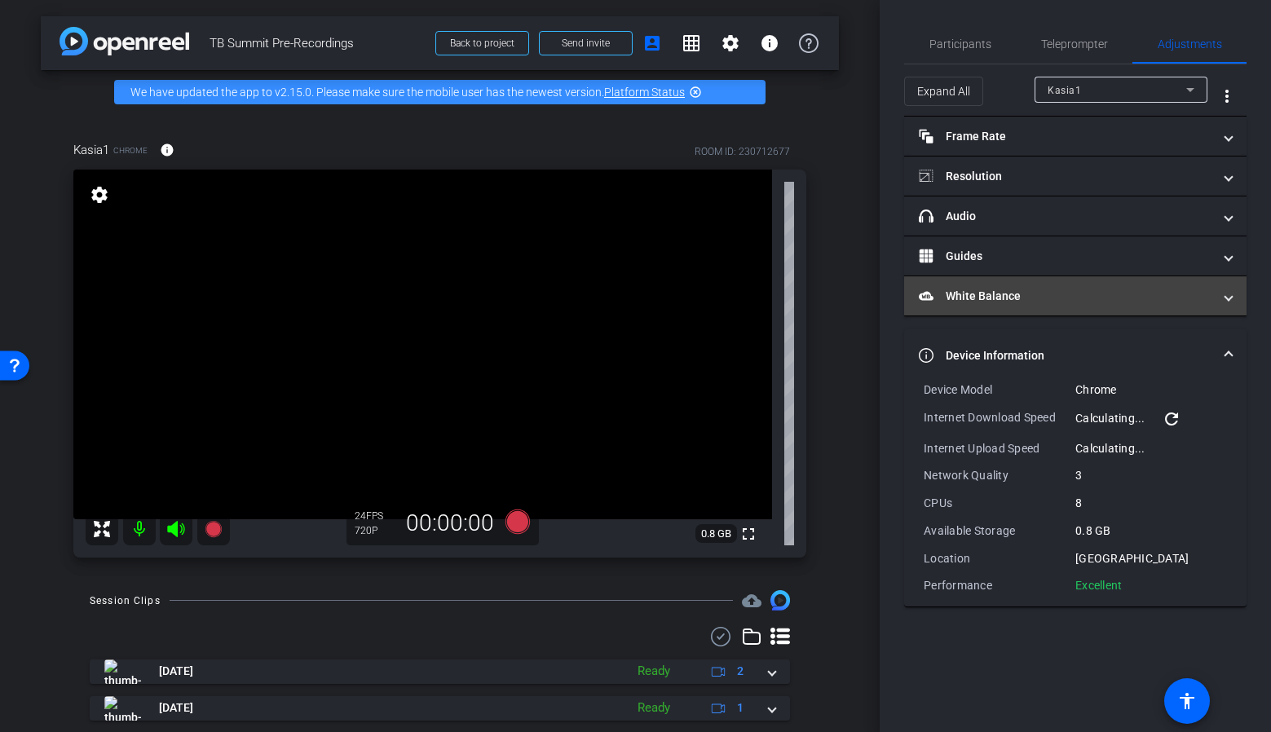
click at [1144, 296] on mat-panel-title "White Balance White Balance" at bounding box center [1065, 296] width 293 height 17
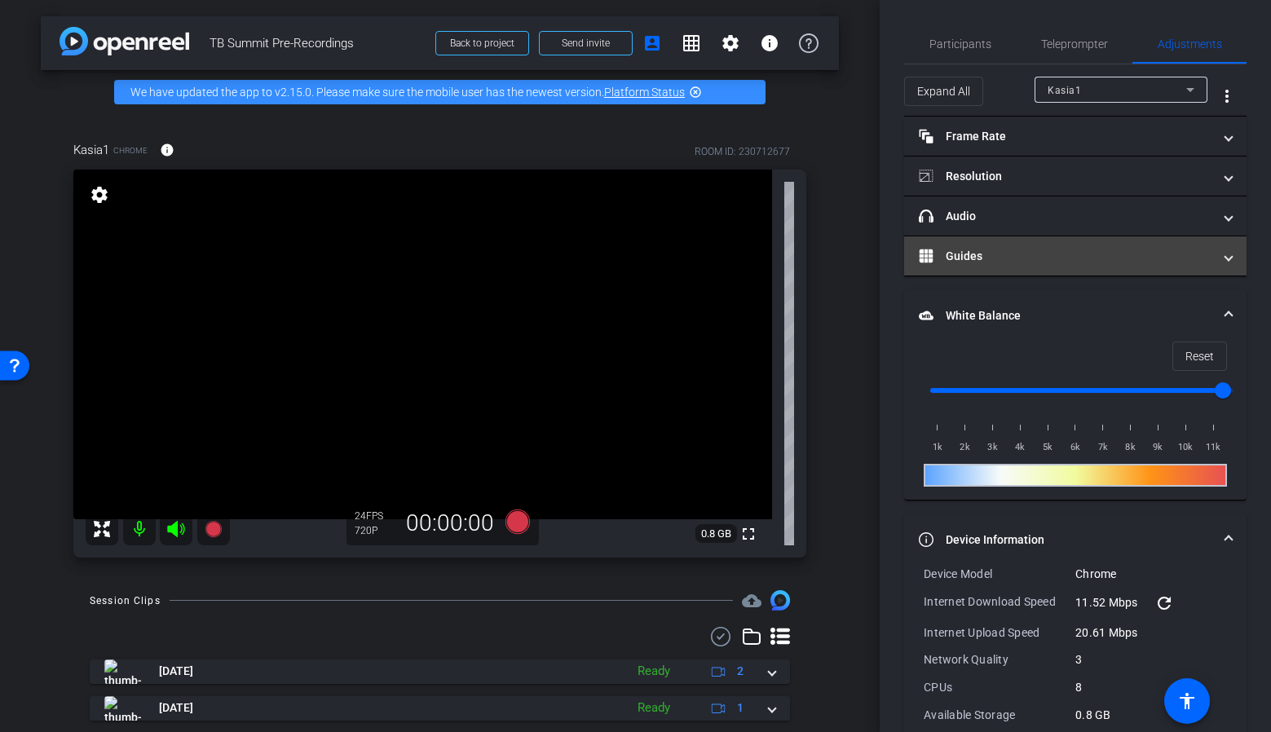
click at [1148, 262] on mat-panel-title "Guides" at bounding box center [1065, 256] width 293 height 17
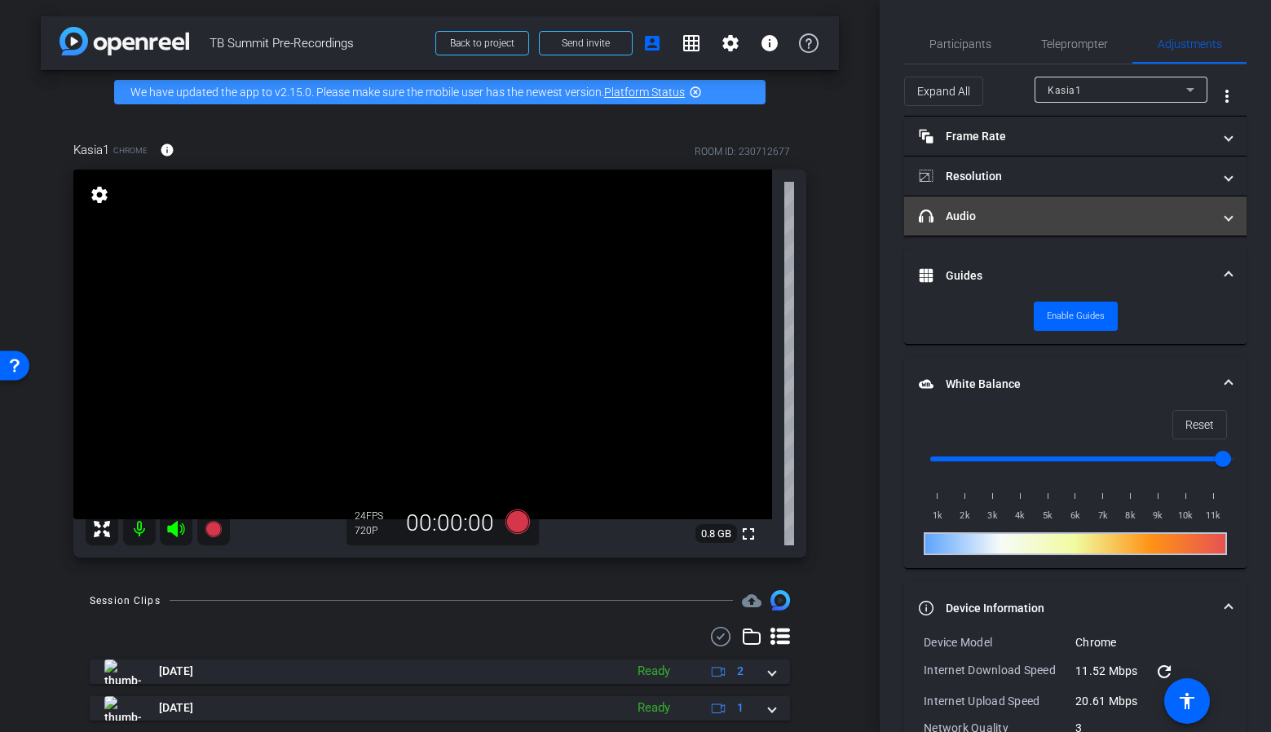
click at [989, 220] on mat-panel-title "headphone icon Audio" at bounding box center [1065, 216] width 293 height 17
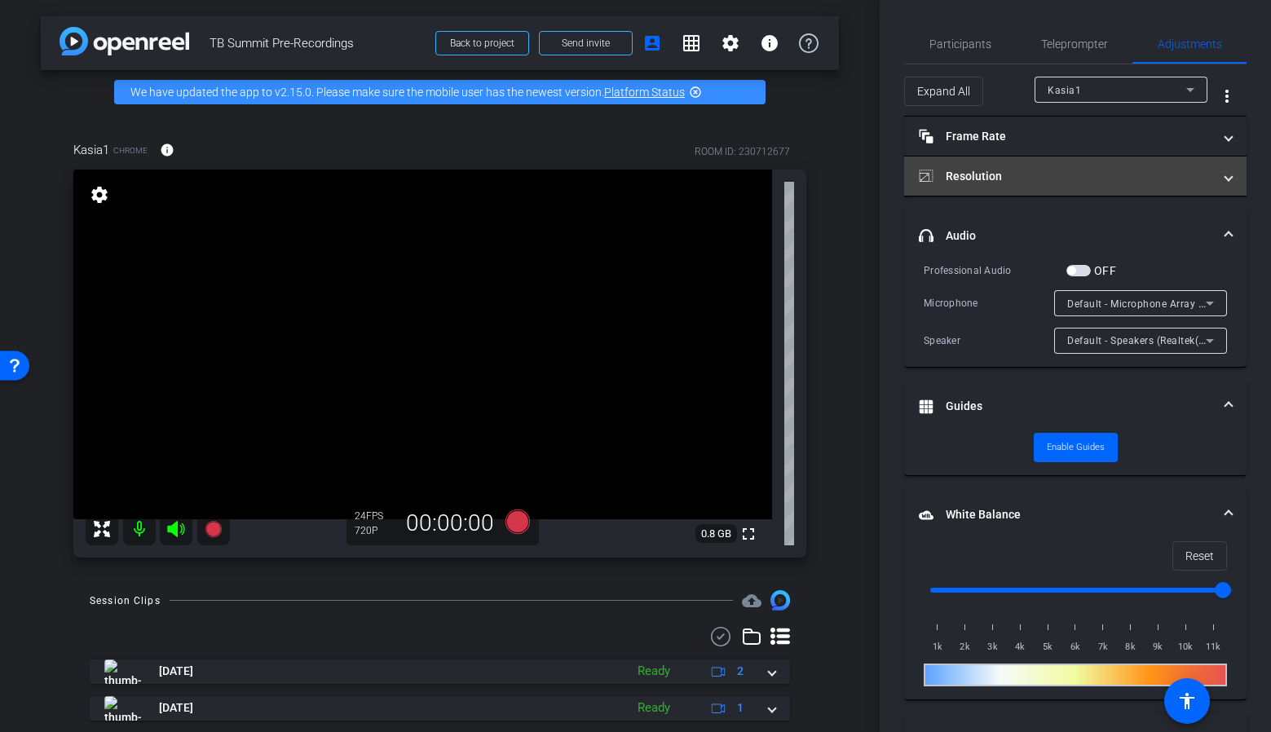
click at [1123, 171] on mat-panel-title "Resolution" at bounding box center [1065, 176] width 293 height 17
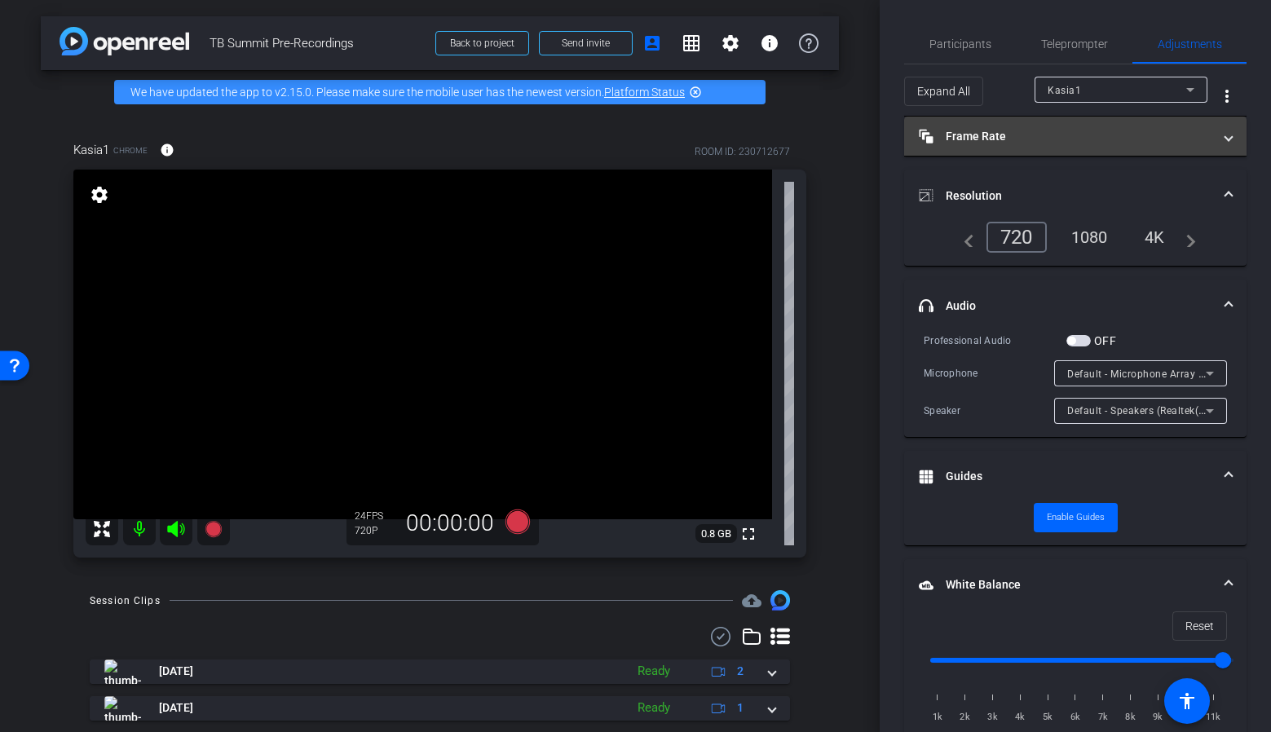
click at [1104, 153] on mat-expansion-panel-header "Frame Rate Frame Rate" at bounding box center [1075, 136] width 342 height 39
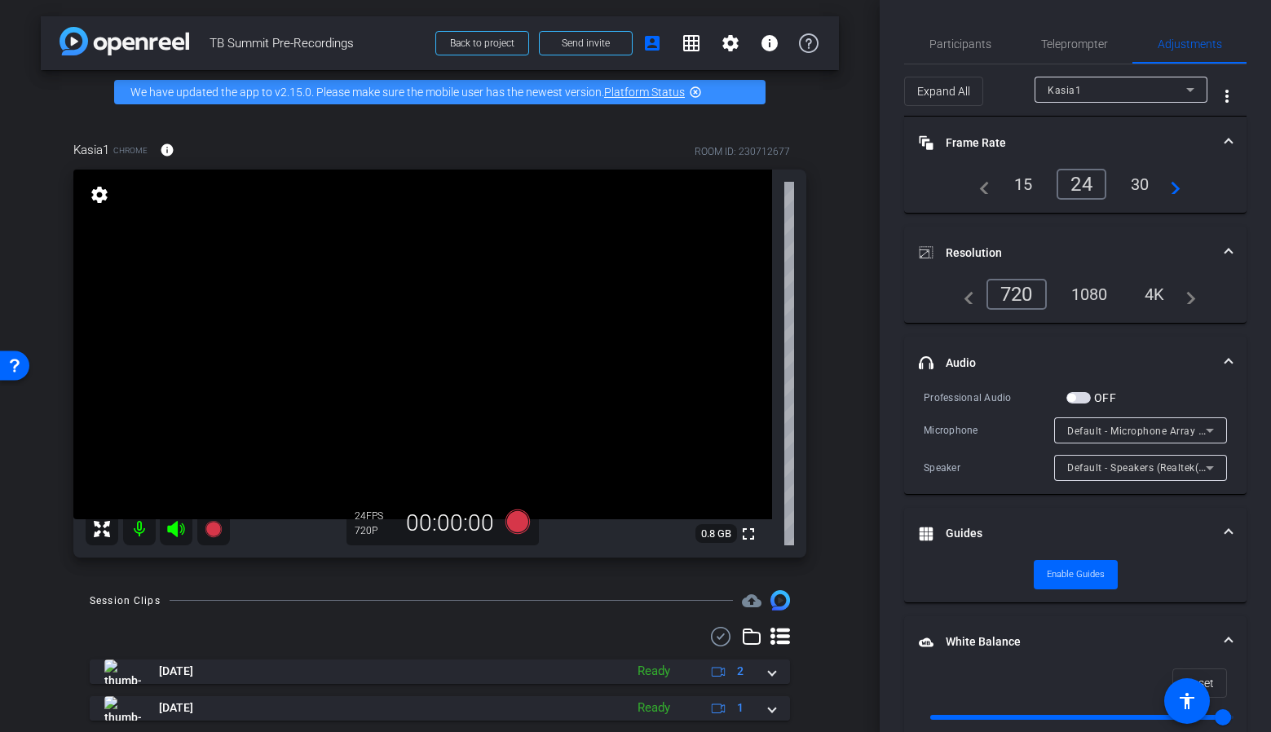
click at [1051, 88] on span "Kasia1" at bounding box center [1063, 90] width 33 height 11
click at [1068, 112] on mat-option "Kasia1" at bounding box center [1112, 122] width 173 height 26
click at [975, 92] on span at bounding box center [943, 91] width 77 height 39
click at [976, 92] on span at bounding box center [946, 91] width 82 height 39
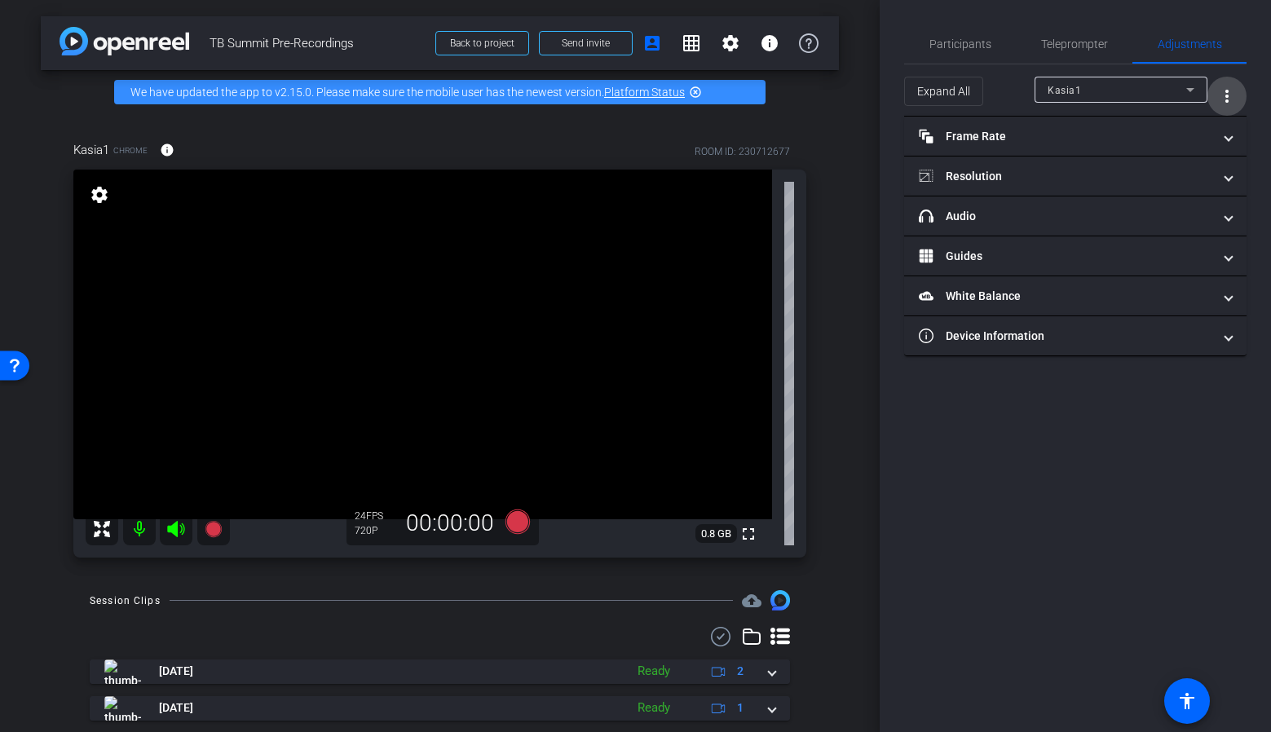
click at [1225, 97] on mat-icon "more_vert" at bounding box center [1227, 96] width 20 height 20
click at [1097, 42] on div at bounding box center [635, 366] width 1271 height 732
click at [1037, 39] on div "Teleprompter" at bounding box center [1073, 43] width 117 height 39
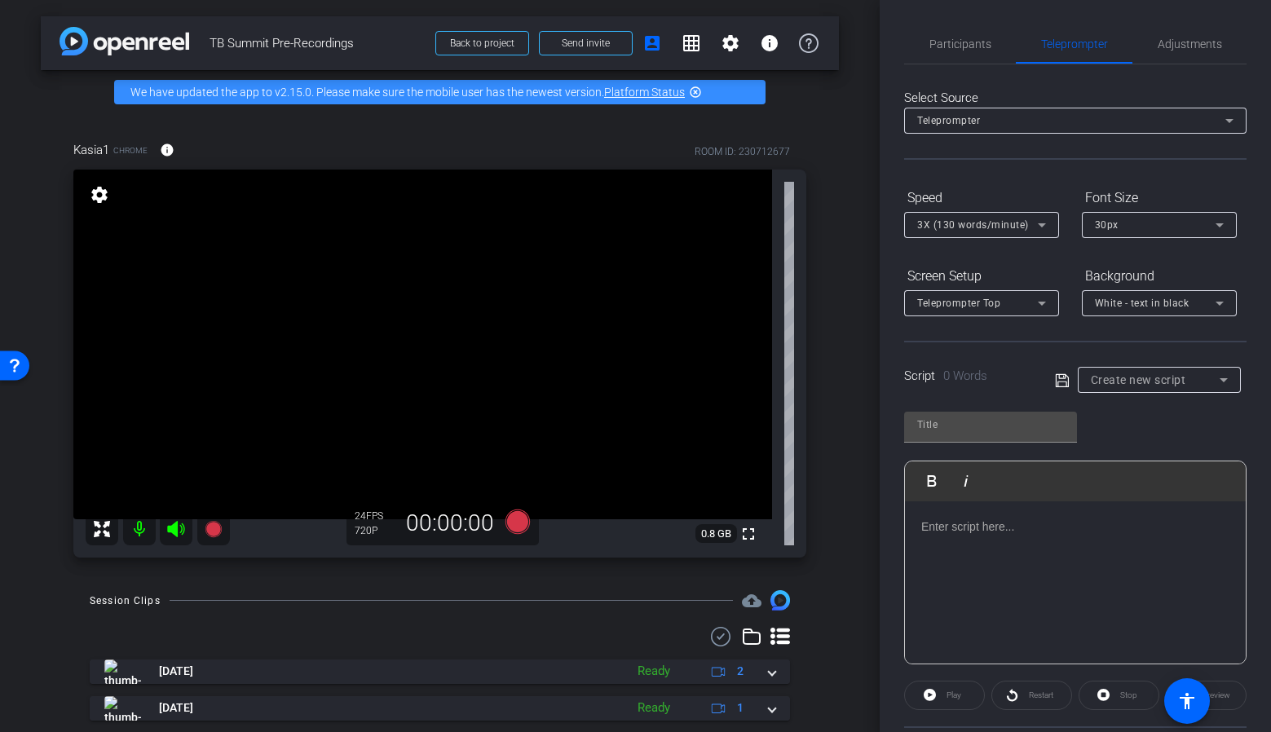
click at [95, 192] on mat-icon "settings" at bounding box center [99, 195] width 23 height 20
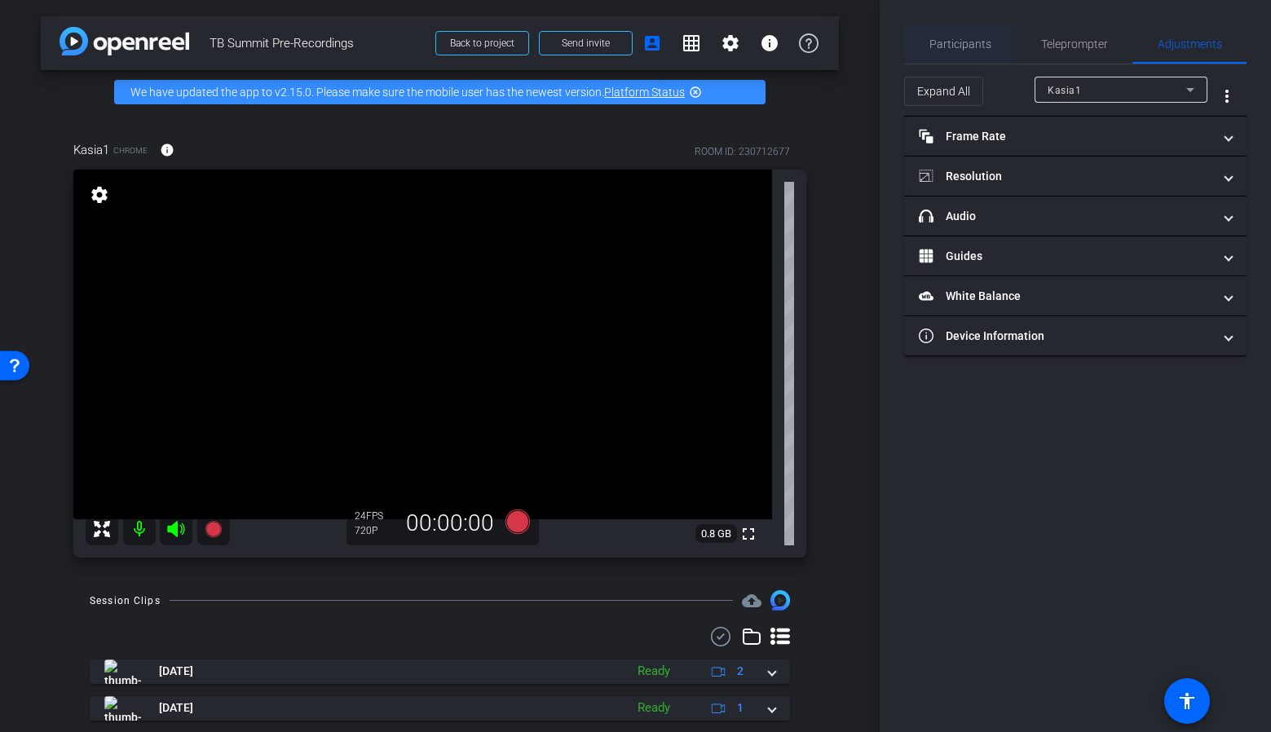
click at [985, 30] on span "Participants" at bounding box center [960, 43] width 62 height 39
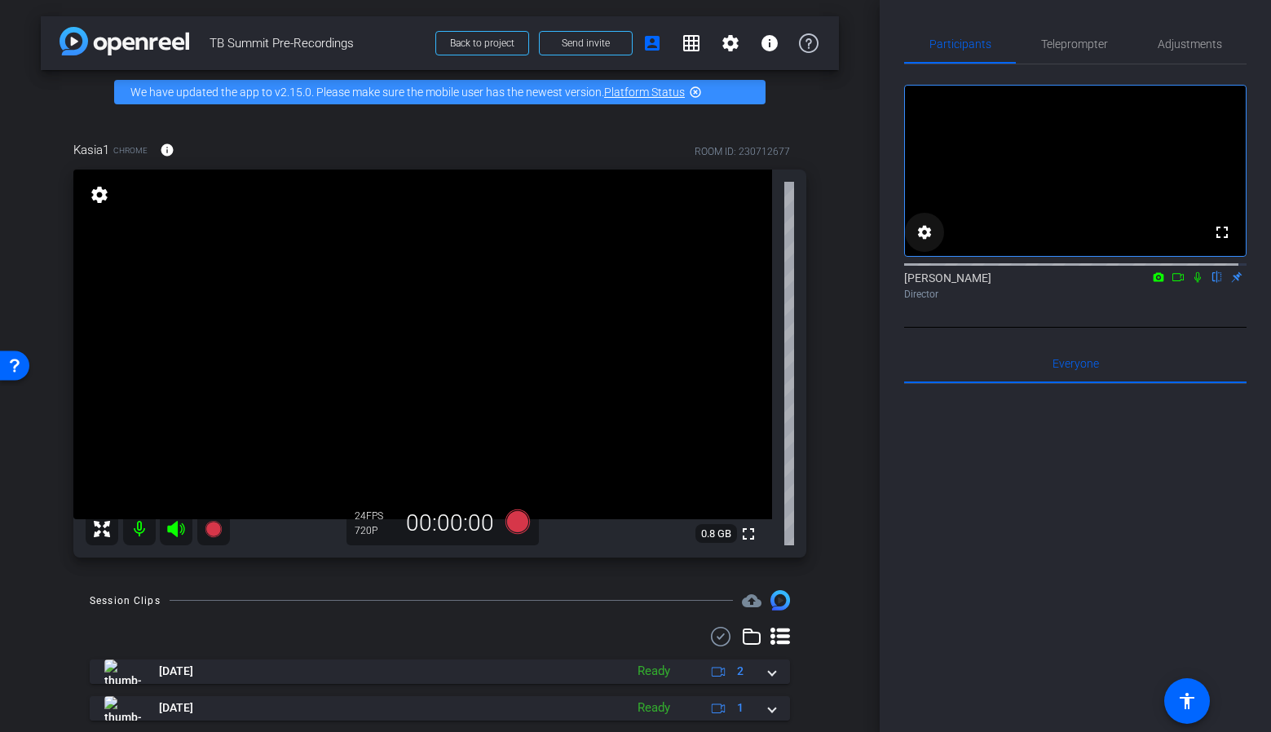
click at [933, 242] on mat-icon "settings" at bounding box center [924, 232] width 20 height 20
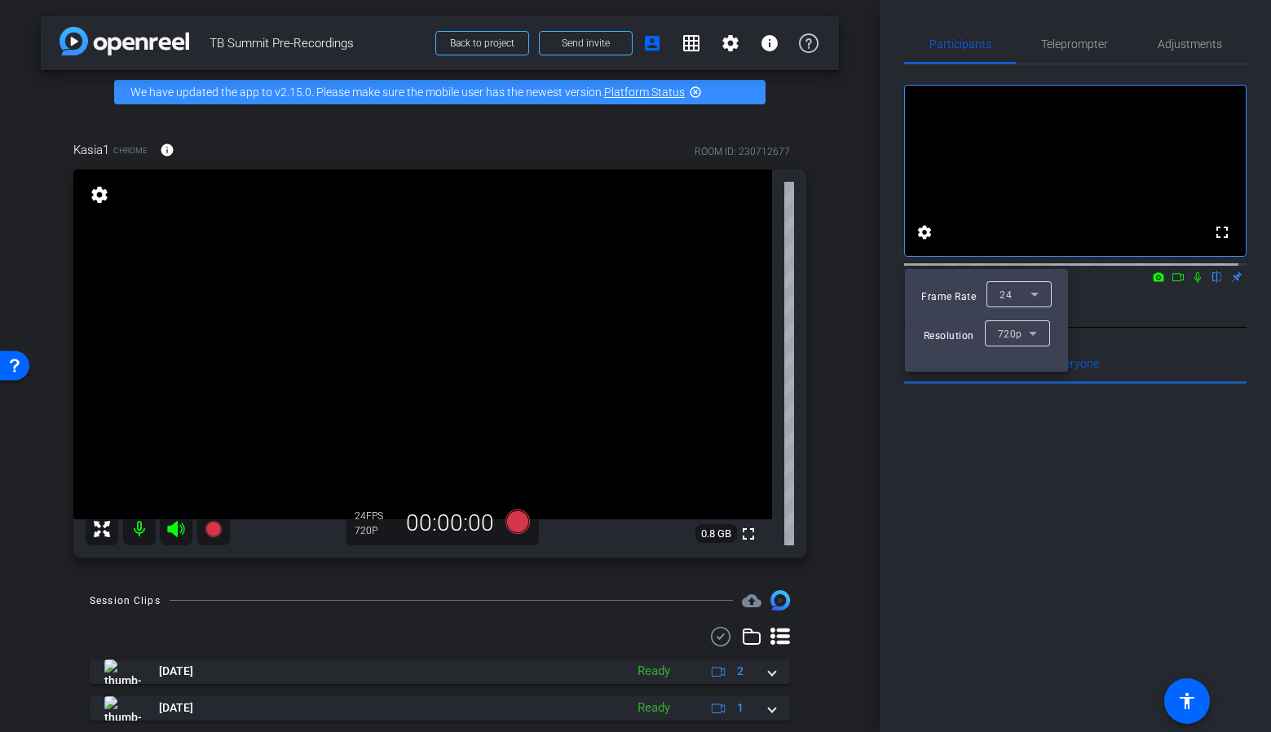
click at [1054, 533] on div at bounding box center [635, 366] width 1271 height 732
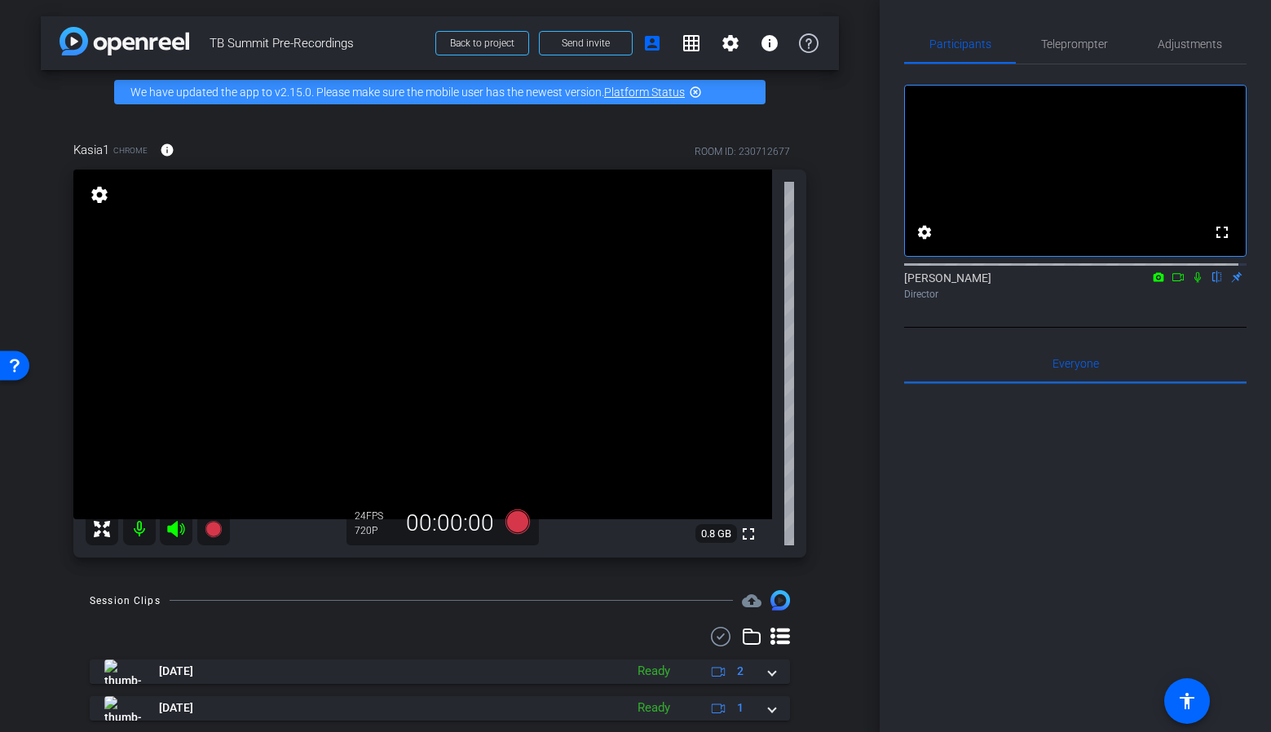
click at [1210, 284] on mat-icon "flip" at bounding box center [1217, 276] width 20 height 15
click at [1212, 284] on mat-icon "flip" at bounding box center [1217, 276] width 20 height 15
click at [1223, 293] on div "Pawel Wilkolek flip Director" at bounding box center [1075, 286] width 342 height 32
click at [95, 204] on mat-icon "settings" at bounding box center [99, 195] width 23 height 20
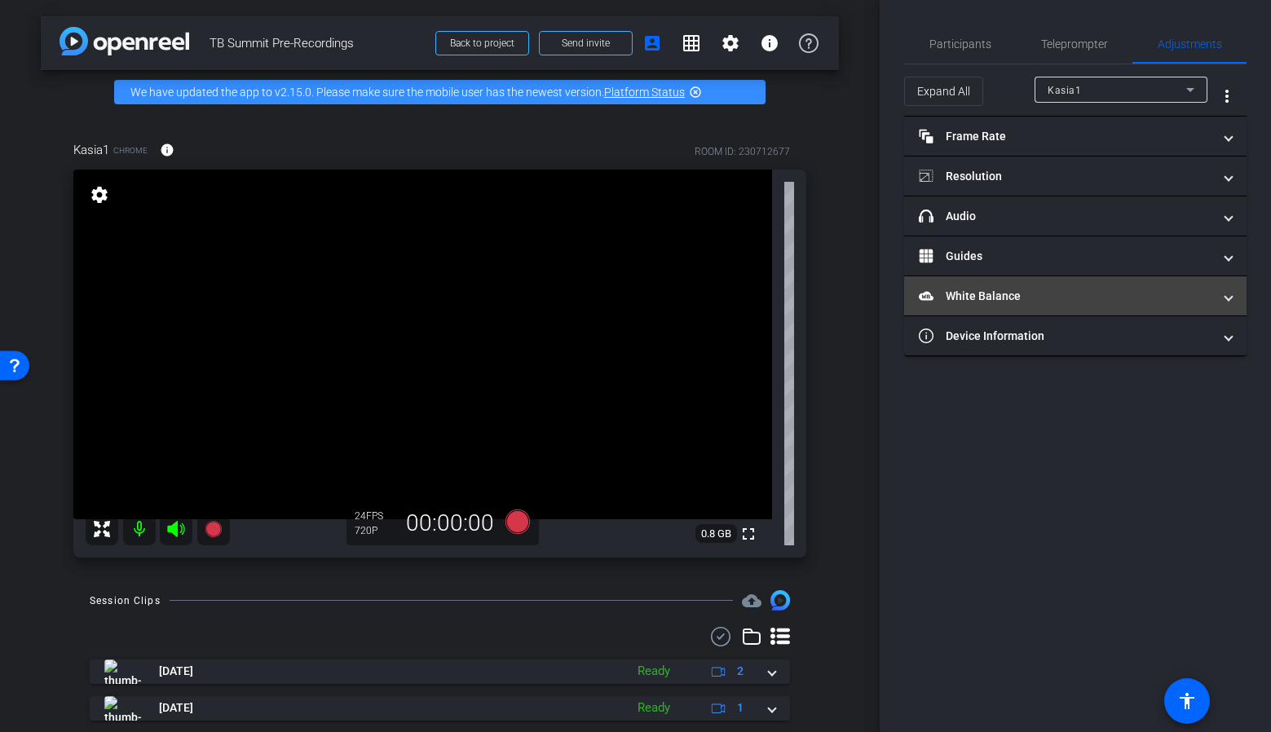
click at [1038, 296] on mat-panel-title "White Balance White Balance" at bounding box center [1065, 296] width 293 height 17
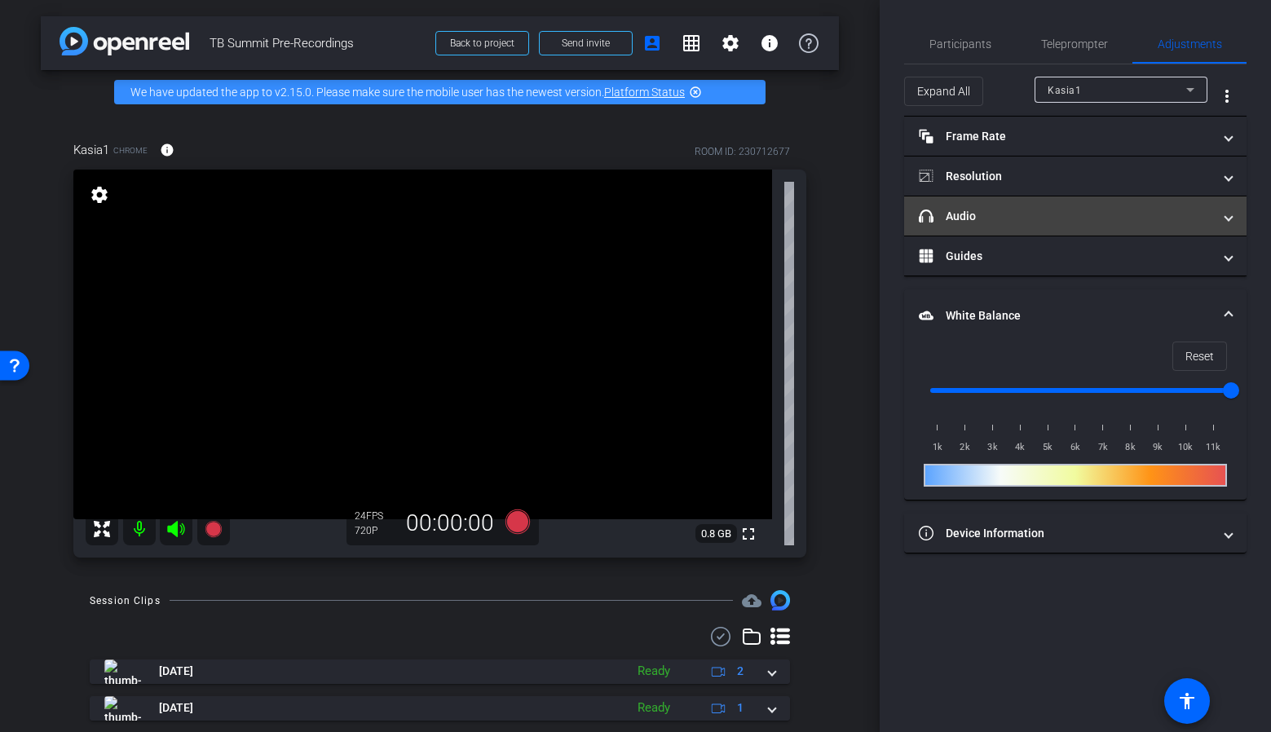
click at [1026, 200] on mat-expansion-panel-header "headphone icon Audio" at bounding box center [1075, 215] width 342 height 39
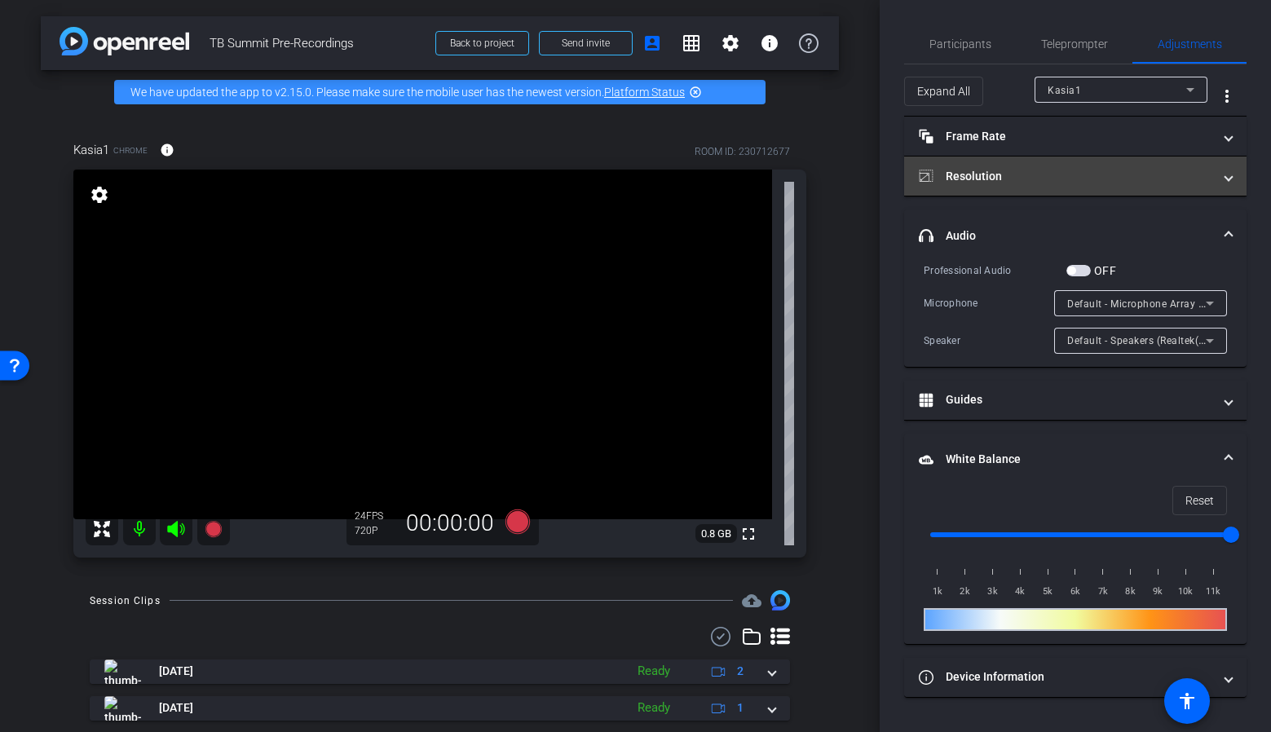
click at [1035, 168] on mat-panel-title "Resolution" at bounding box center [1065, 176] width 293 height 17
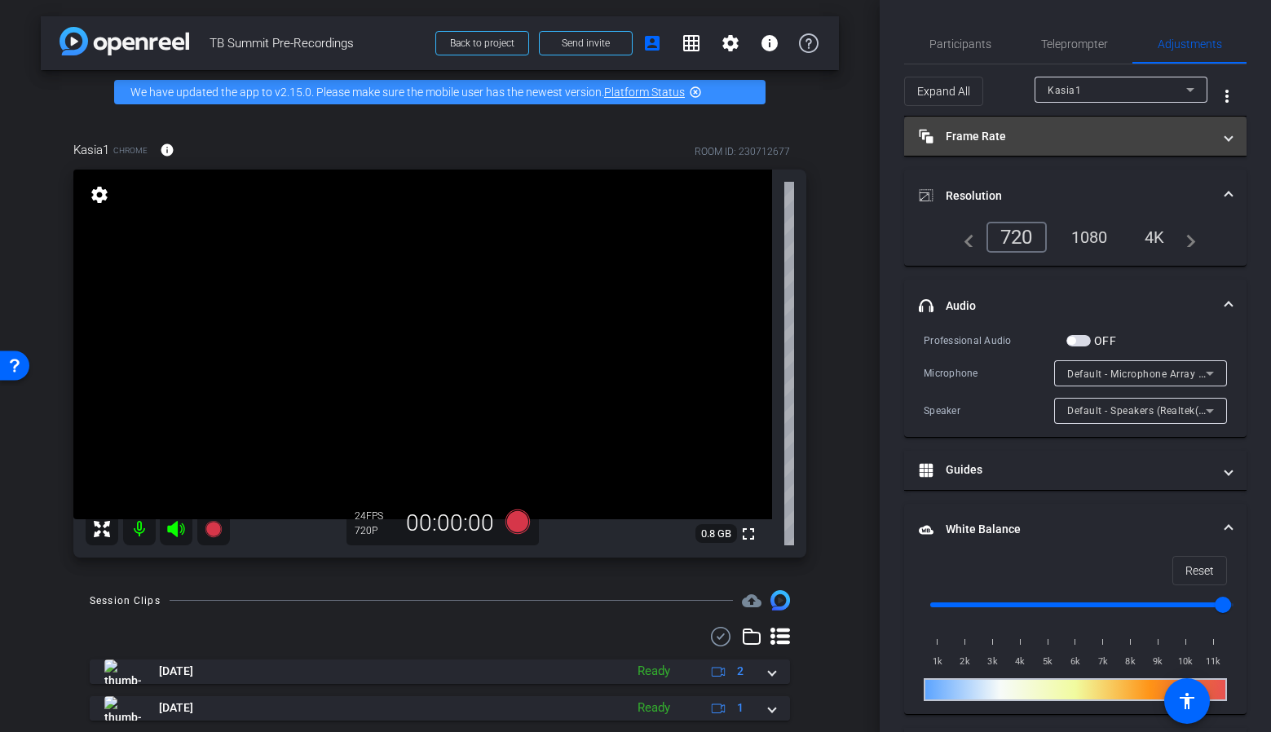
click at [1022, 147] on mat-expansion-panel-header "Frame Rate Frame Rate" at bounding box center [1075, 136] width 342 height 39
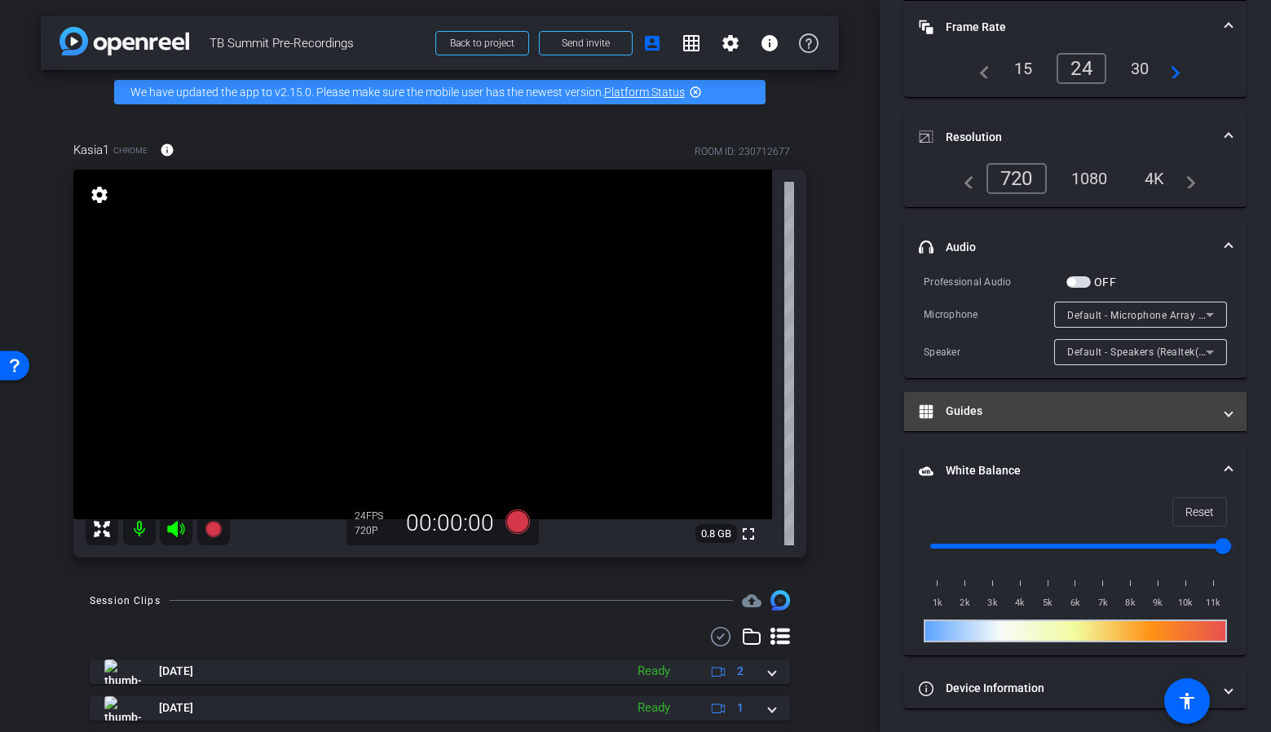
scroll to position [117, 0]
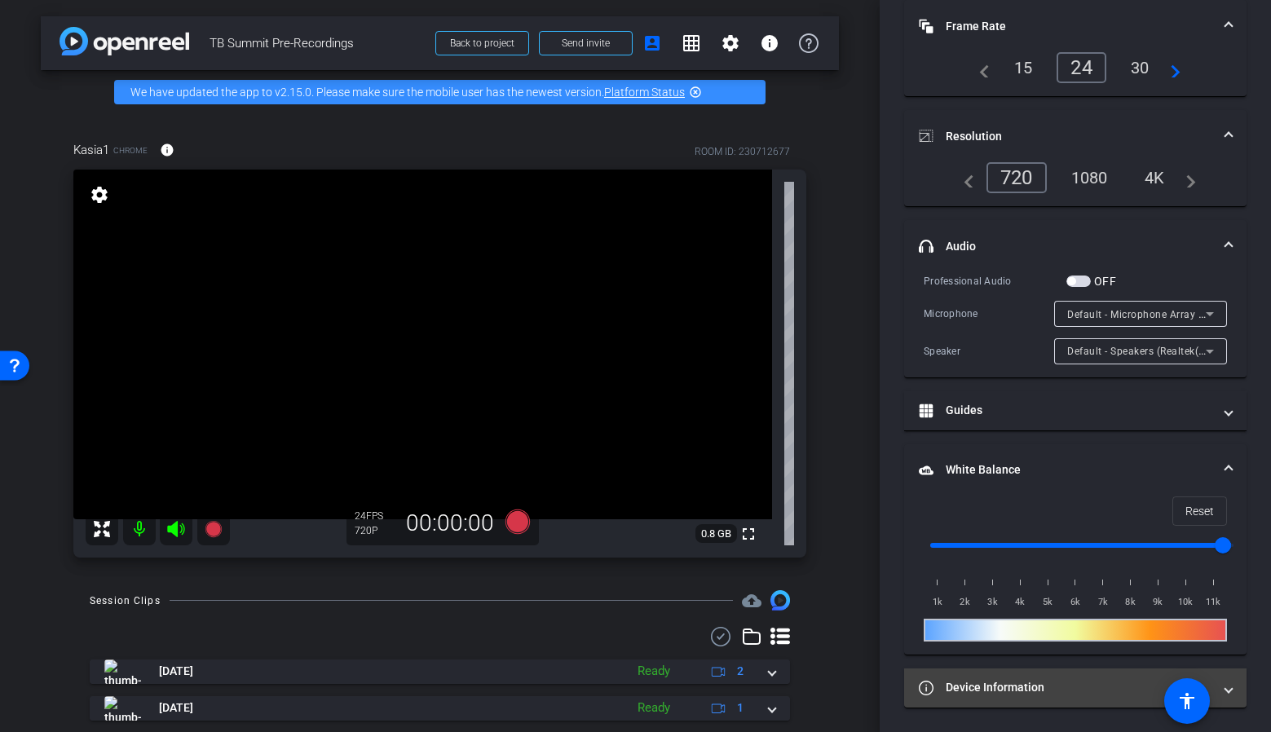
click at [1051, 686] on mat-panel-title "Device Information" at bounding box center [1065, 687] width 293 height 17
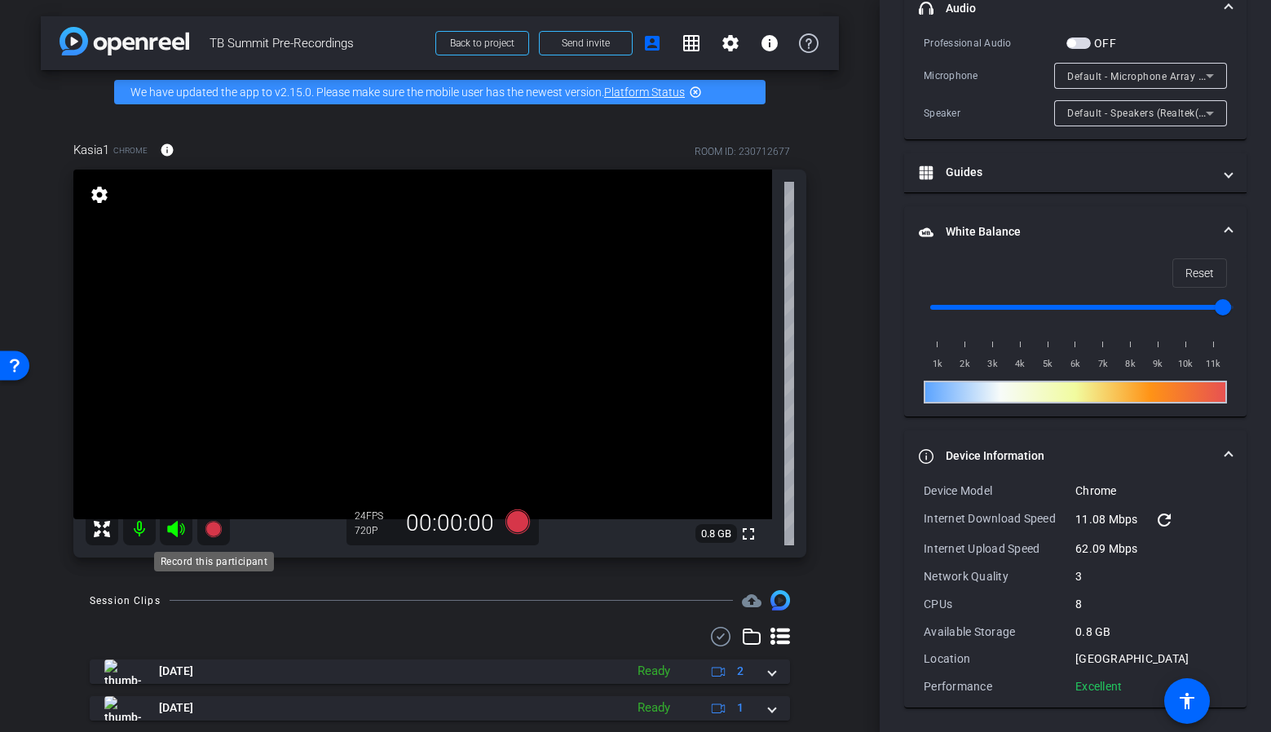
click at [208, 533] on icon at bounding box center [213, 529] width 16 height 16
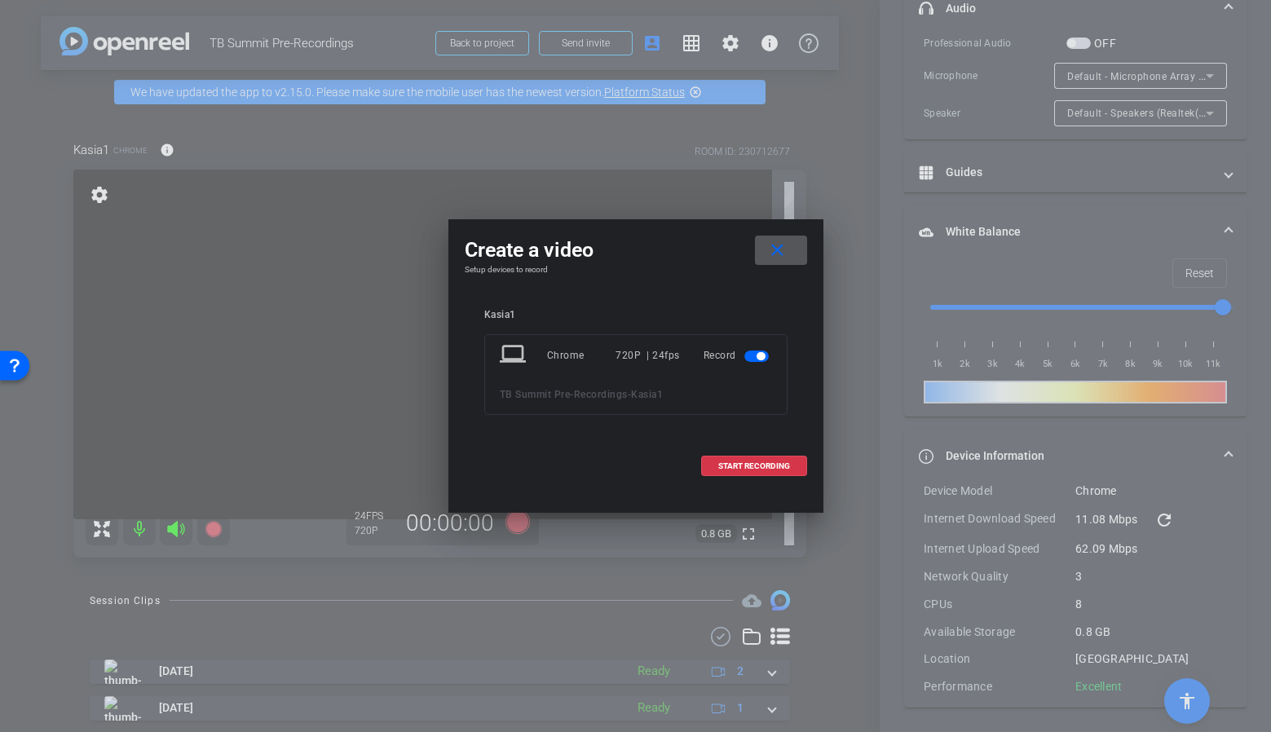
click at [570, 352] on div "Chrome" at bounding box center [581, 355] width 69 height 29
click at [509, 349] on mat-icon "laptop" at bounding box center [514, 355] width 29 height 29
click at [526, 389] on span "TB Summit Pre-Recordings" at bounding box center [564, 394] width 128 height 11
click at [751, 355] on span "button" at bounding box center [756, 355] width 24 height 11
click at [760, 358] on span "button" at bounding box center [756, 355] width 24 height 11
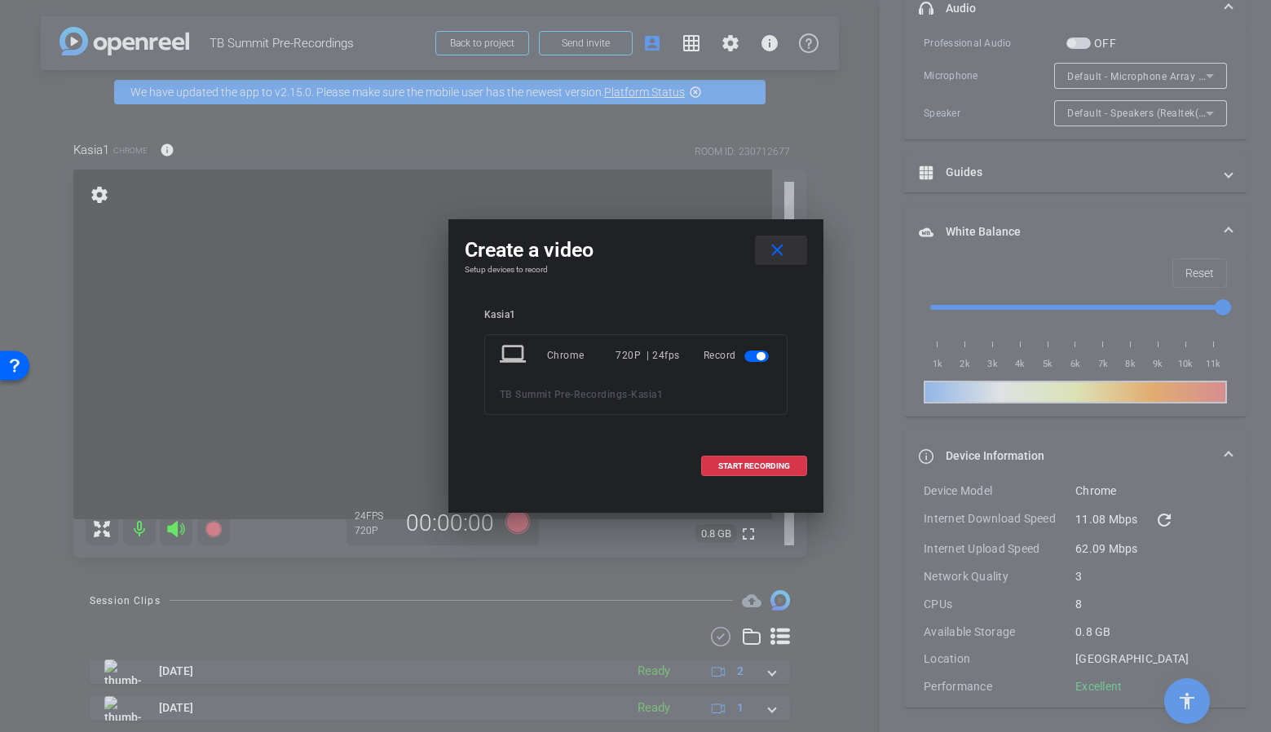
click at [778, 256] on mat-icon "close" at bounding box center [777, 250] width 20 height 20
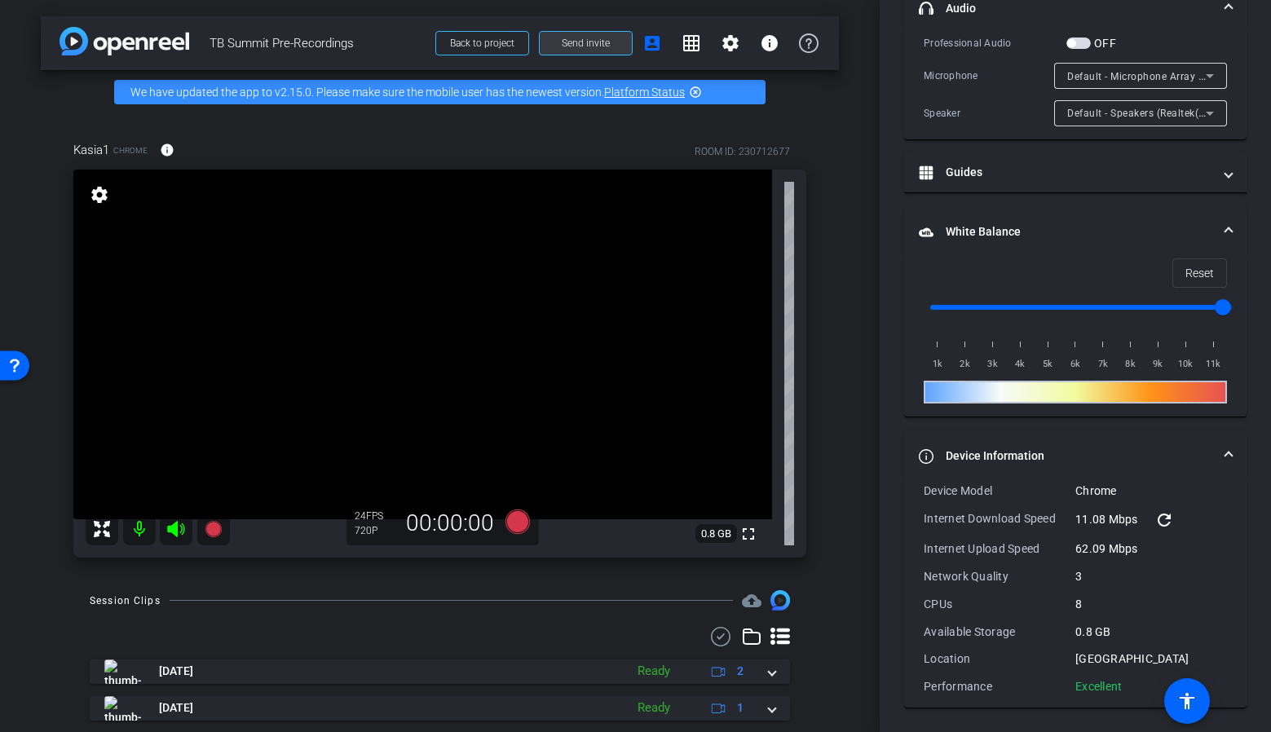
click at [603, 53] on span at bounding box center [586, 43] width 92 height 39
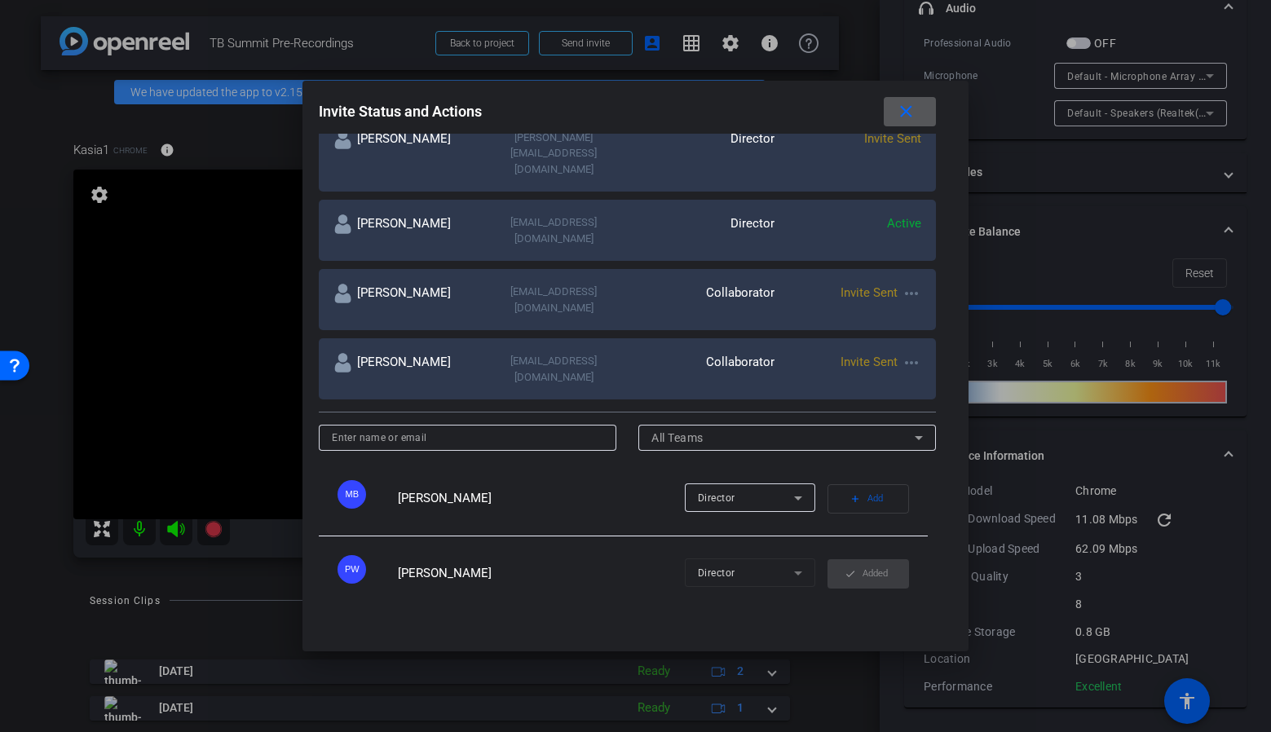
scroll to position [0, 0]
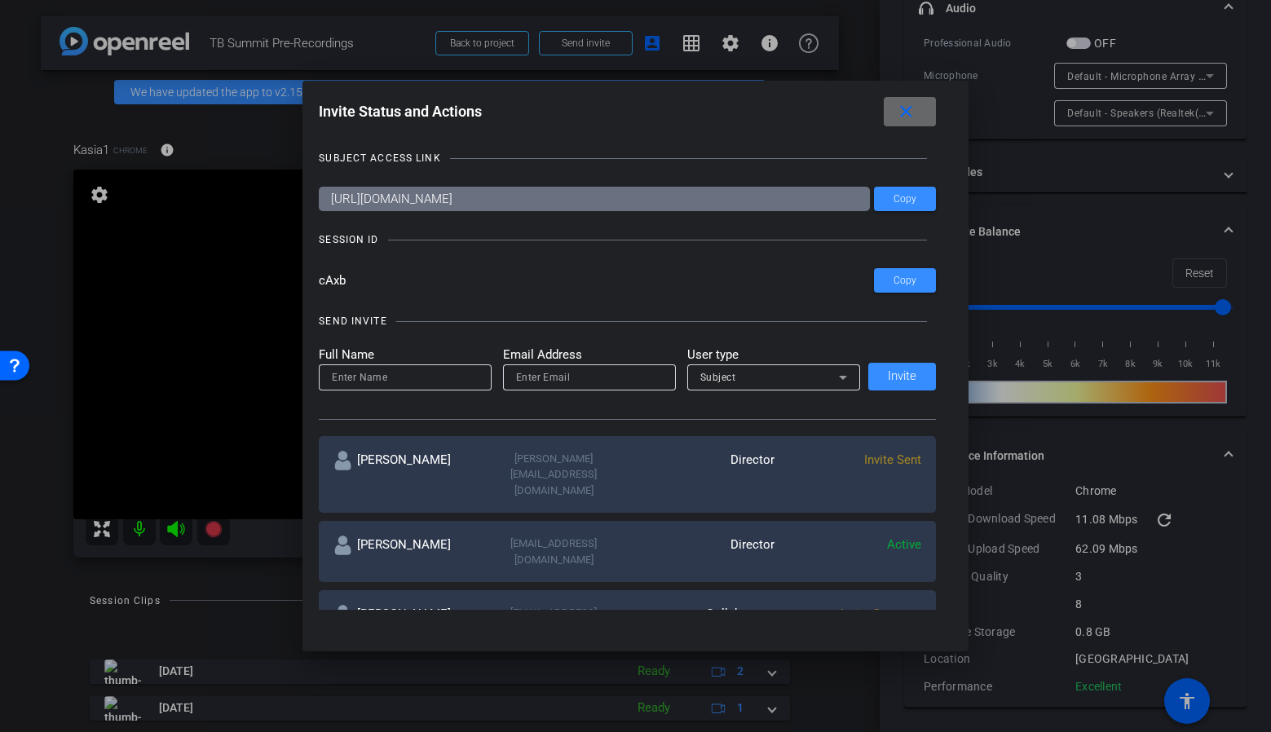
click at [933, 109] on span at bounding box center [909, 111] width 52 height 39
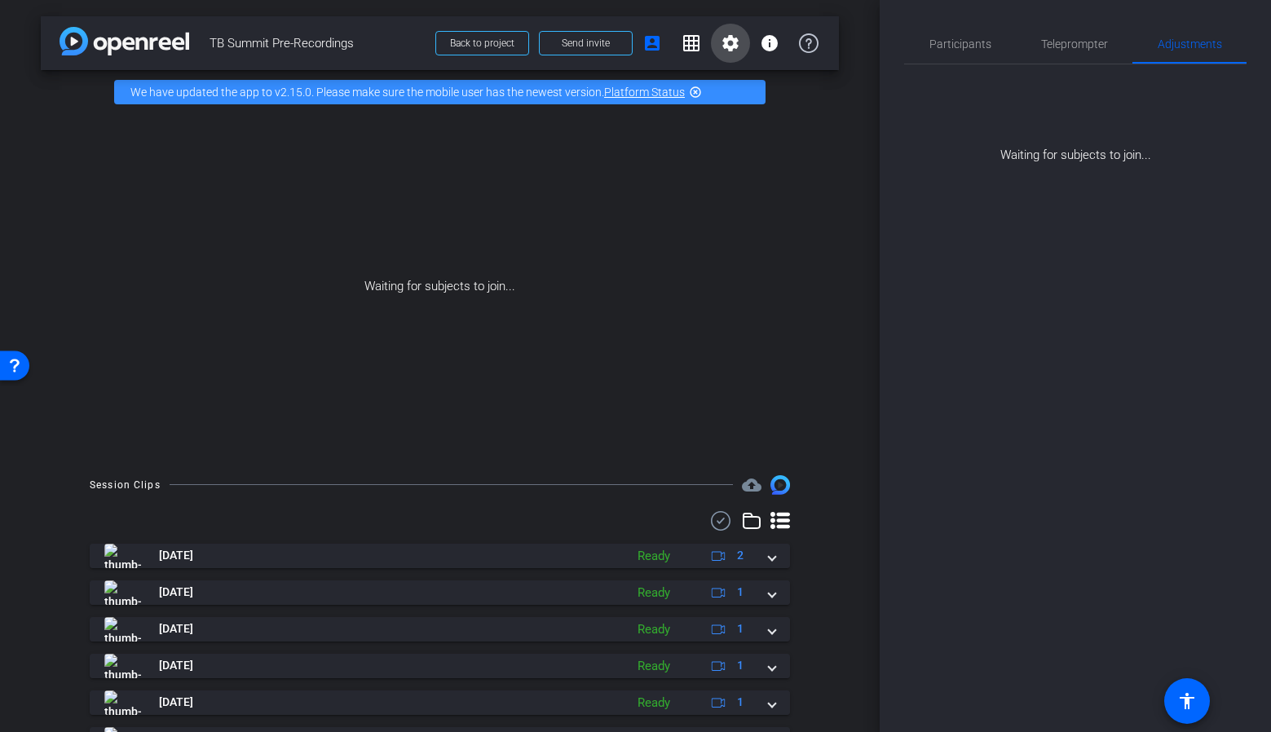
click at [711, 37] on span at bounding box center [730, 43] width 39 height 39
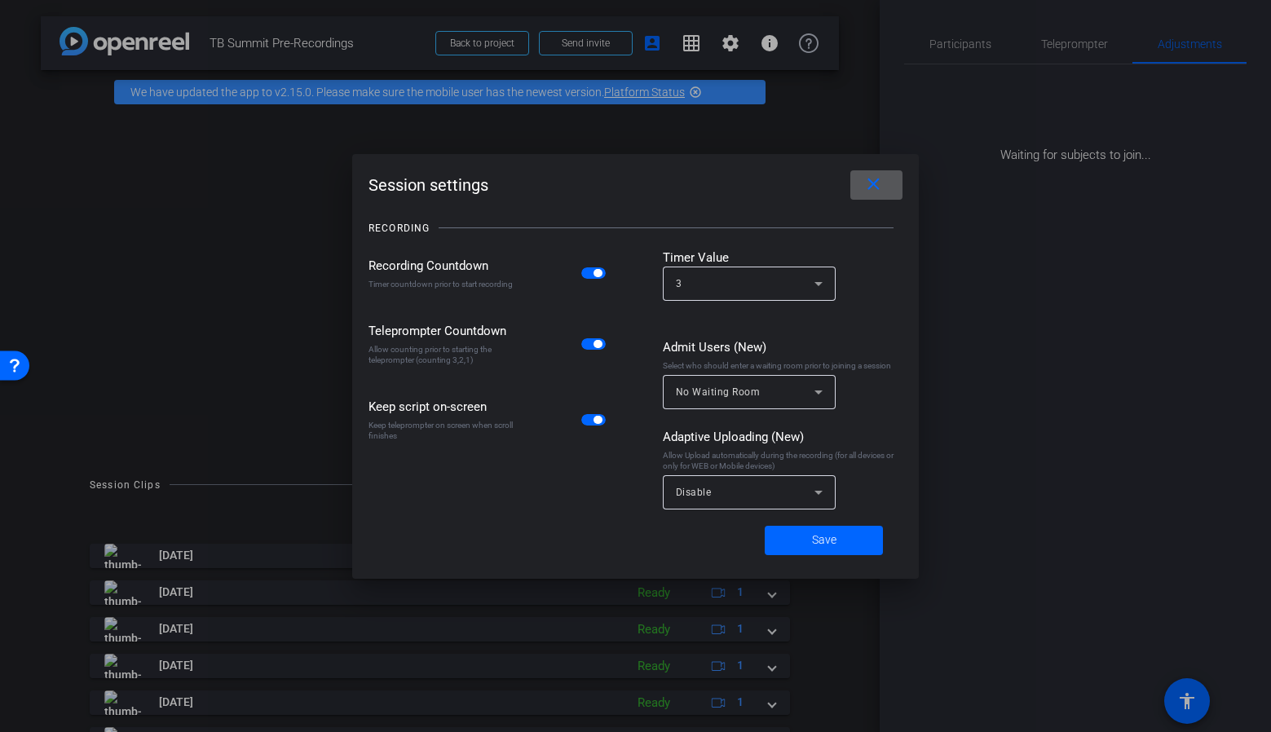
click at [872, 189] on mat-icon "close" at bounding box center [873, 184] width 20 height 20
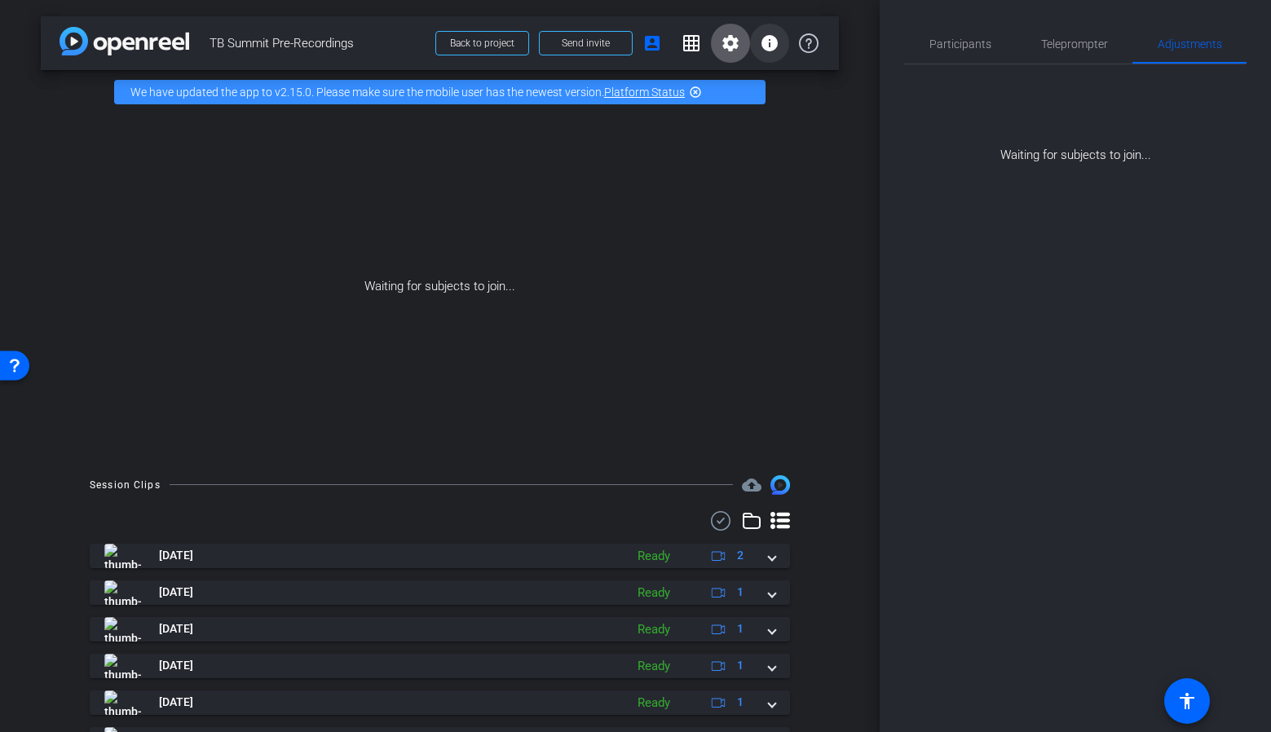
click at [760, 49] on mat-icon "info" at bounding box center [770, 43] width 20 height 20
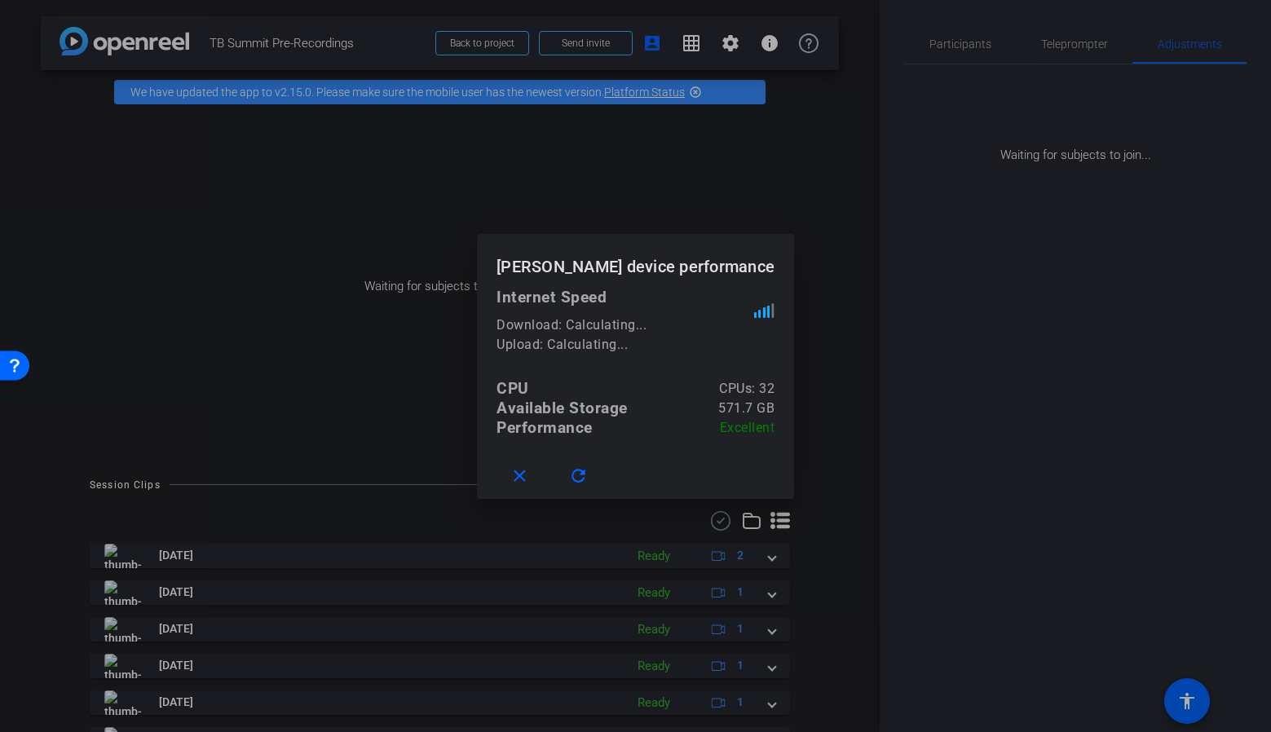
click at [769, 207] on div at bounding box center [635, 366] width 1271 height 732
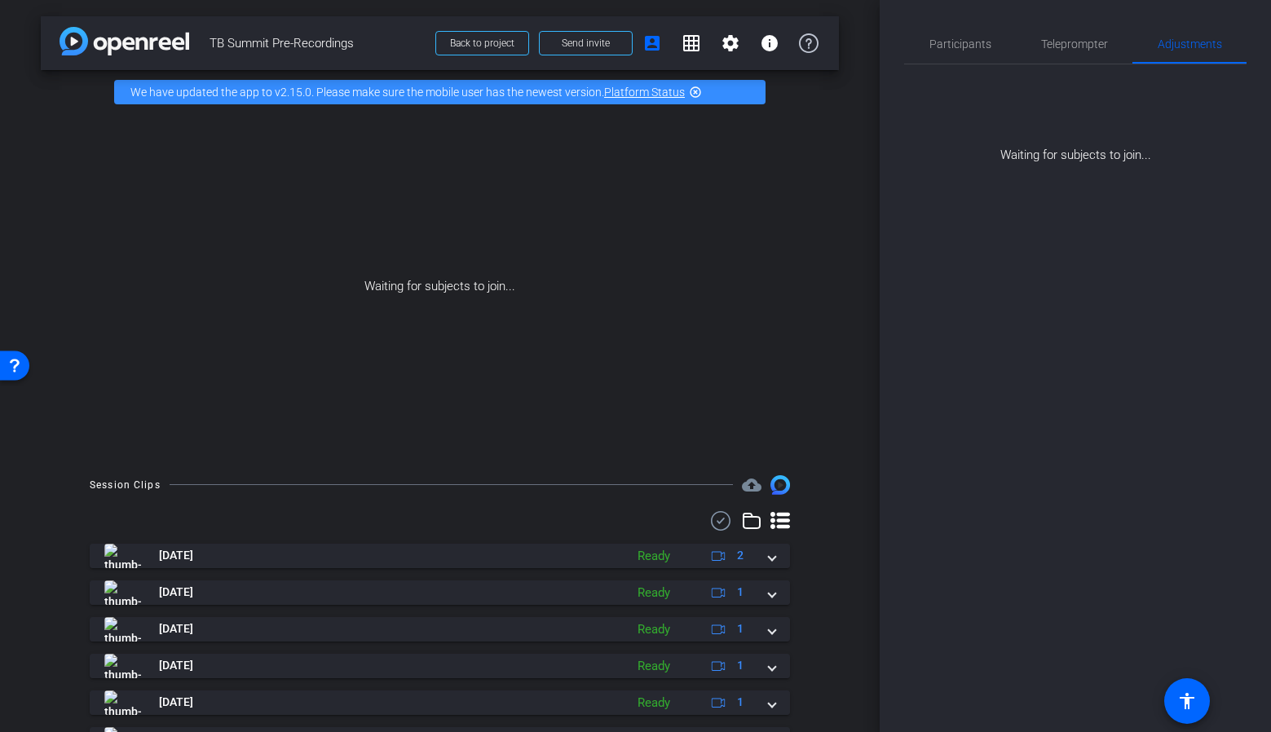
click at [698, 91] on mat-icon "highlight_off" at bounding box center [695, 92] width 13 height 13
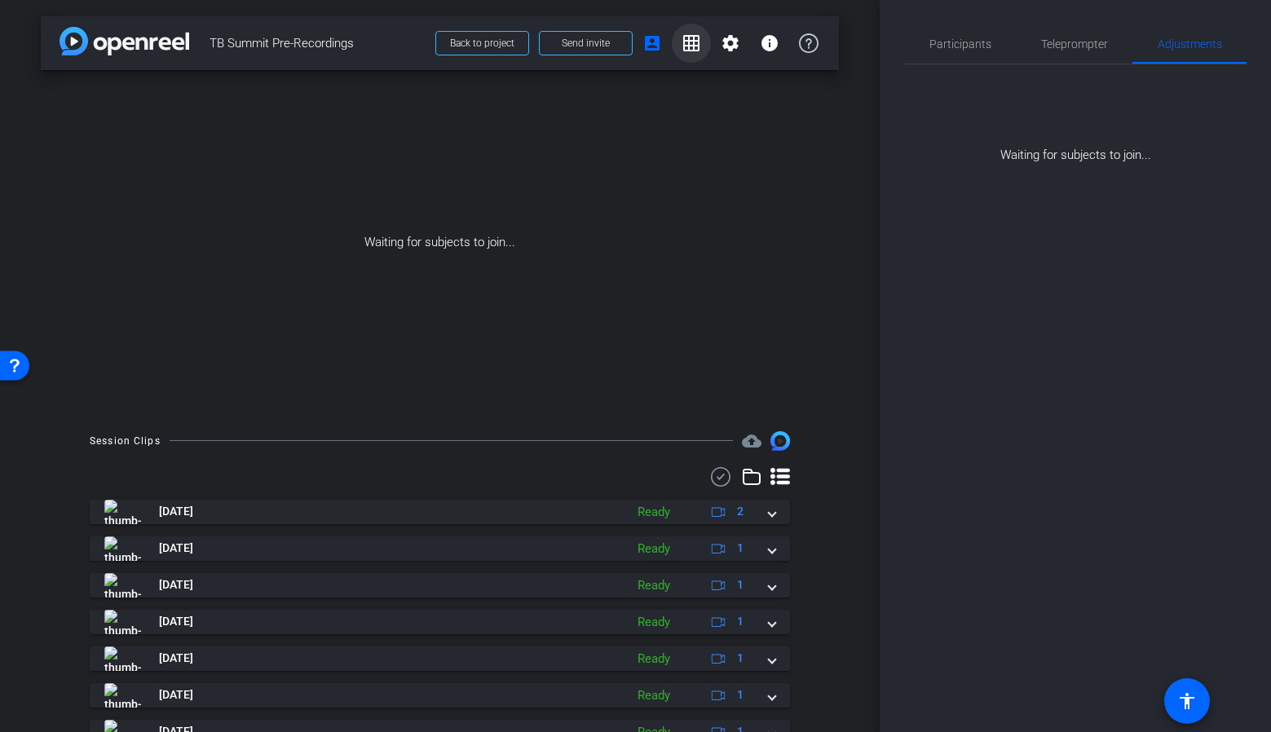
click at [672, 48] on span at bounding box center [691, 43] width 39 height 39
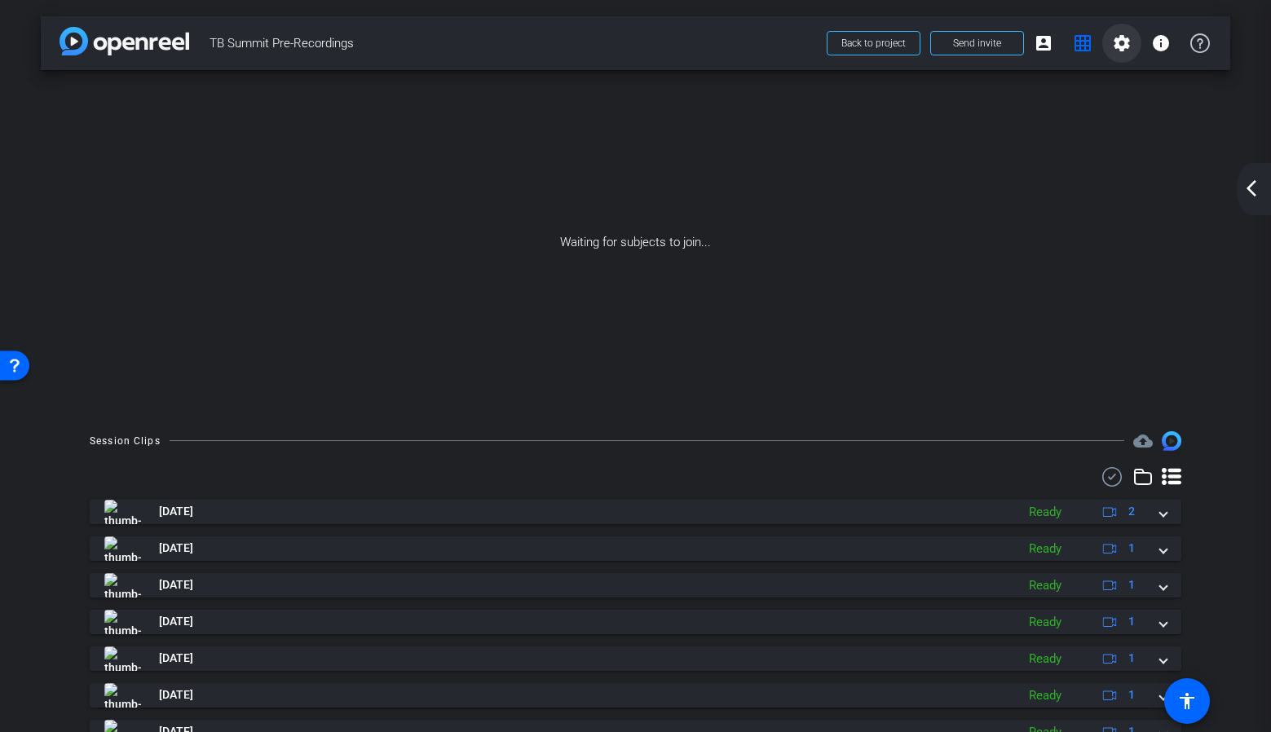
click at [1116, 46] on mat-icon "settings" at bounding box center [1122, 43] width 20 height 20
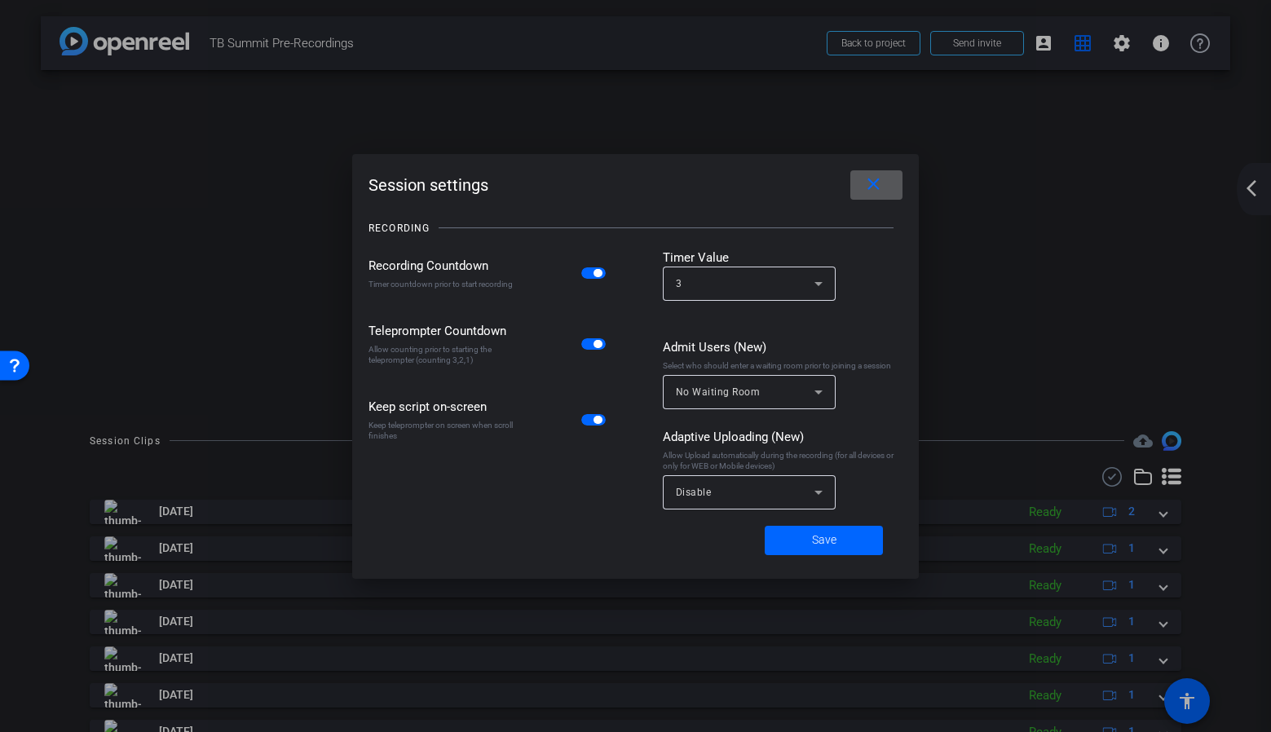
click at [871, 183] on mat-icon "close" at bounding box center [873, 184] width 20 height 20
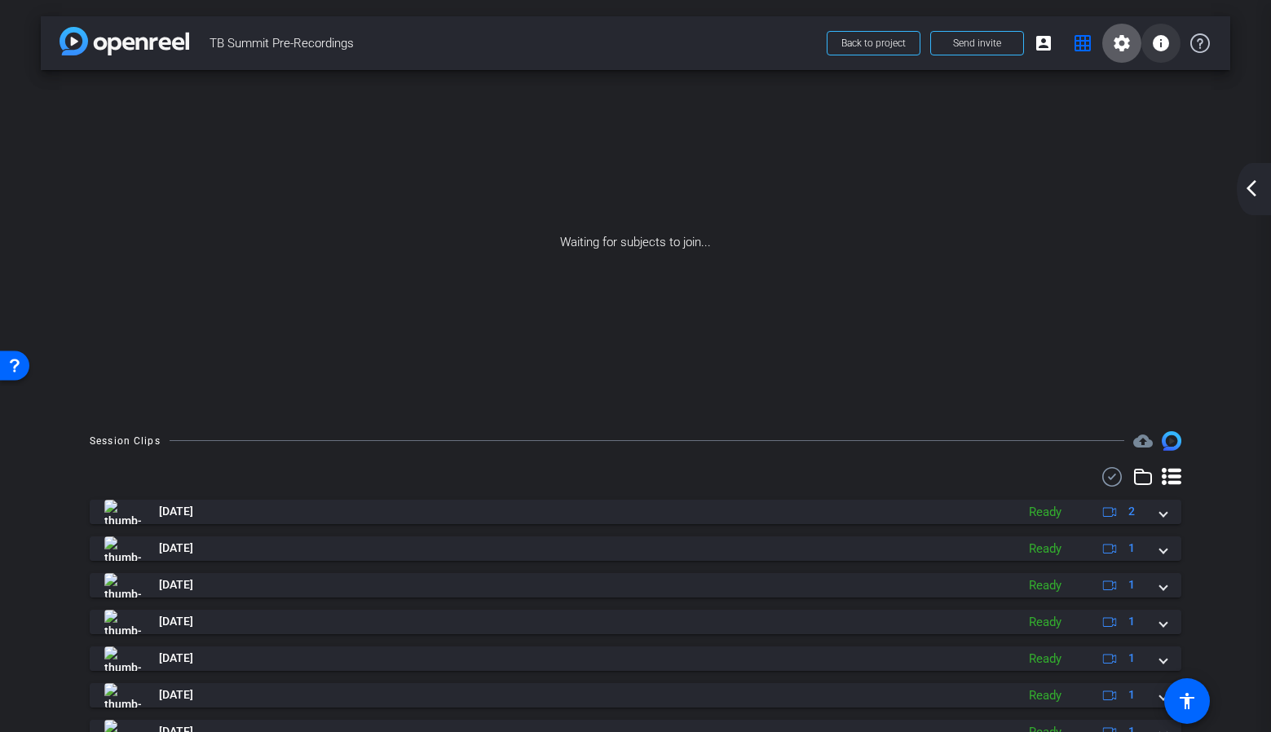
click at [1151, 47] on mat-icon "info" at bounding box center [1161, 43] width 20 height 20
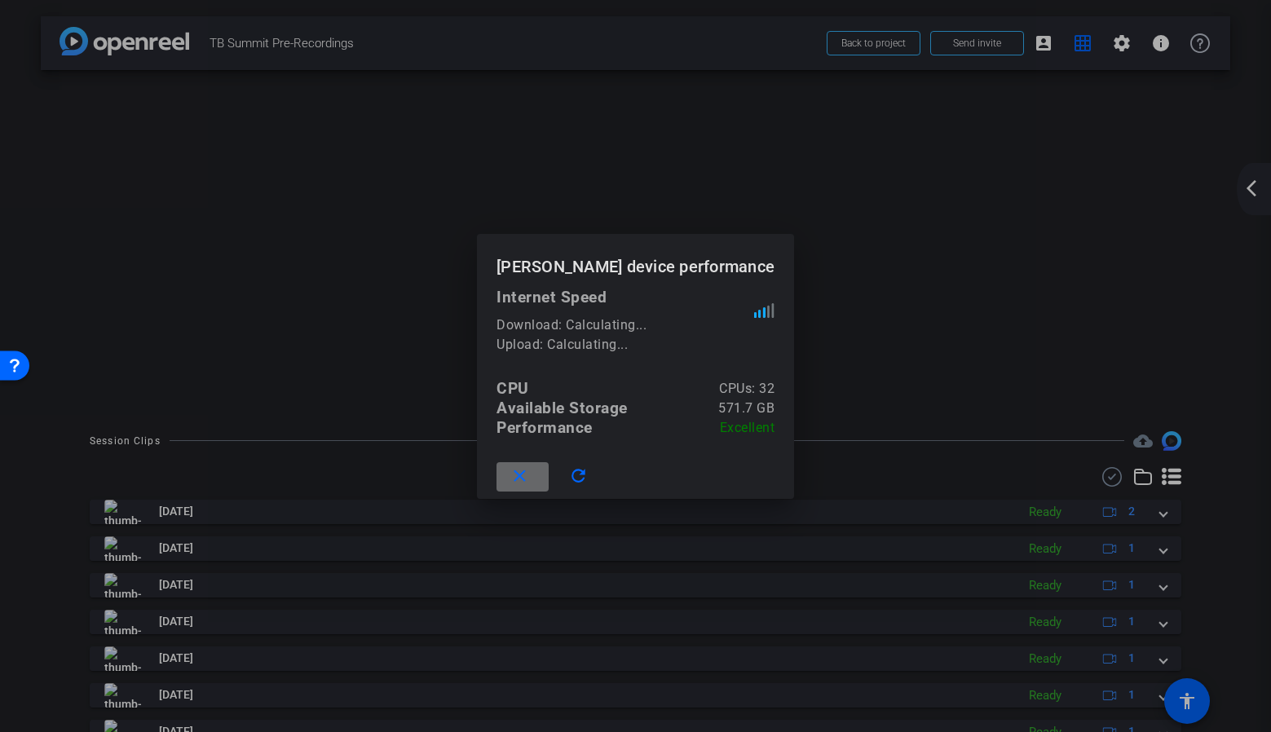
click at [536, 470] on span at bounding box center [522, 476] width 52 height 39
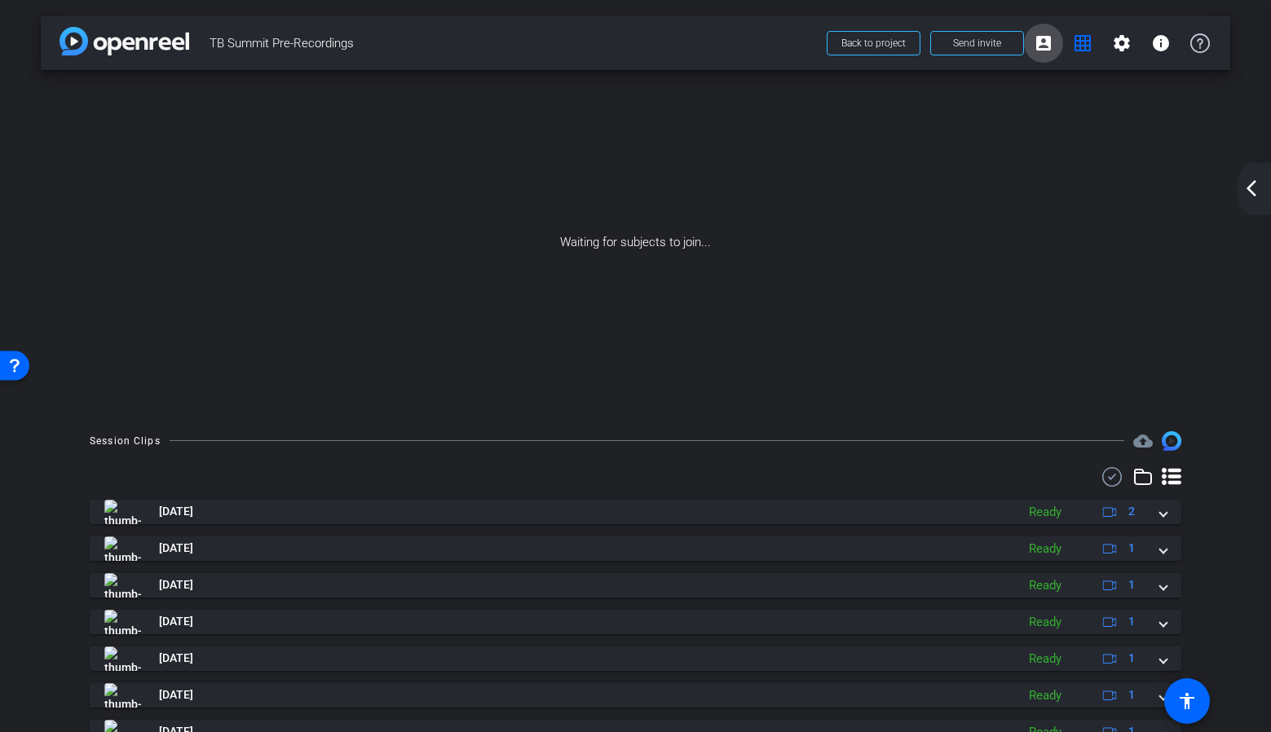
click at [1041, 42] on mat-icon "account_box" at bounding box center [1043, 43] width 20 height 20
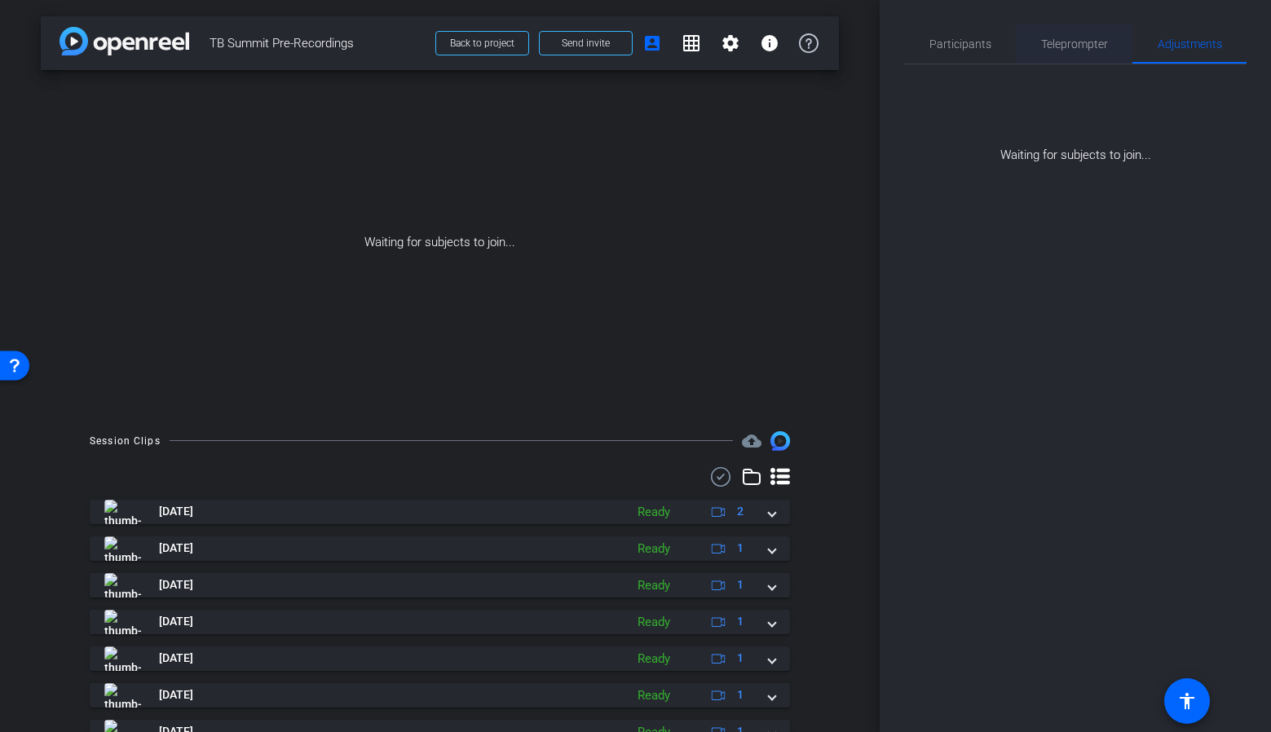
click at [1041, 38] on span "Teleprompter" at bounding box center [1074, 43] width 67 height 11
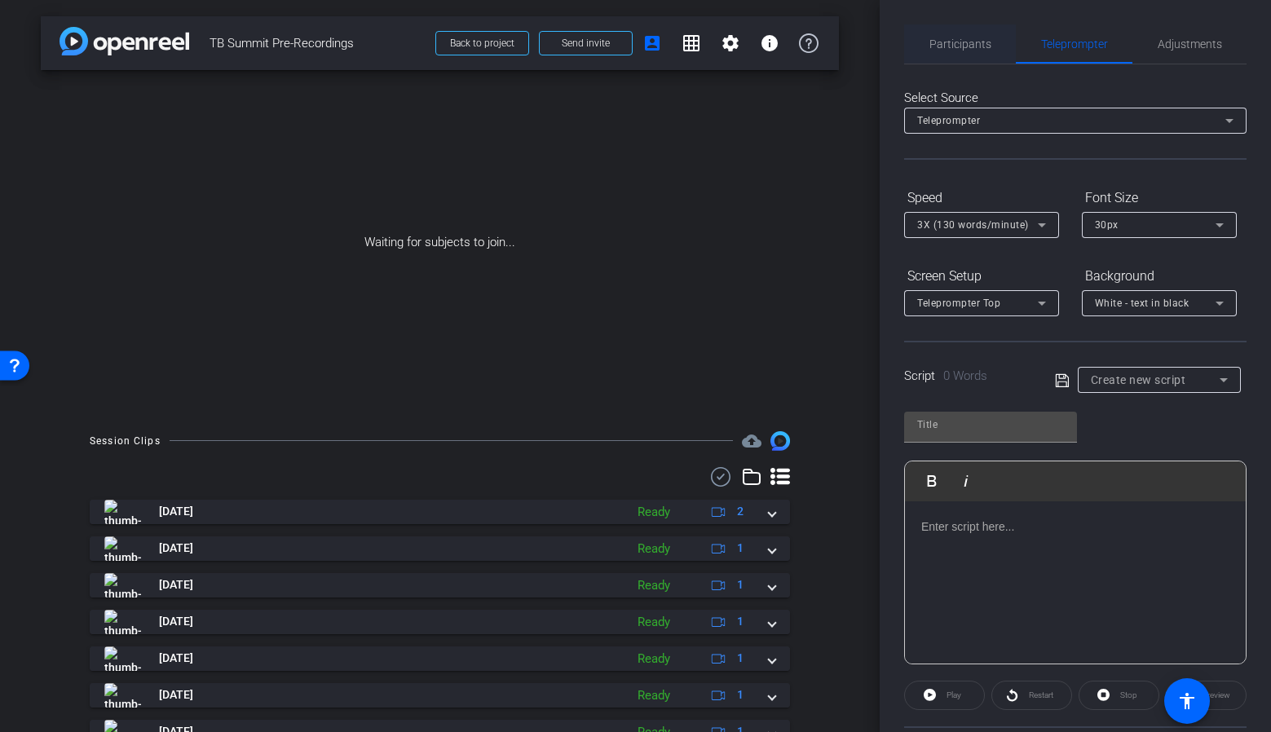
click at [959, 33] on span "Participants" at bounding box center [960, 43] width 62 height 39
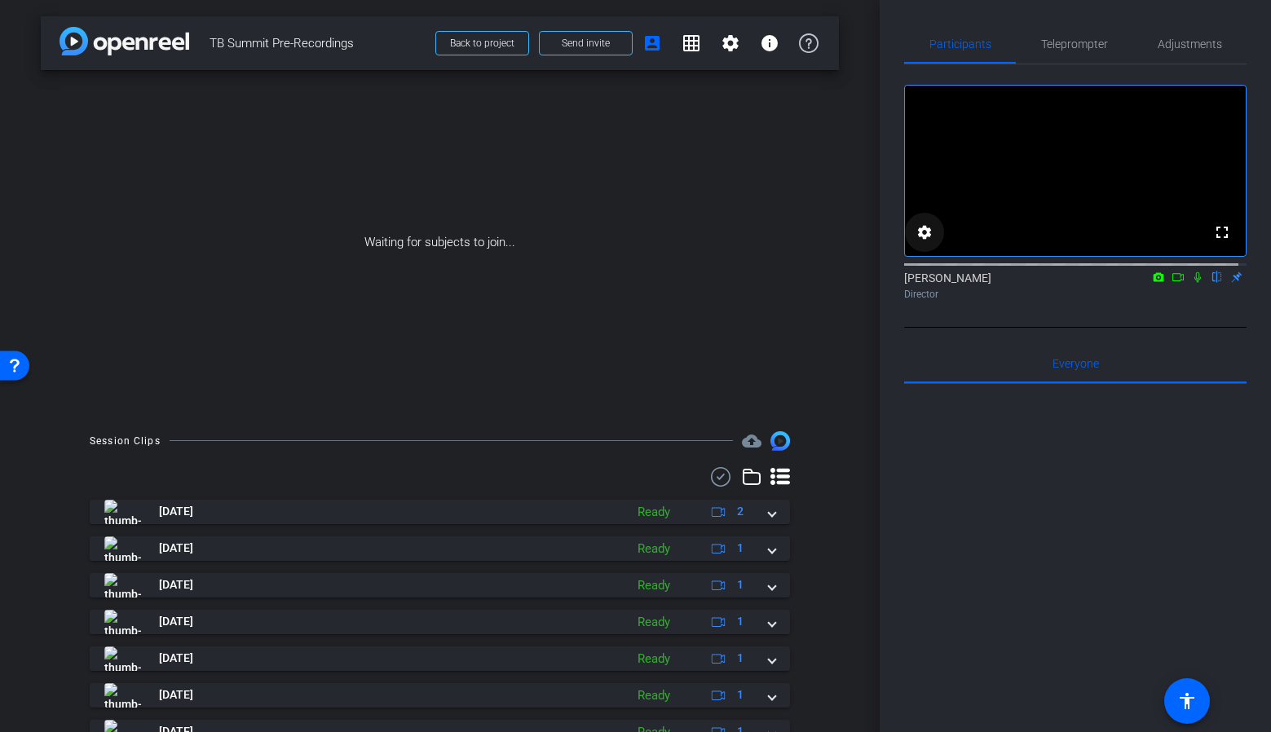
click at [927, 242] on mat-icon "settings" at bounding box center [924, 232] width 20 height 20
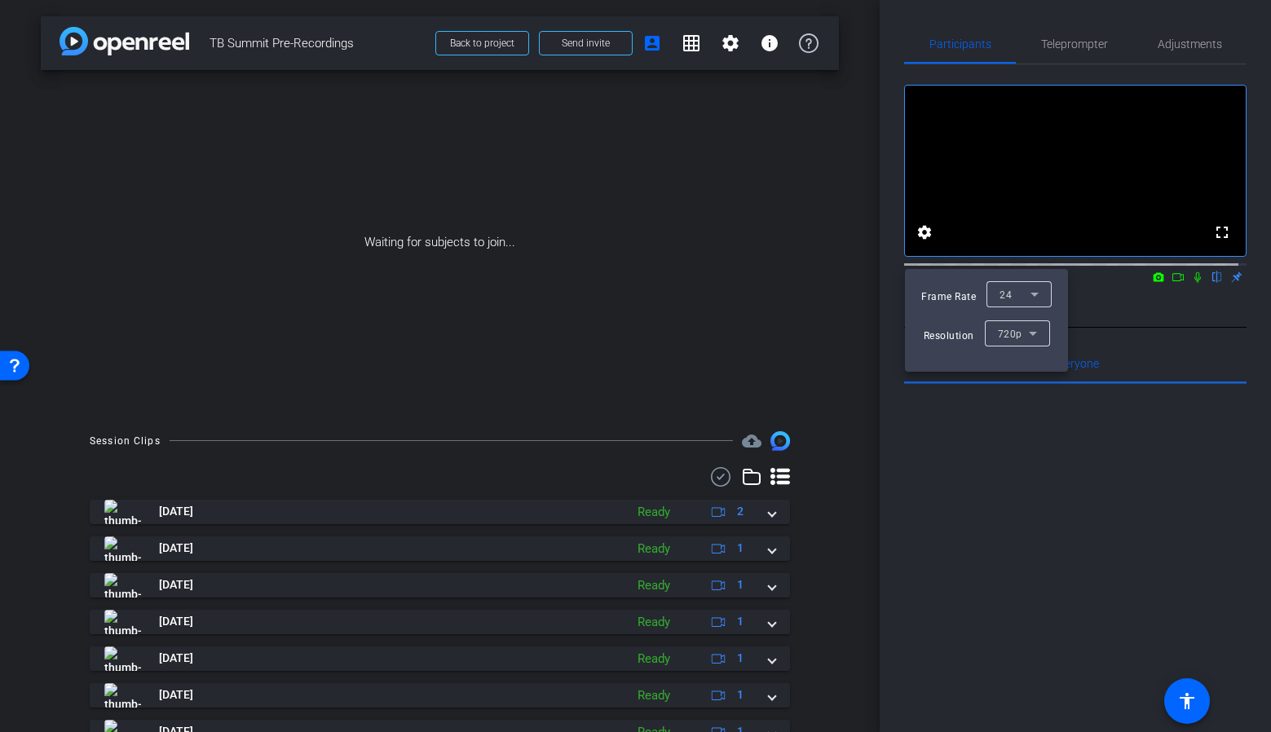
click at [1038, 297] on icon at bounding box center [1034, 294] width 20 height 20
click at [1033, 295] on div at bounding box center [635, 366] width 1271 height 732
click at [1031, 324] on icon at bounding box center [1033, 334] width 20 height 20
click at [1081, 468] on div at bounding box center [635, 366] width 1271 height 732
click at [1117, 471] on div at bounding box center [635, 366] width 1271 height 732
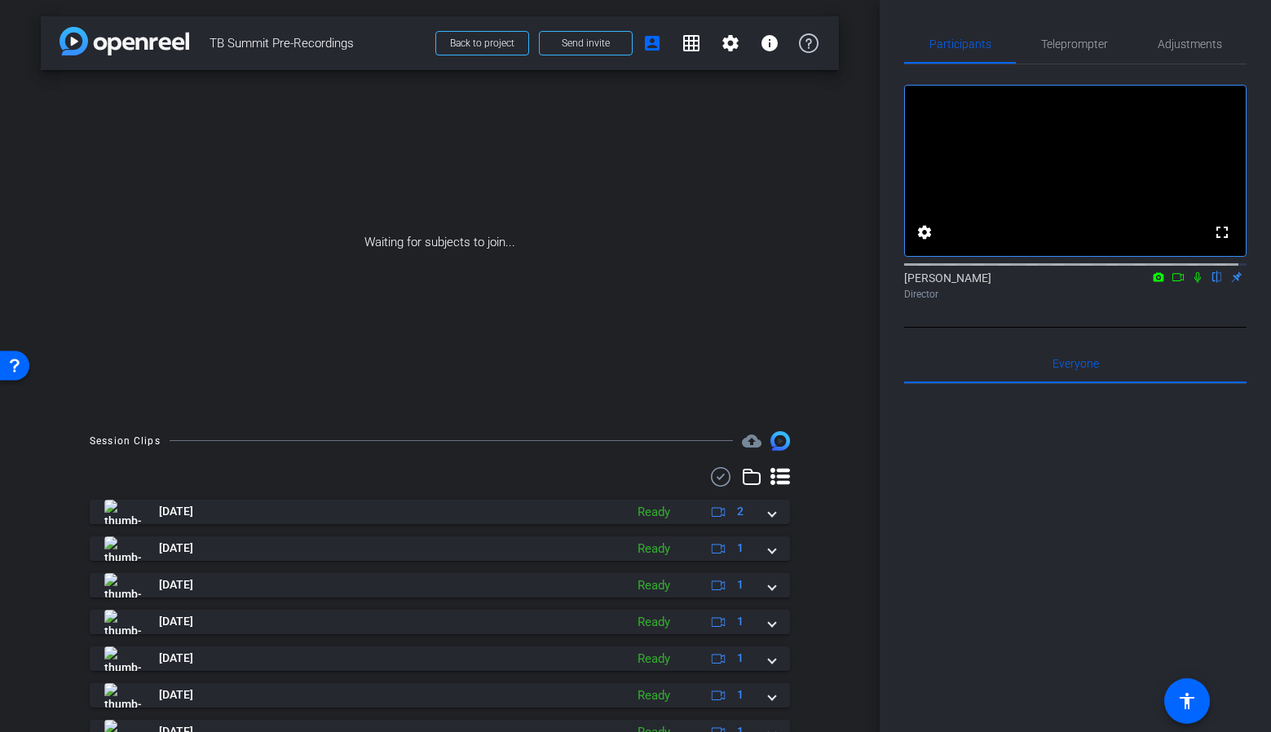
click at [1210, 284] on mat-icon "flip" at bounding box center [1217, 276] width 20 height 15
click at [15, 361] on div "Open Resource Center" at bounding box center [14, 365] width 13 height 13
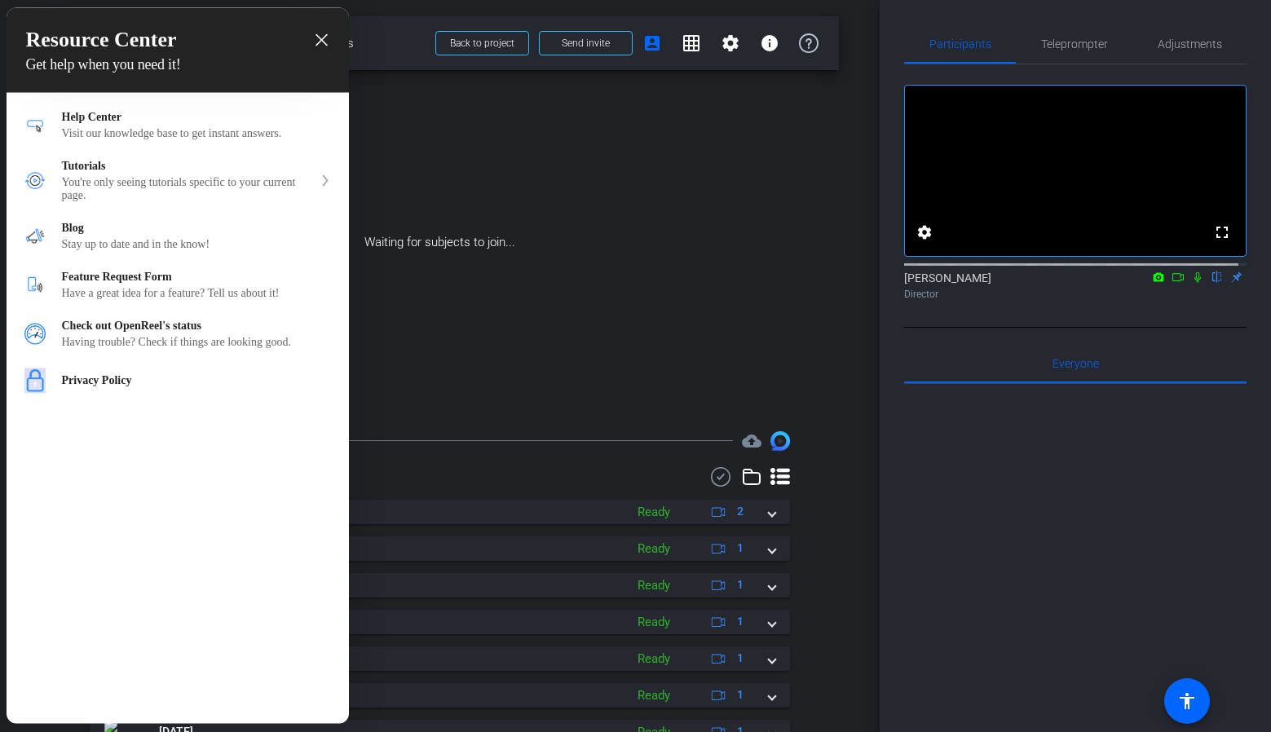
click at [322, 35] on icon "close resource center" at bounding box center [321, 40] width 12 height 12
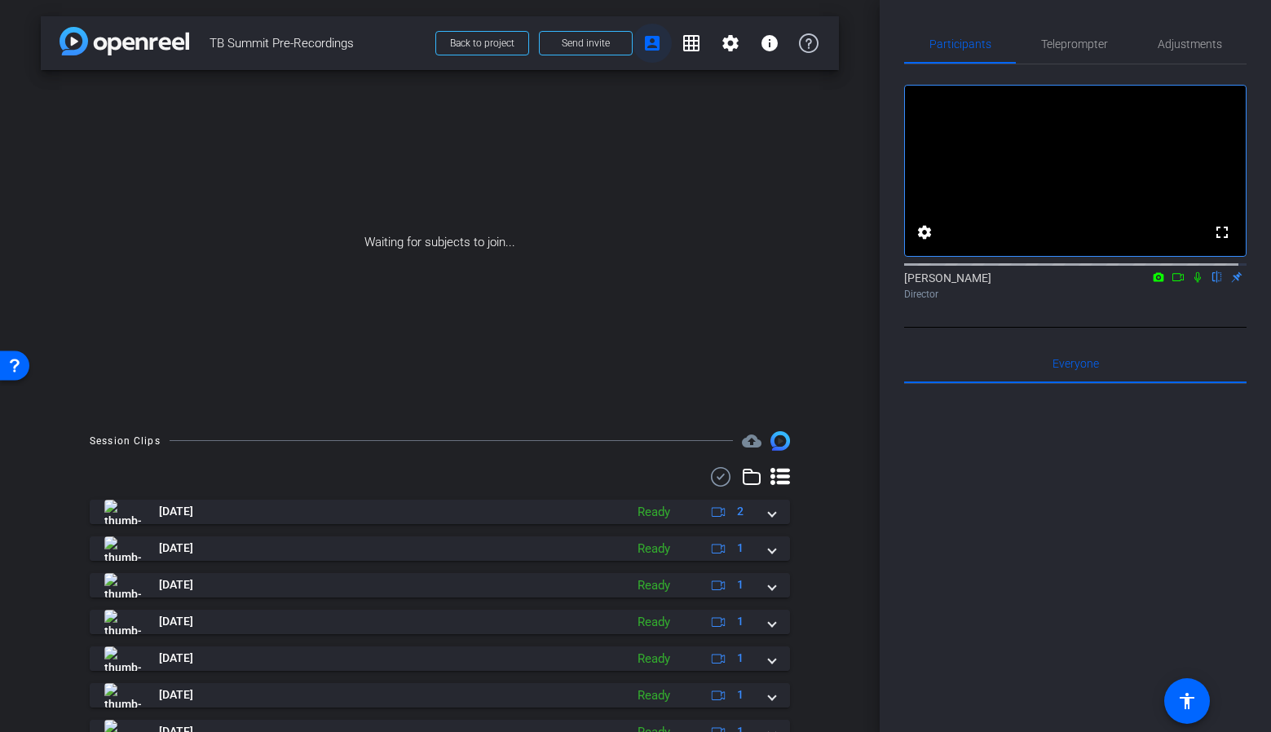
click at [648, 45] on mat-icon "account_box" at bounding box center [652, 43] width 20 height 20
click at [501, 51] on span at bounding box center [482, 43] width 92 height 39
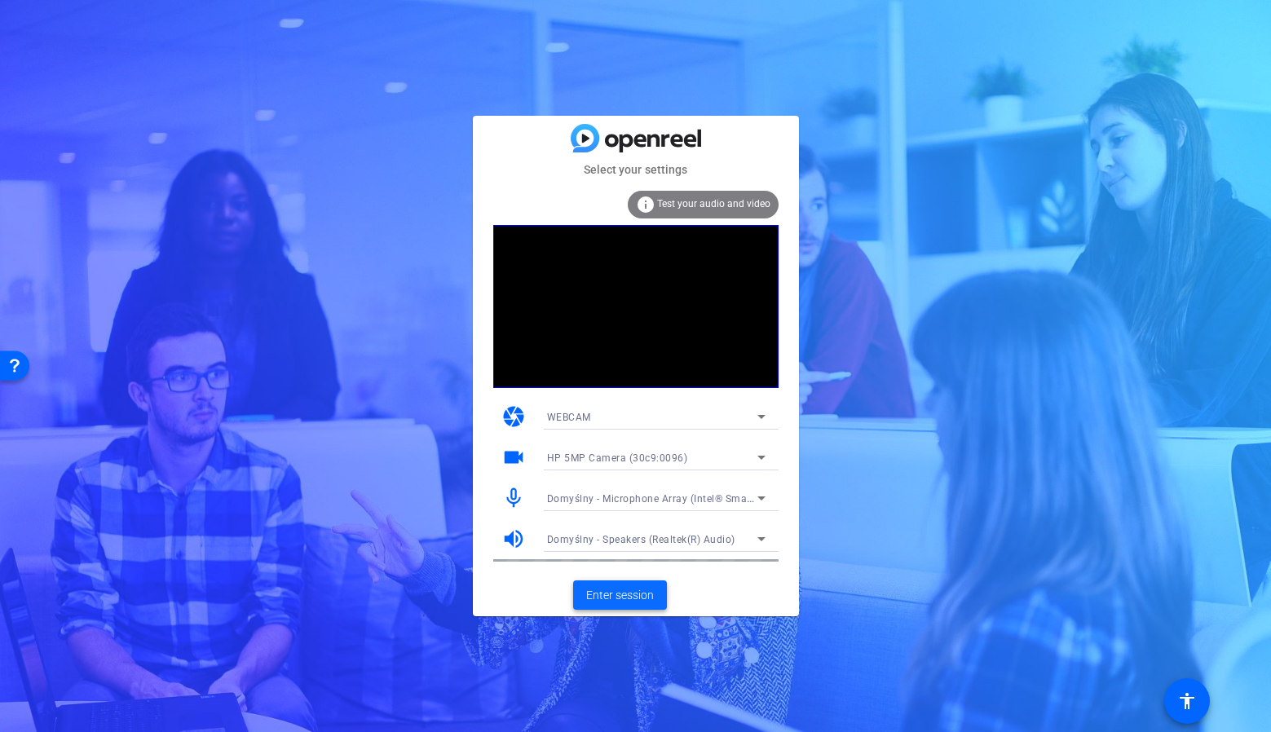
click at [615, 593] on span "Enter session" at bounding box center [620, 595] width 68 height 17
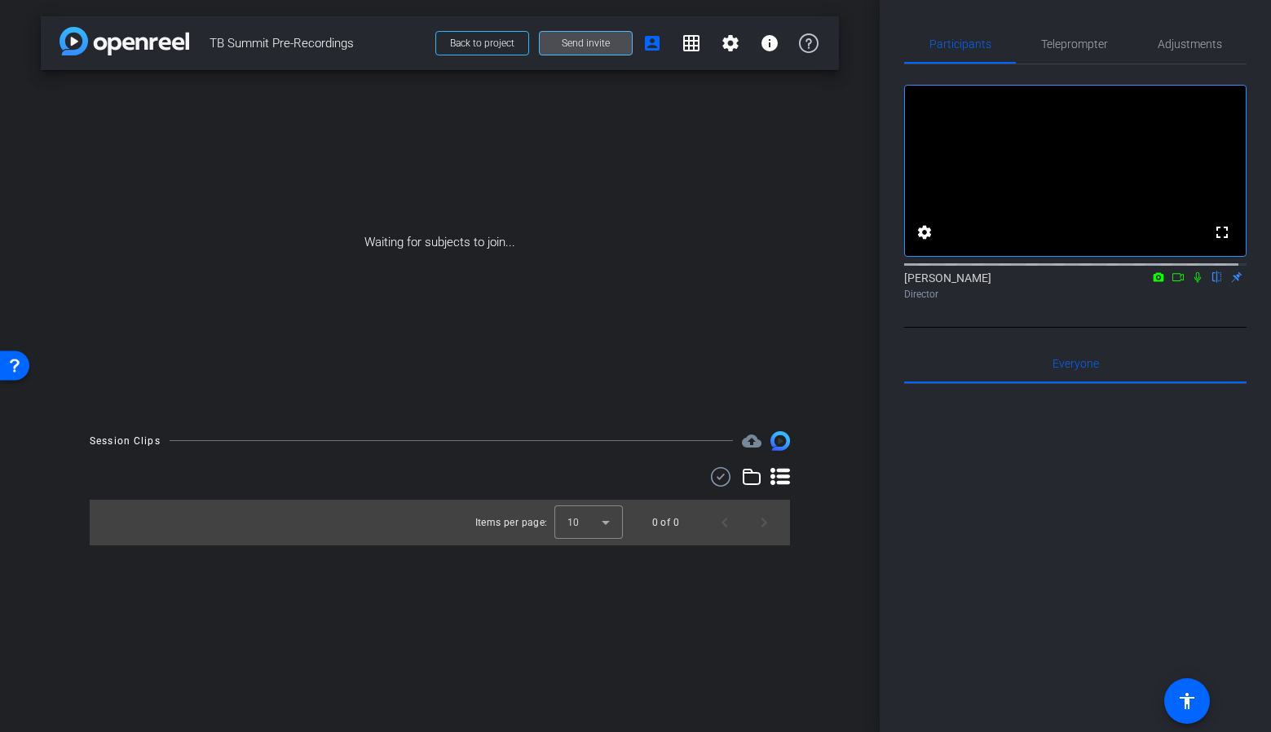
click at [573, 42] on span "Send invite" at bounding box center [586, 43] width 48 height 13
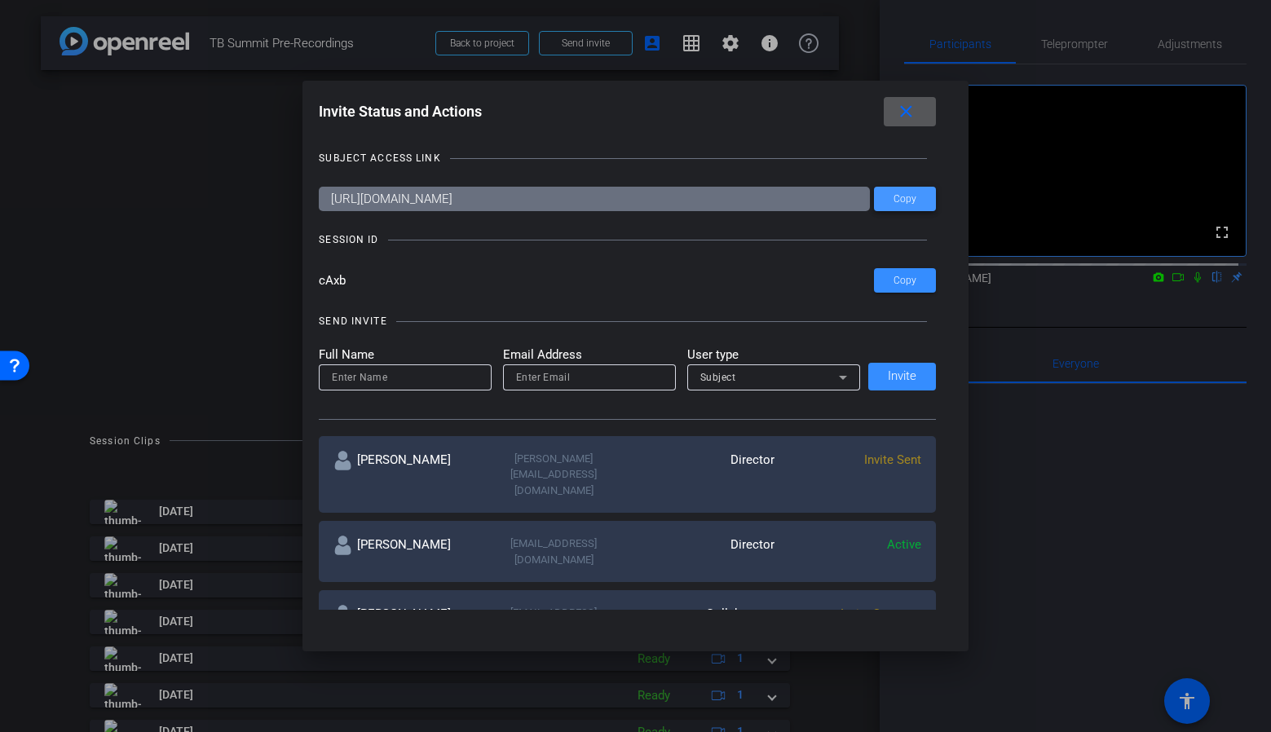
click at [902, 203] on span "Copy" at bounding box center [904, 199] width 23 height 12
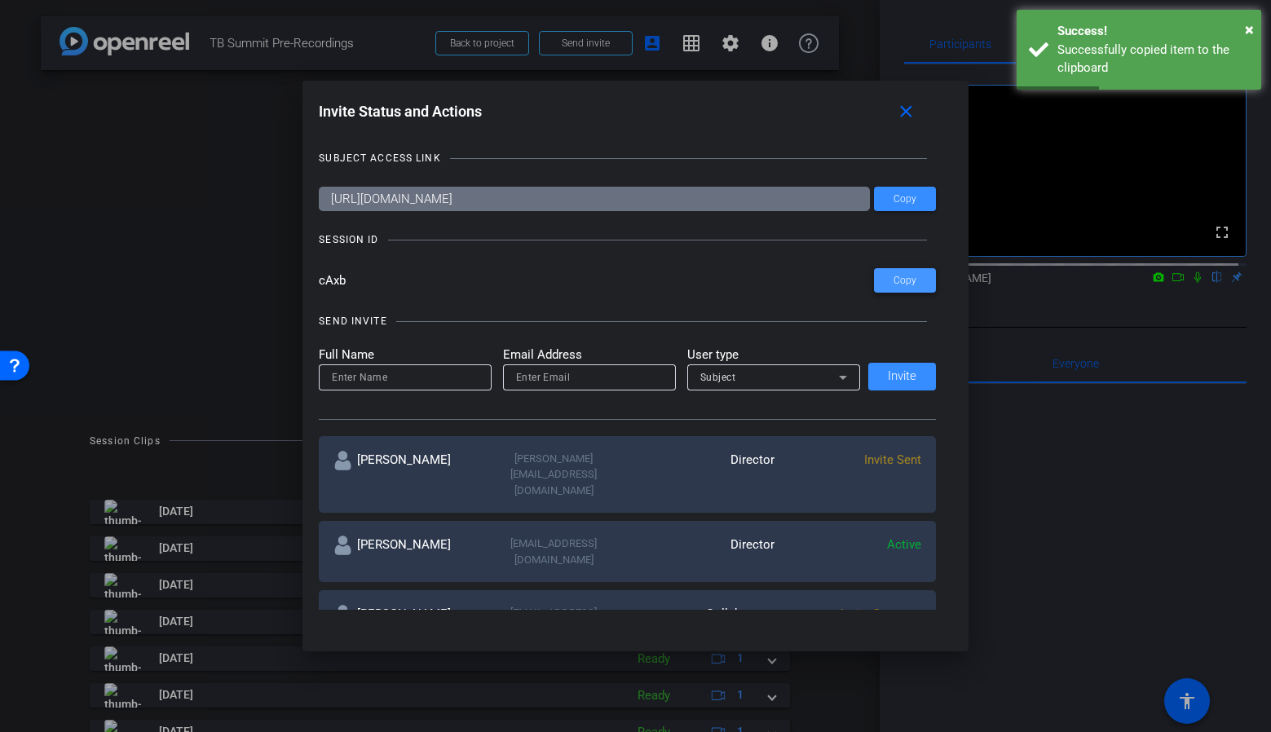
click at [883, 283] on span at bounding box center [905, 280] width 62 height 39
click at [916, 113] on mat-icon "close" at bounding box center [906, 112] width 20 height 20
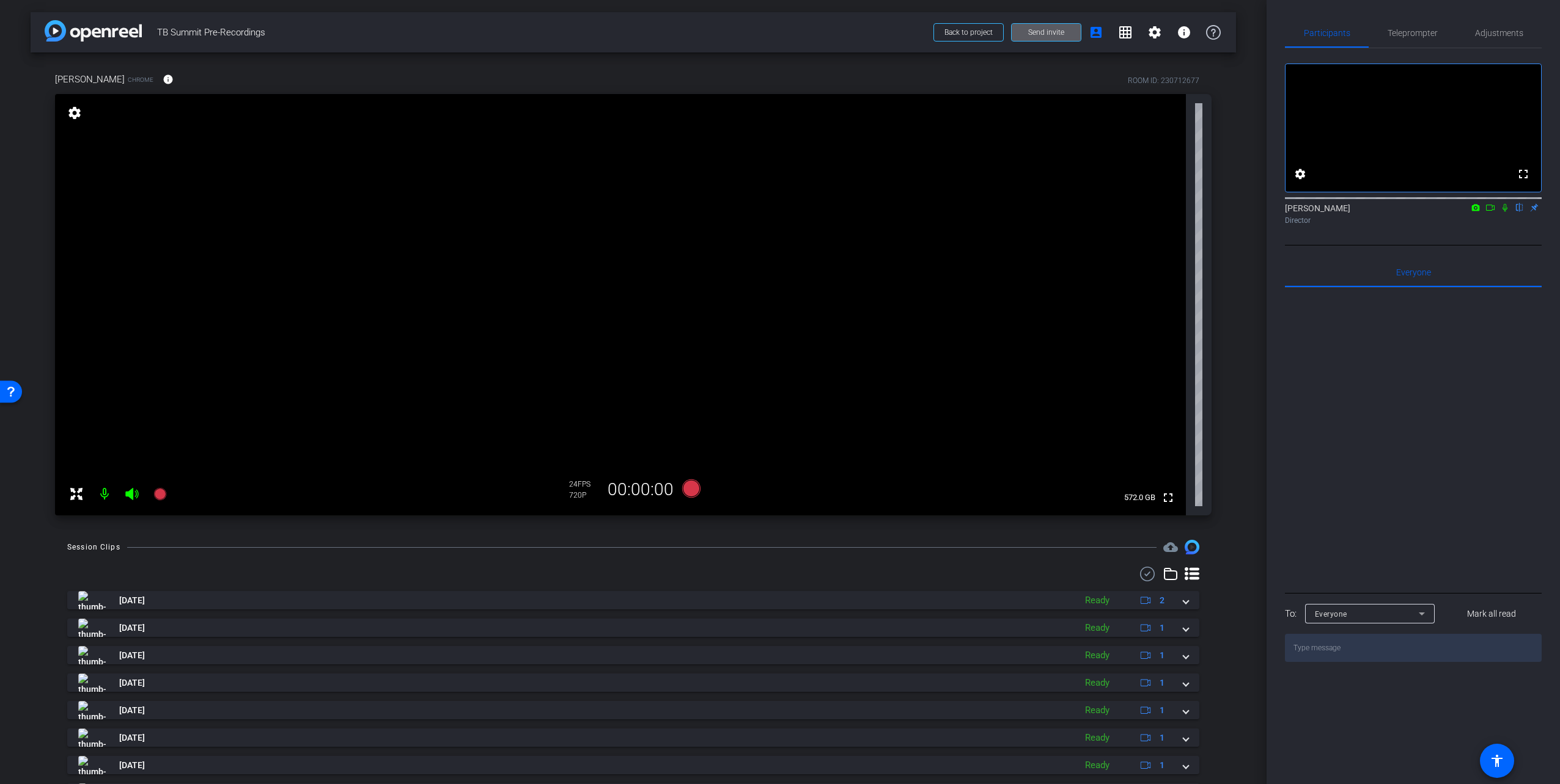
click at [75, 113] on mat-icon "settings" at bounding box center [74, 113] width 17 height 15
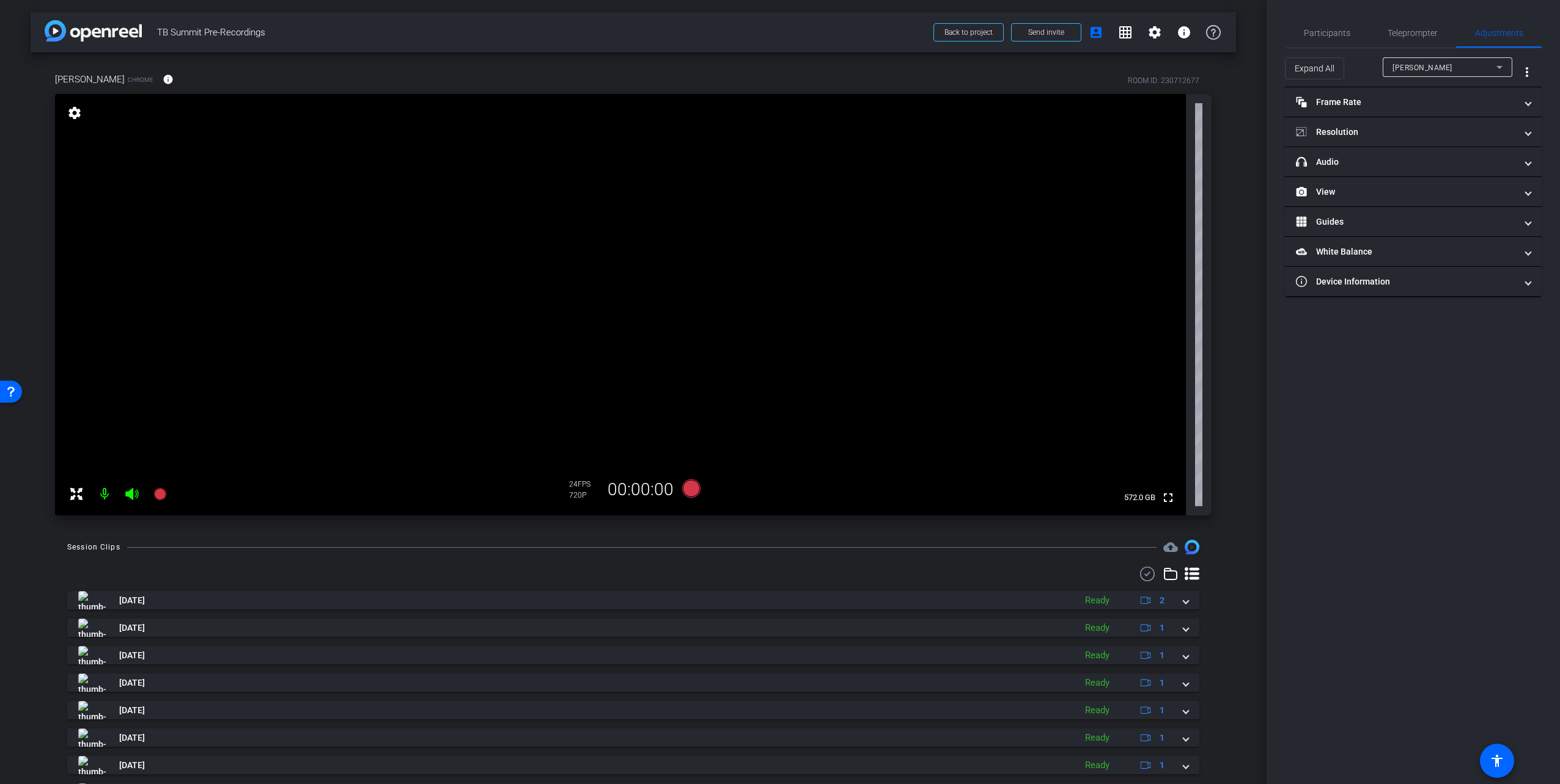
click at [75, 115] on mat-icon "settings" at bounding box center [74, 113] width 17 height 15
click at [77, 113] on mat-icon "settings" at bounding box center [74, 113] width 17 height 15
click at [952, 28] on div "Participants" at bounding box center [1327, 32] width 84 height 29
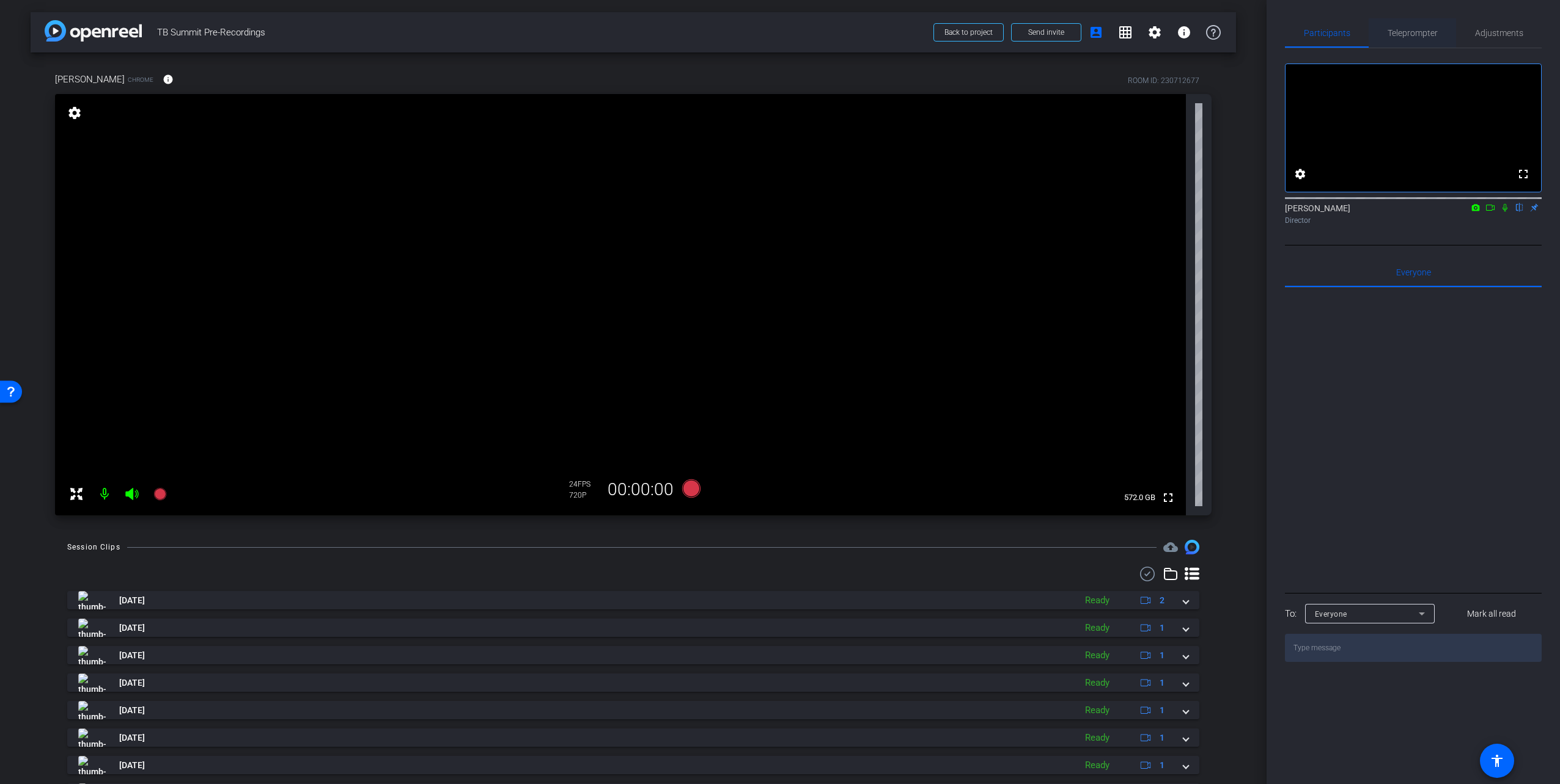
click at [952, 28] on div "Teleprompter" at bounding box center [1412, 32] width 88 height 29
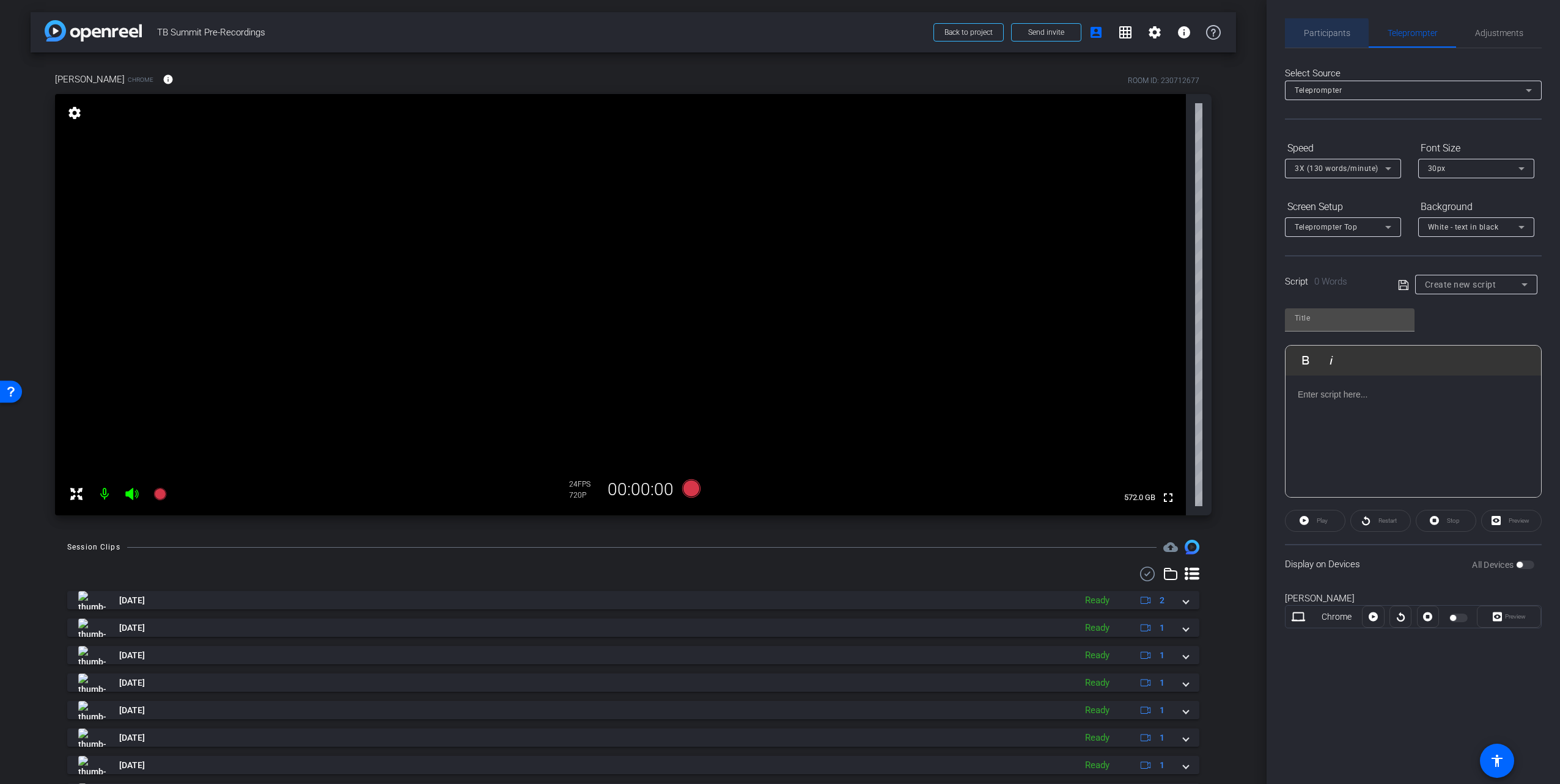
click at [952, 38] on span "Participants" at bounding box center [1327, 32] width 46 height 29
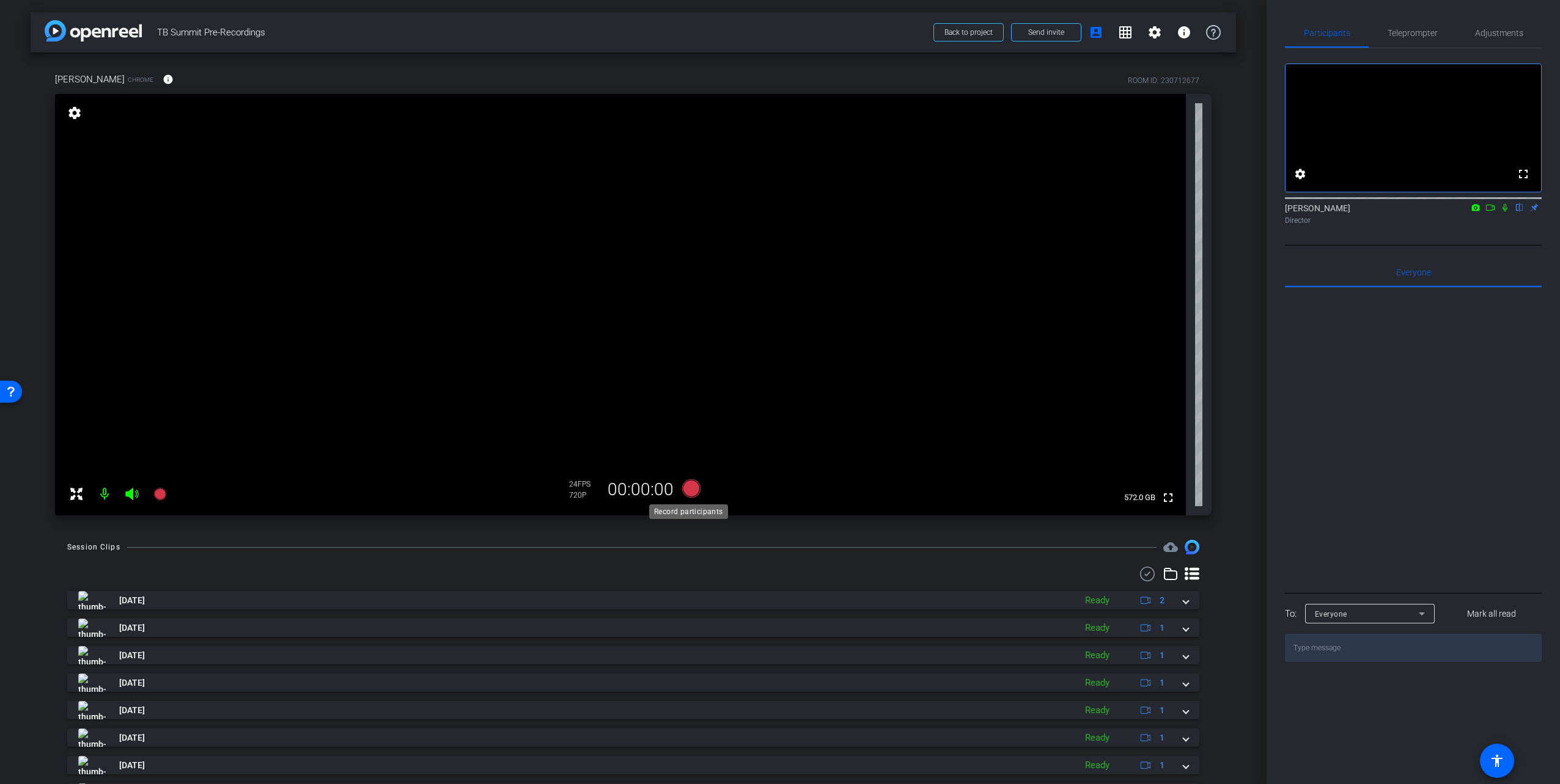
click at [687, 492] on icon at bounding box center [692, 489] width 18 height 18
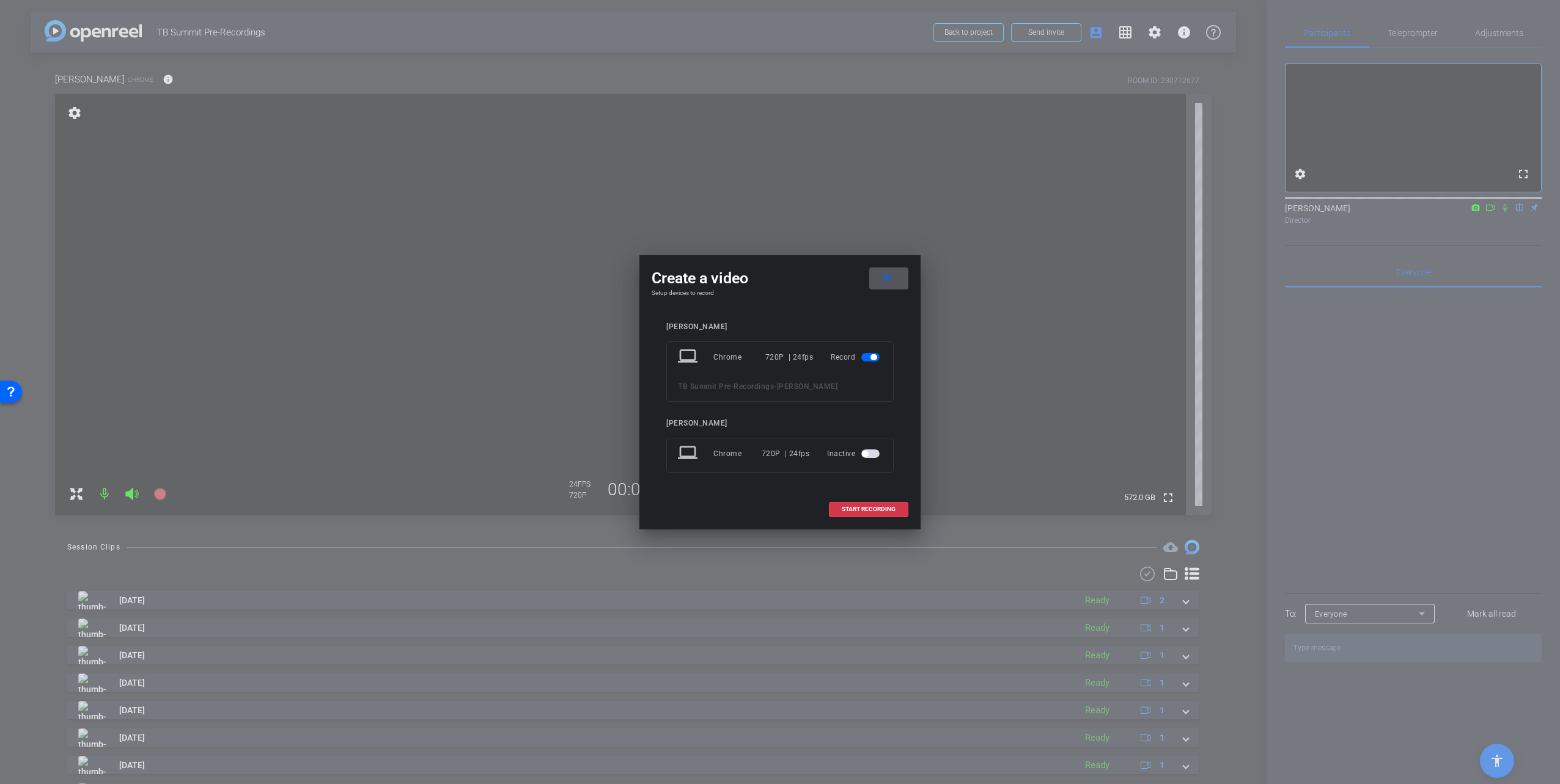
click at [890, 279] on mat-icon "close" at bounding box center [886, 278] width 15 height 15
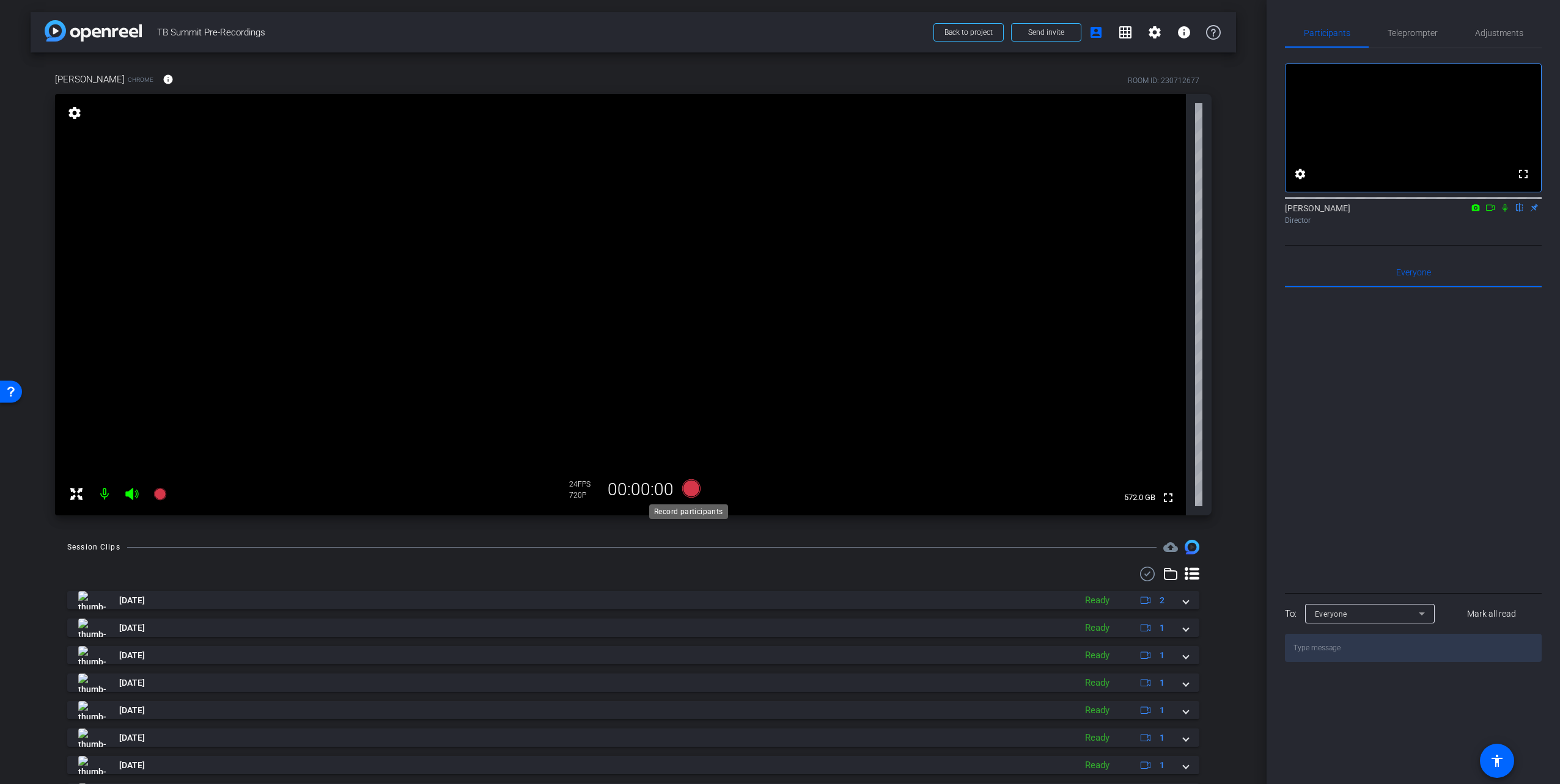
click at [692, 484] on icon at bounding box center [692, 489] width 18 height 18
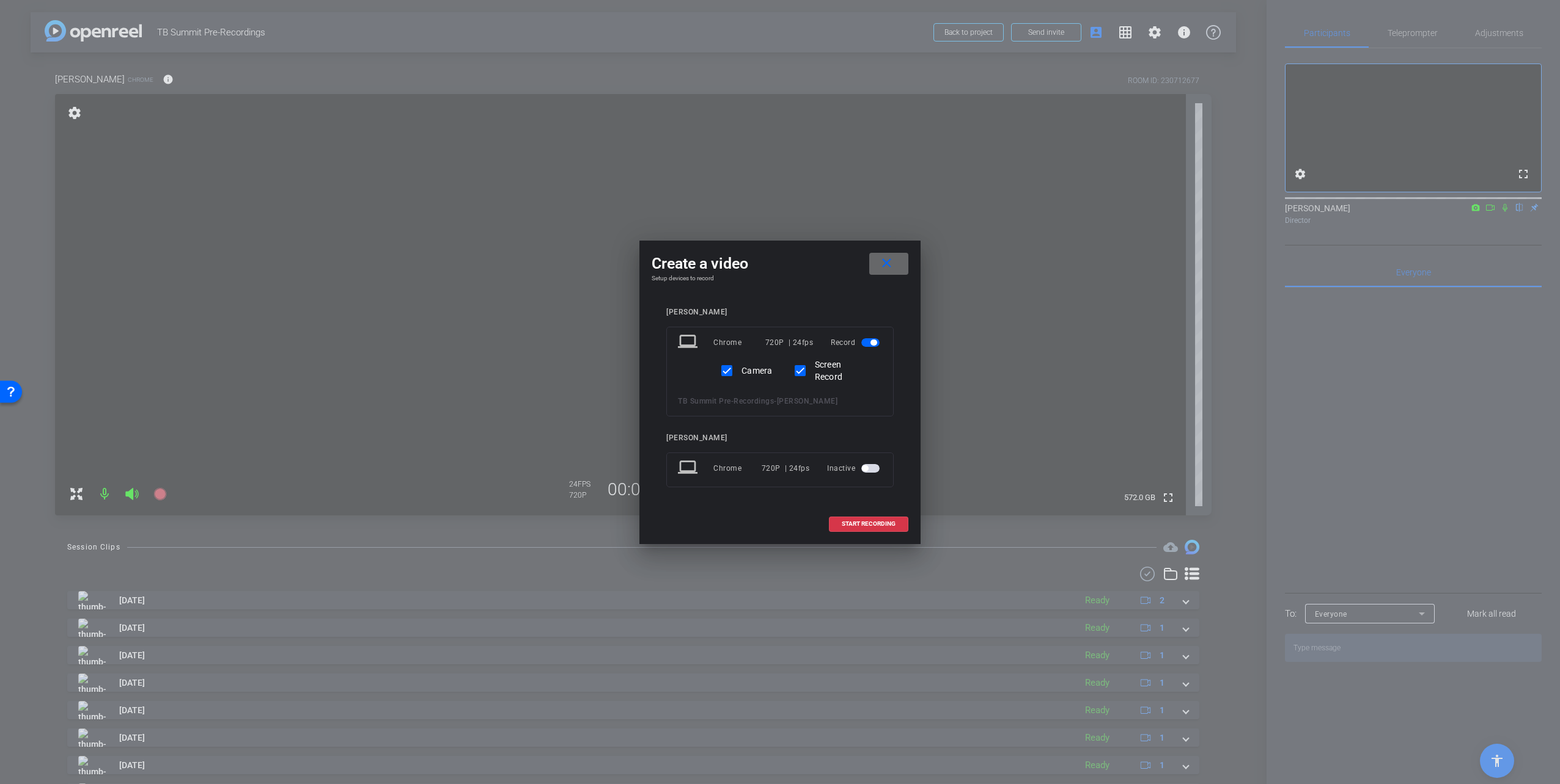
click at [886, 268] on mat-icon "close" at bounding box center [886, 263] width 15 height 15
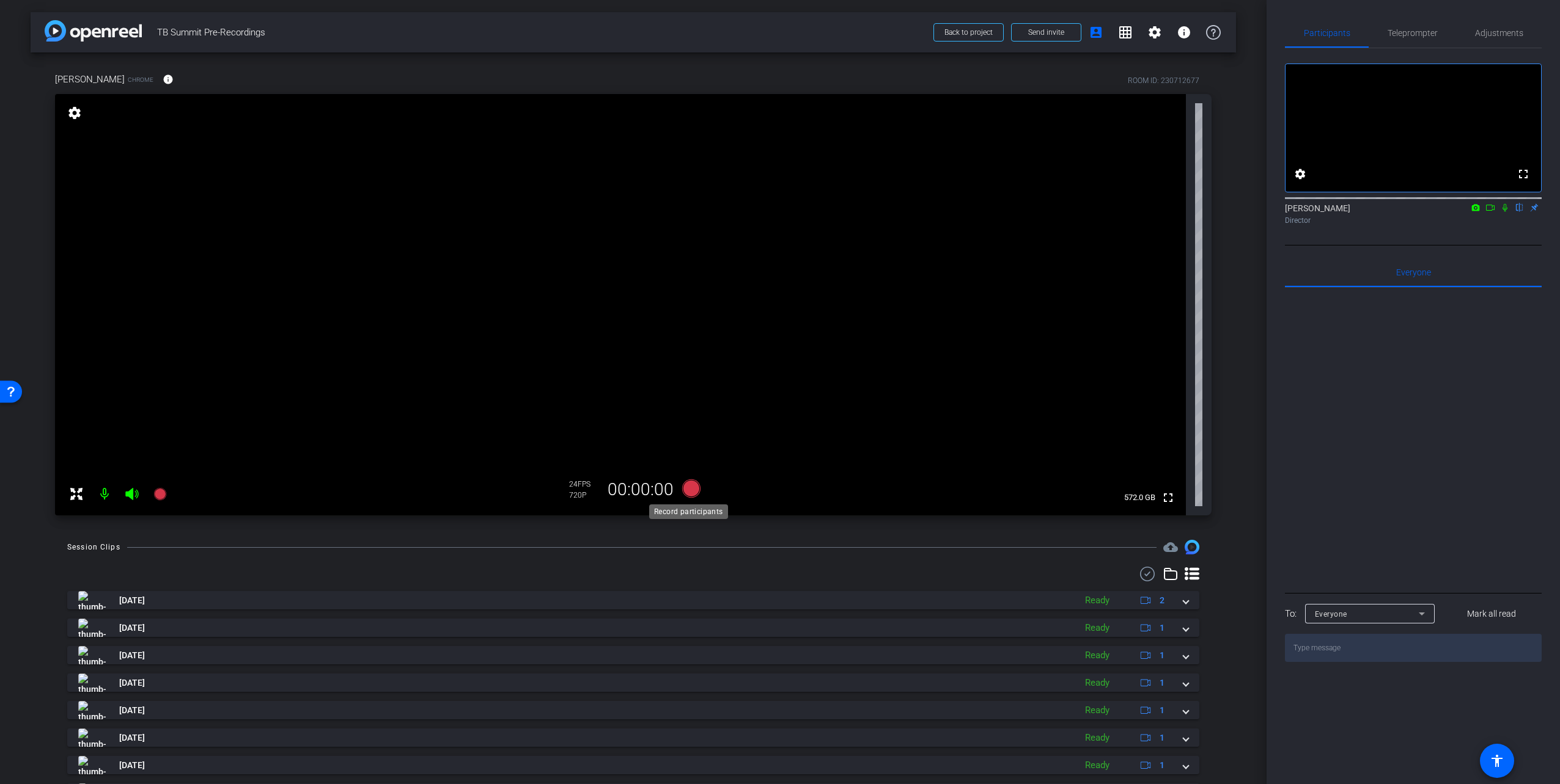
click at [683, 491] on icon at bounding box center [692, 489] width 18 height 18
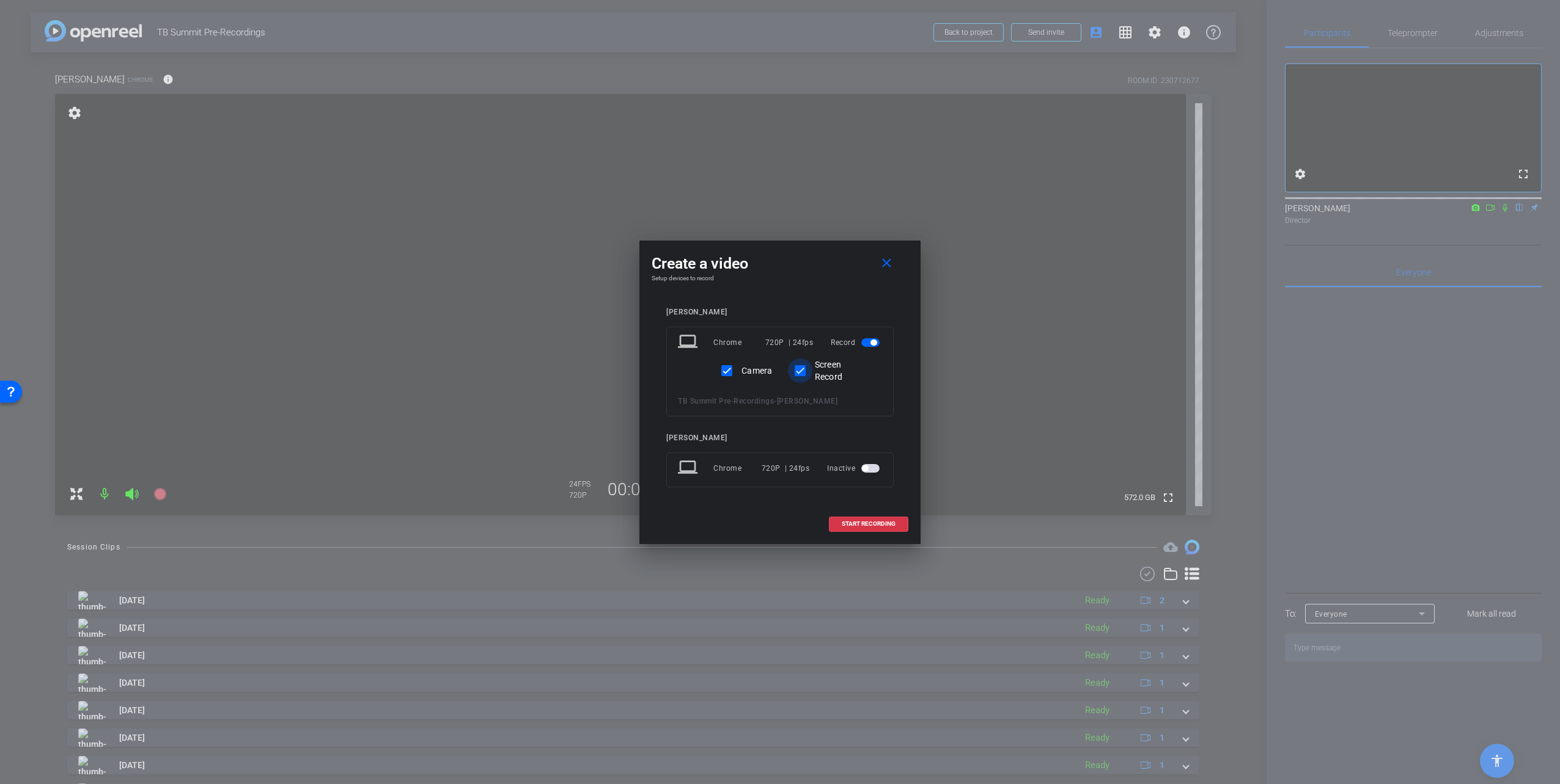
click at [799, 376] on input "Screen Record" at bounding box center [800, 370] width 25 height 25
click at [800, 370] on input "Screen Record" at bounding box center [800, 370] width 25 height 25
checkbox input "true"
click at [856, 527] on span "START RECORDING" at bounding box center [868, 524] width 54 height 6
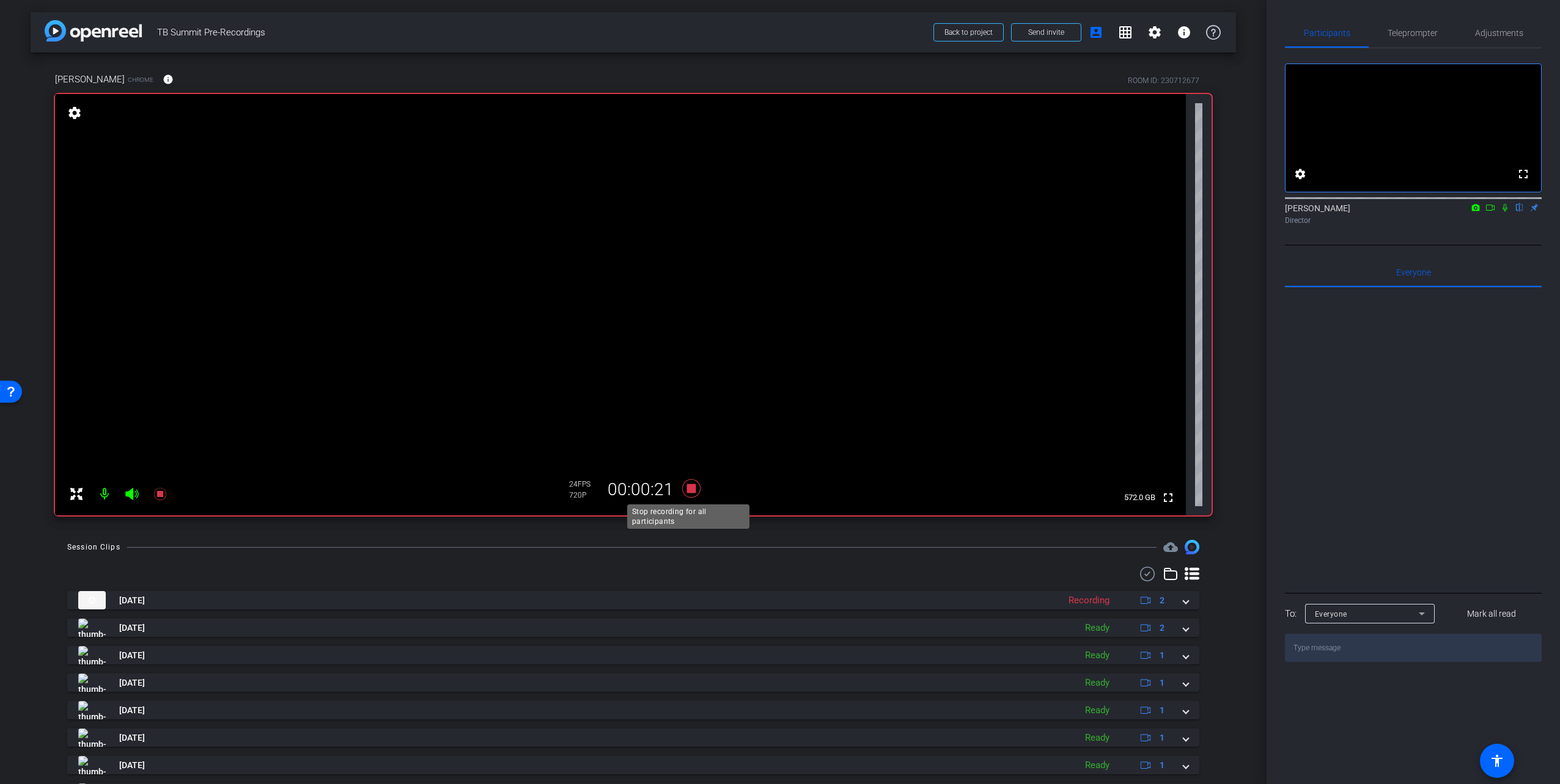
click at [685, 489] on icon at bounding box center [692, 489] width 18 height 18
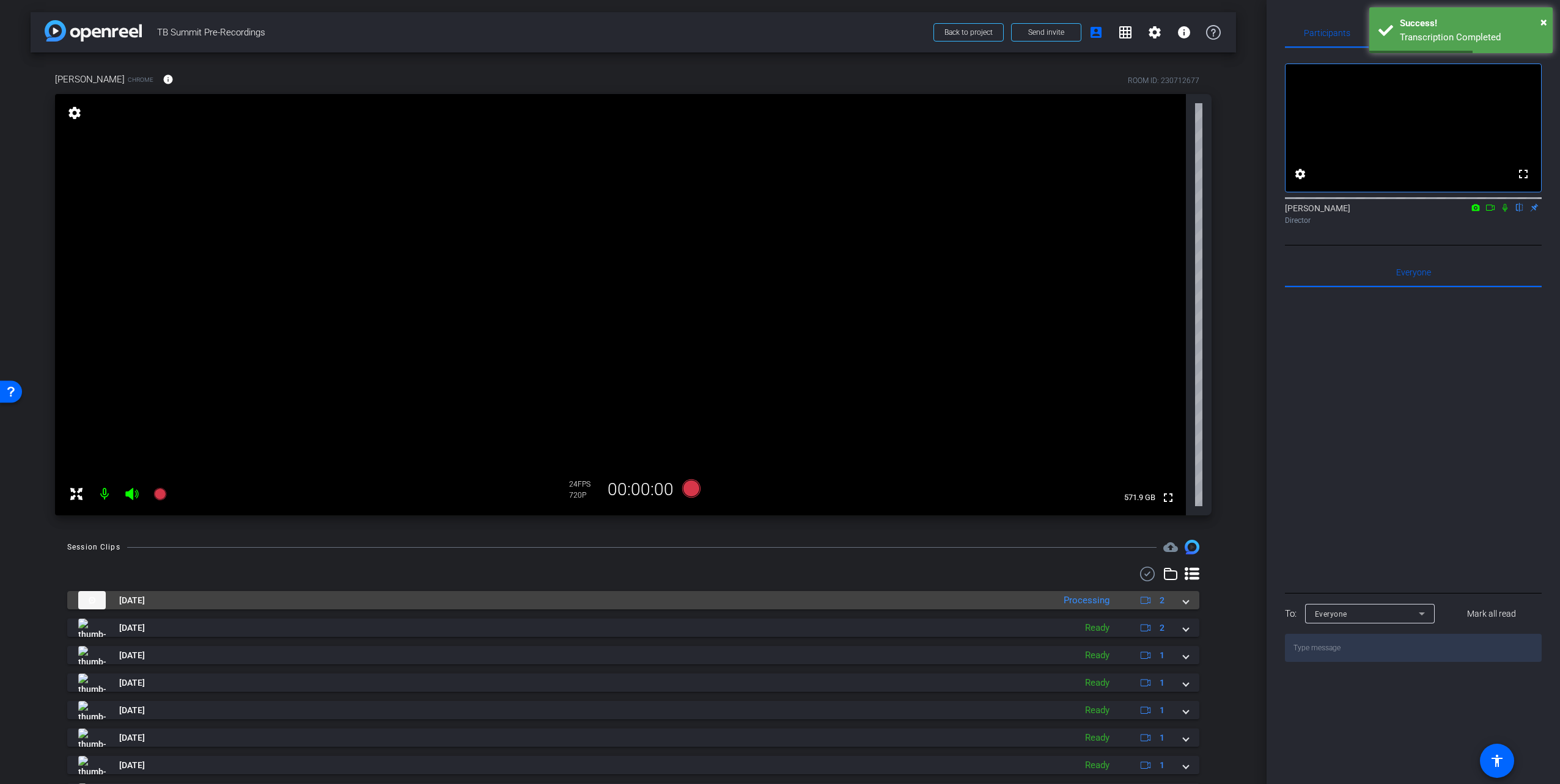
click at [922, 548] on mat-panel-title "[DATE]" at bounding box center [562, 600] width 970 height 18
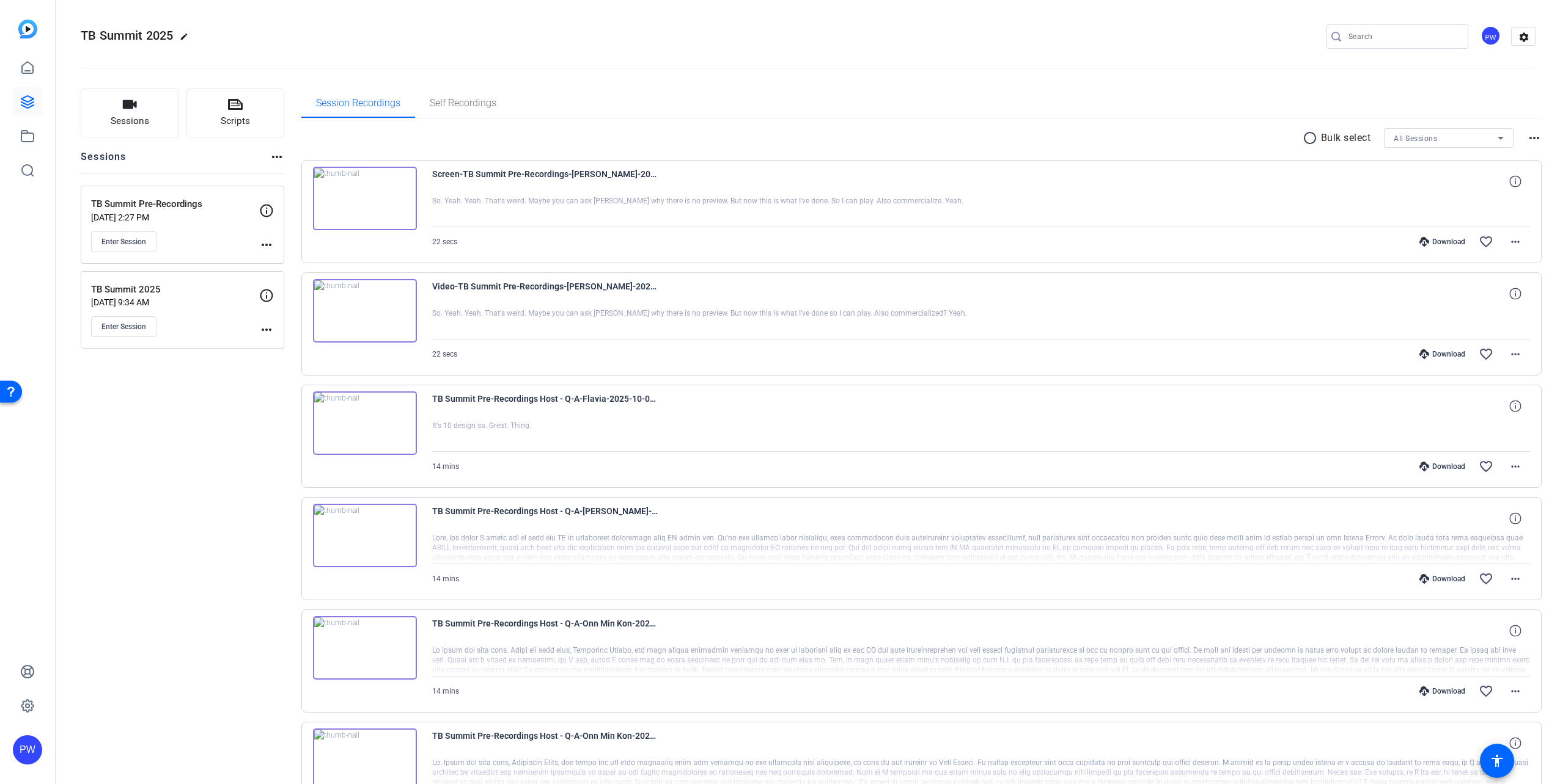
click at [266, 246] on mat-icon "more_horiz" at bounding box center [267, 245] width 15 height 15
click at [173, 204] on div at bounding box center [780, 392] width 1560 height 784
click at [190, 205] on p "TB Summit Pre-Recordings" at bounding box center [175, 204] width 168 height 14
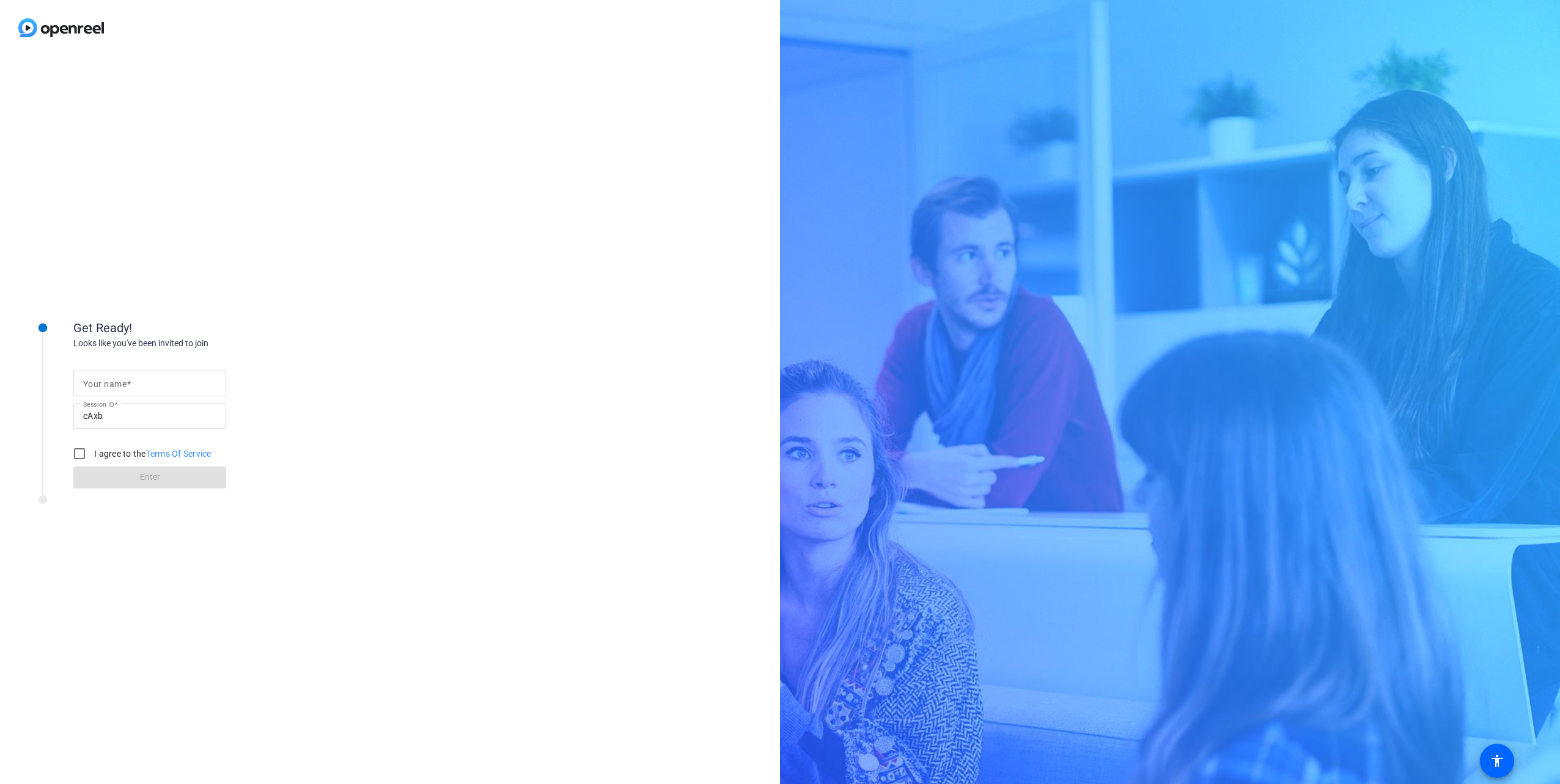
click at [140, 380] on input "Your name" at bounding box center [150, 384] width 134 height 15
type input "Pawel"
drag, startPoint x: 108, startPoint y: 451, endPoint x: 126, endPoint y: 476, distance: 30.8
click at [108, 450] on label "I agree to the Terms Of Service" at bounding box center [152, 453] width 120 height 12
click at [92, 450] on input "I agree to the Terms Of Service" at bounding box center [80, 453] width 25 height 25
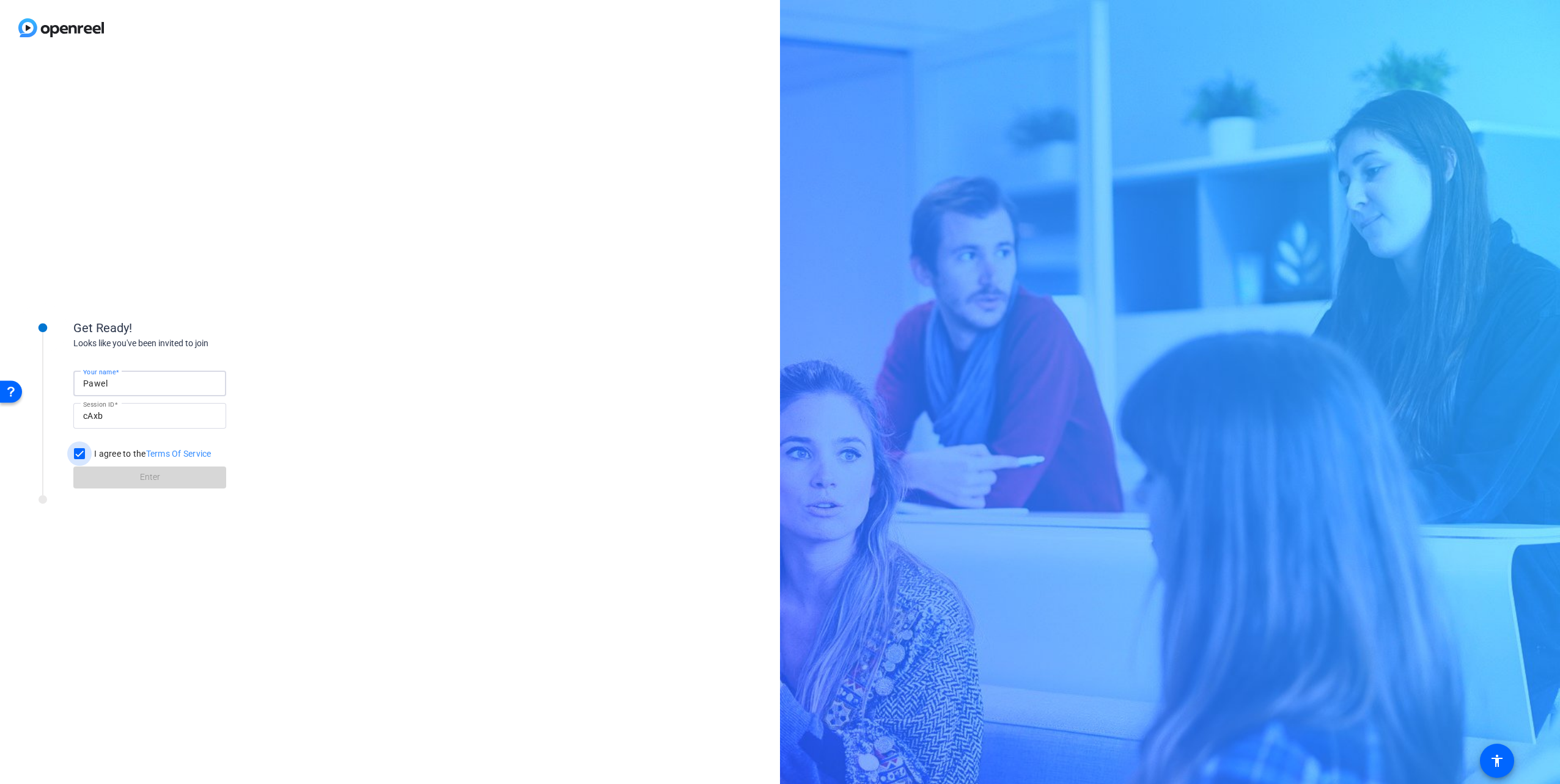
checkbox input "true"
click at [126, 476] on span at bounding box center [150, 477] width 153 height 29
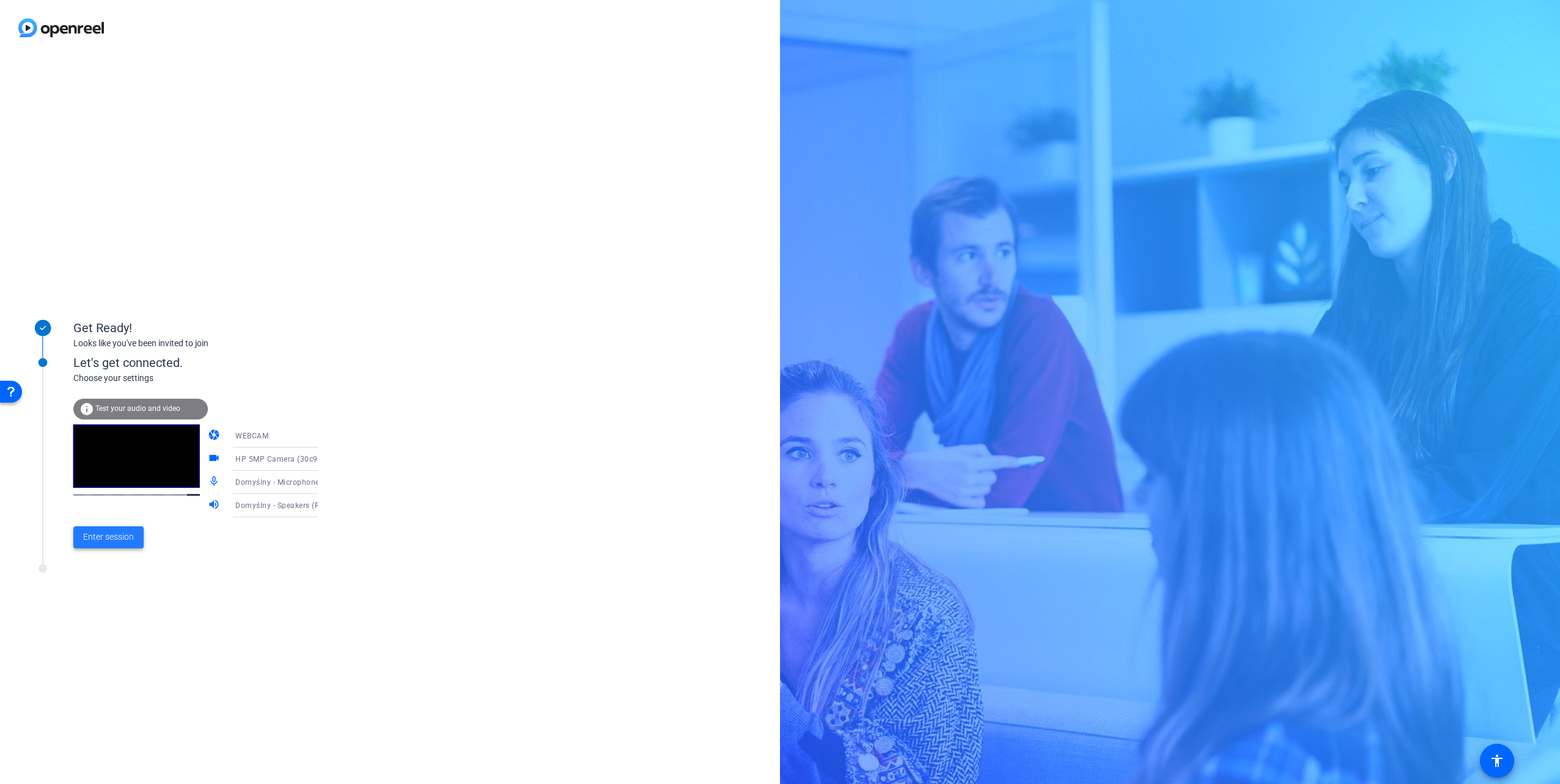
click at [116, 541] on span "Enter session" at bounding box center [109, 537] width 51 height 13
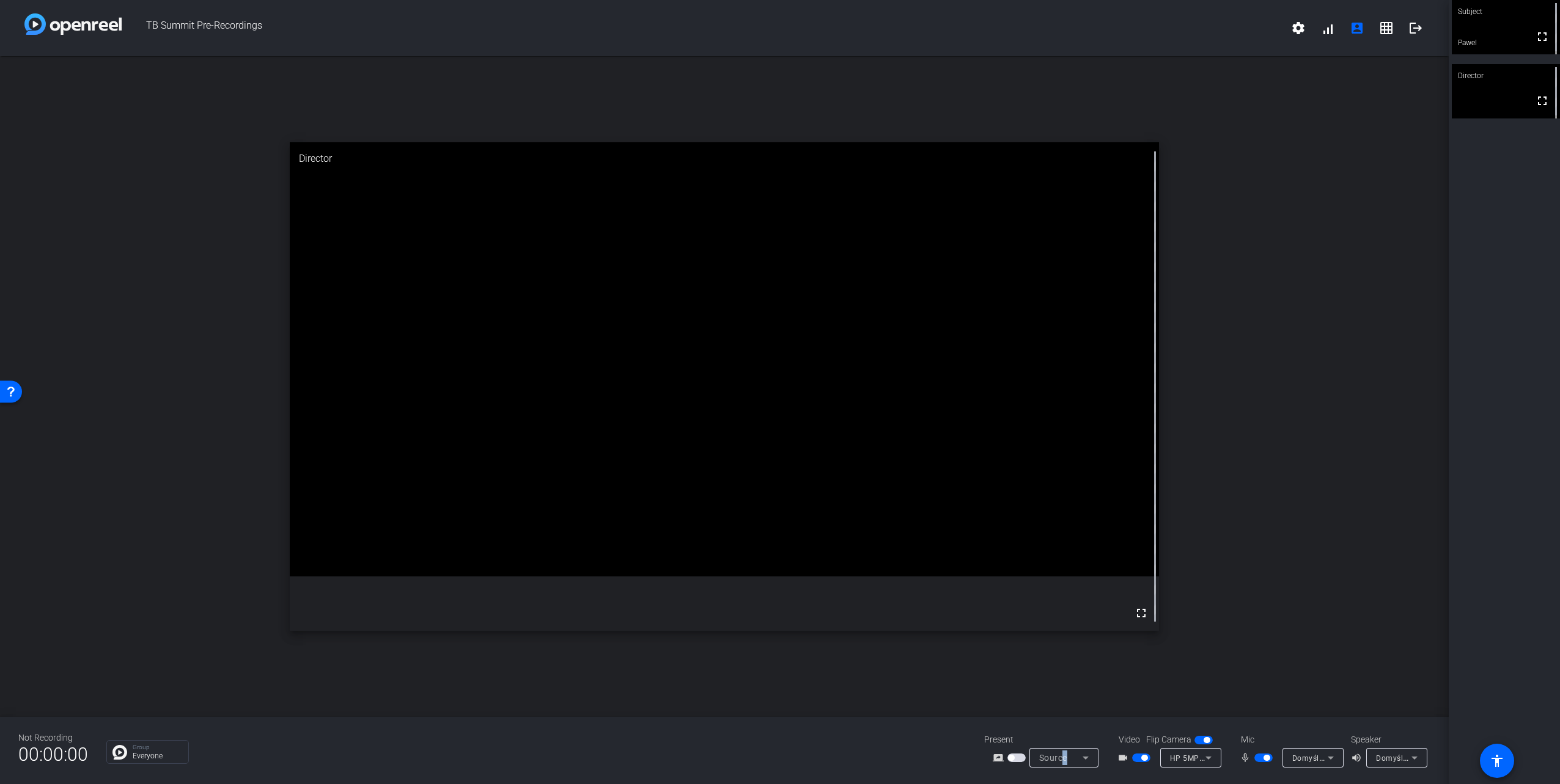
click at [1065, 762] on span "Source" at bounding box center [1053, 758] width 28 height 10
drag, startPoint x: 1065, startPoint y: 762, endPoint x: 971, endPoint y: 750, distance: 94.8
click at [978, 750] on div at bounding box center [780, 392] width 1560 height 784
click at [1013, 761] on span "button" at bounding box center [1016, 758] width 18 height 8
click at [1022, 758] on span "button" at bounding box center [1016, 758] width 18 height 8
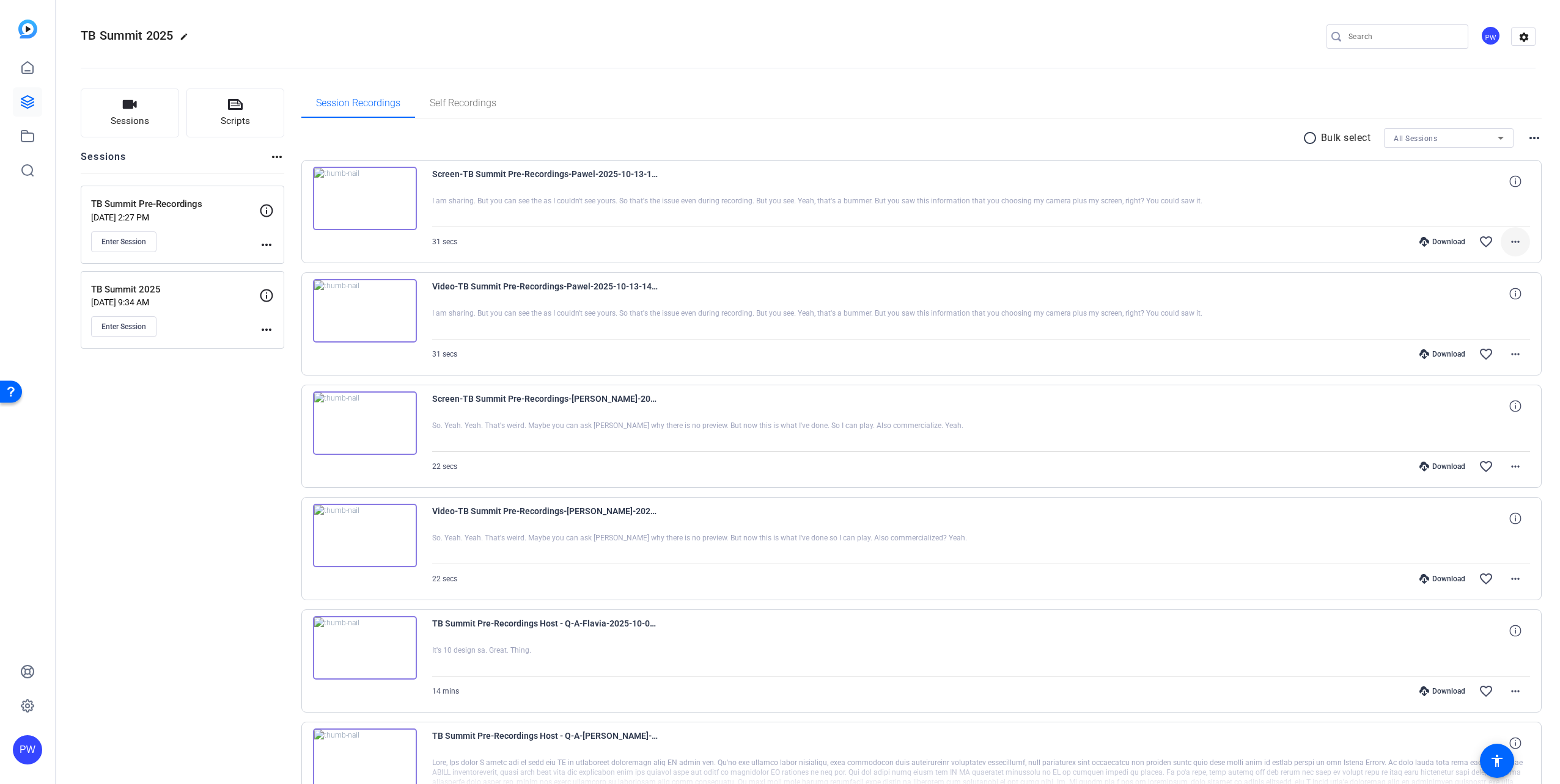
click at [1508, 239] on mat-icon "more_horiz" at bounding box center [1516, 242] width 15 height 15
click at [1496, 388] on span "Delete clip" at bounding box center [1478, 390] width 74 height 15
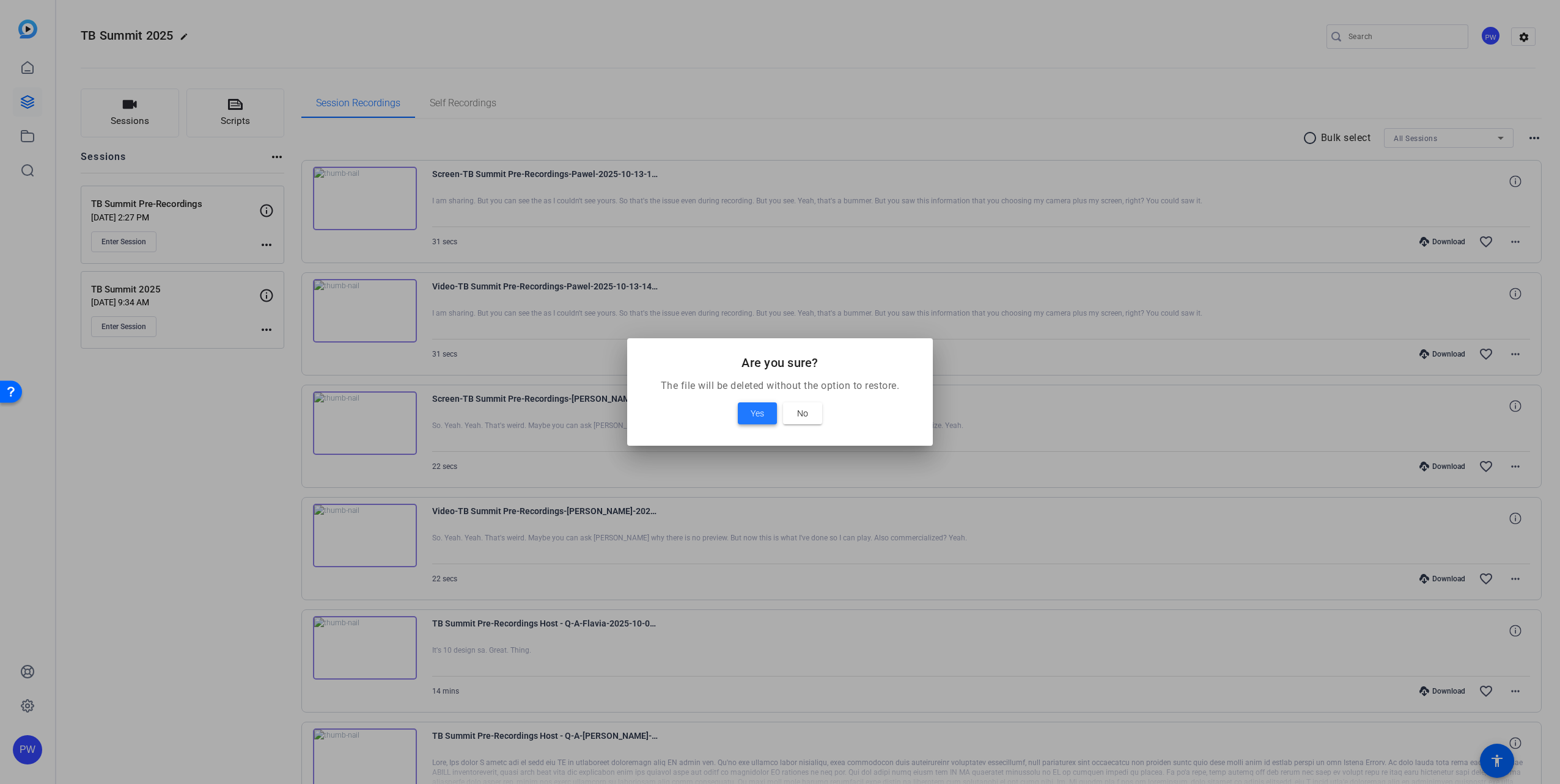
click at [752, 418] on span "Yes" at bounding box center [758, 414] width 14 height 15
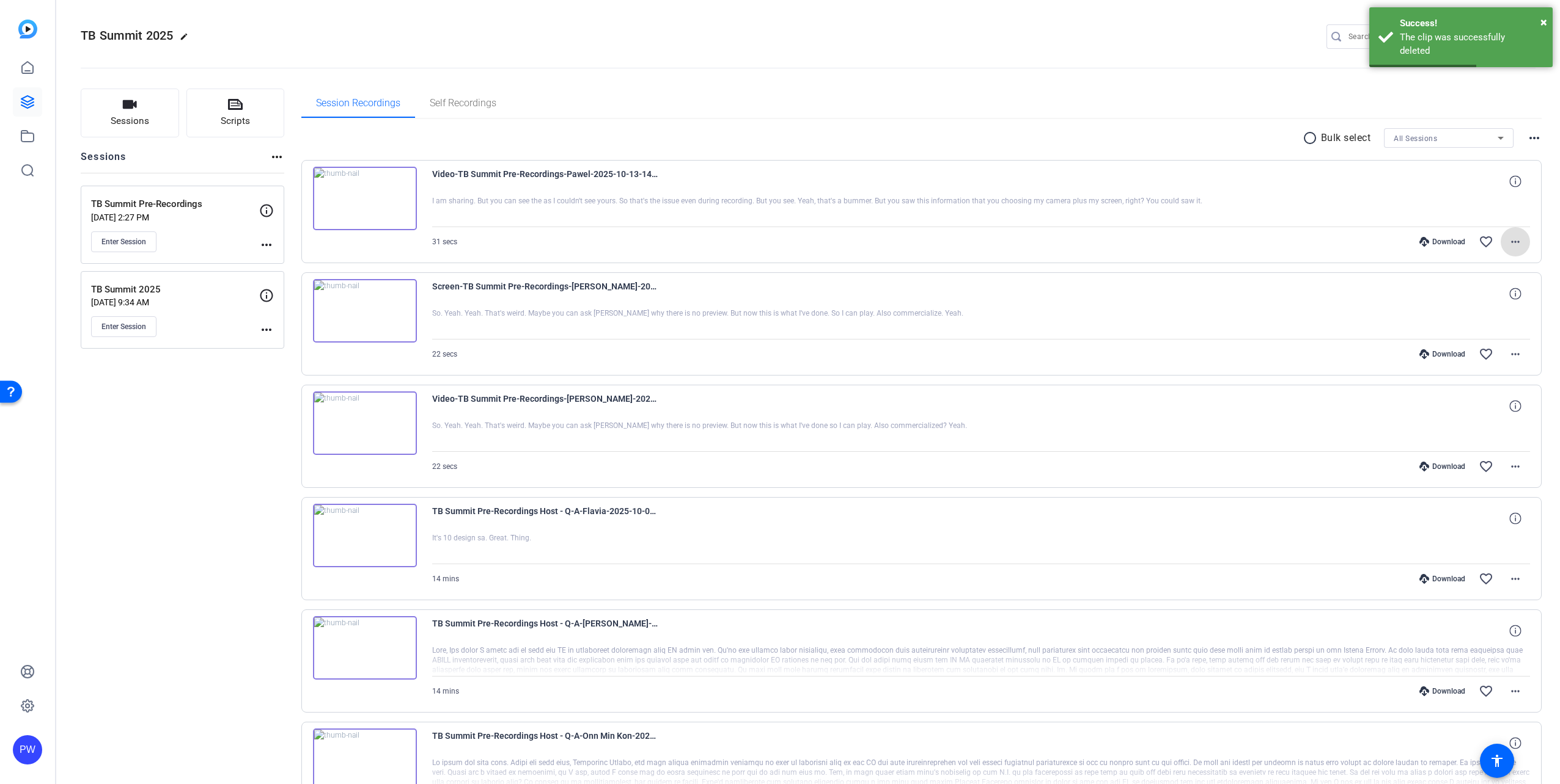
click at [1513, 241] on mat-icon "more_horiz" at bounding box center [1516, 242] width 15 height 15
click at [1481, 394] on span "Delete clip" at bounding box center [1478, 390] width 74 height 15
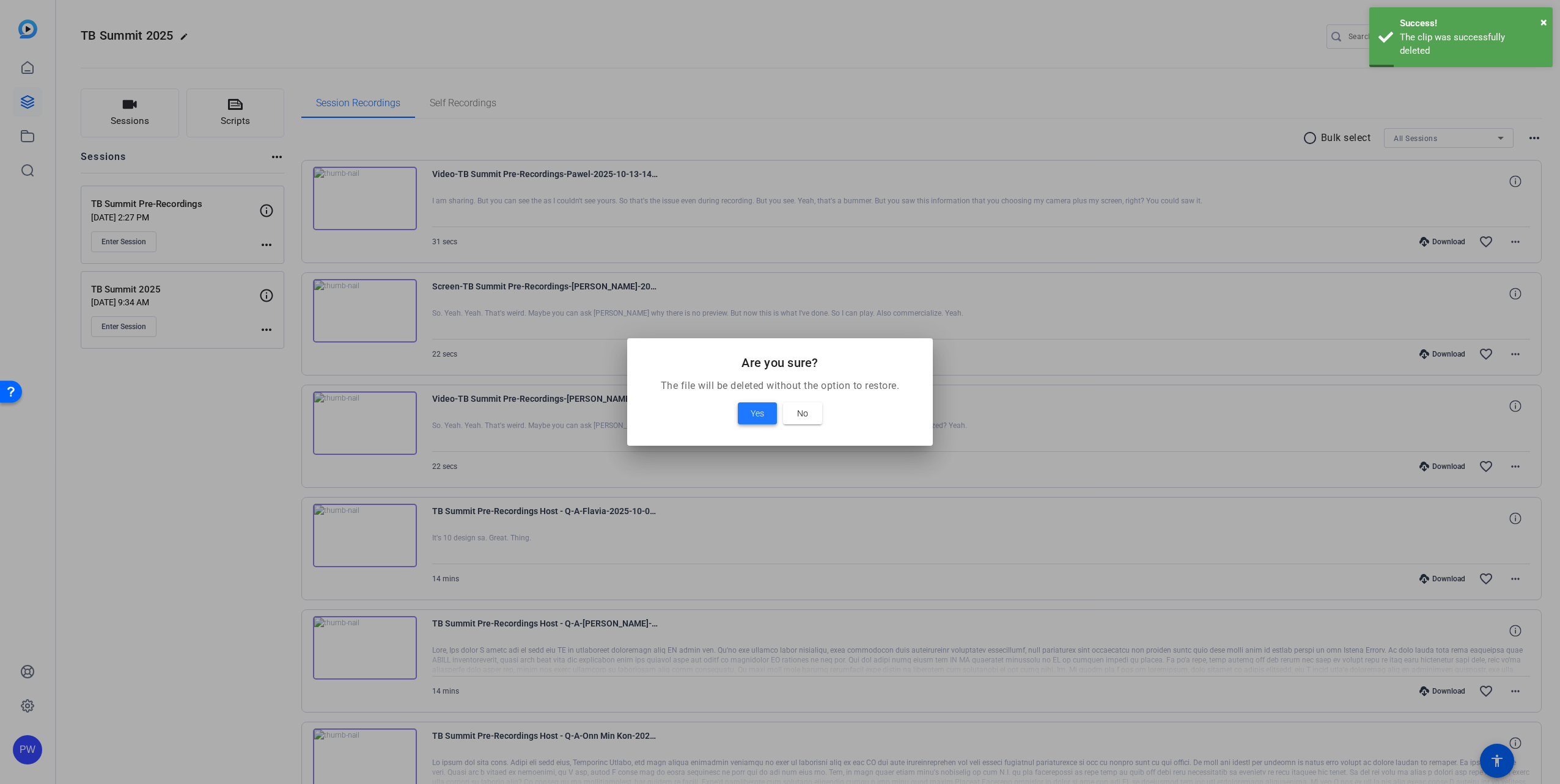
click at [752, 410] on span "Yes" at bounding box center [758, 414] width 14 height 15
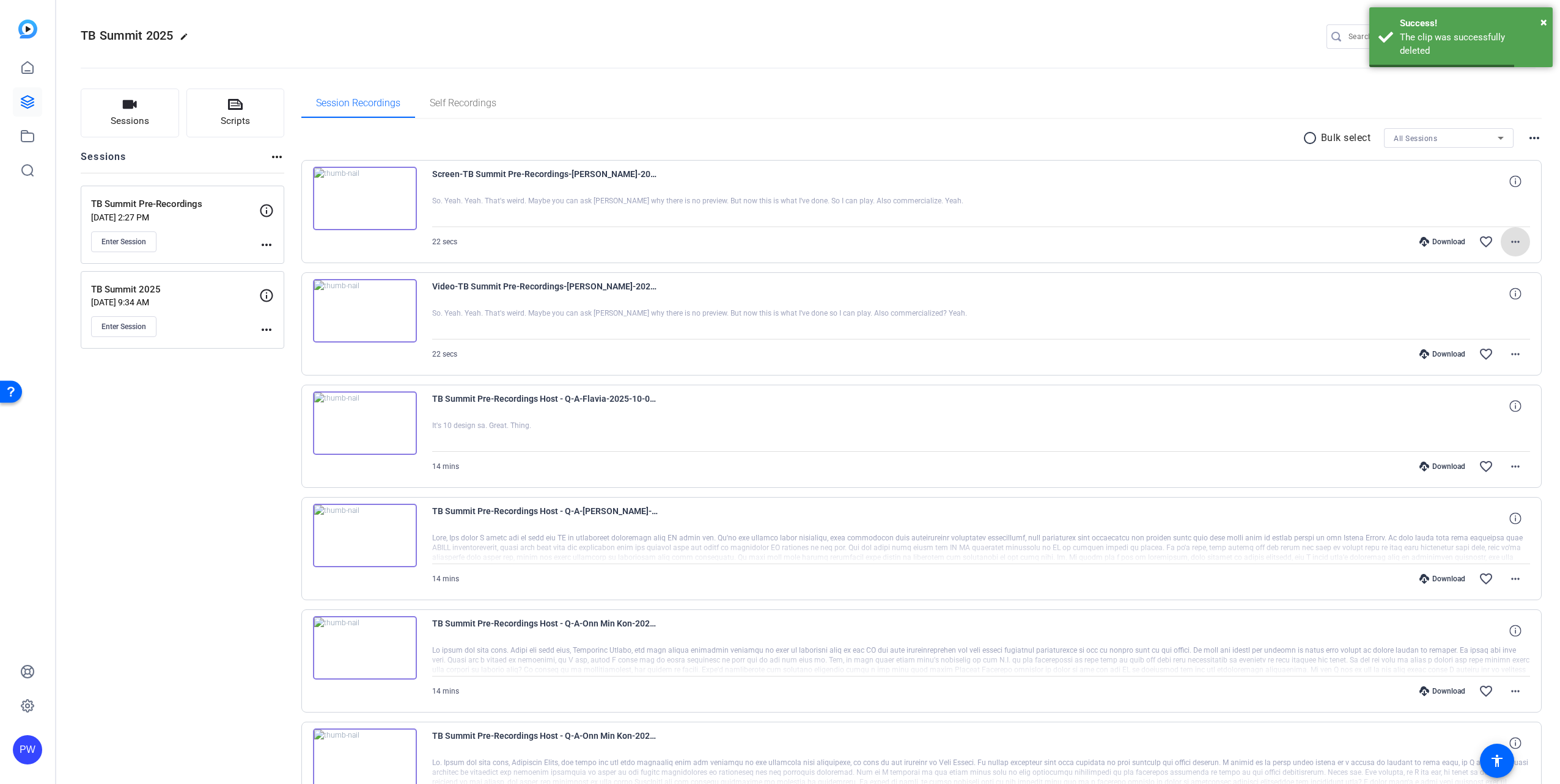
click at [1512, 246] on mat-icon "more_horiz" at bounding box center [1516, 242] width 15 height 15
click at [1486, 385] on span "Delete clip" at bounding box center [1478, 390] width 74 height 15
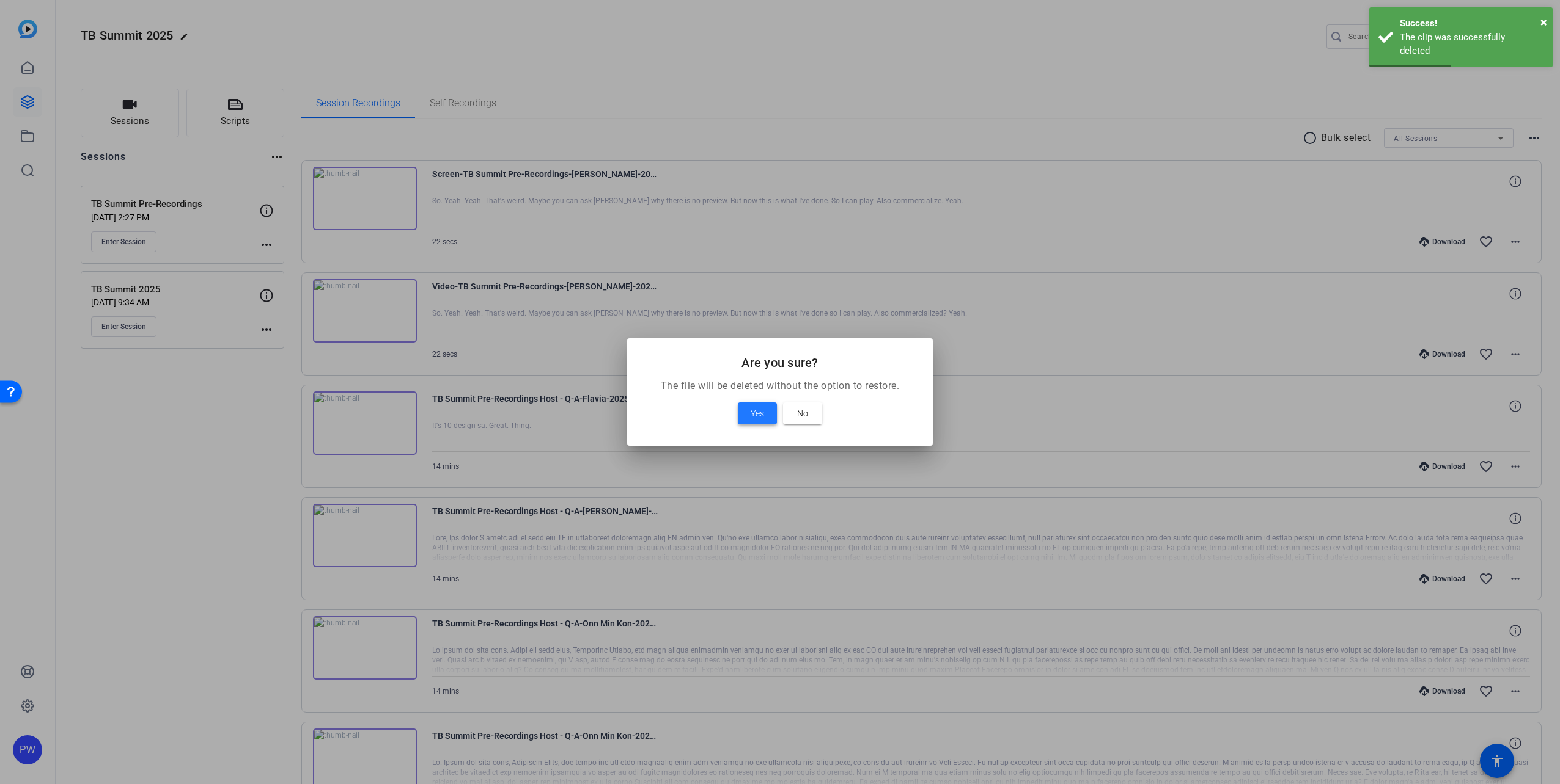
click at [749, 405] on span at bounding box center [758, 413] width 39 height 29
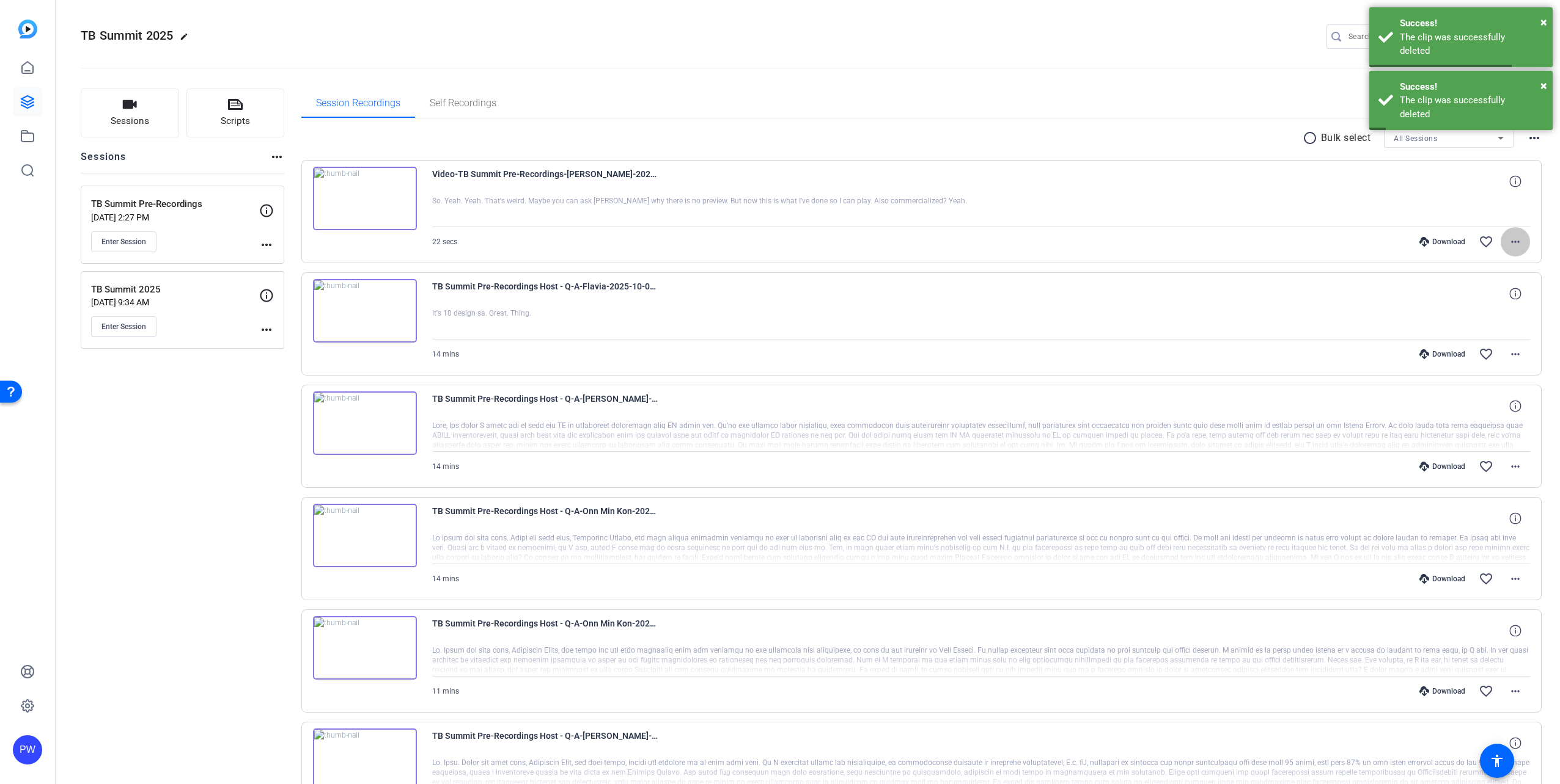
click at [1511, 252] on span at bounding box center [1515, 241] width 29 height 29
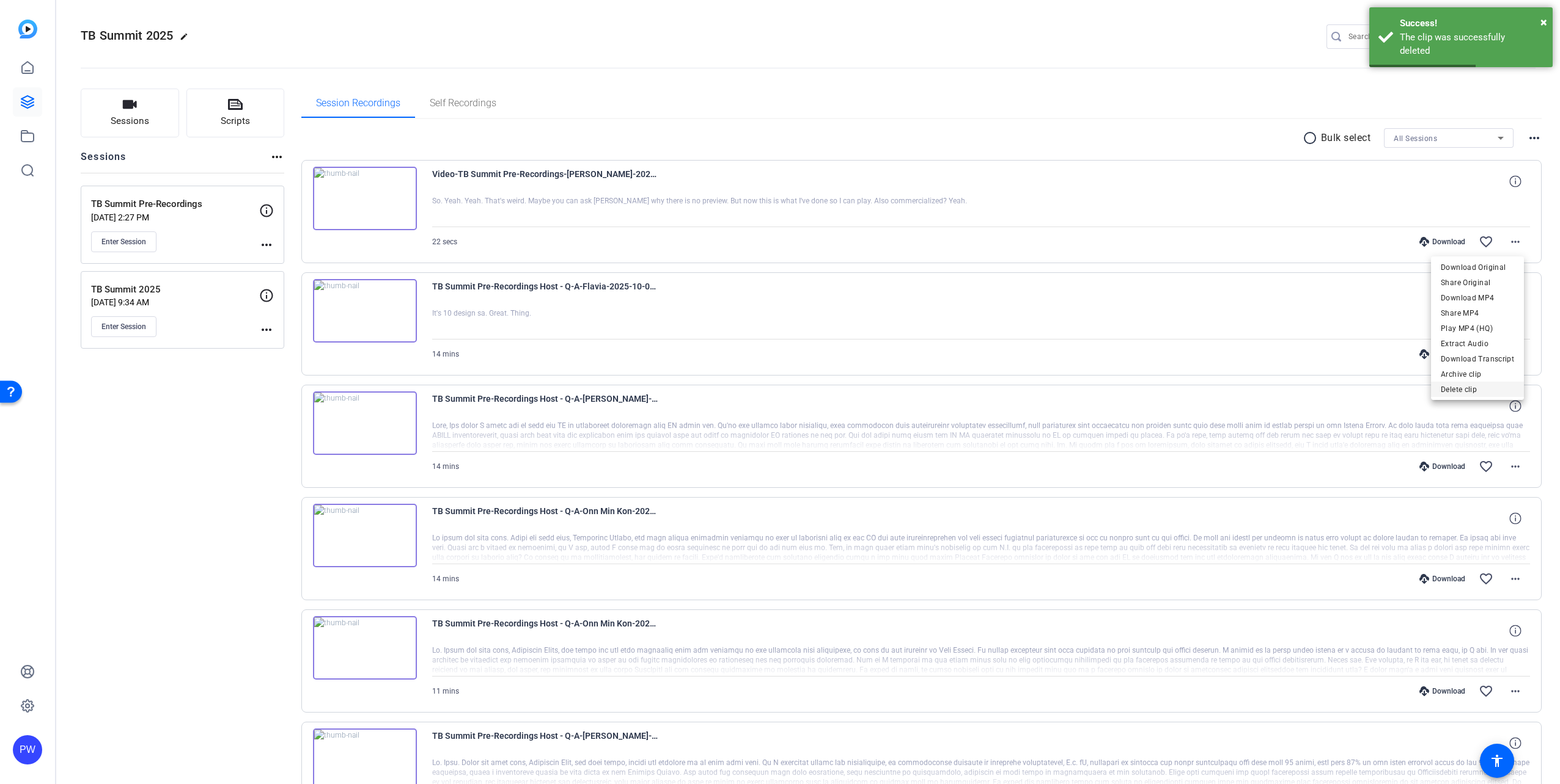
click at [1478, 386] on span "Delete clip" at bounding box center [1478, 390] width 74 height 15
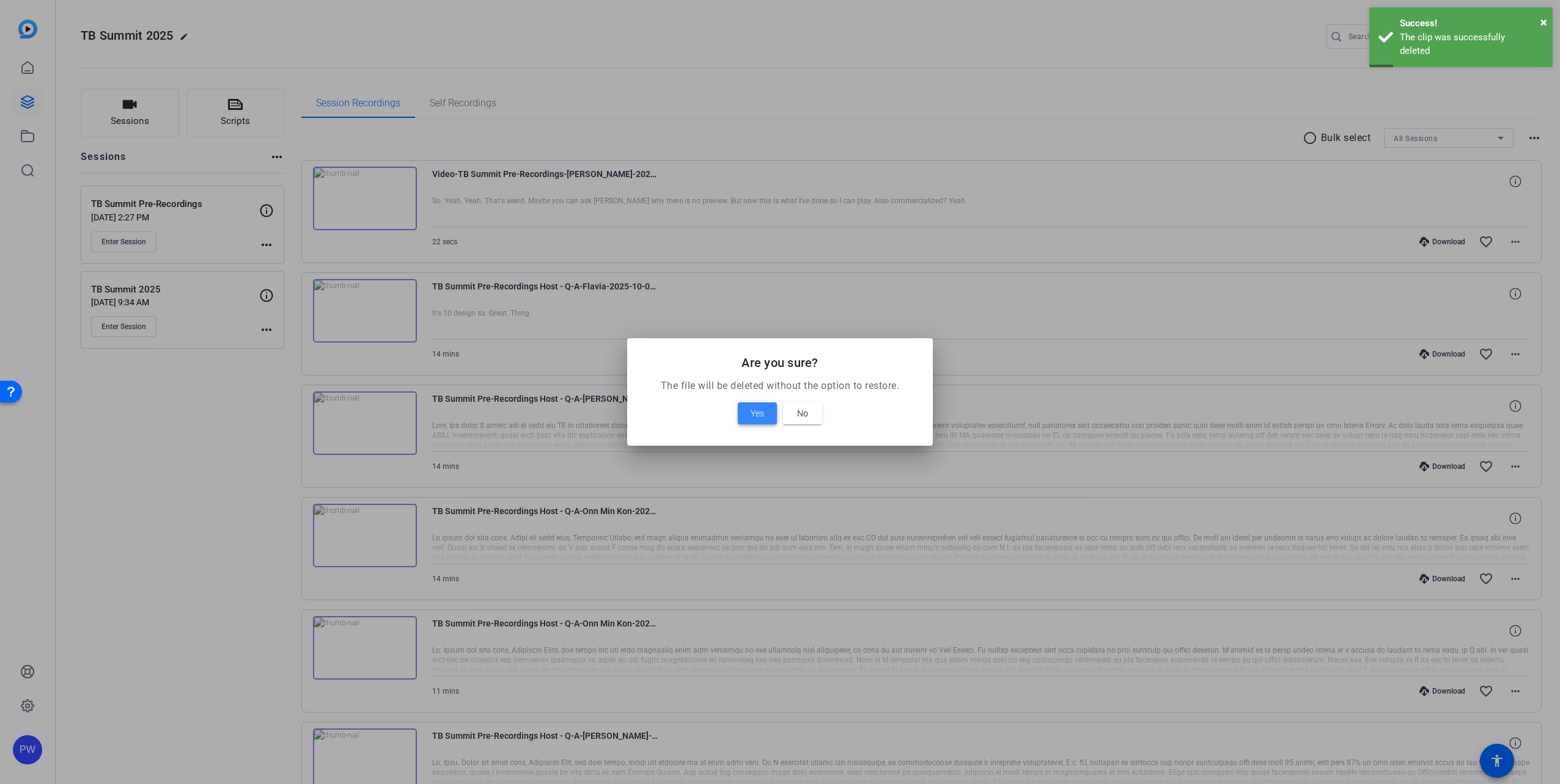
drag, startPoint x: 761, startPoint y: 414, endPoint x: 736, endPoint y: 408, distance: 25.7
click at [761, 414] on span "Yes" at bounding box center [758, 414] width 14 height 15
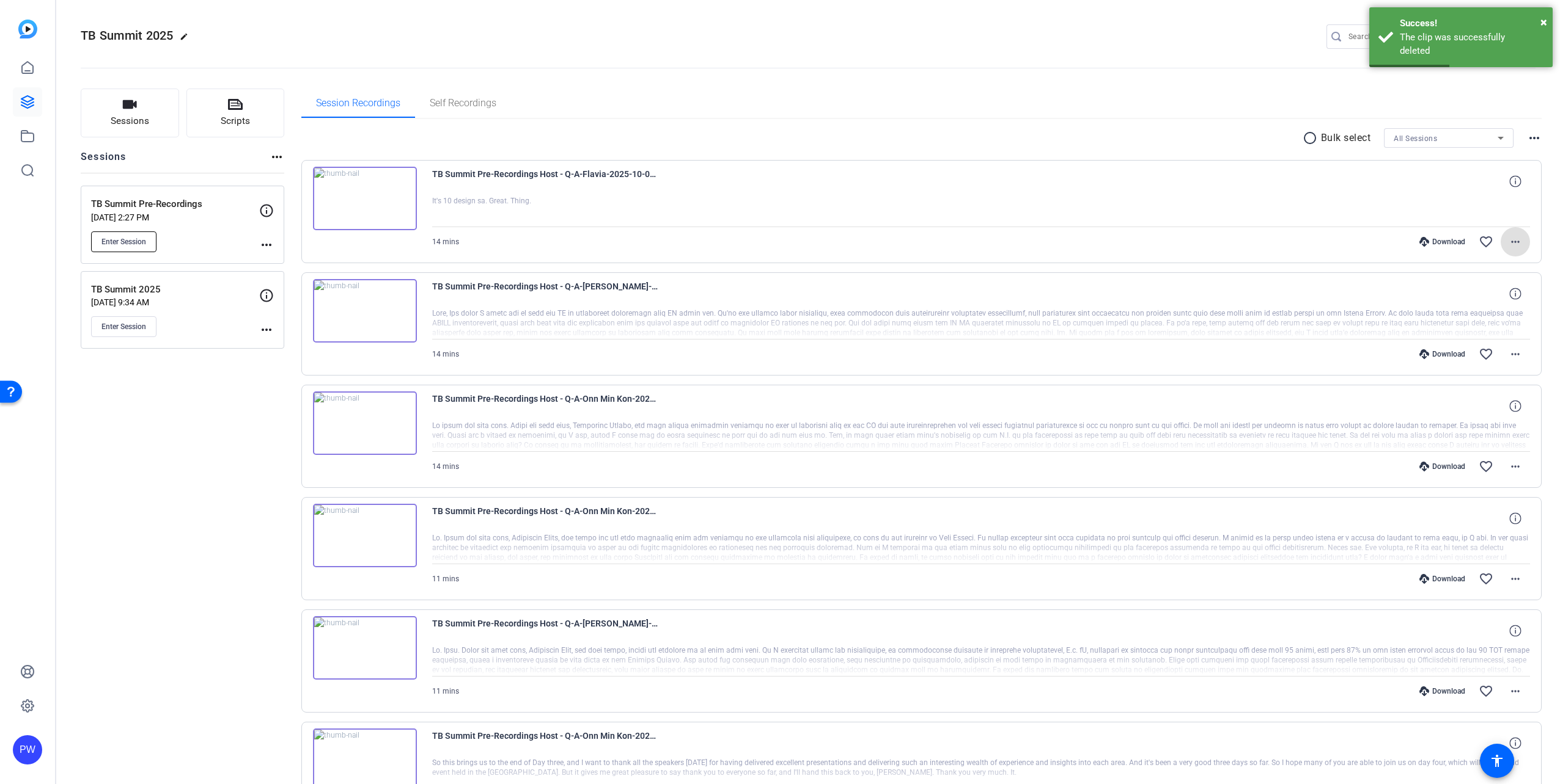
click at [133, 241] on span "Enter Session" at bounding box center [123, 241] width 44 height 10
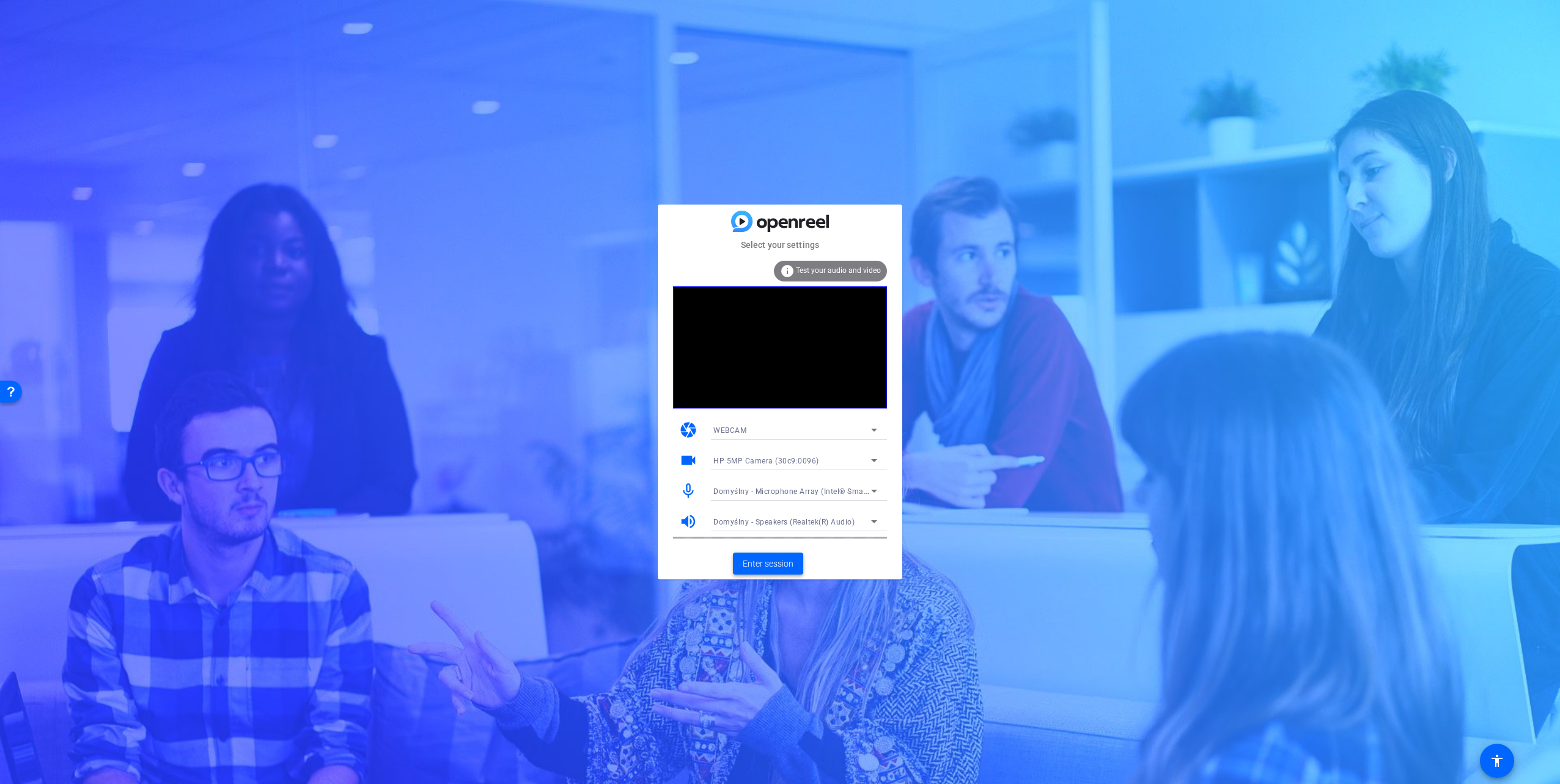
click at [788, 564] on span "Enter session" at bounding box center [768, 564] width 51 height 13
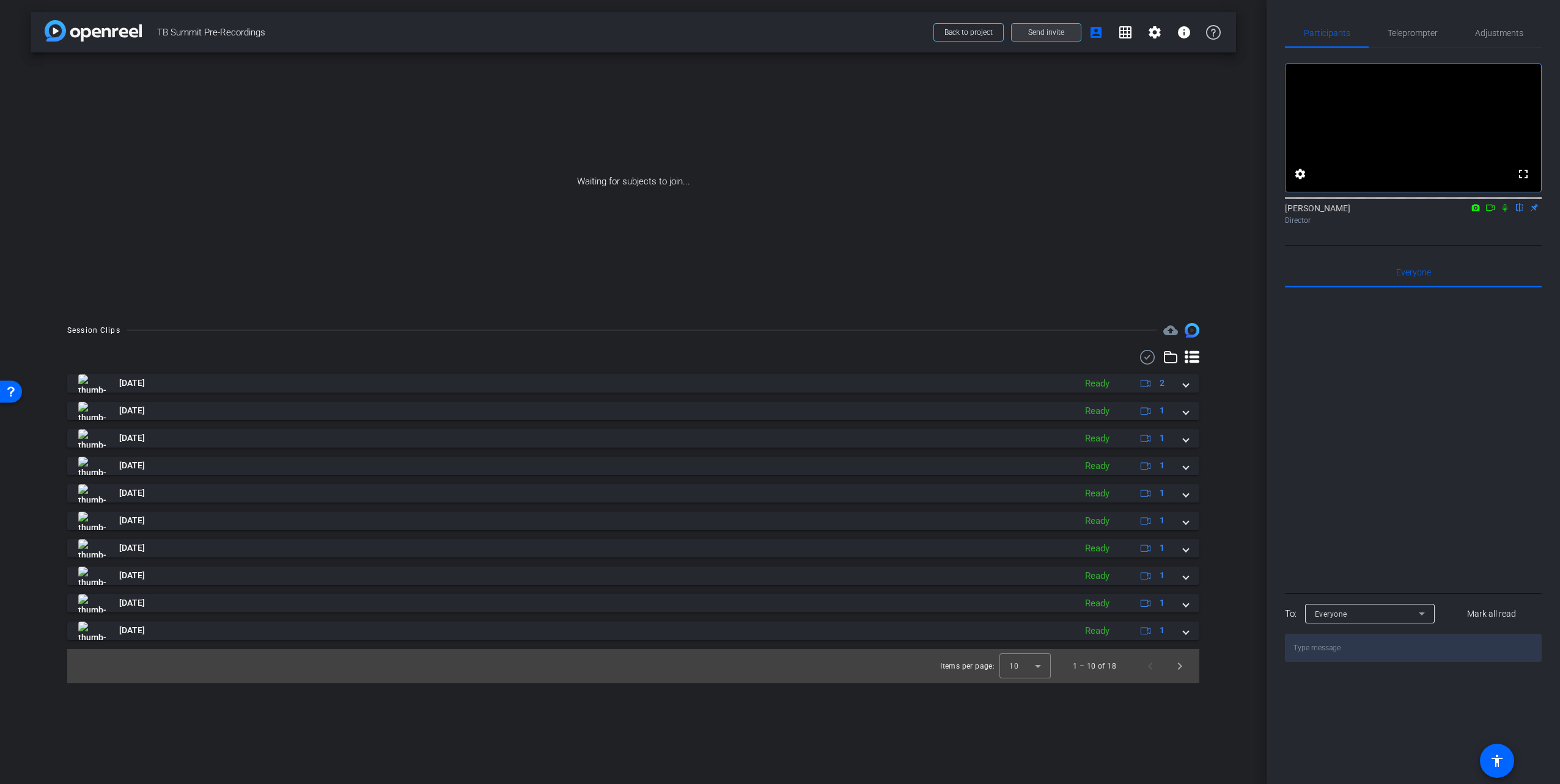
click at [1028, 31] on span at bounding box center [1046, 32] width 69 height 29
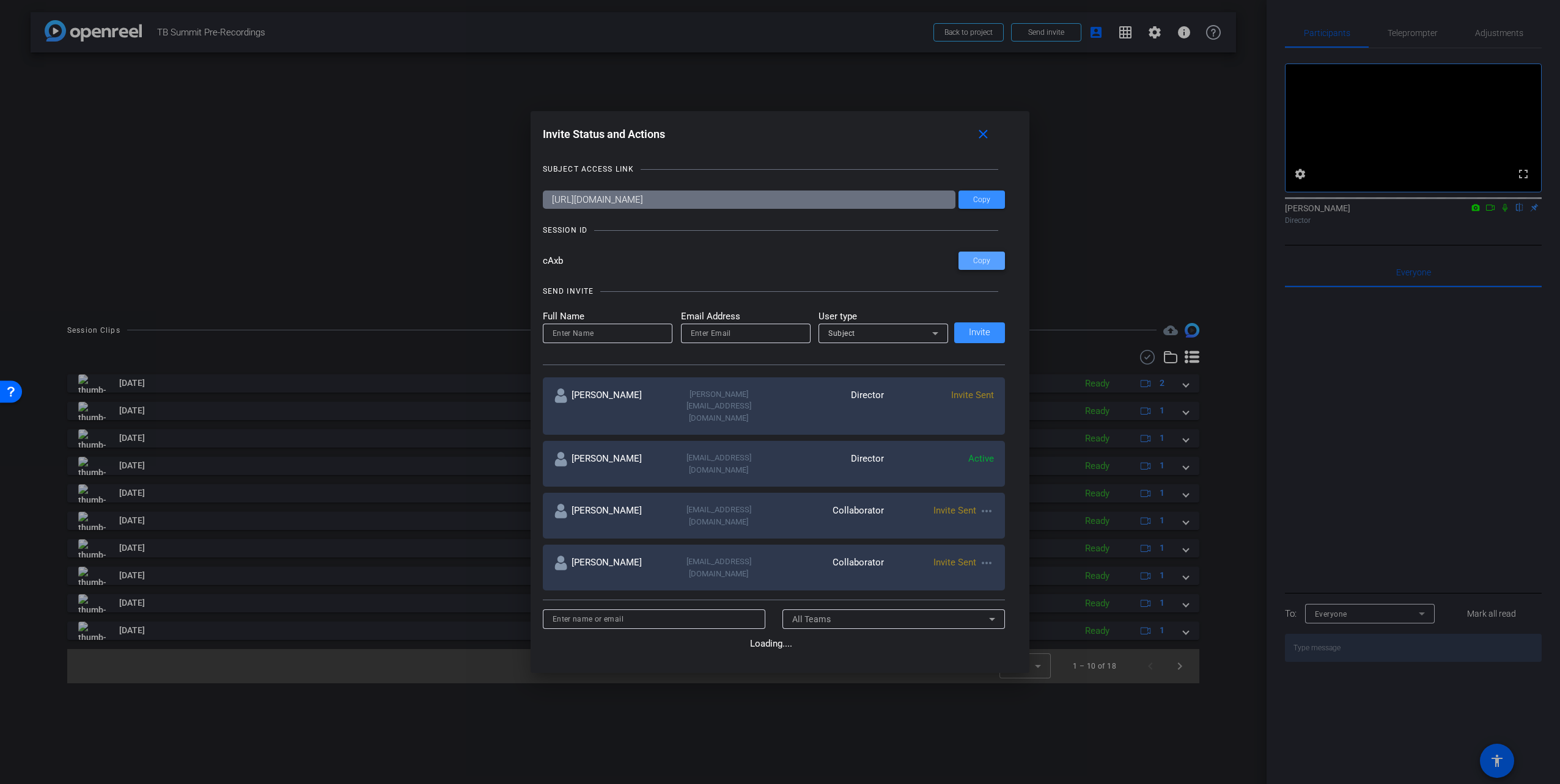
click at [977, 269] on span at bounding box center [982, 260] width 46 height 29
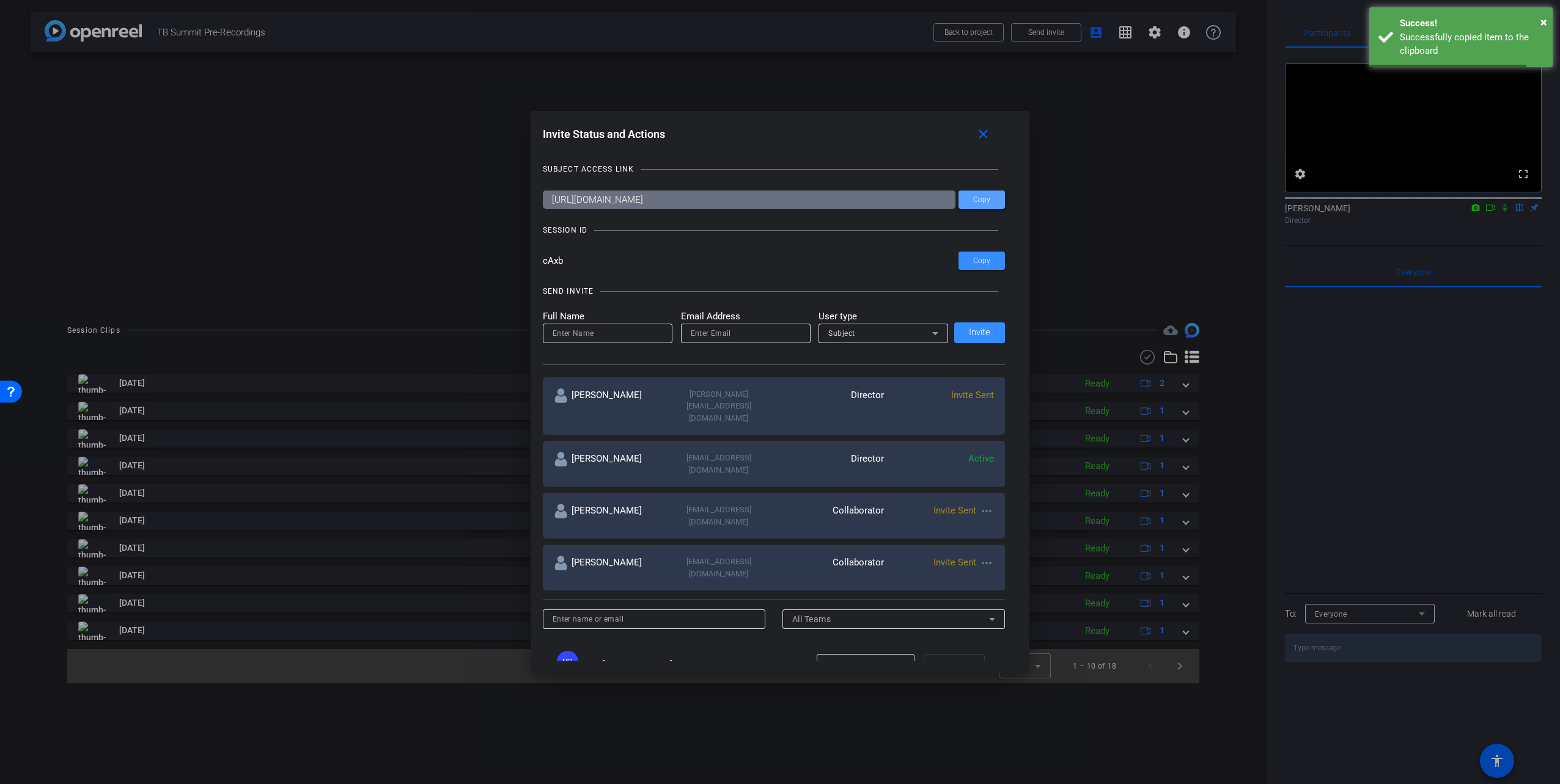
click at [976, 199] on span "Copy" at bounding box center [981, 200] width 17 height 9
click at [996, 262] on span at bounding box center [982, 260] width 46 height 29
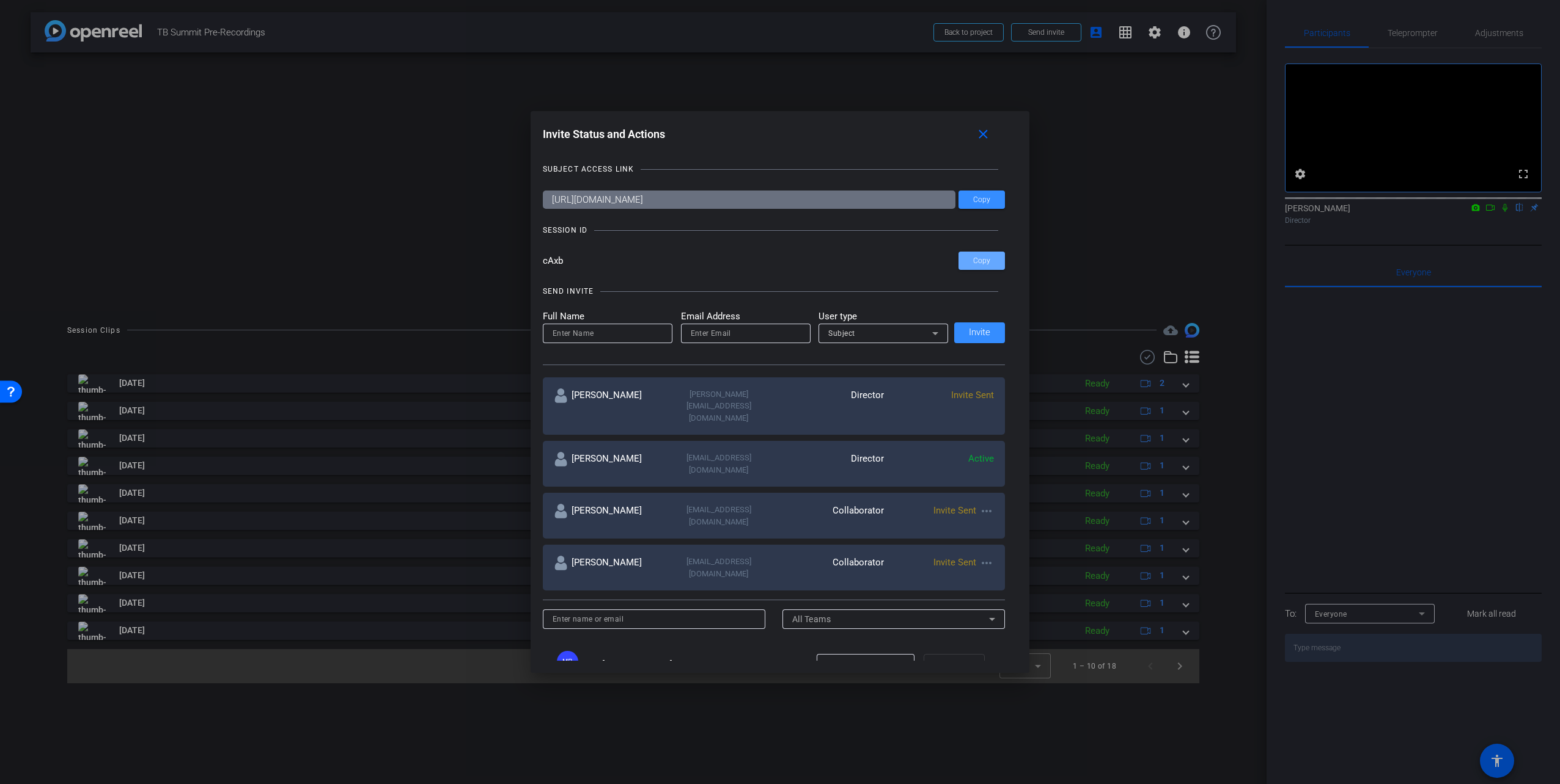
click at [987, 504] on mat-icon "more_horiz" at bounding box center [987, 511] width 15 height 15
click at [999, 501] on span "Remove Immediately" at bounding box center [1032, 499] width 92 height 15
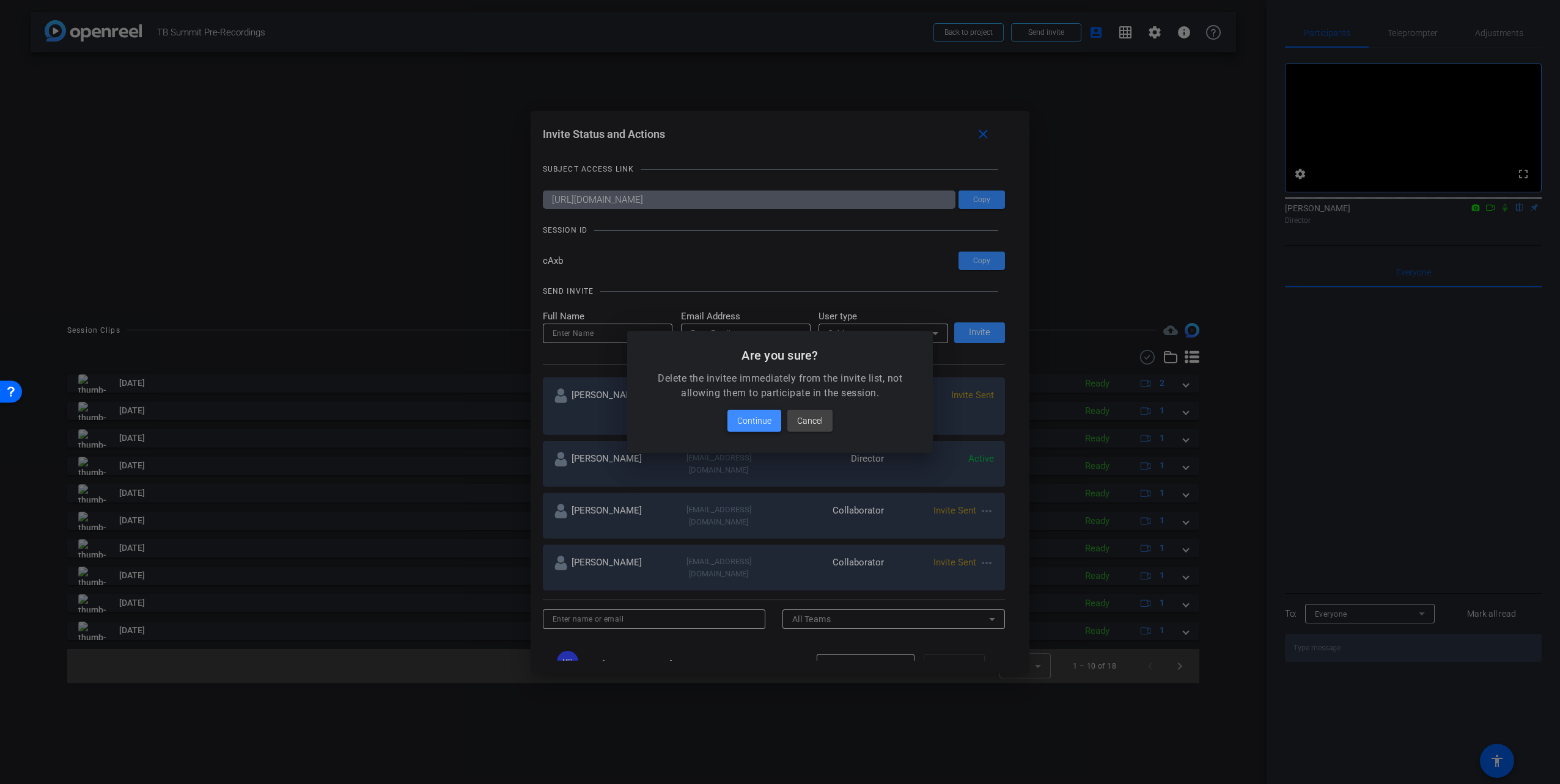
click at [771, 417] on span "Continue" at bounding box center [754, 421] width 34 height 15
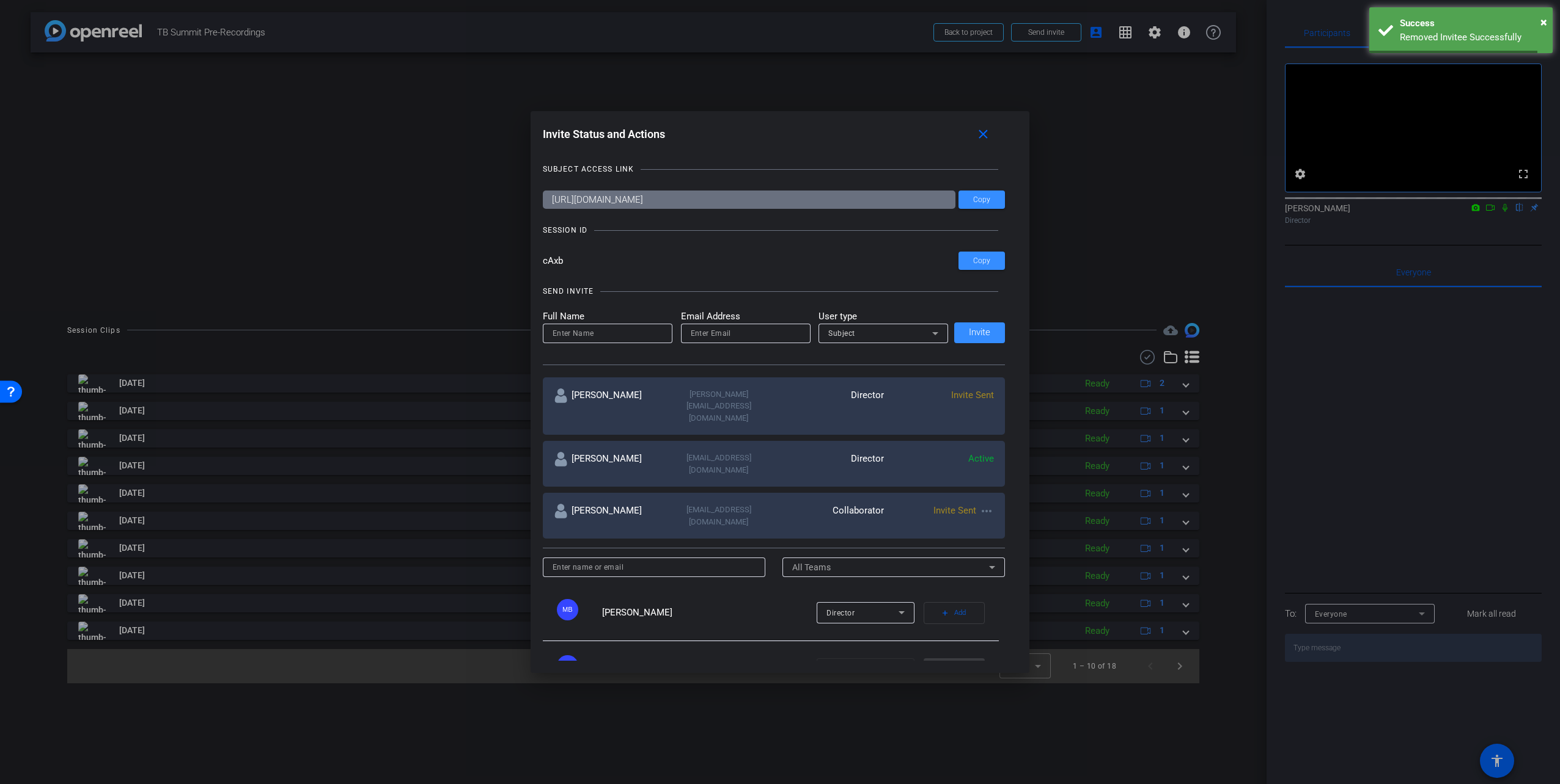
click at [983, 504] on mat-icon "more_horiz" at bounding box center [987, 511] width 15 height 15
click at [987, 504] on span "Remove Immediately" at bounding box center [1032, 499] width 92 height 15
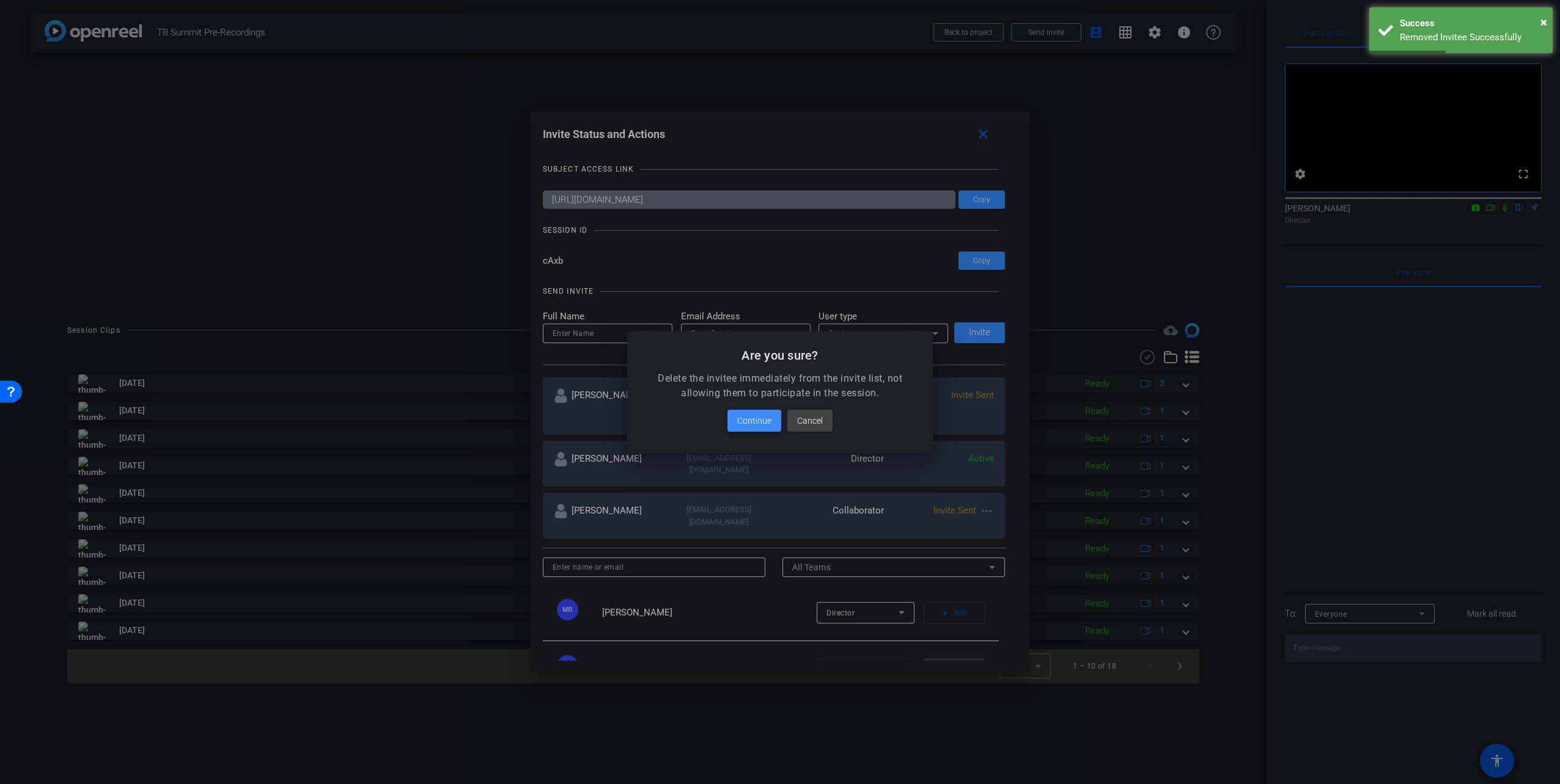
click at [752, 423] on span "Continue" at bounding box center [754, 421] width 34 height 15
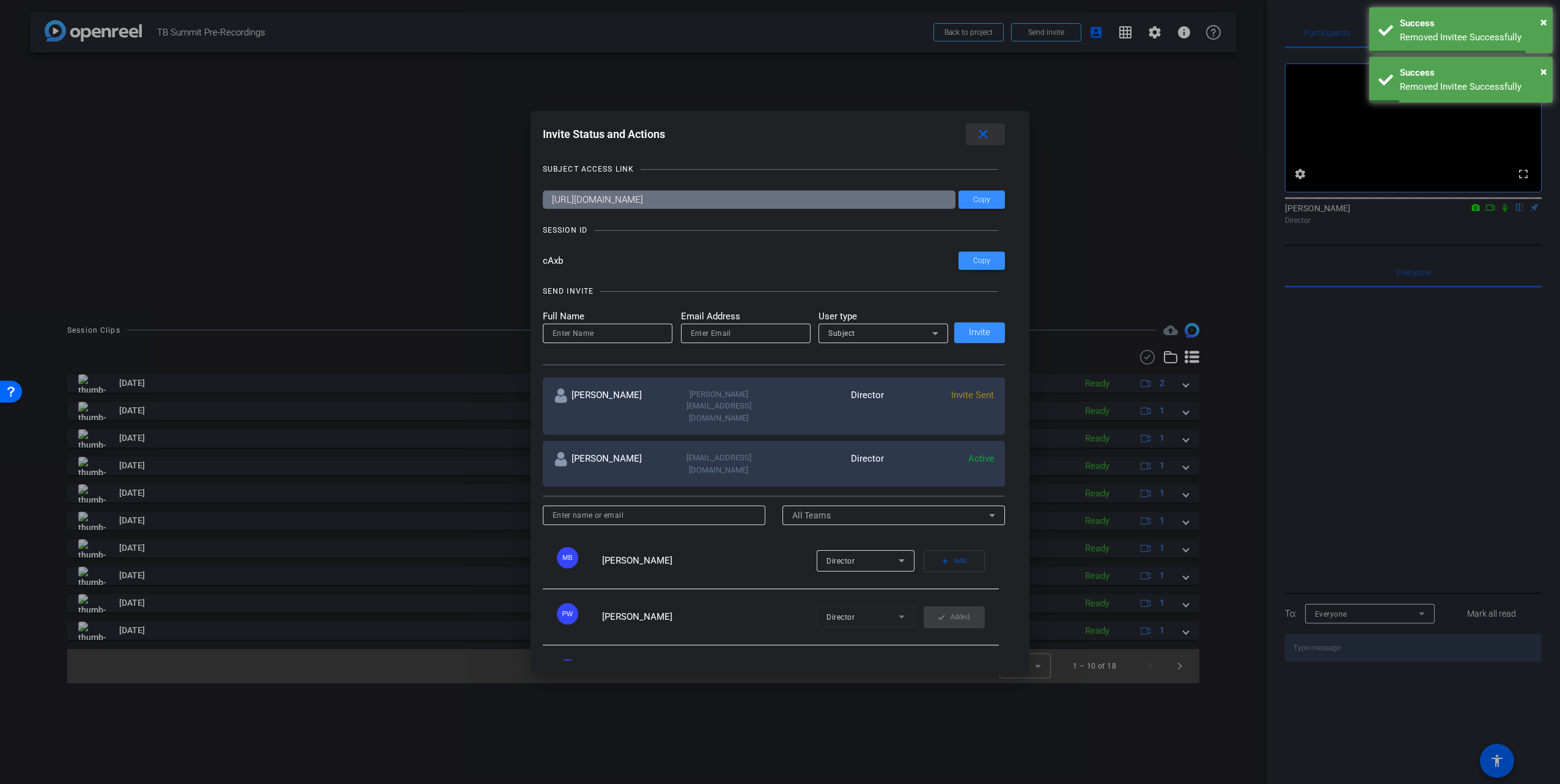
click at [982, 133] on mat-icon "close" at bounding box center [983, 135] width 15 height 15
